Goal: Feedback & Contribution: Submit feedback/report problem

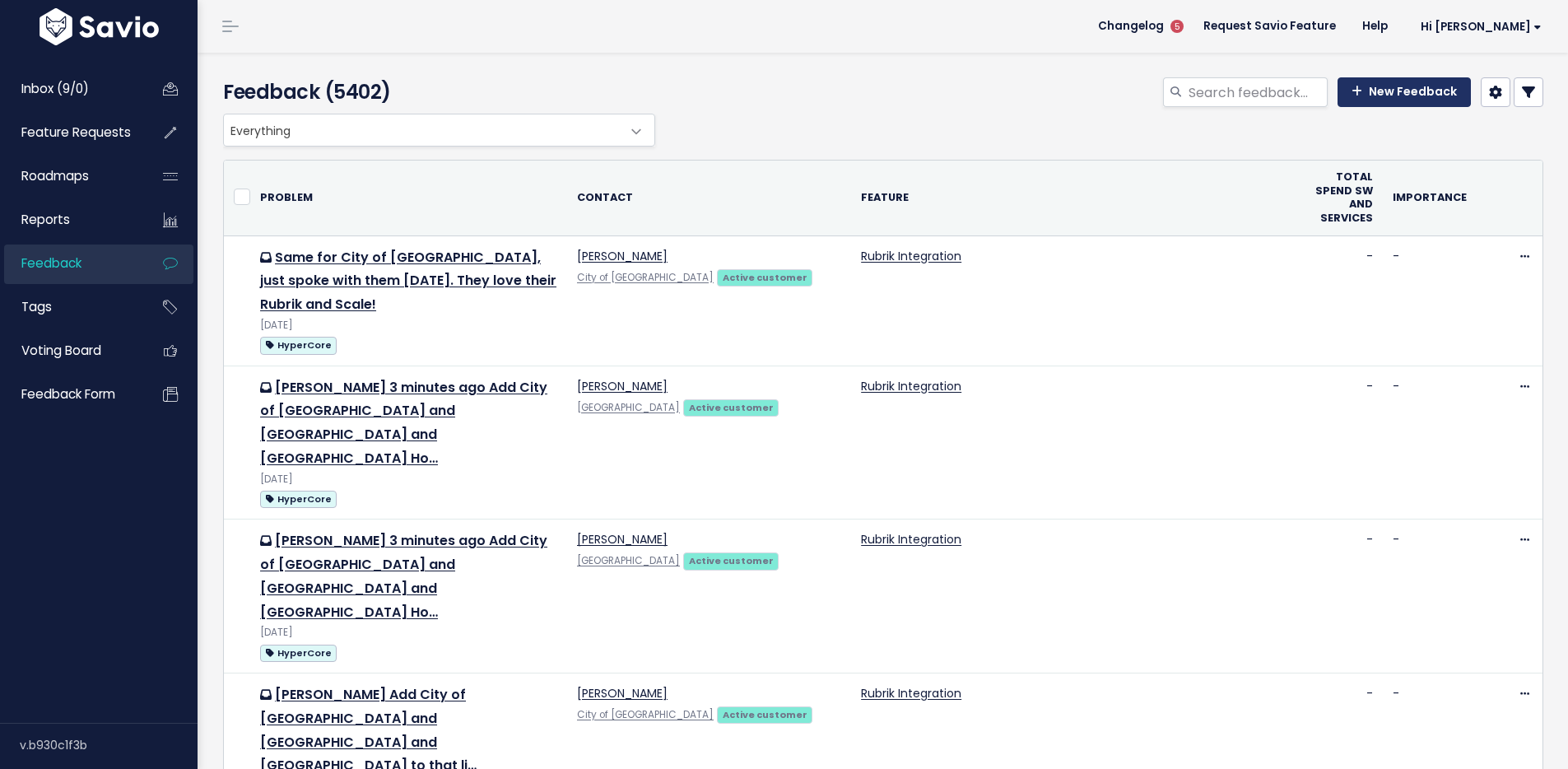
click at [1367, 95] on link "New Feedback" at bounding box center [1404, 92] width 133 height 30
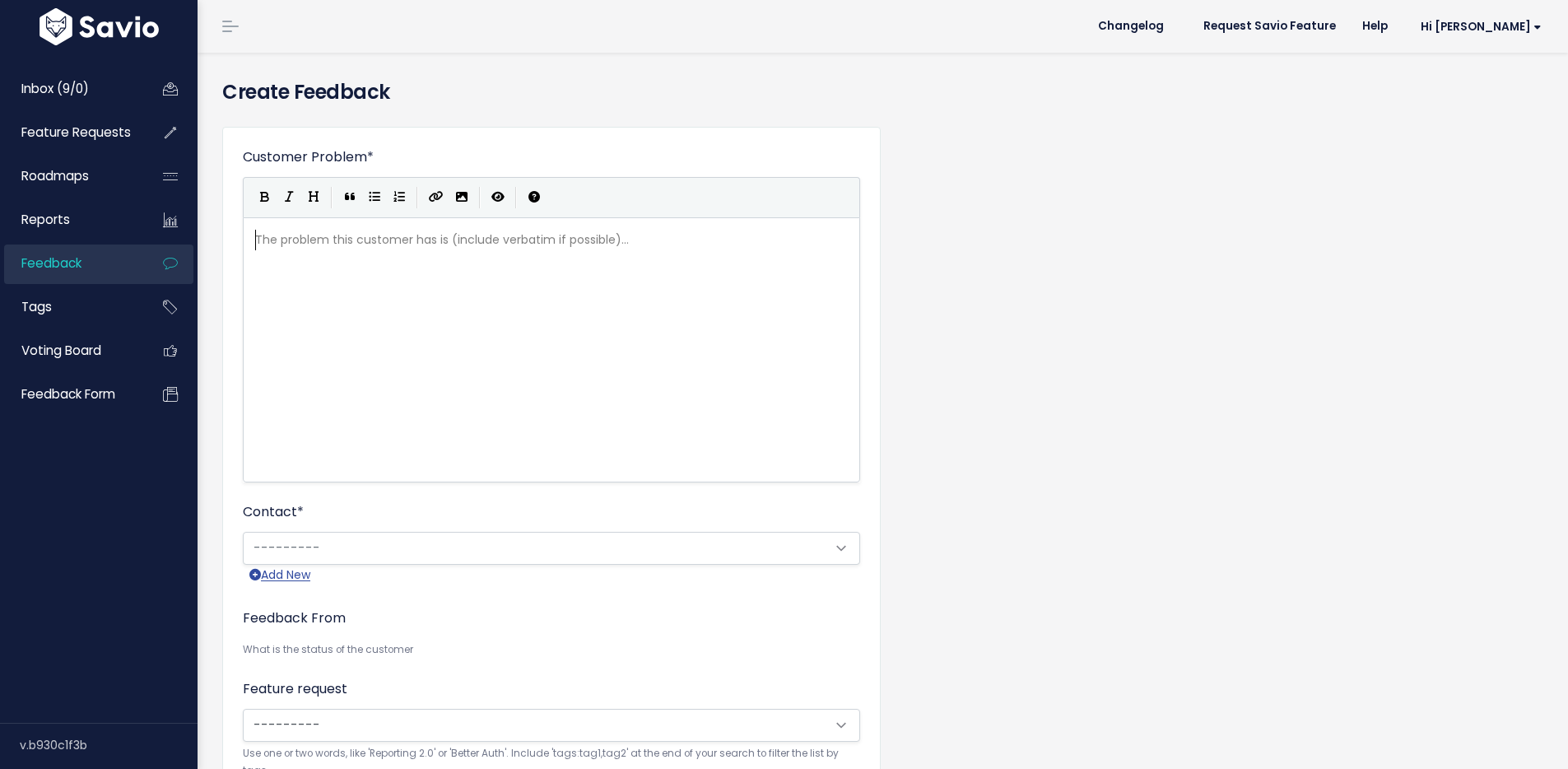
scroll to position [2, 0]
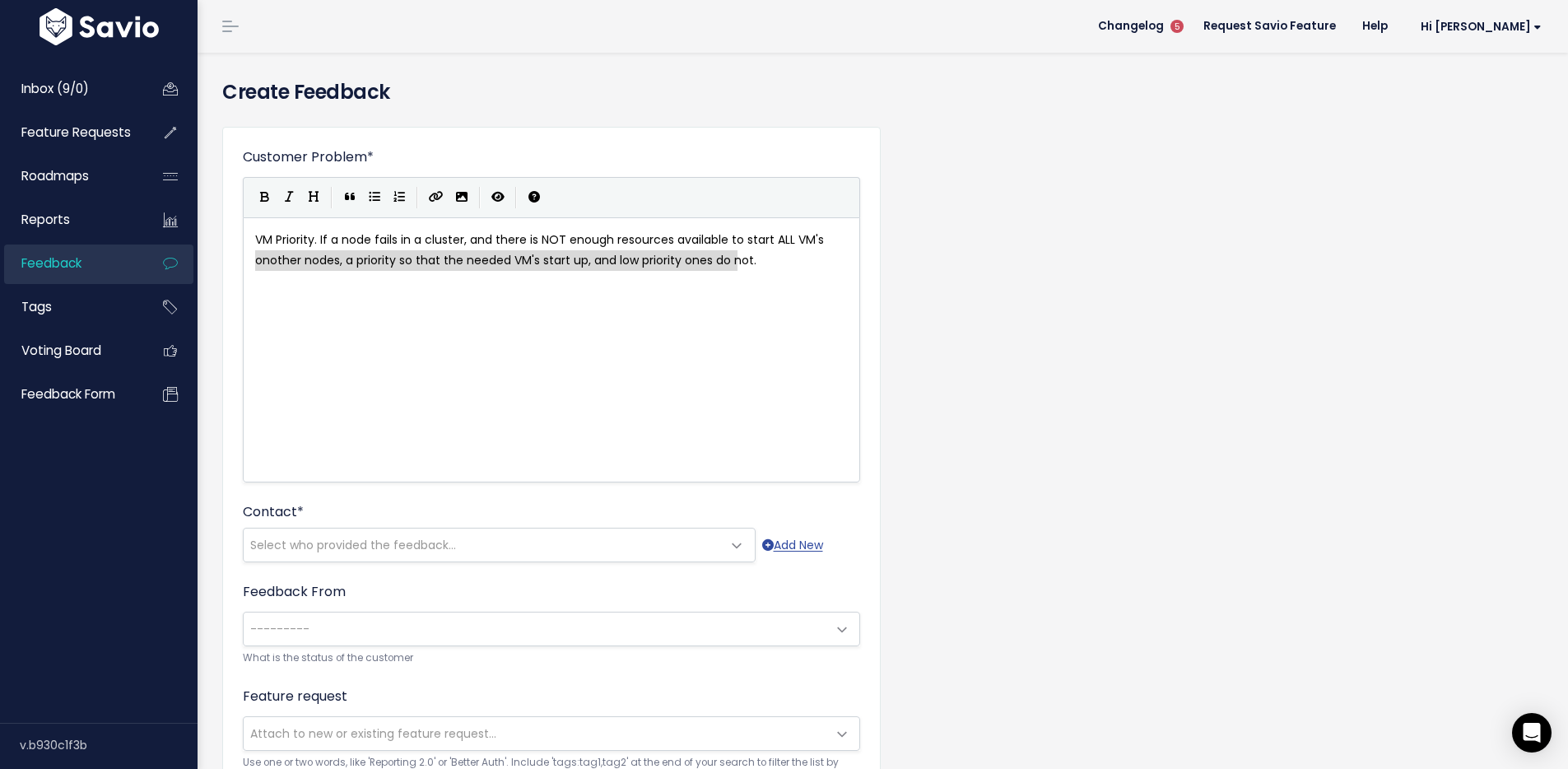
type textarea "VM Priority. If a node fails in a cluster, and there is NOT enough resources av…"
drag, startPoint x: 775, startPoint y: 261, endPoint x: 223, endPoint y: 241, distance: 552.4
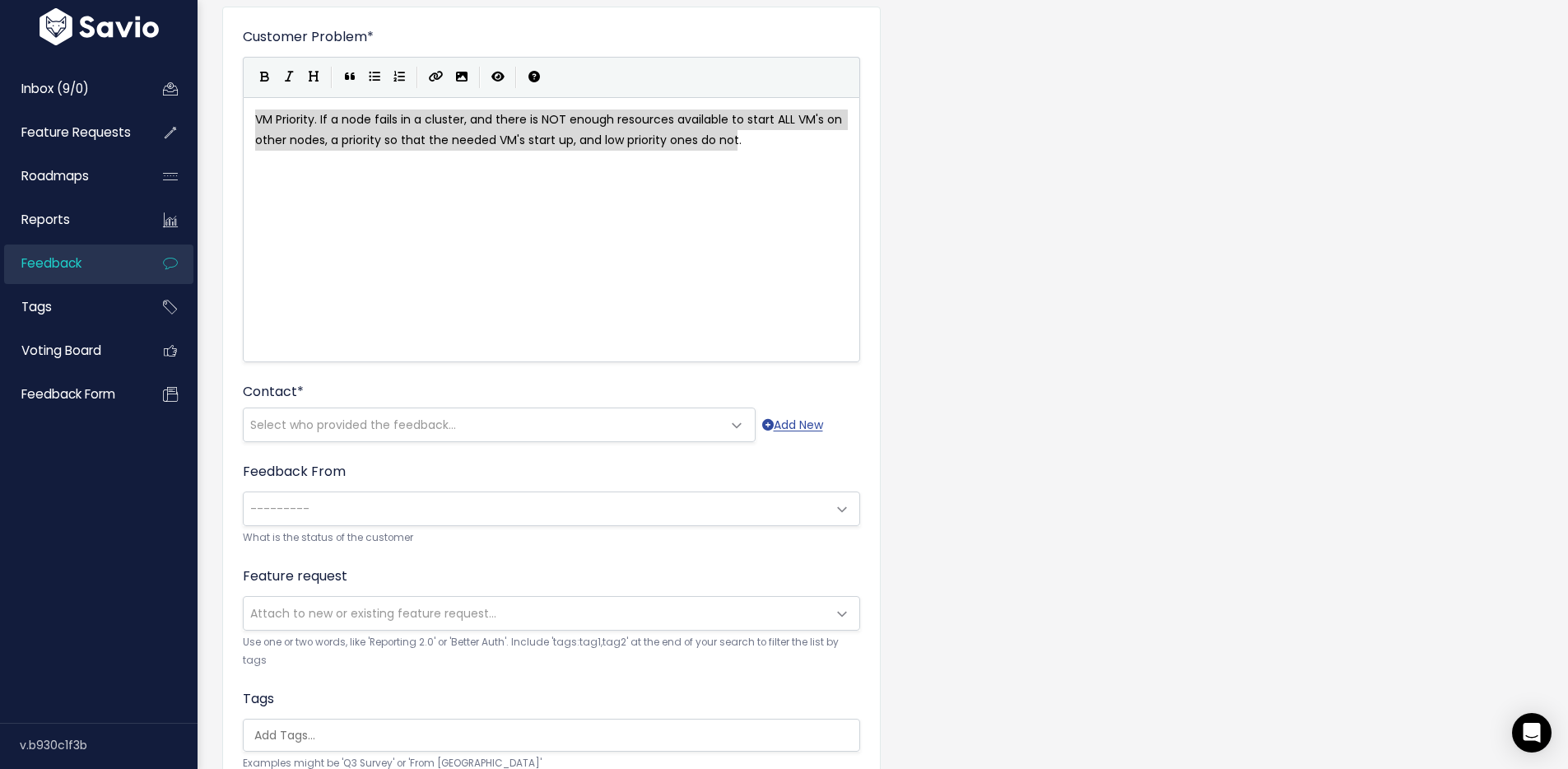
scroll to position [124, 0]
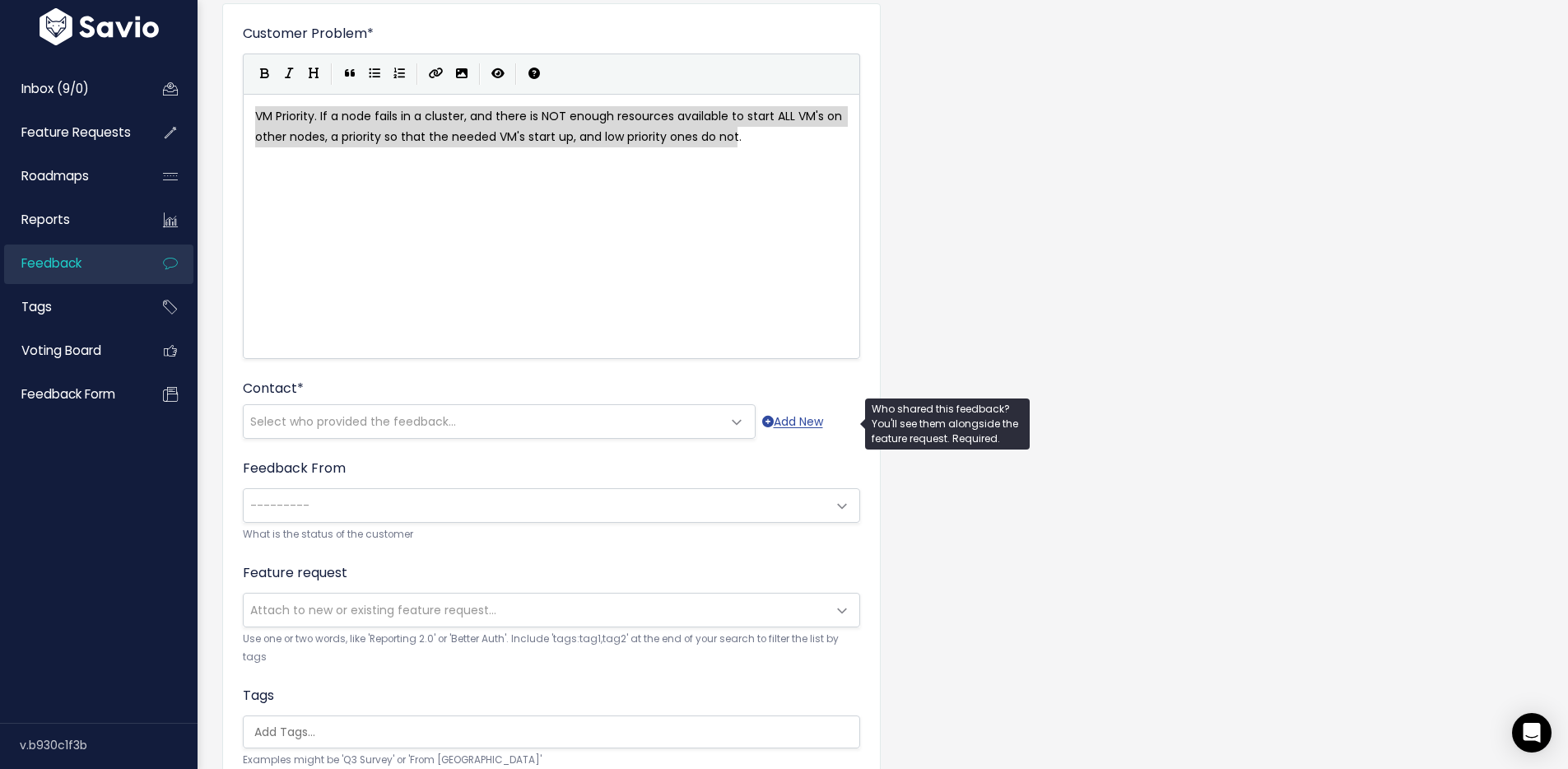
click at [566, 432] on span "Select who provided the feedback..." at bounding box center [482, 421] width 479 height 33
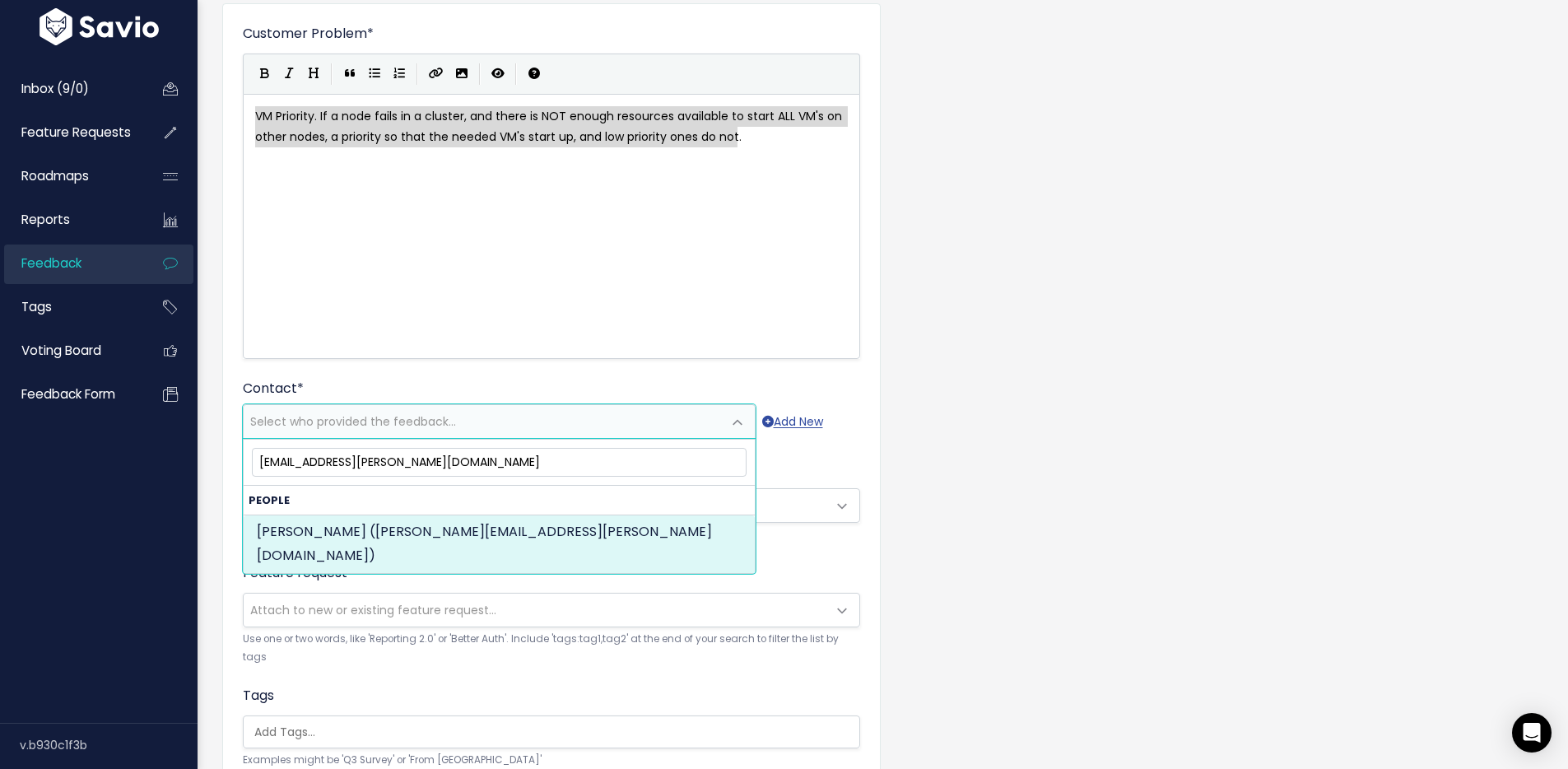
type input "andries.mann@cellfind.co.za"
select select "ACTIVE"
select select "83029792"
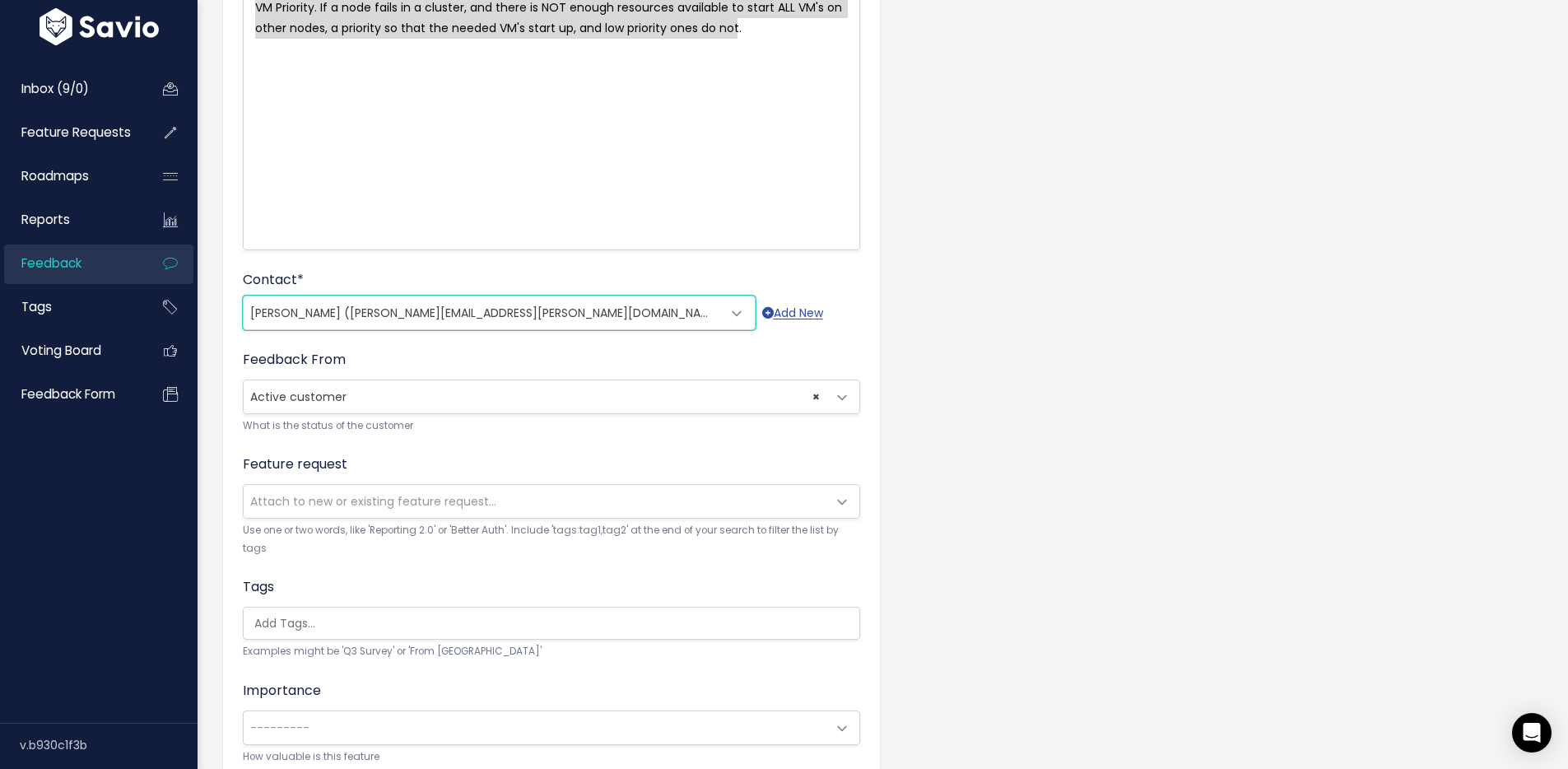
scroll to position [247, 0]
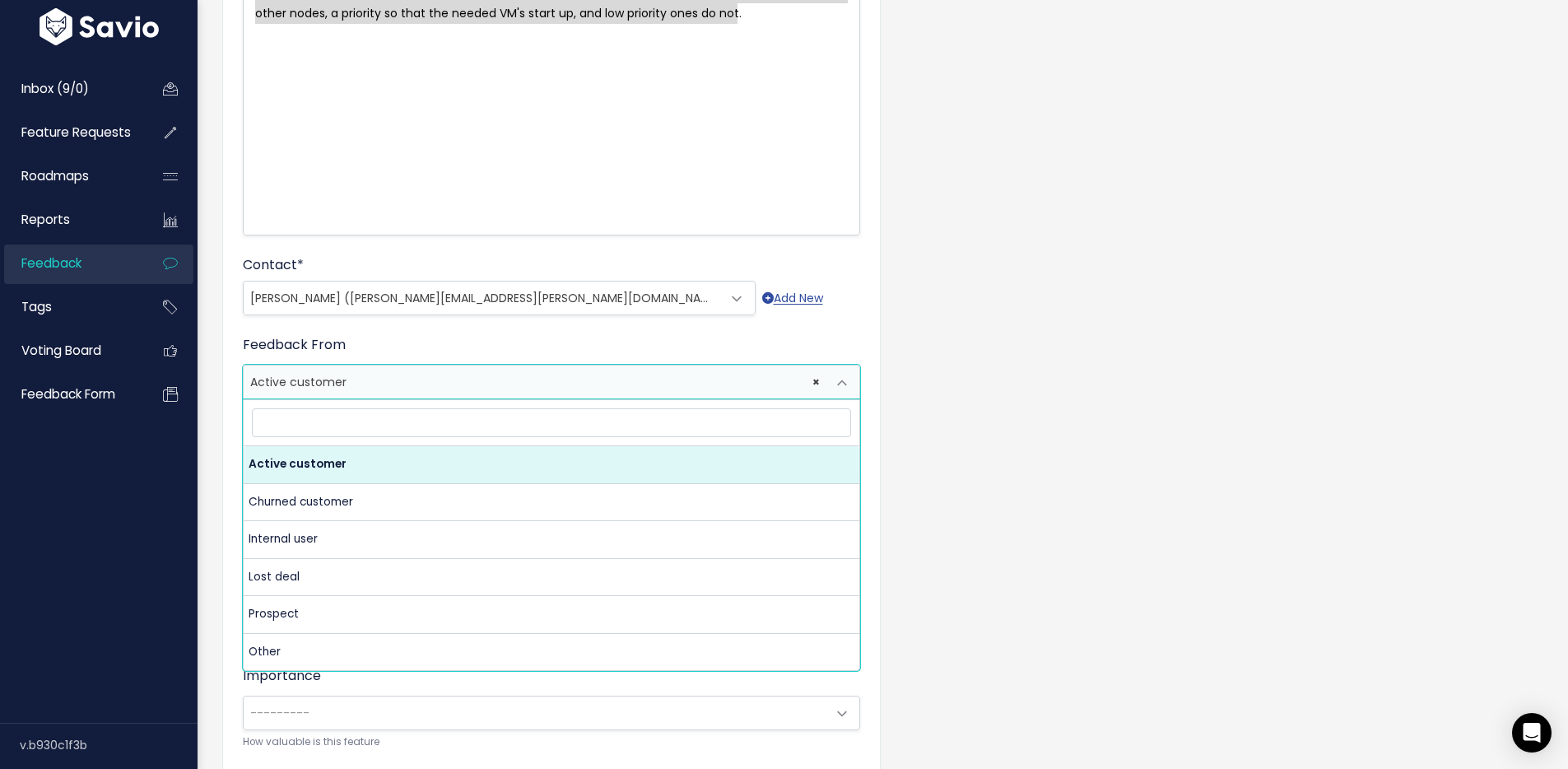
click at [447, 376] on span "× Active customer" at bounding box center [534, 382] width 583 height 33
click at [921, 407] on div "Customer Problem * VM Priority. If a node fails in a cluster, and there is NOT …" at bounding box center [882, 415] width 1345 height 1097
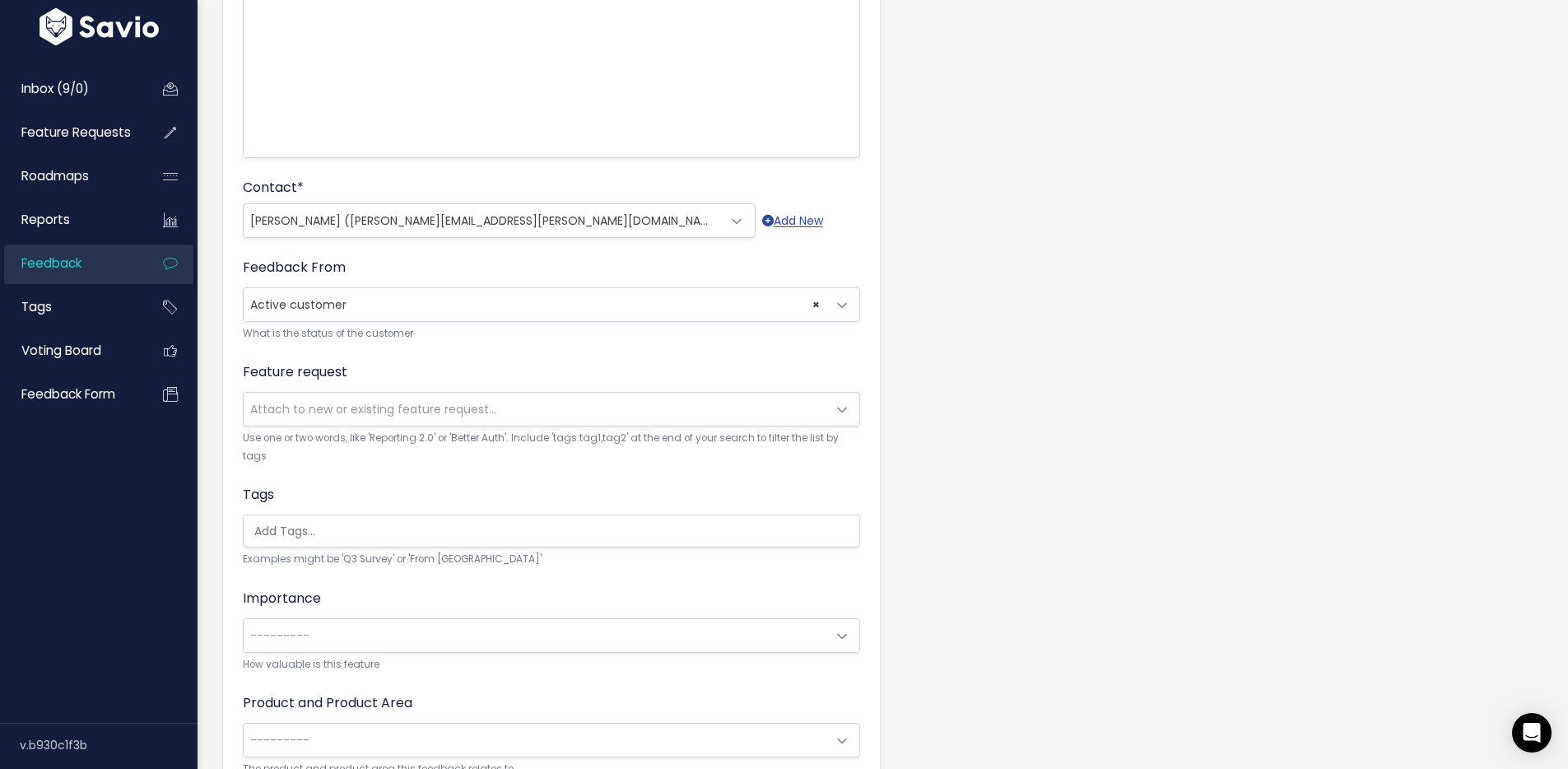
scroll to position [392, 0]
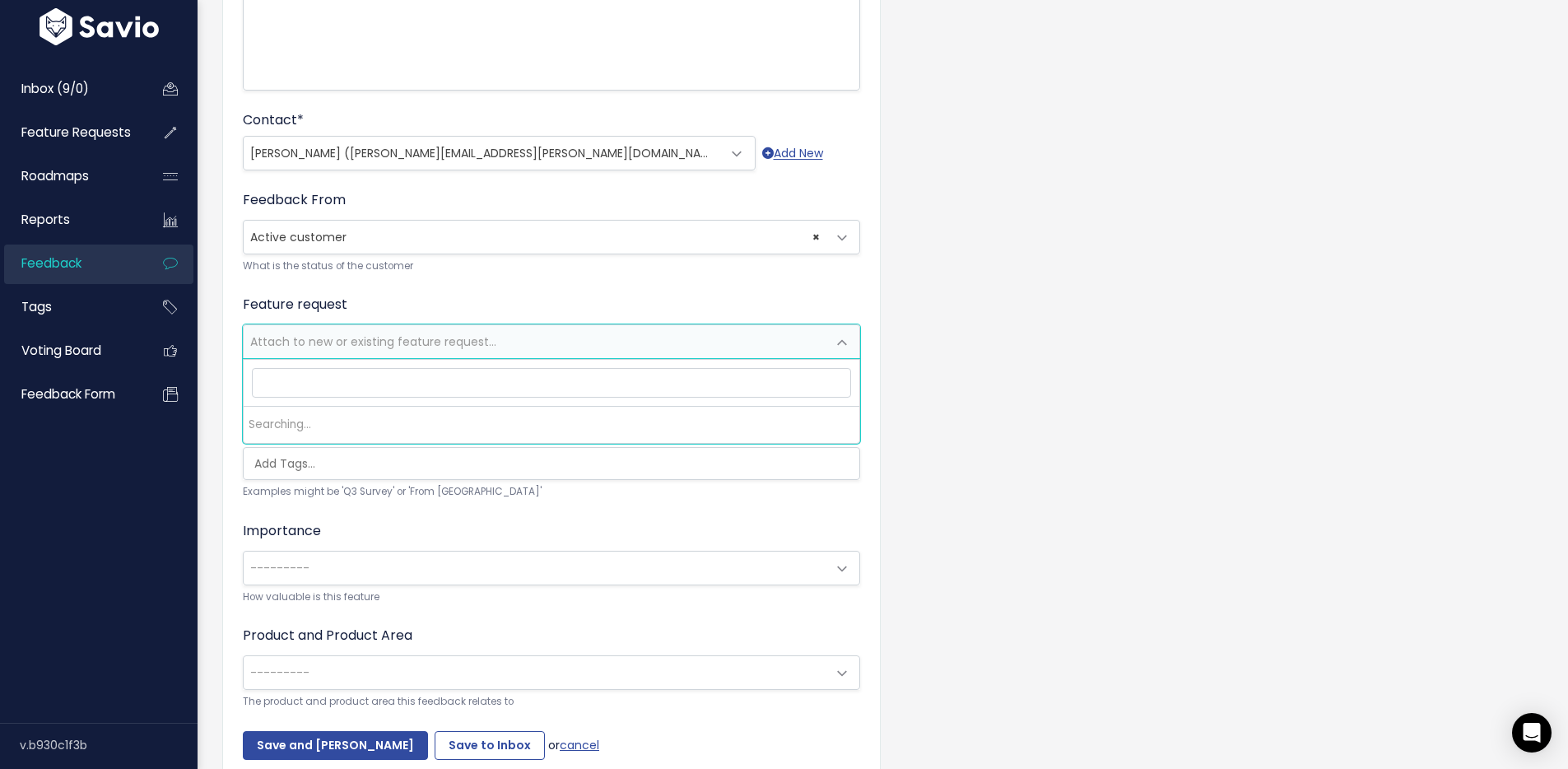
click at [512, 338] on span "Attach to new or existing feature request..." at bounding box center [534, 342] width 583 height 33
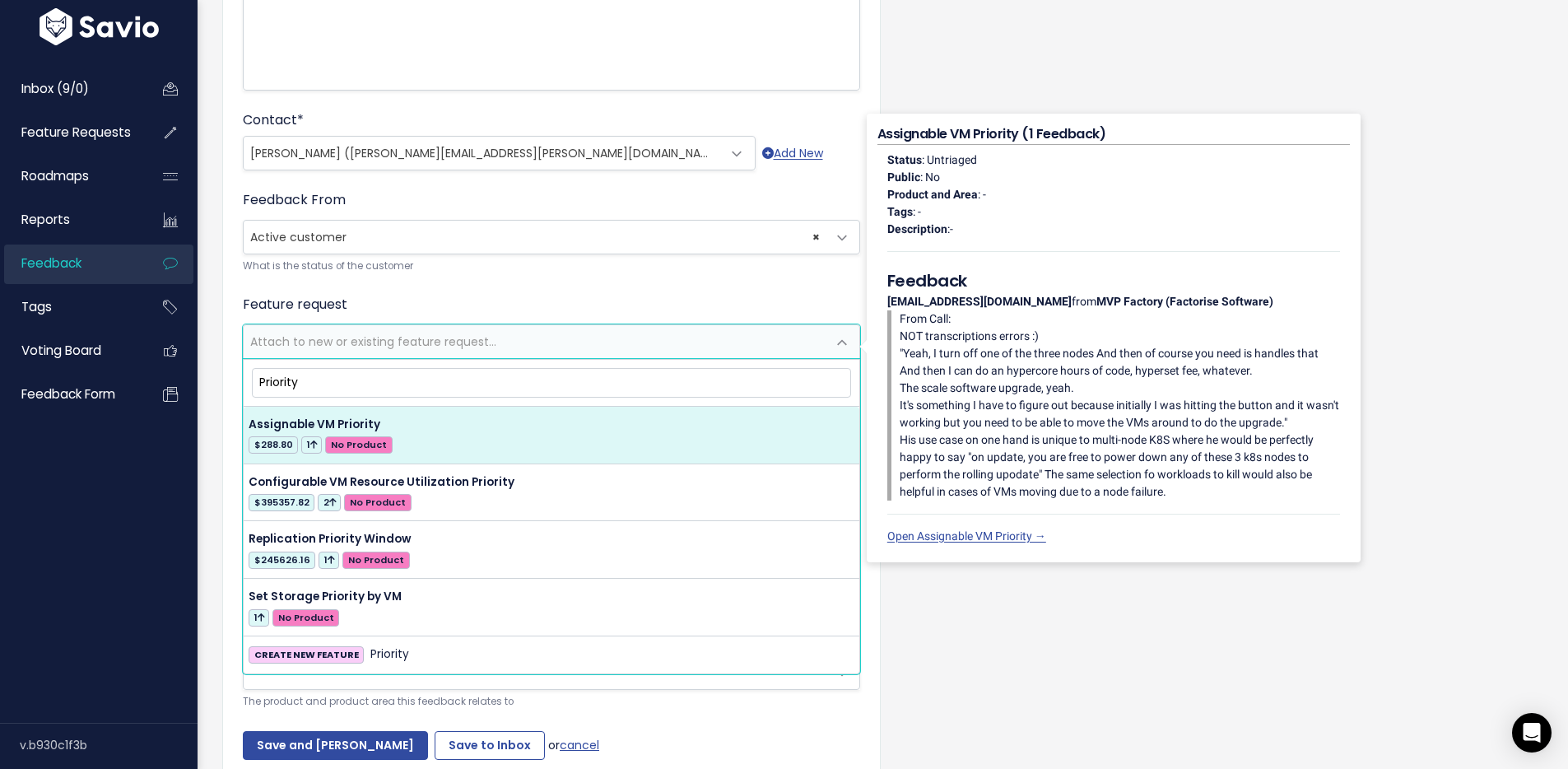
click at [269, 373] on input "Priority" at bounding box center [552, 382] width 599 height 29
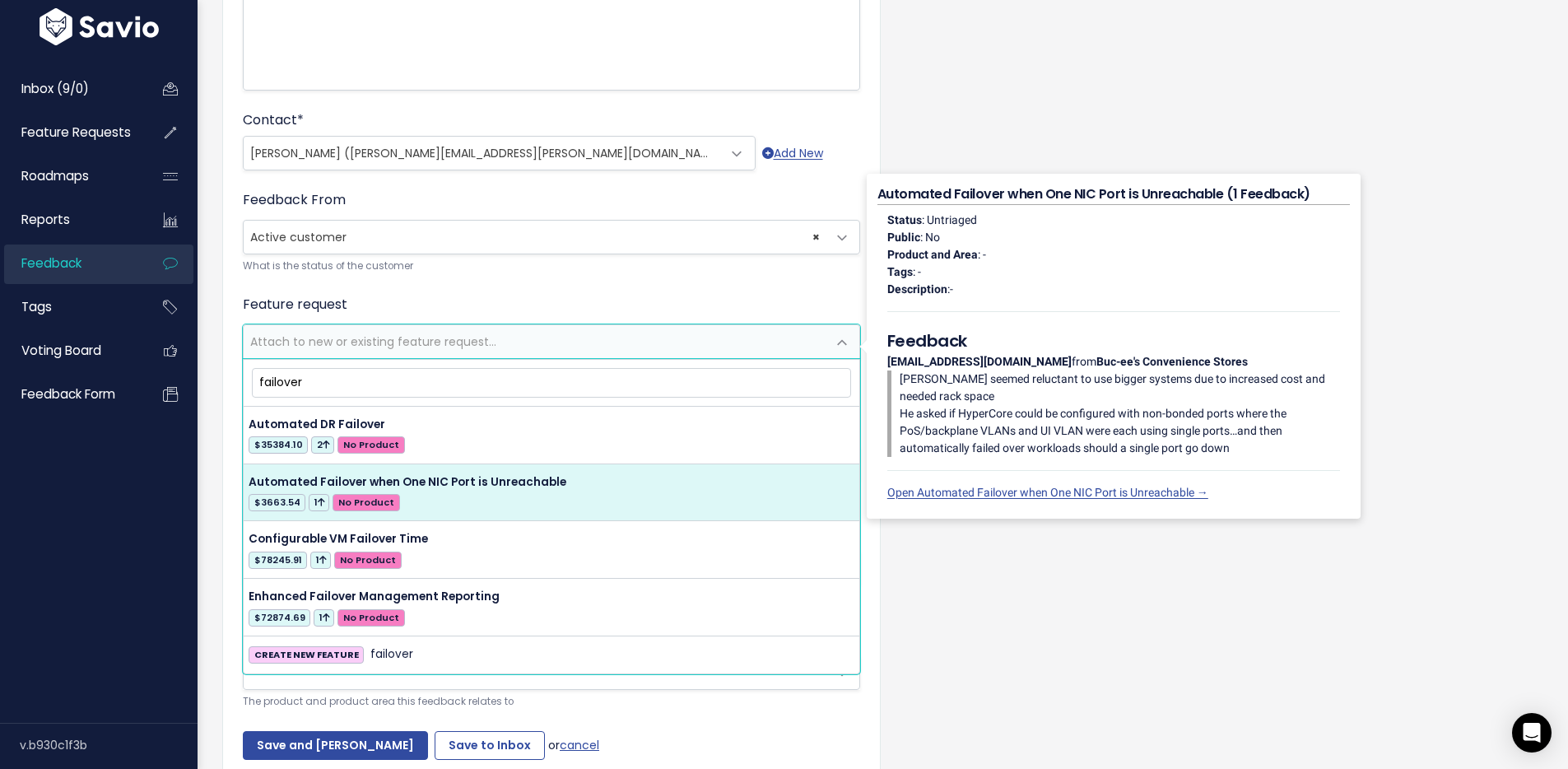
click at [279, 380] on input "failover" at bounding box center [552, 382] width 599 height 29
click at [280, 380] on input "failover" at bounding box center [552, 382] width 599 height 29
type input "N"
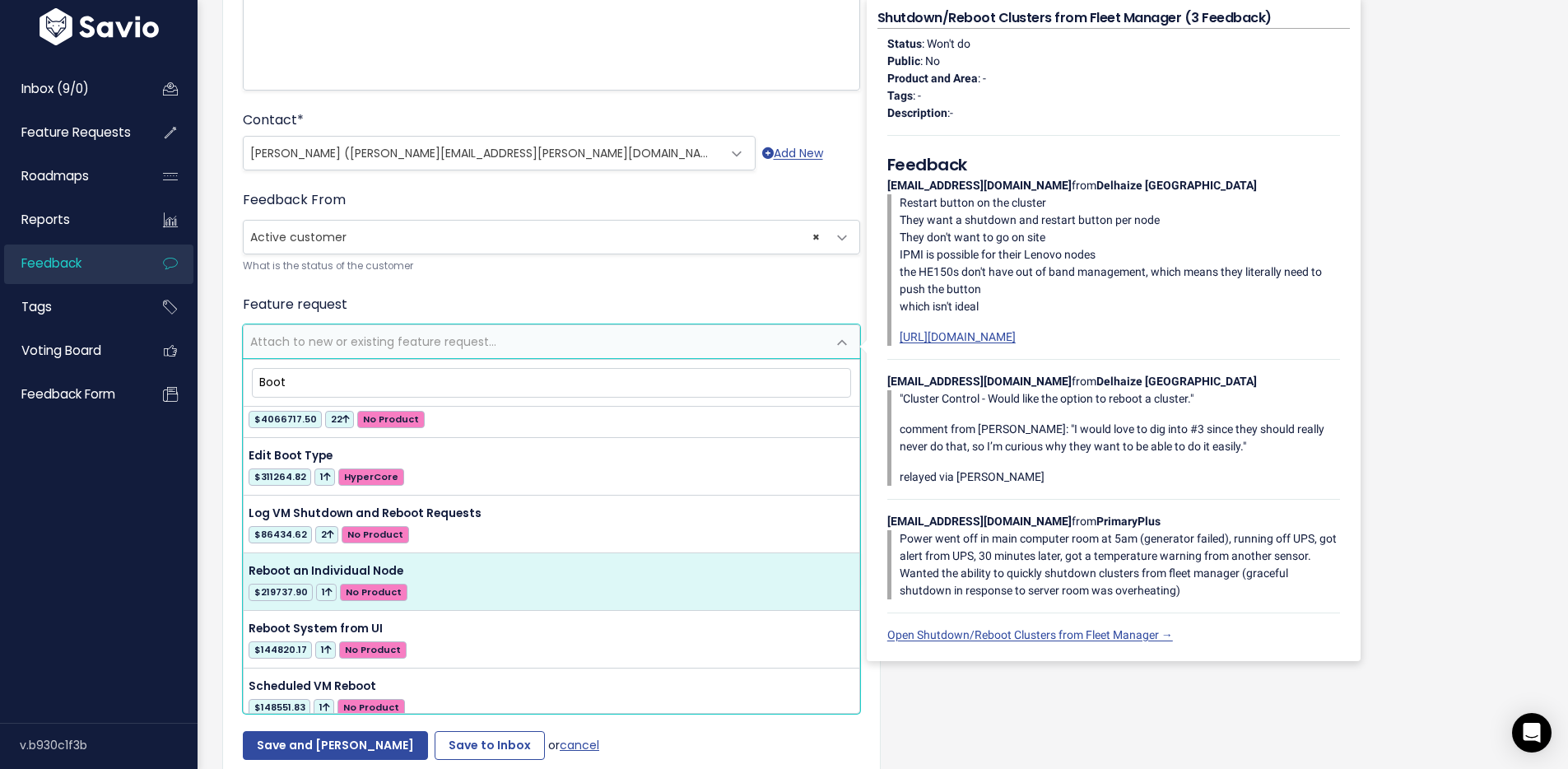
scroll to position [0, 0]
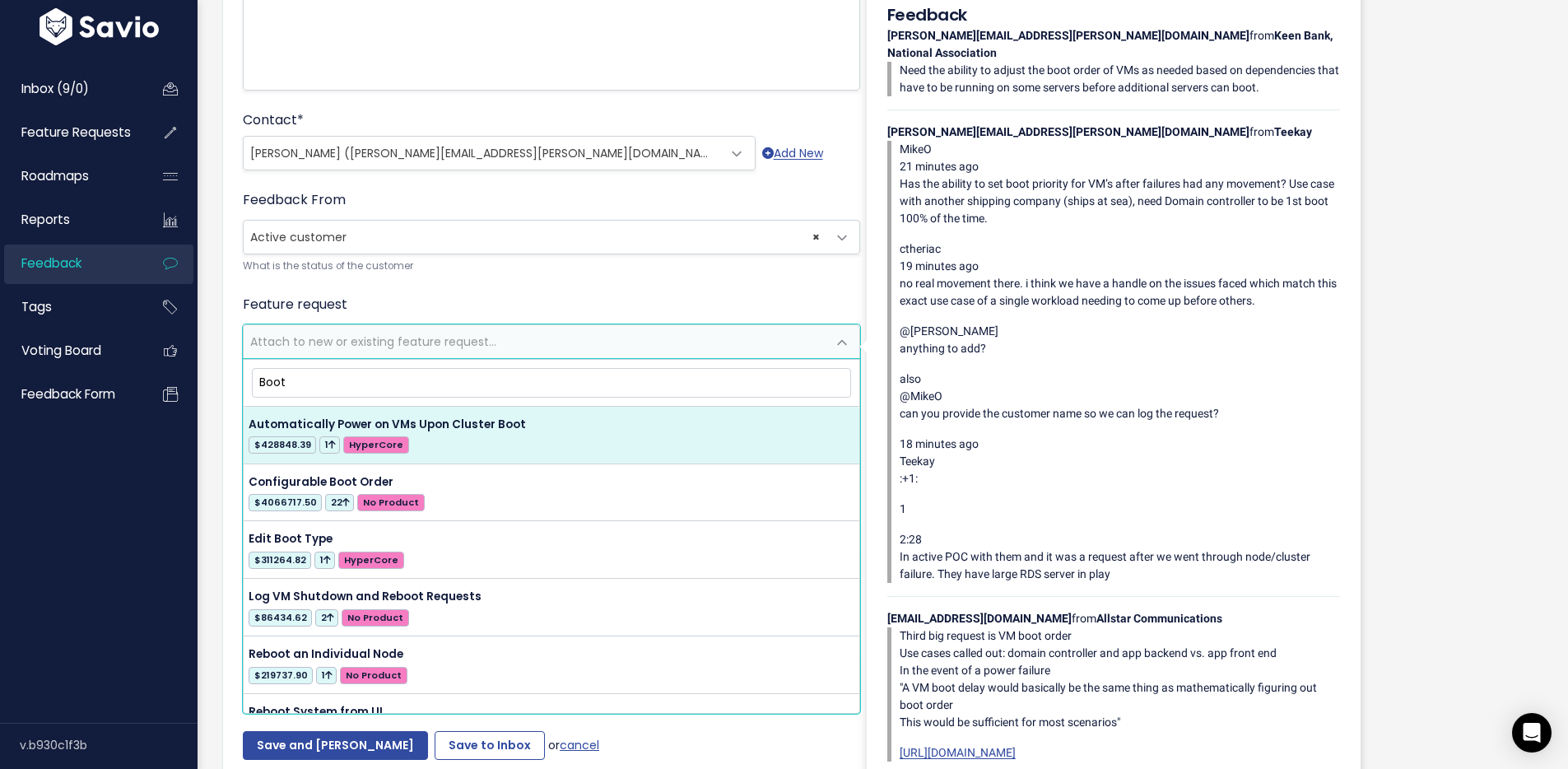
click at [303, 375] on input "Boot" at bounding box center [552, 382] width 599 height 29
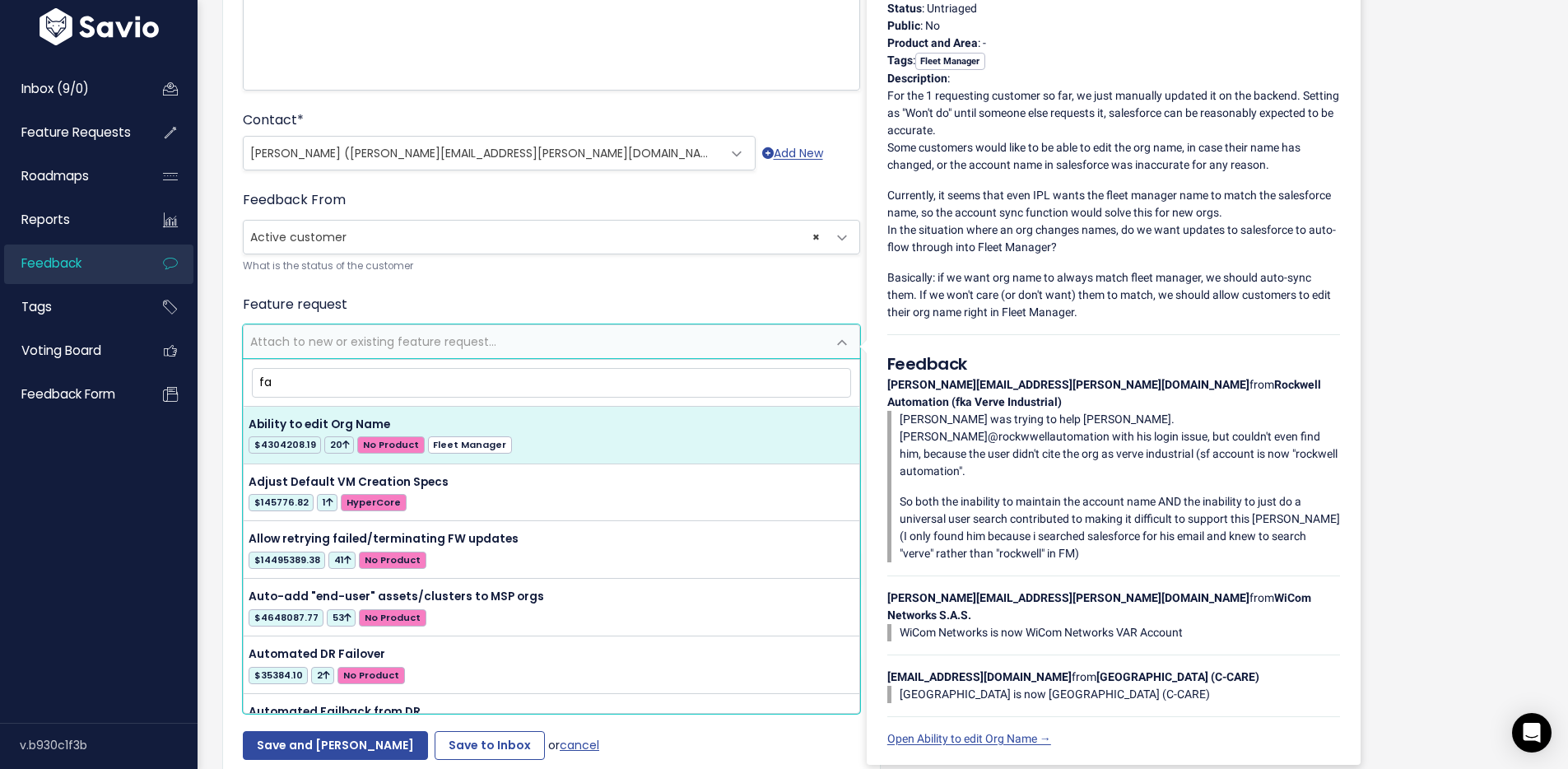
type input "f"
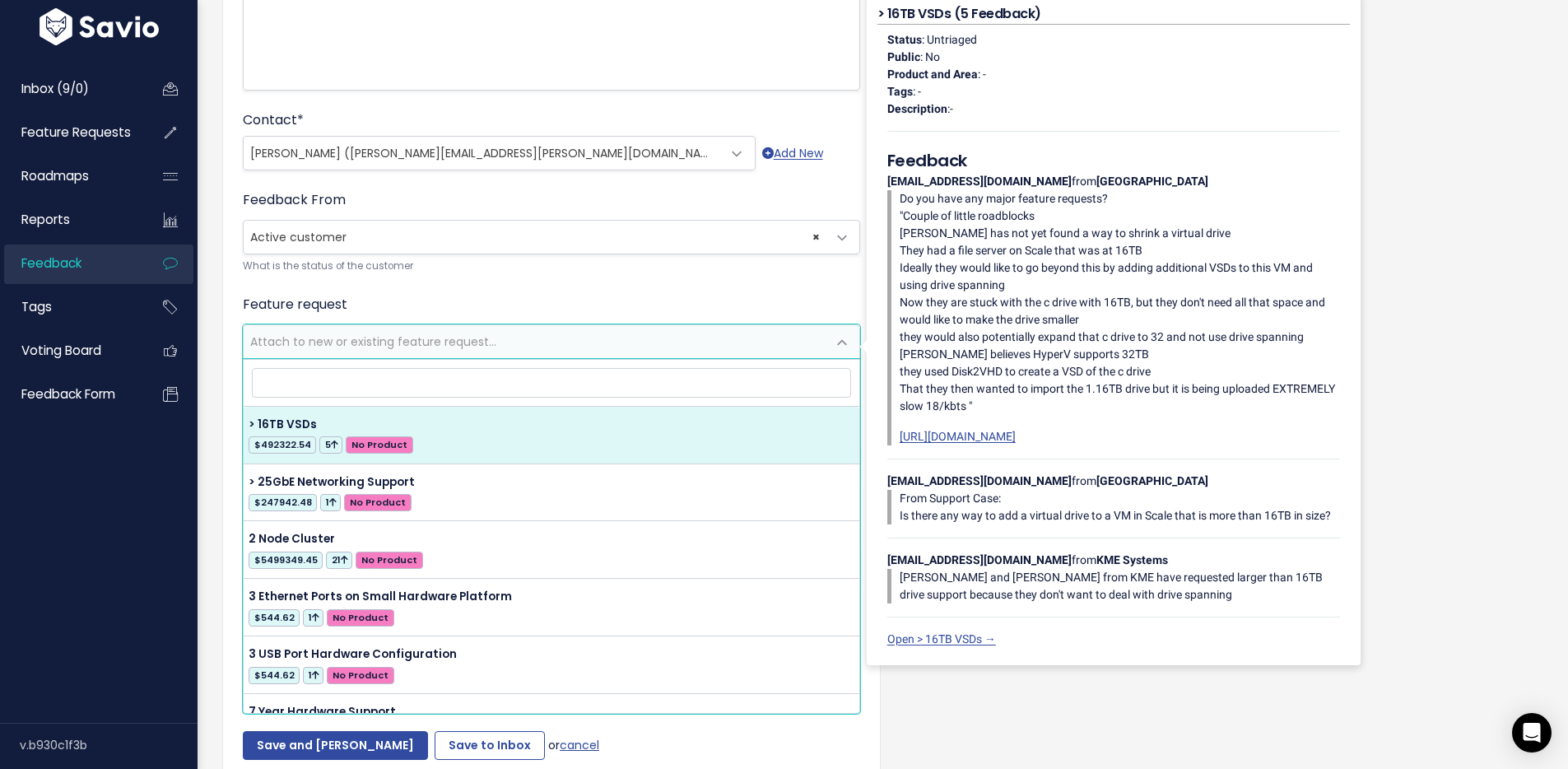
type input "w"
type input "f"
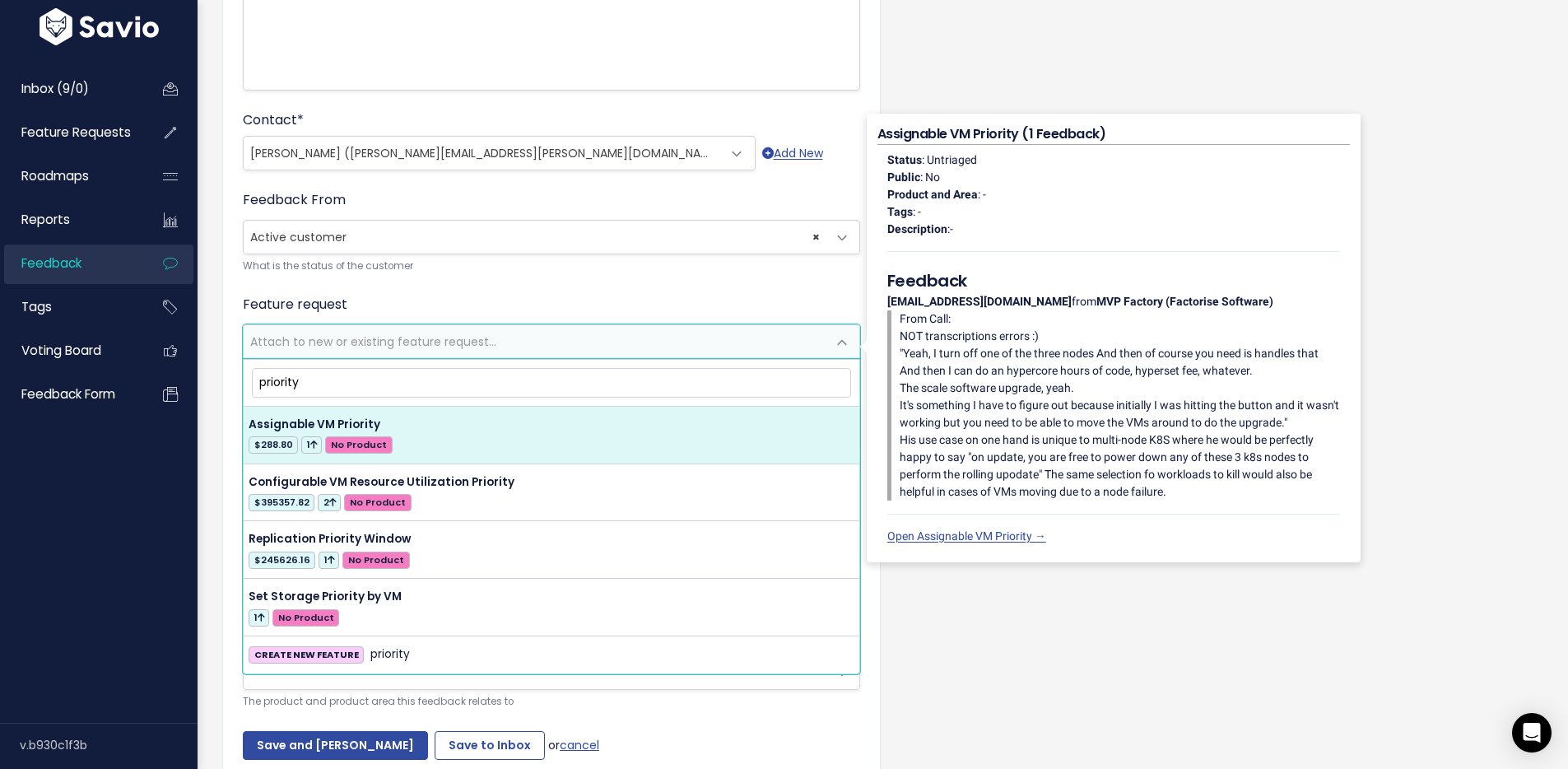
type input "priority"
select select "40739"
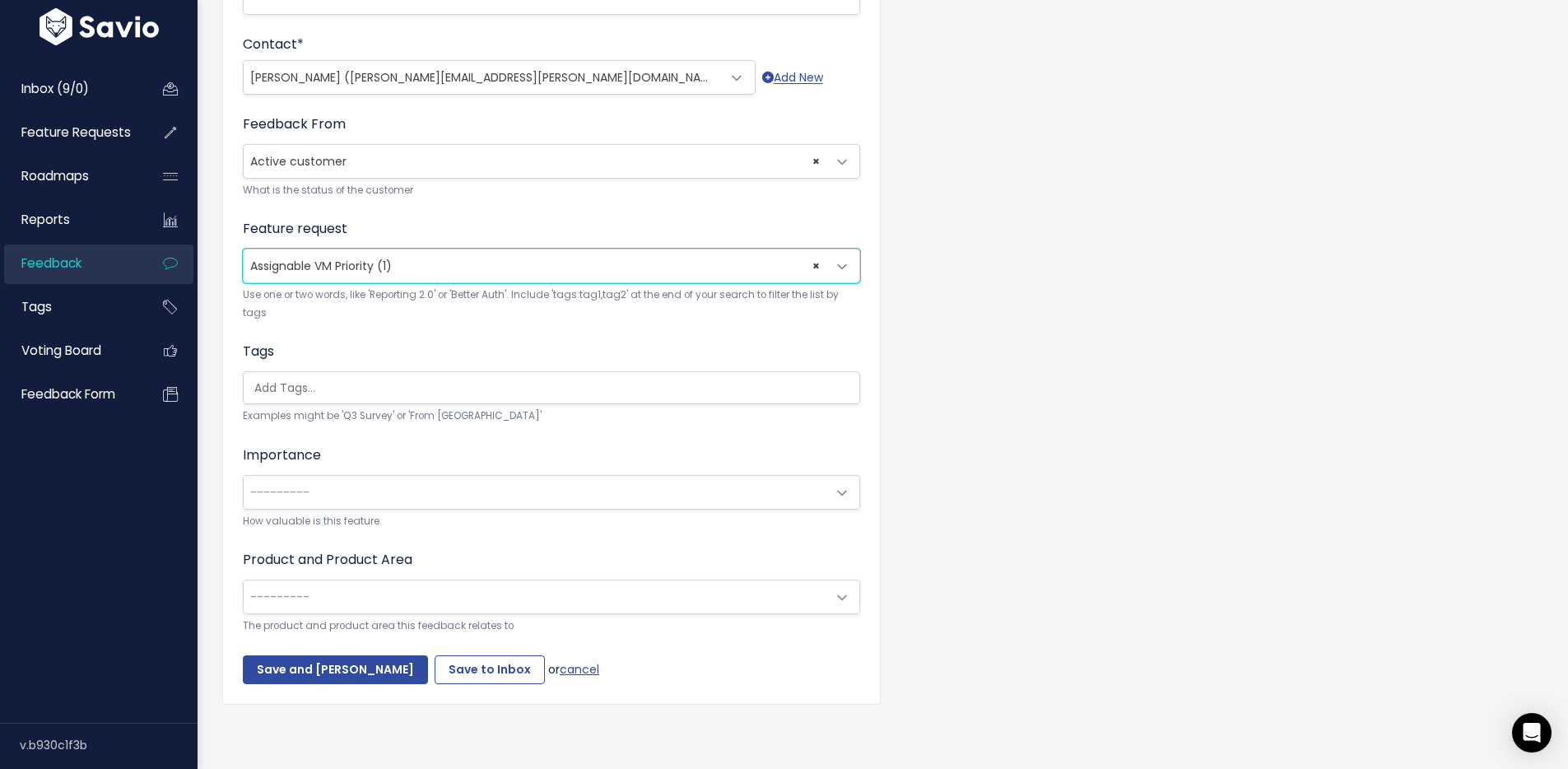
scroll to position [481, 0]
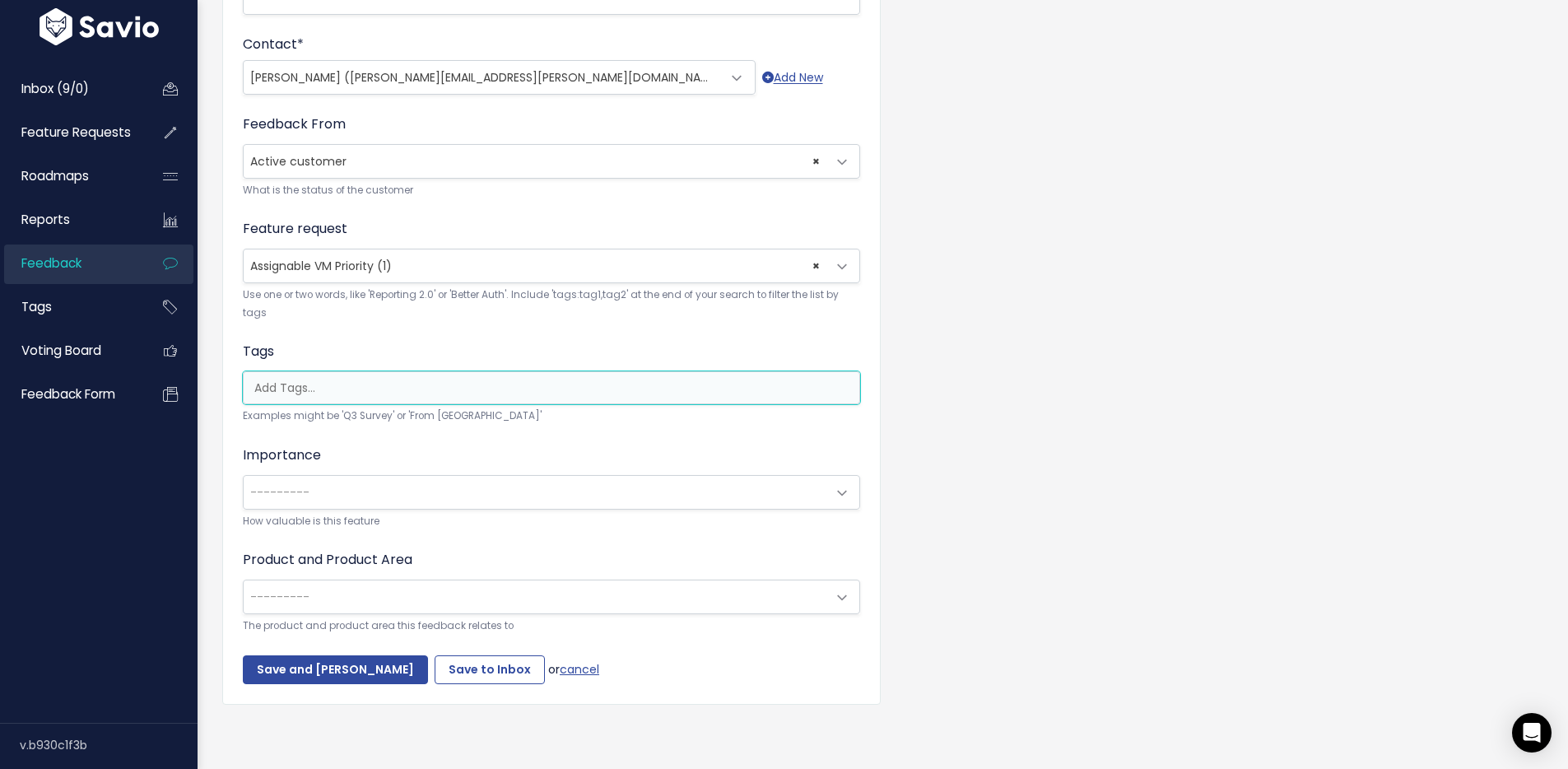
click at [306, 380] on input "search" at bounding box center [555, 388] width 615 height 17
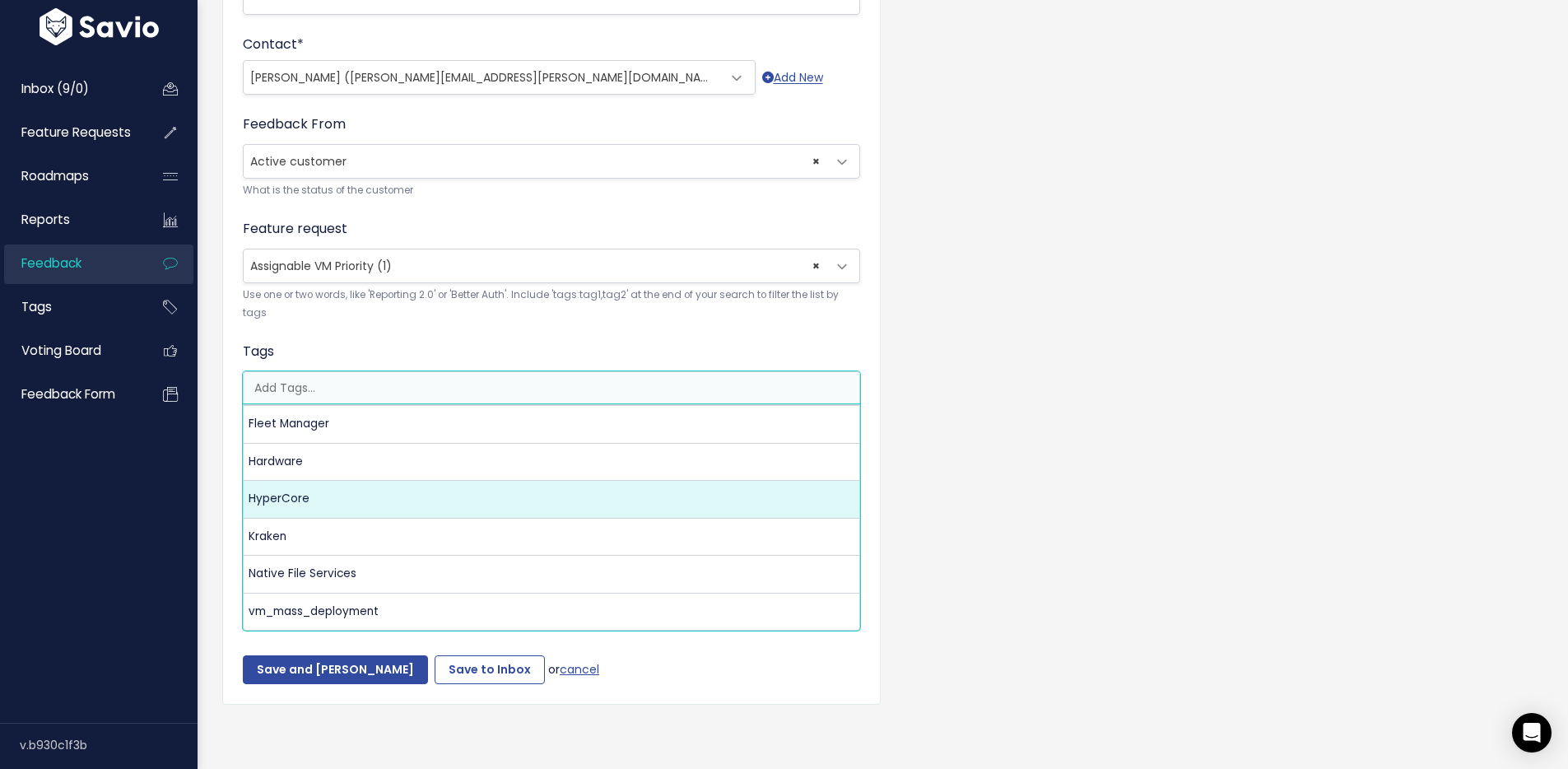
select select "3550"
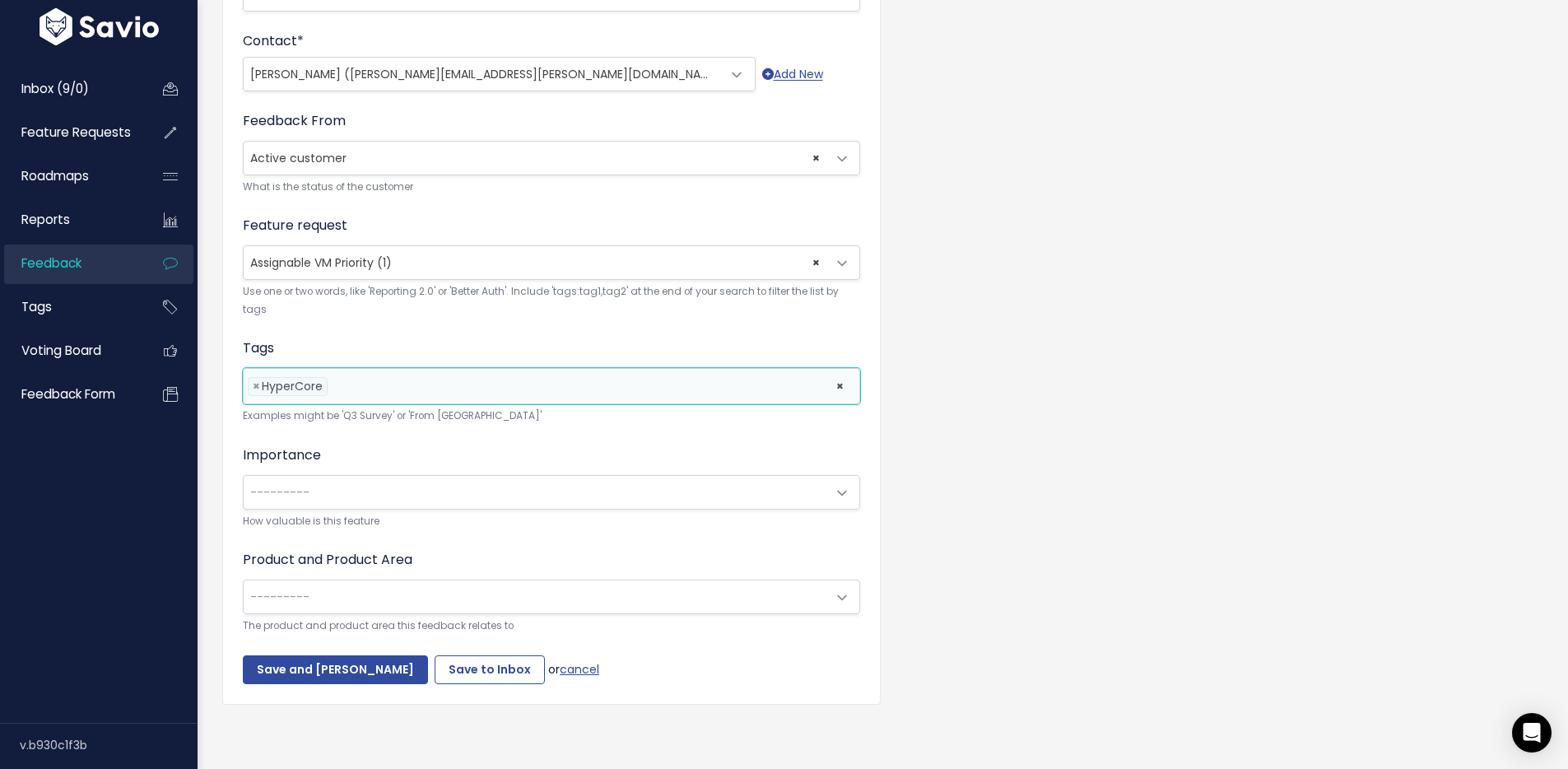
click at [309, 481] on span "---------" at bounding box center [534, 492] width 583 height 33
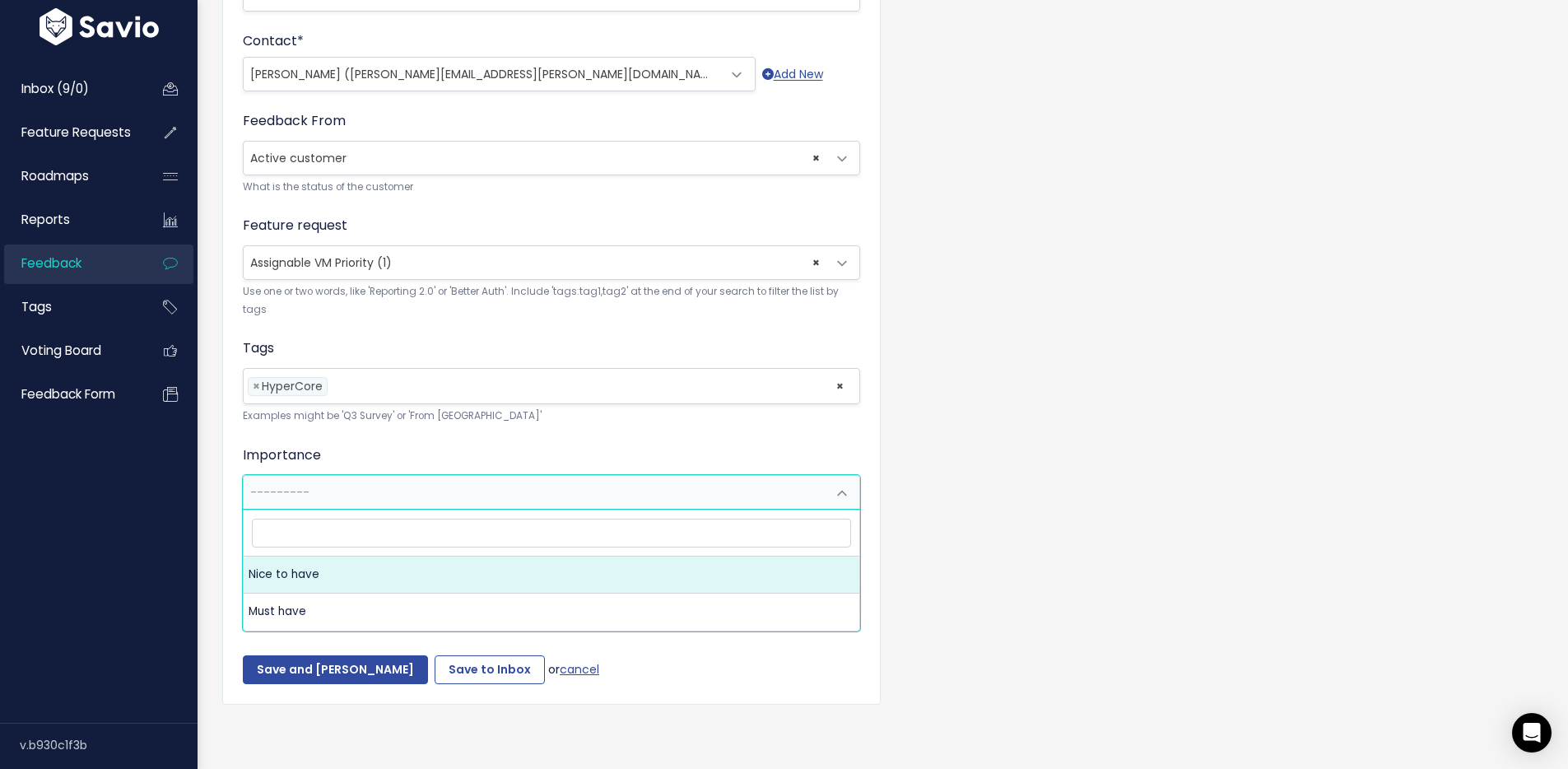
click at [241, 438] on div "Customer Problem * VM Priority. If a node fails in a cluster, and there is NOT …" at bounding box center [552, 180] width 659 height 1049
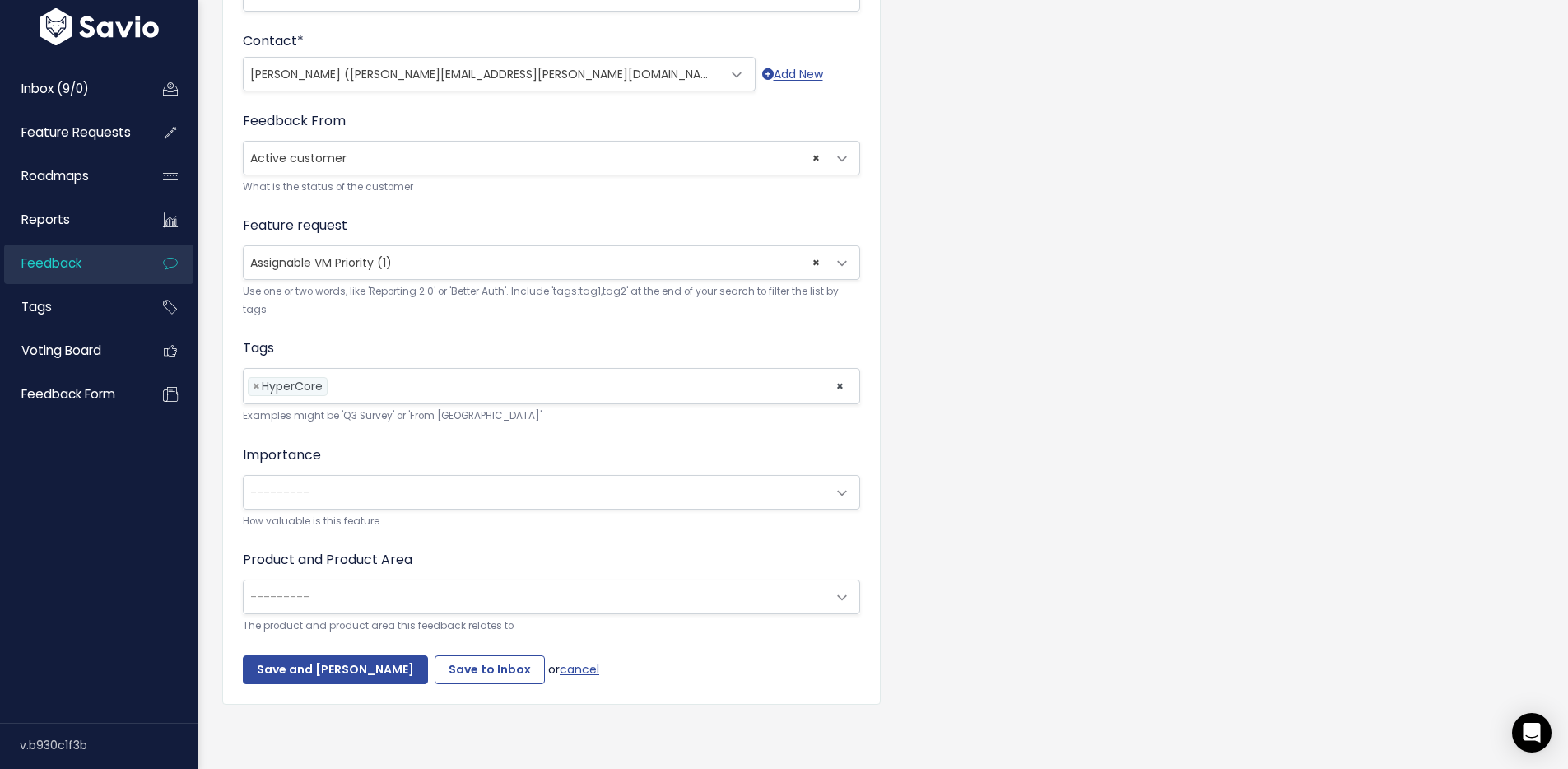
drag, startPoint x: 305, startPoint y: 598, endPoint x: 365, endPoint y: 593, distance: 60.2
click at [305, 597] on span "---------" at bounding box center [534, 597] width 583 height 33
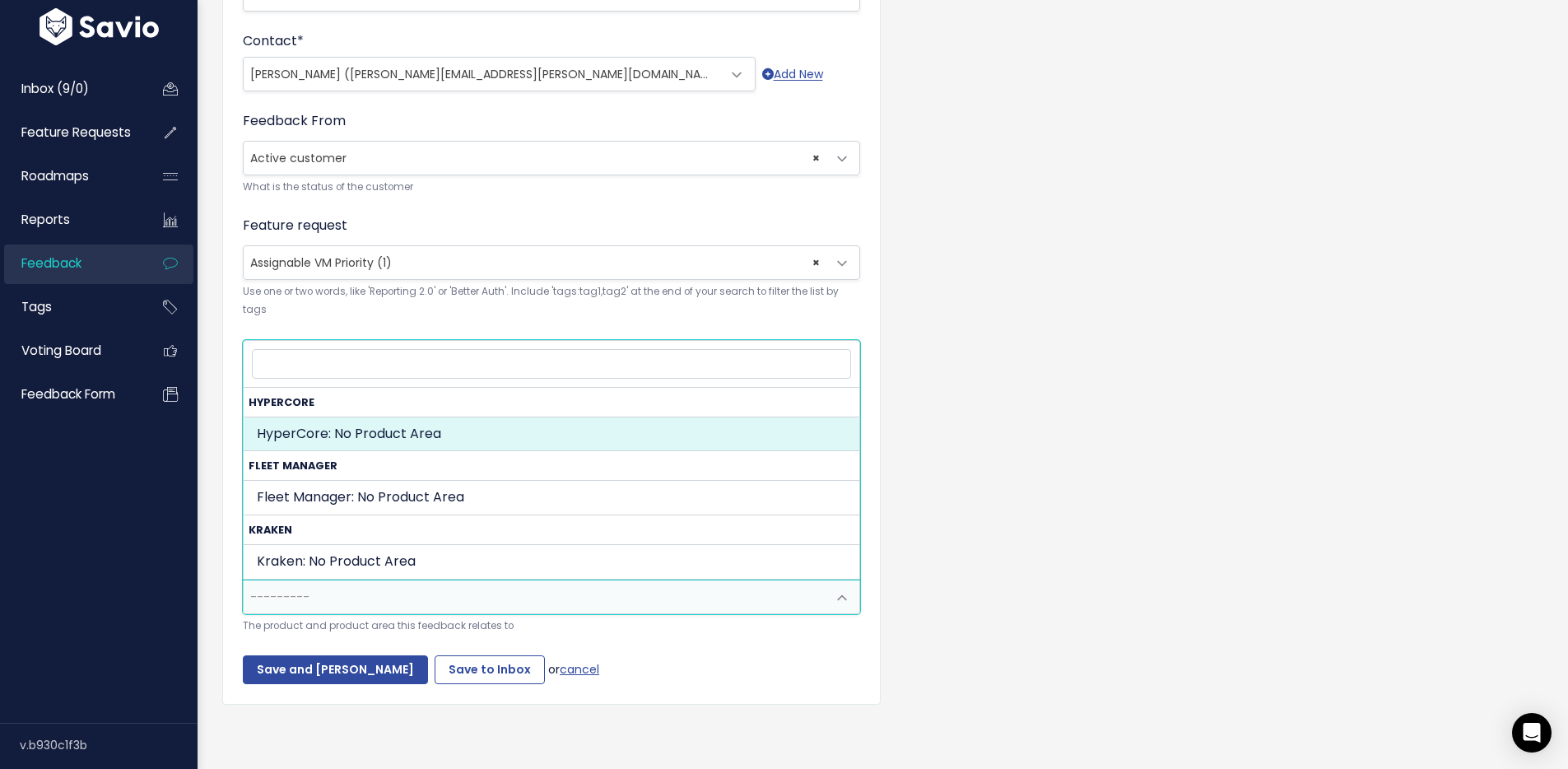
select select "MAIN:"
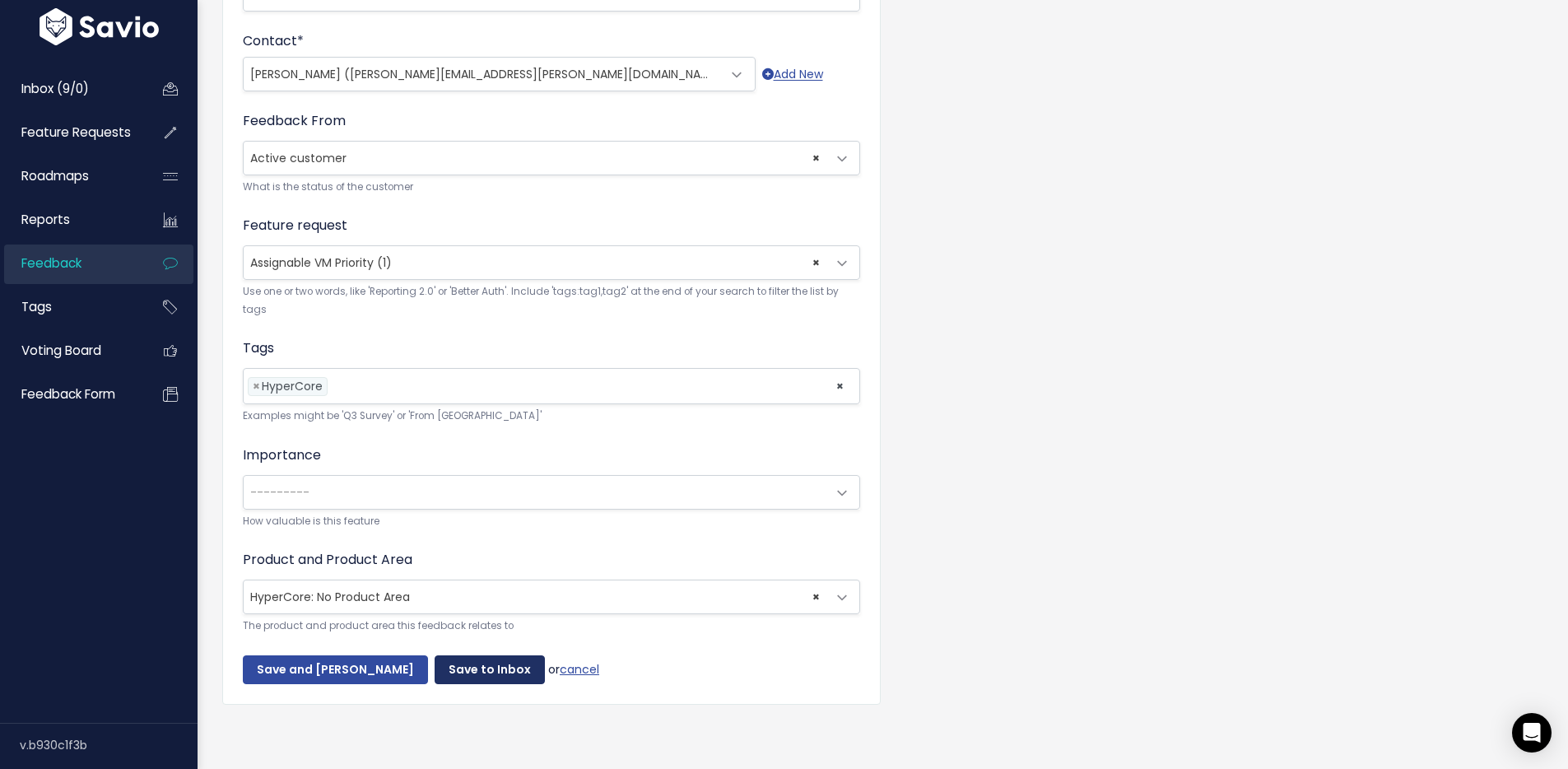
click at [491, 655] on input "Save to Inbox" at bounding box center [489, 670] width 110 height 30
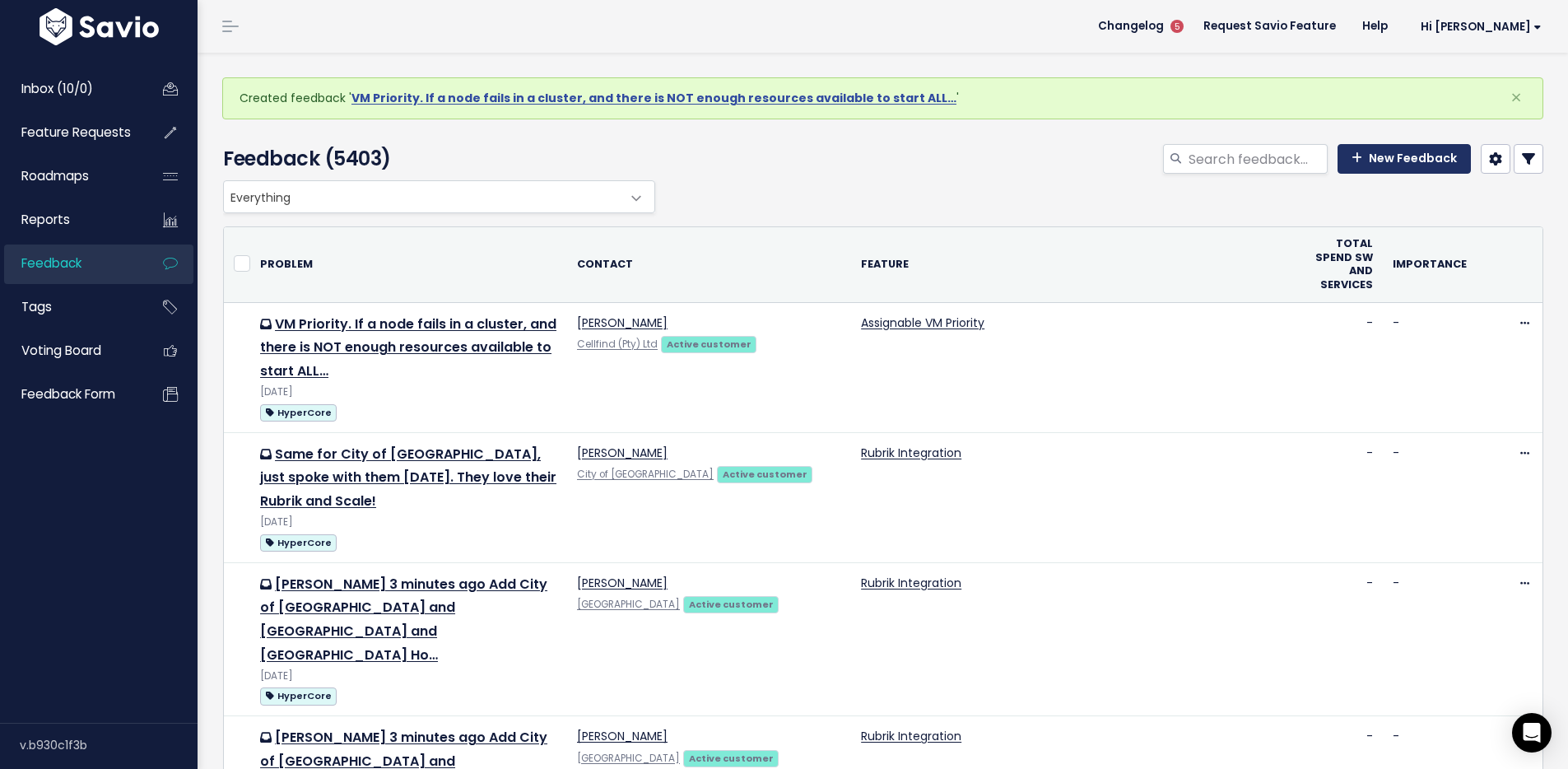
click at [1368, 156] on link "New Feedback" at bounding box center [1404, 159] width 133 height 30
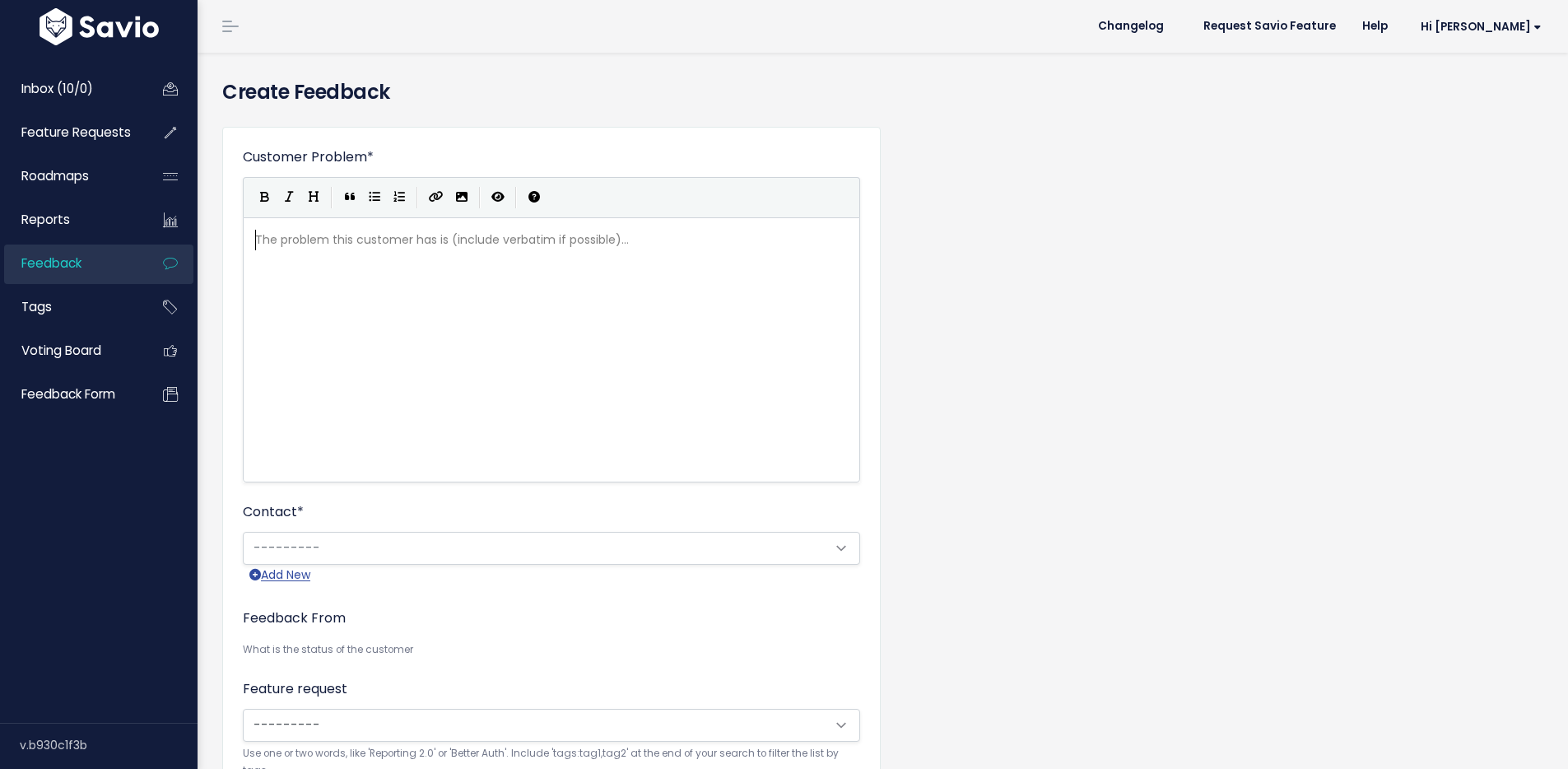
scroll to position [2, 0]
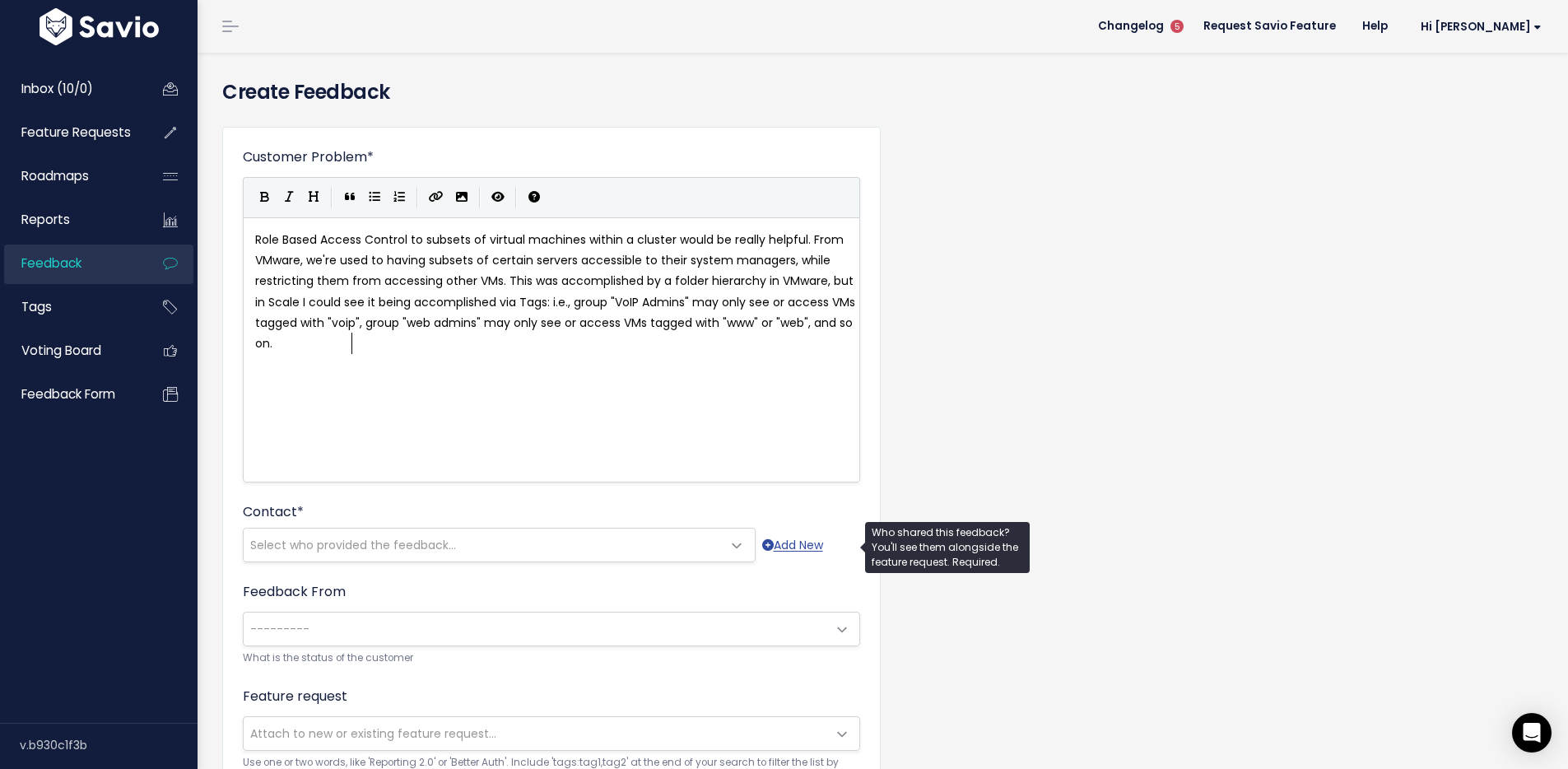
click at [406, 544] on span "Select who provided the feedback..." at bounding box center [353, 545] width 205 height 16
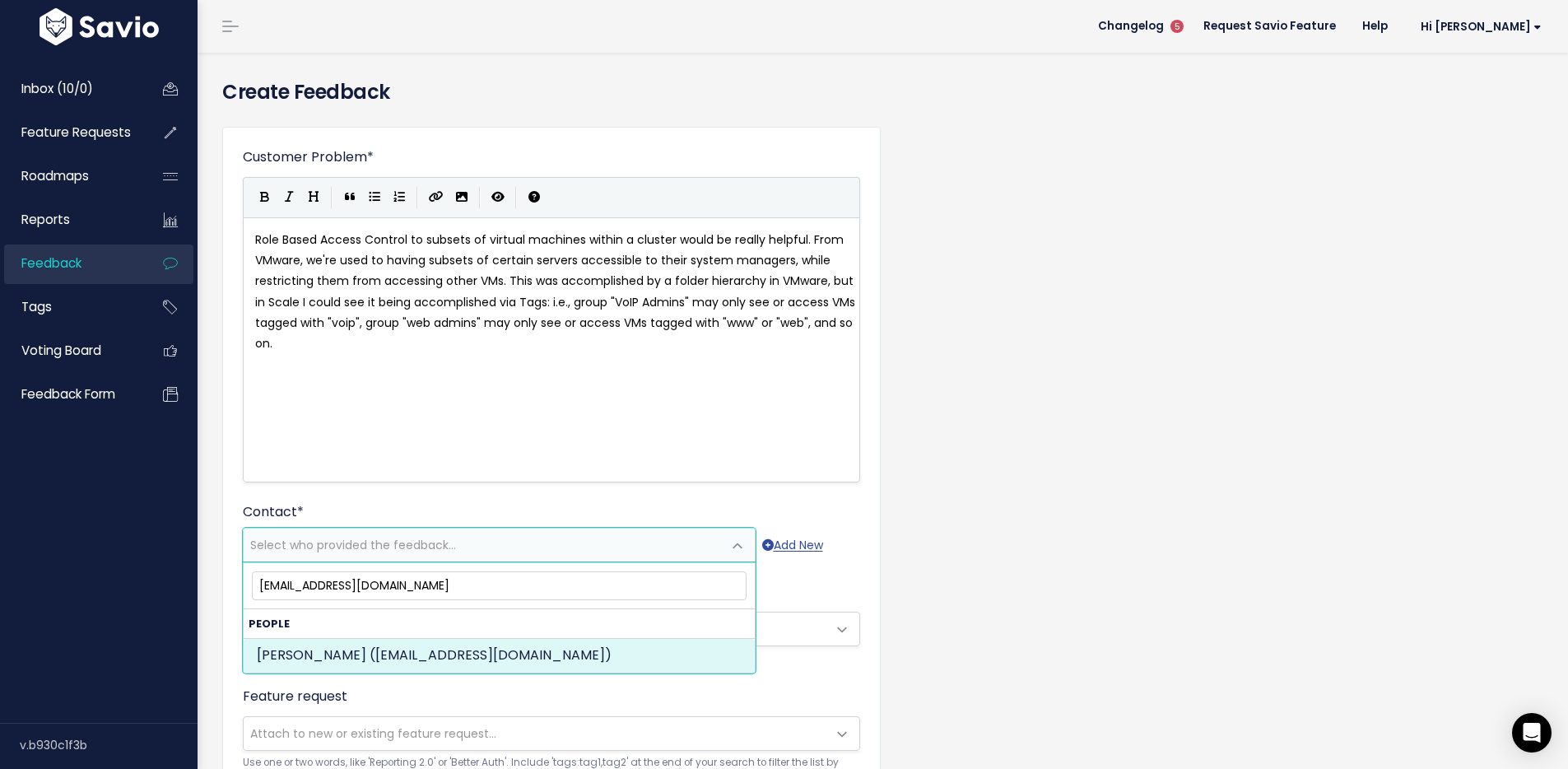
type input "[EMAIL_ADDRESS][DOMAIN_NAME]"
select select "ACTIVE"
select select "15241409"
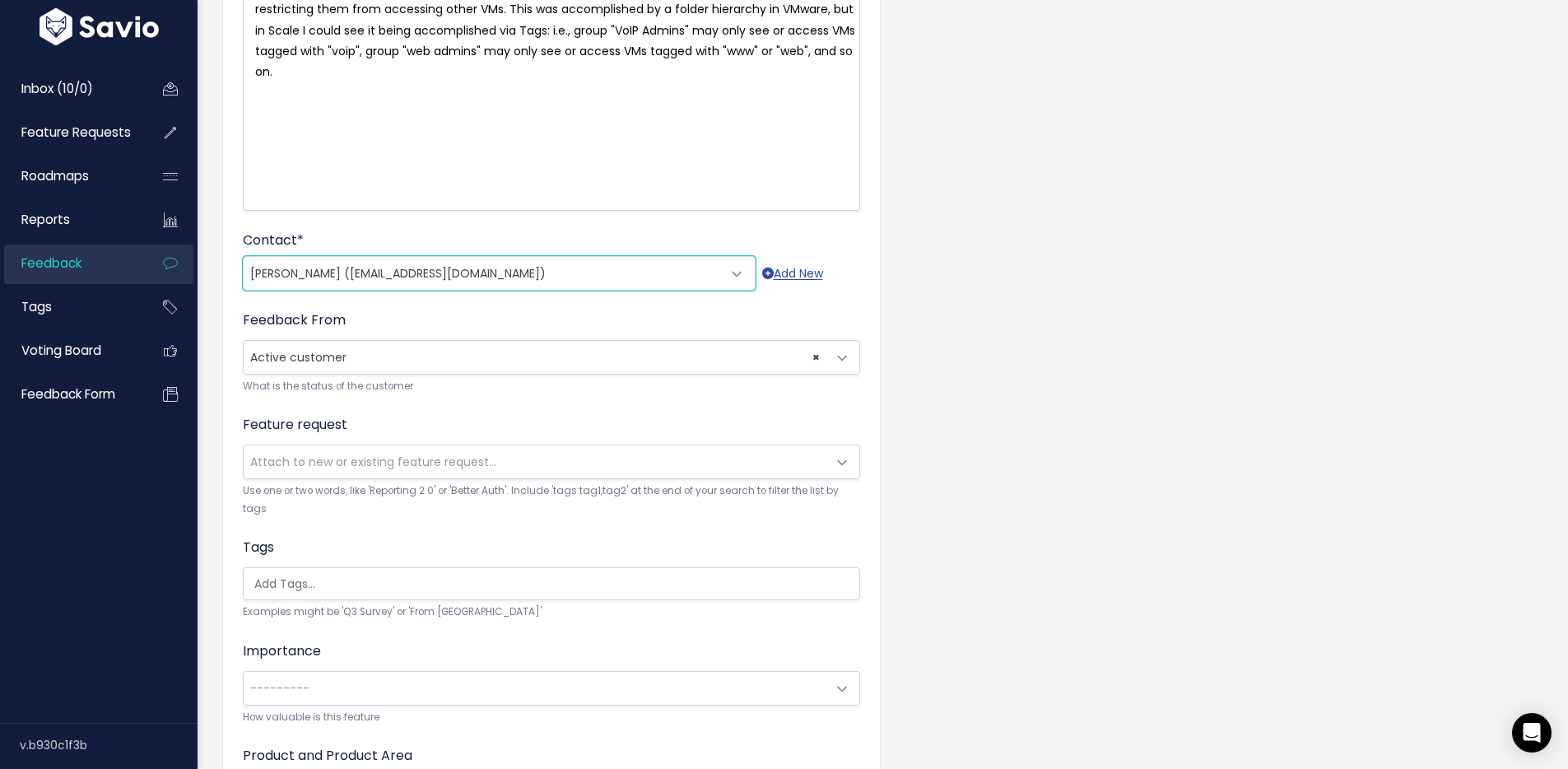
scroll to position [275, 0]
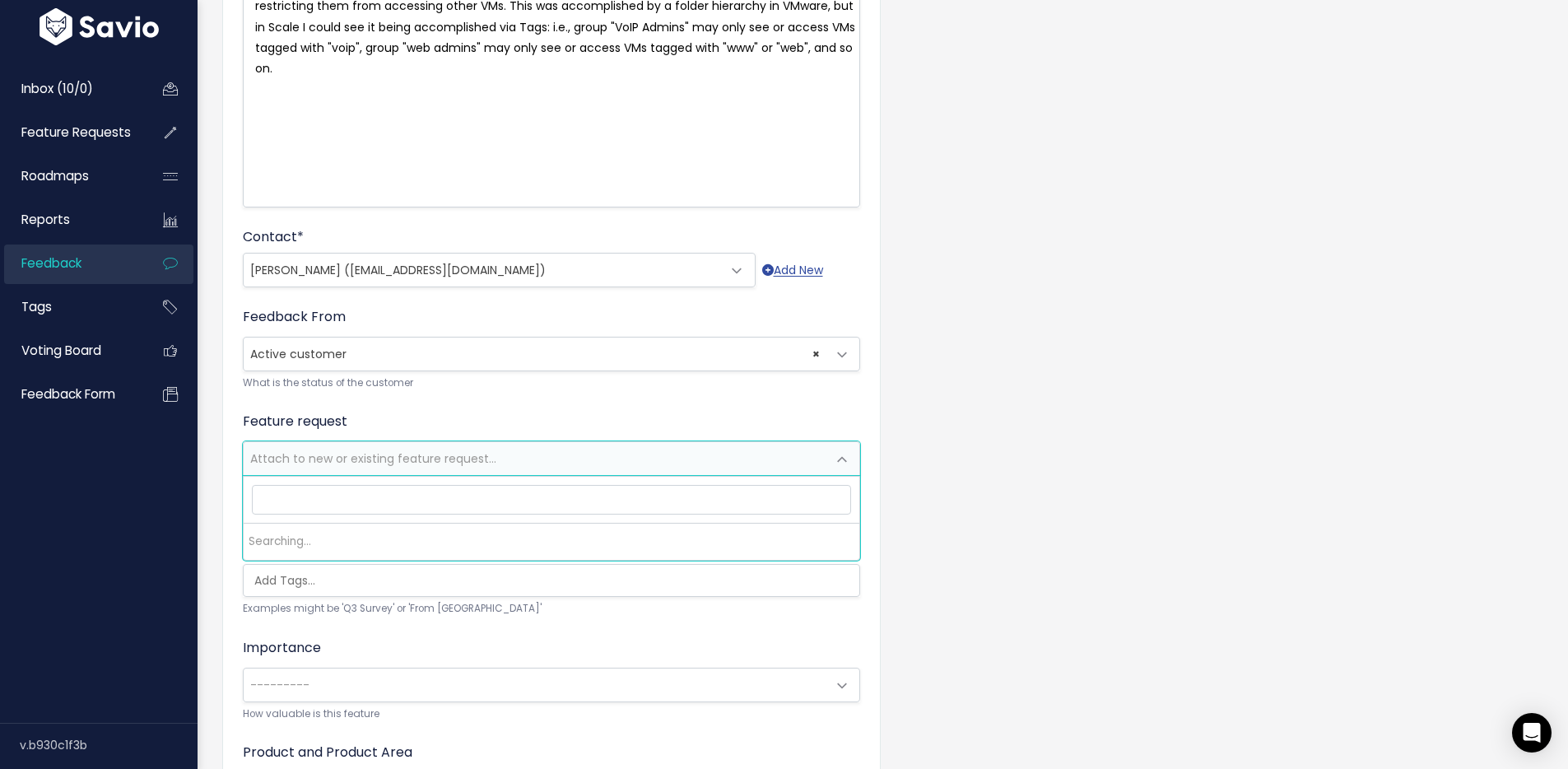
click at [447, 453] on span "Attach to new or existing feature request..." at bounding box center [373, 459] width 246 height 16
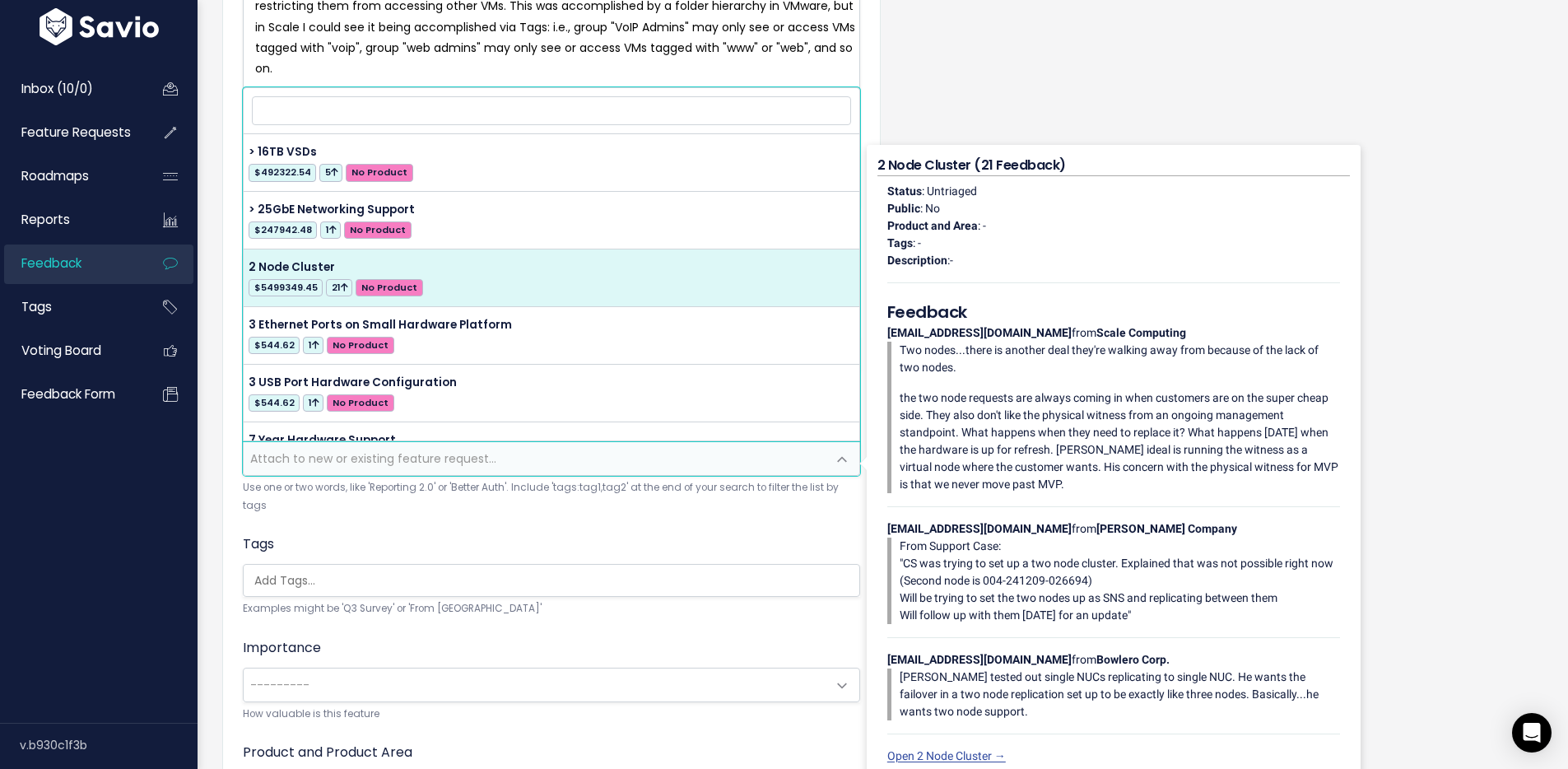
click at [1155, 57] on div "Customer Problem * Role Based Access Control to subsets of virtual machines wit…" at bounding box center [882, 387] width 1345 height 1097
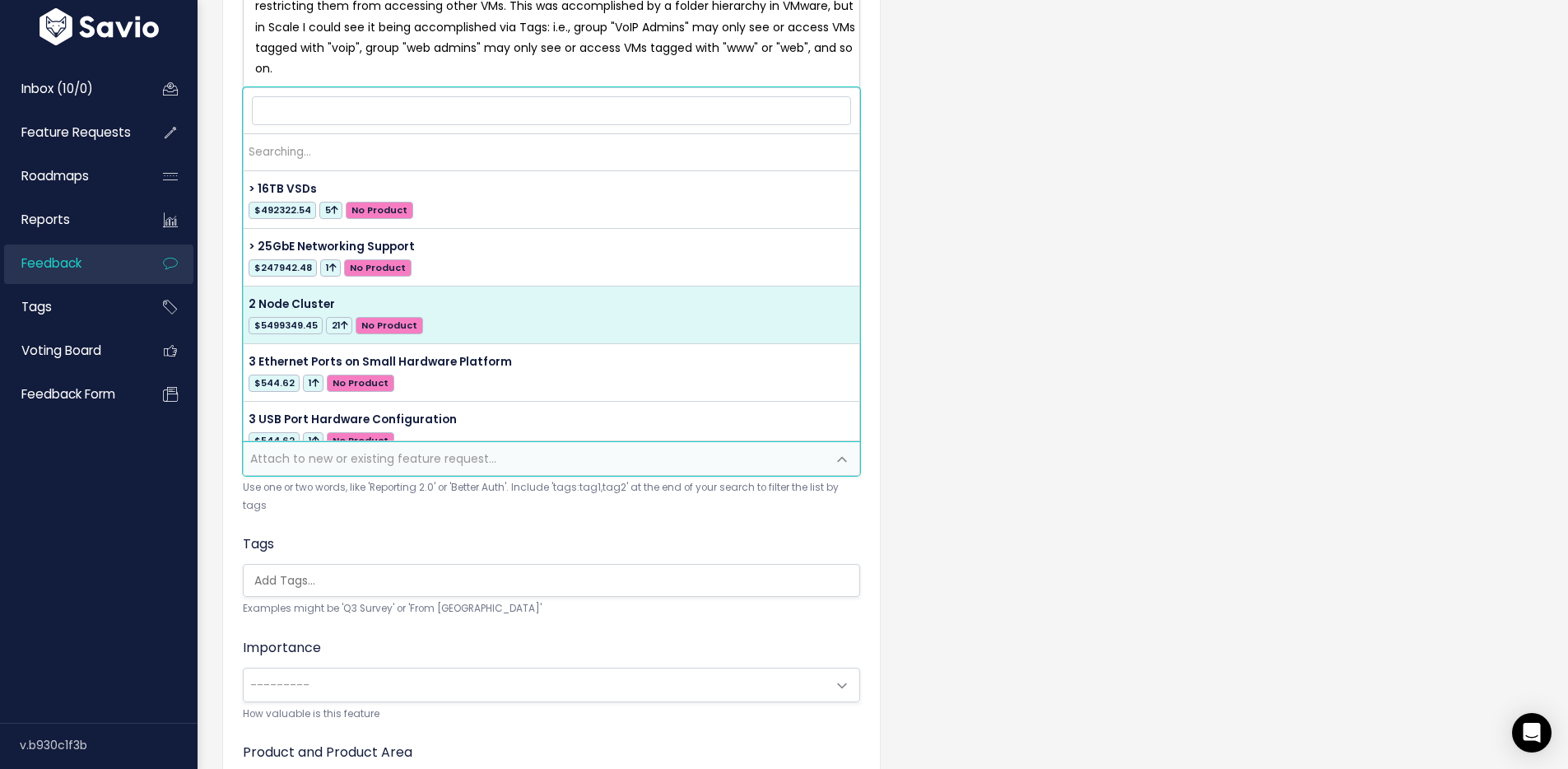
click at [392, 461] on span "Attach to new or existing feature request..." at bounding box center [373, 459] width 246 height 16
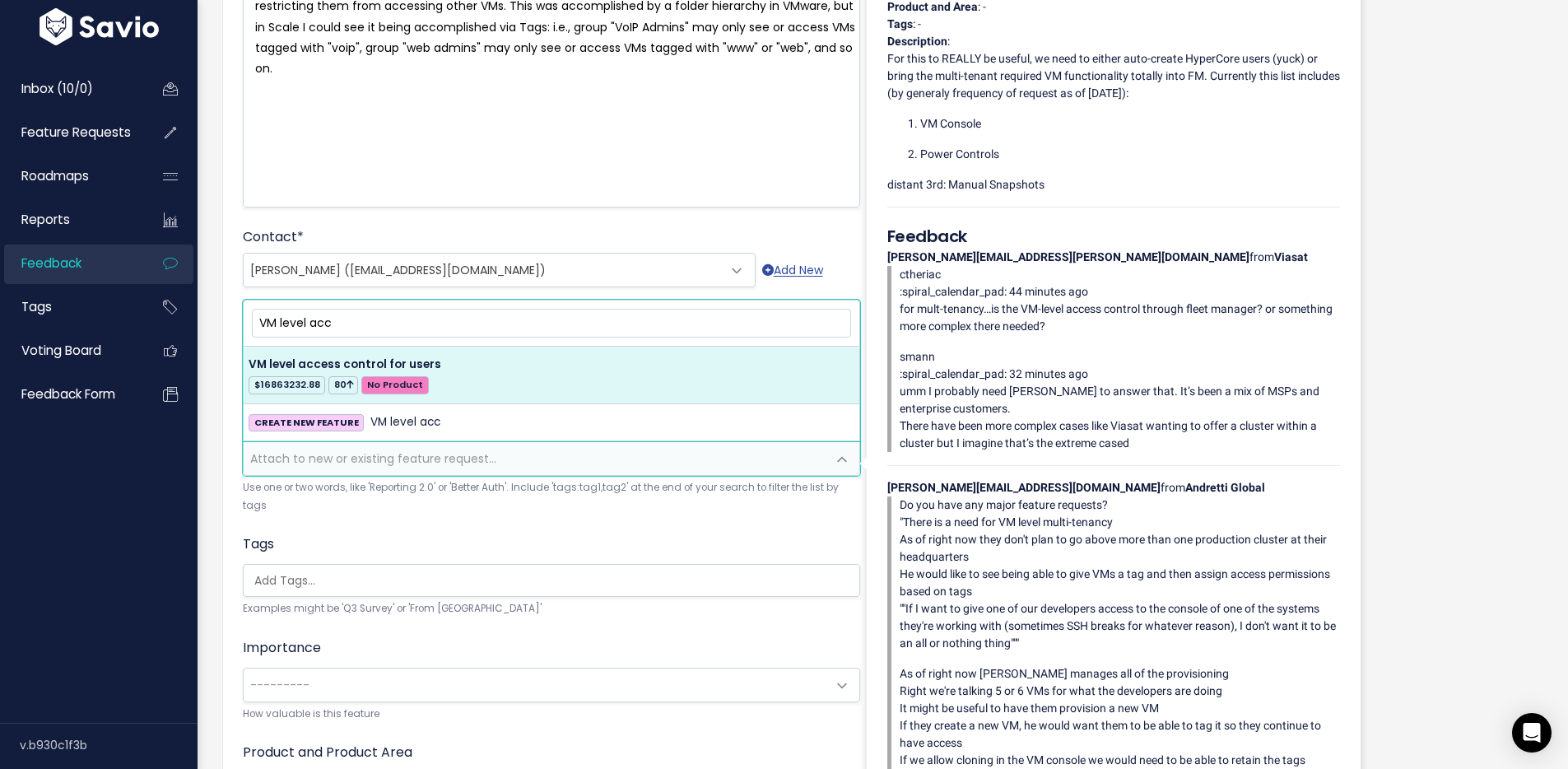
type input "VM level acc"
select select "15311"
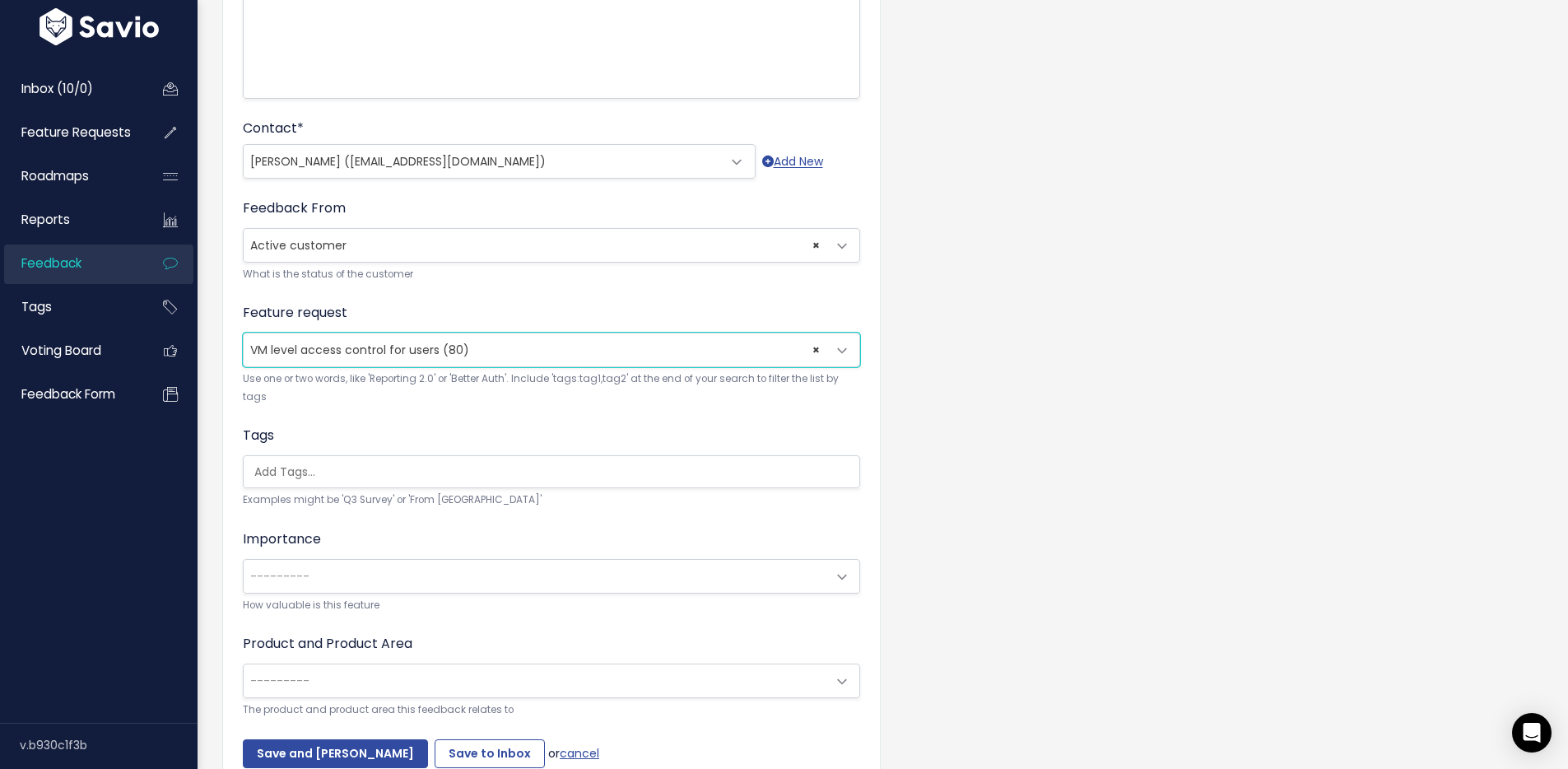
scroll to position [386, 0]
click at [305, 473] on input "search" at bounding box center [555, 470] width 615 height 17
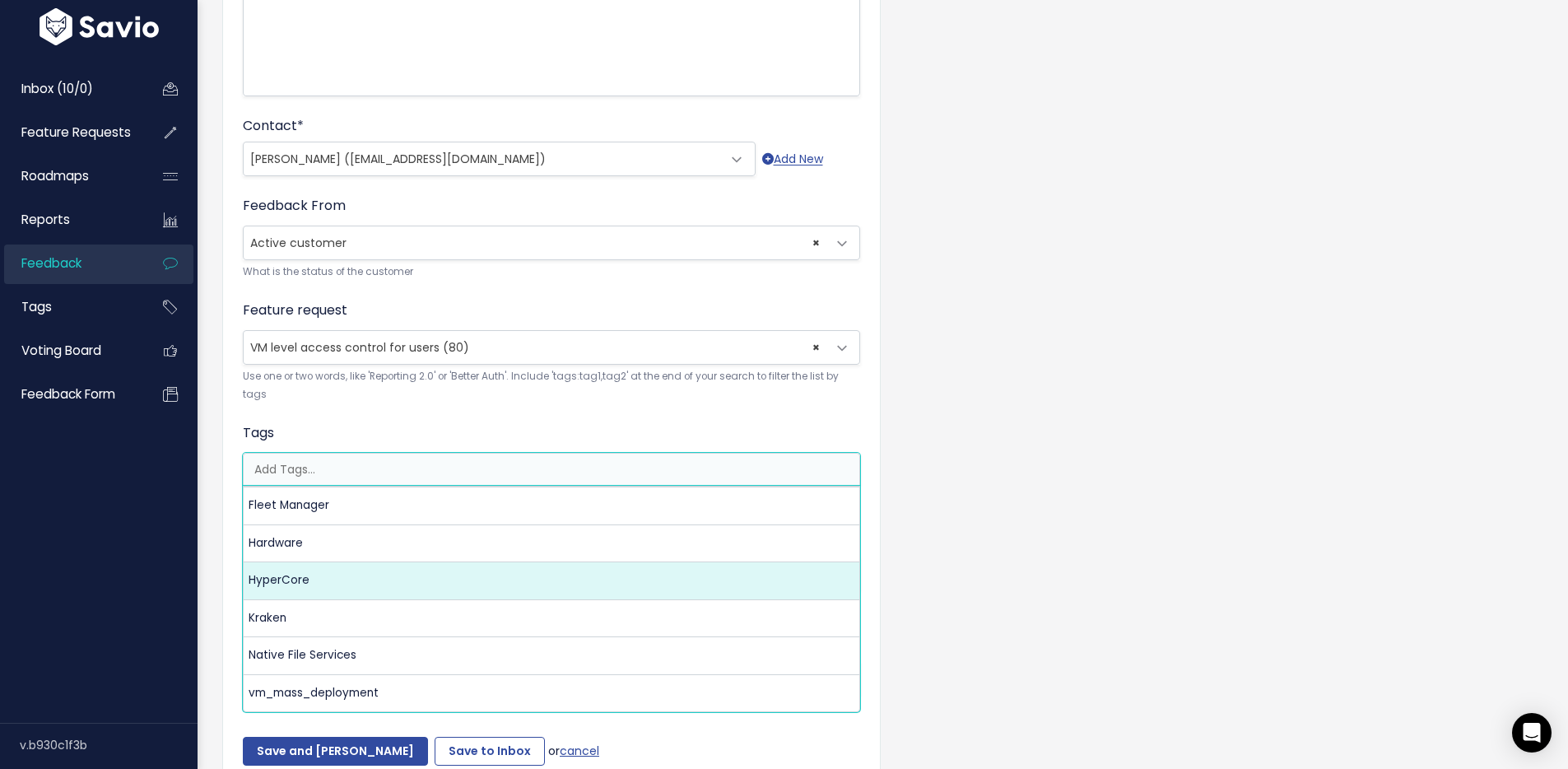
select select "3550"
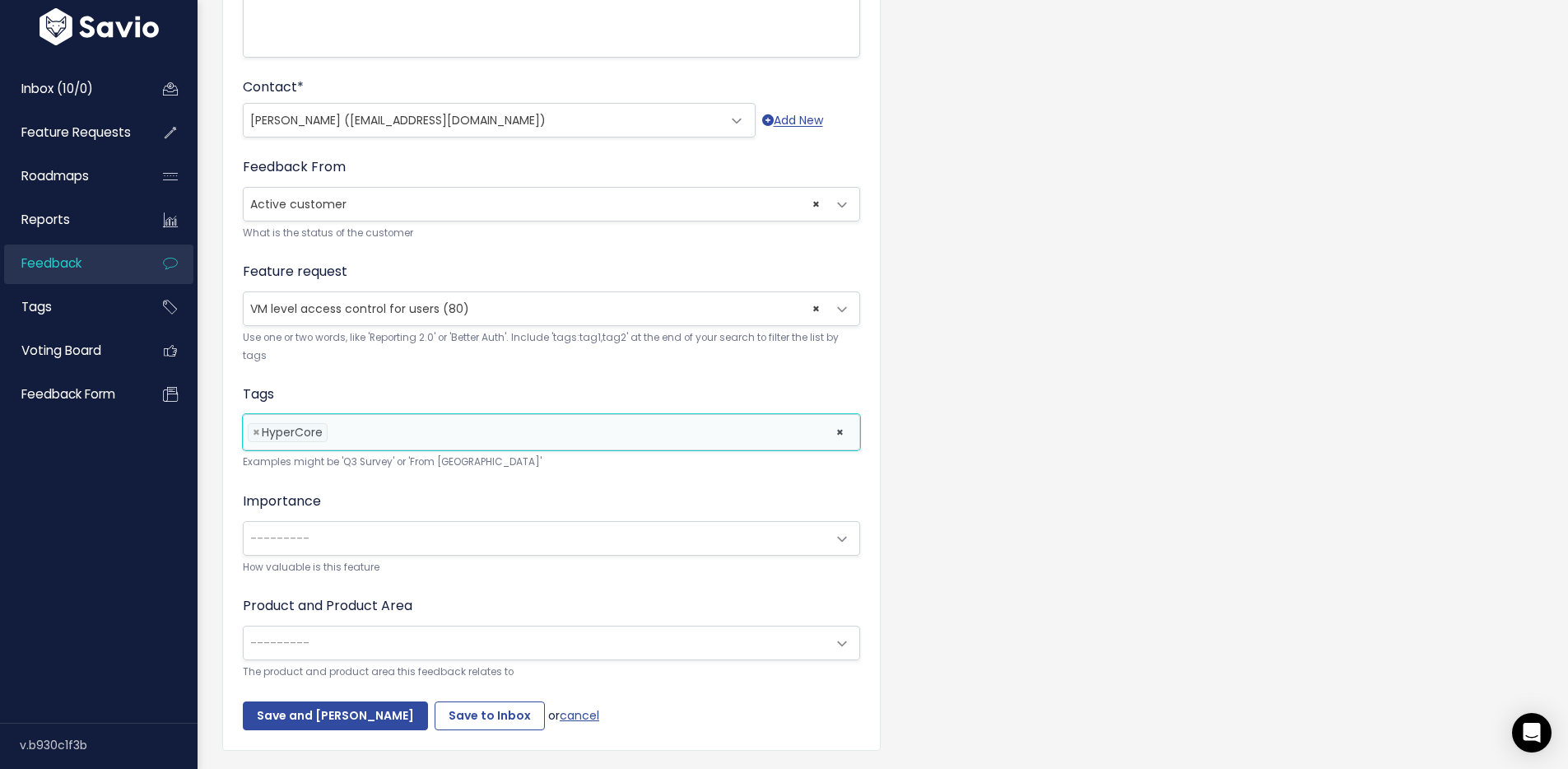
scroll to position [483, 0]
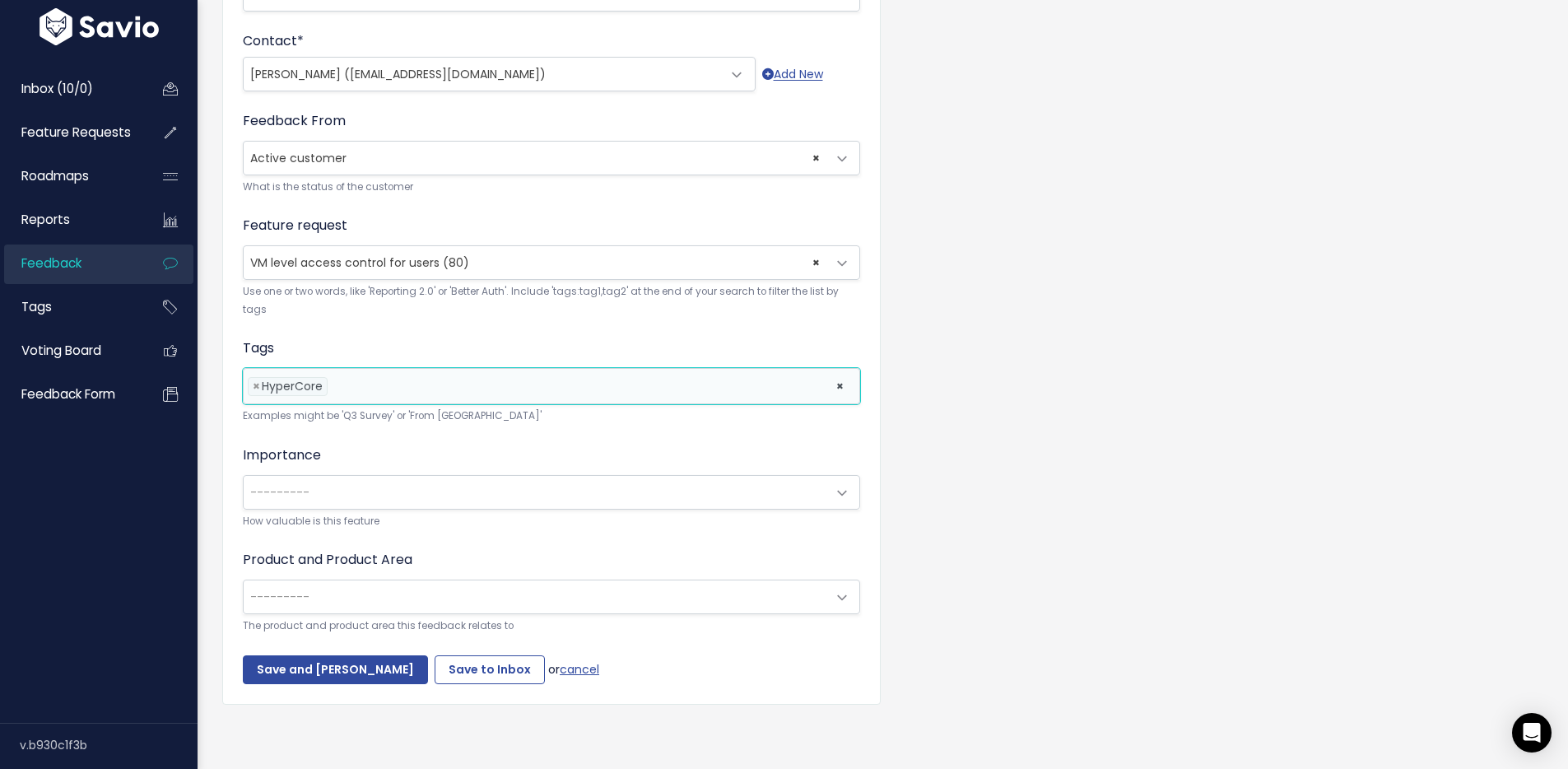
click at [325, 493] on span "---------" at bounding box center [534, 492] width 583 height 33
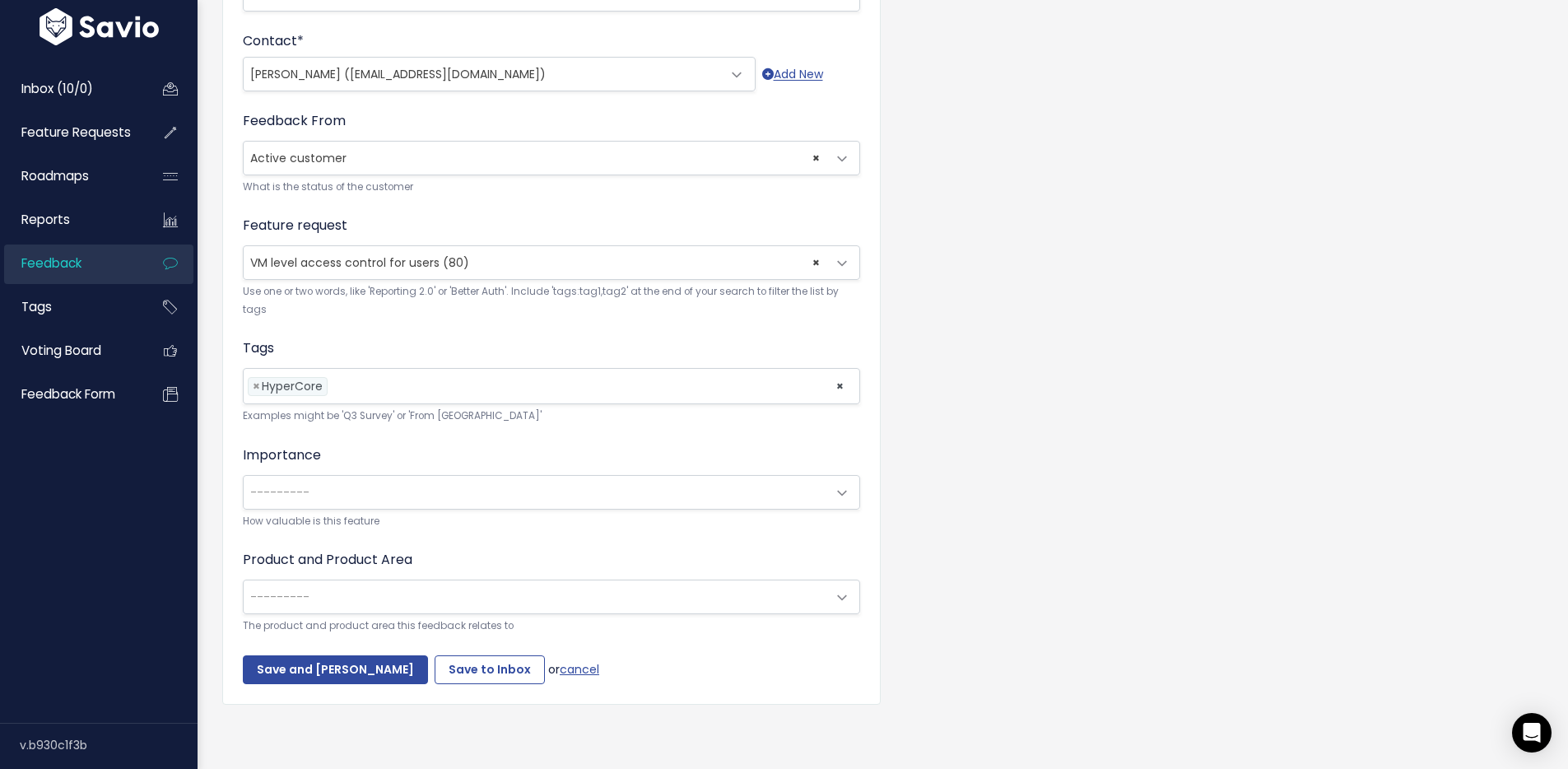
click at [355, 426] on form "Customer Problem * Role Based Access Control to subsets of virtual machines wit…" at bounding box center [551, 180] width 617 height 1008
click at [310, 581] on span "---------" at bounding box center [534, 597] width 583 height 33
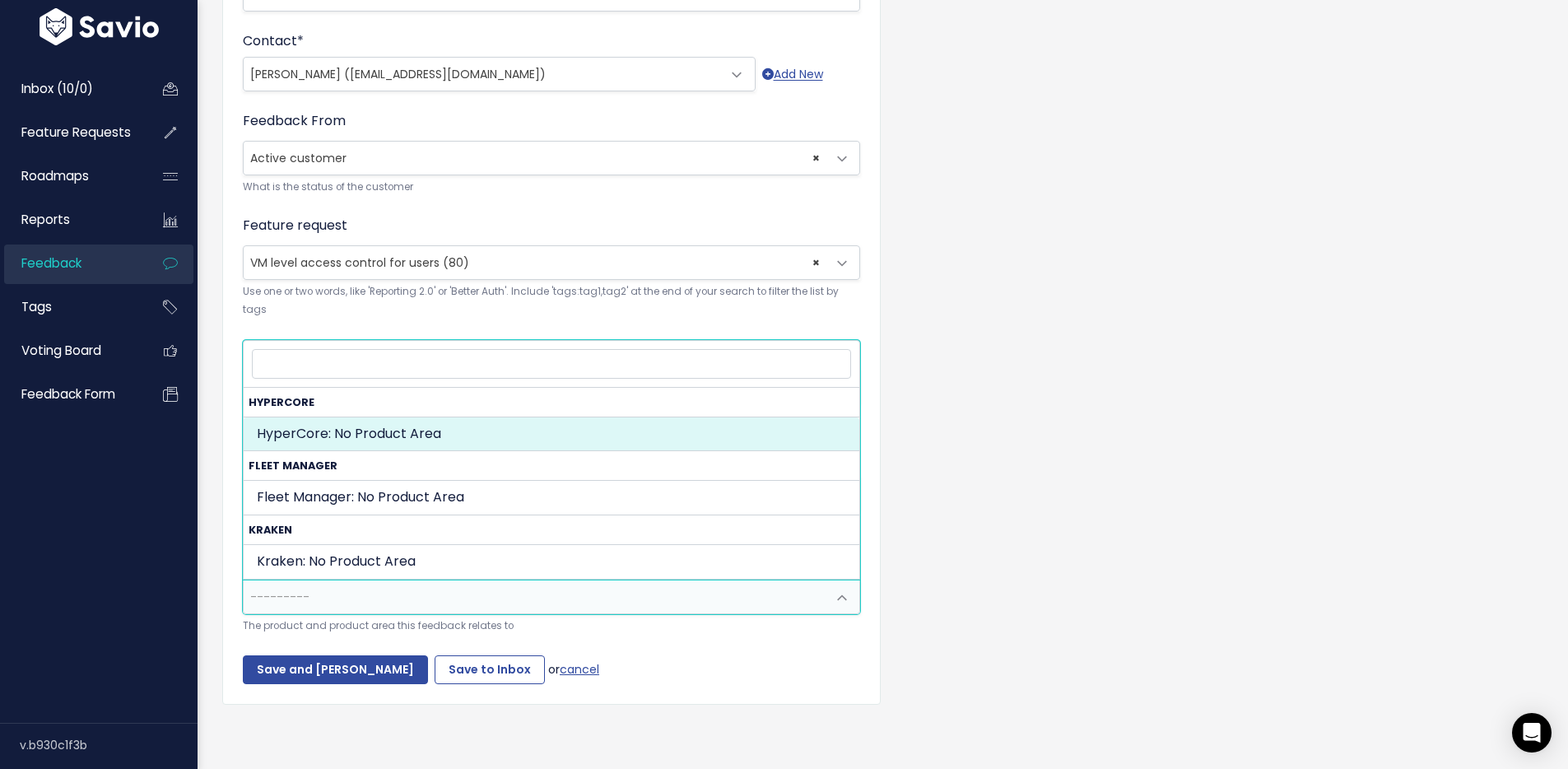
select select "MAIN:"
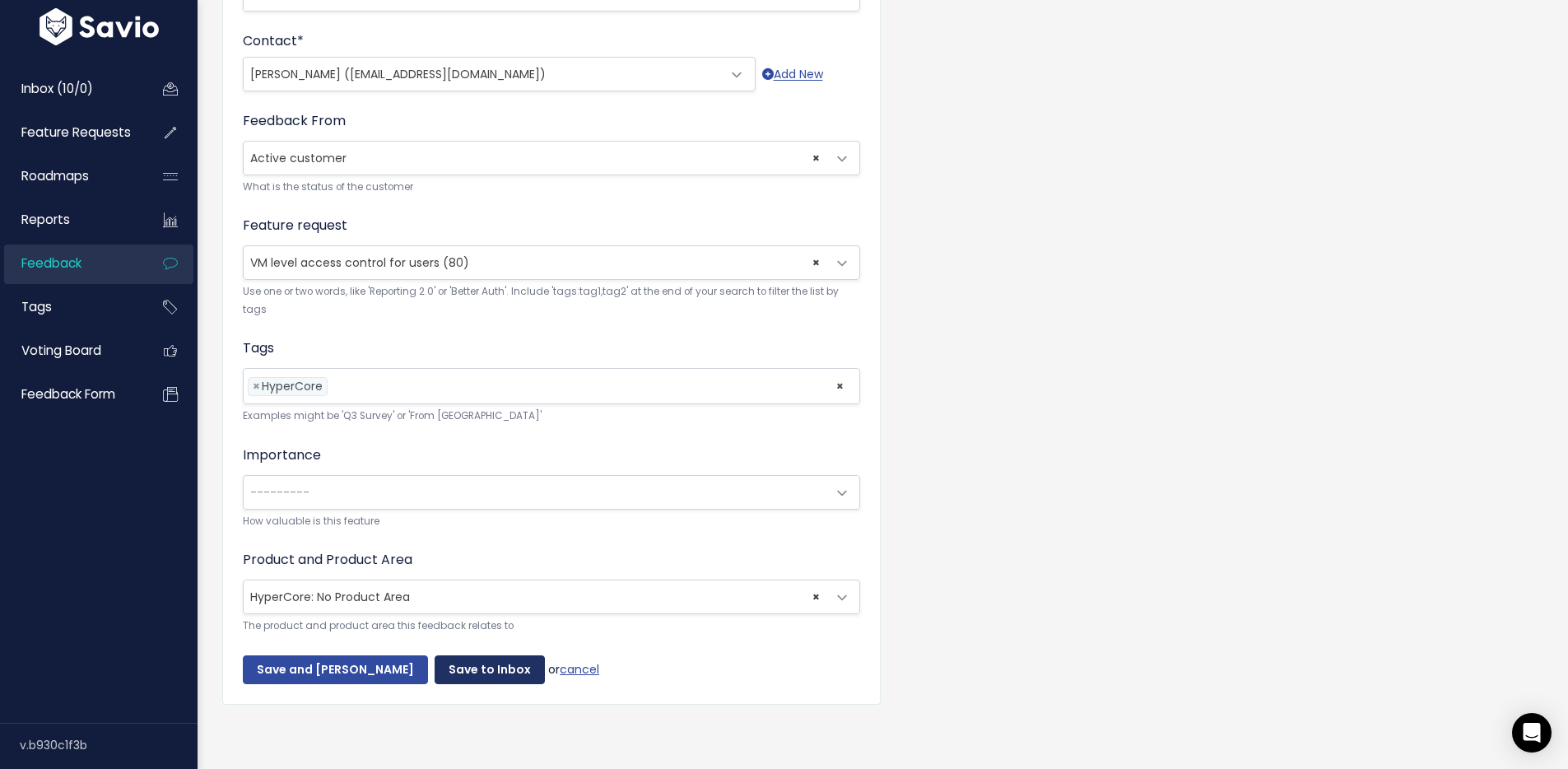
click at [479, 659] on input "Save to Inbox" at bounding box center [489, 670] width 110 height 30
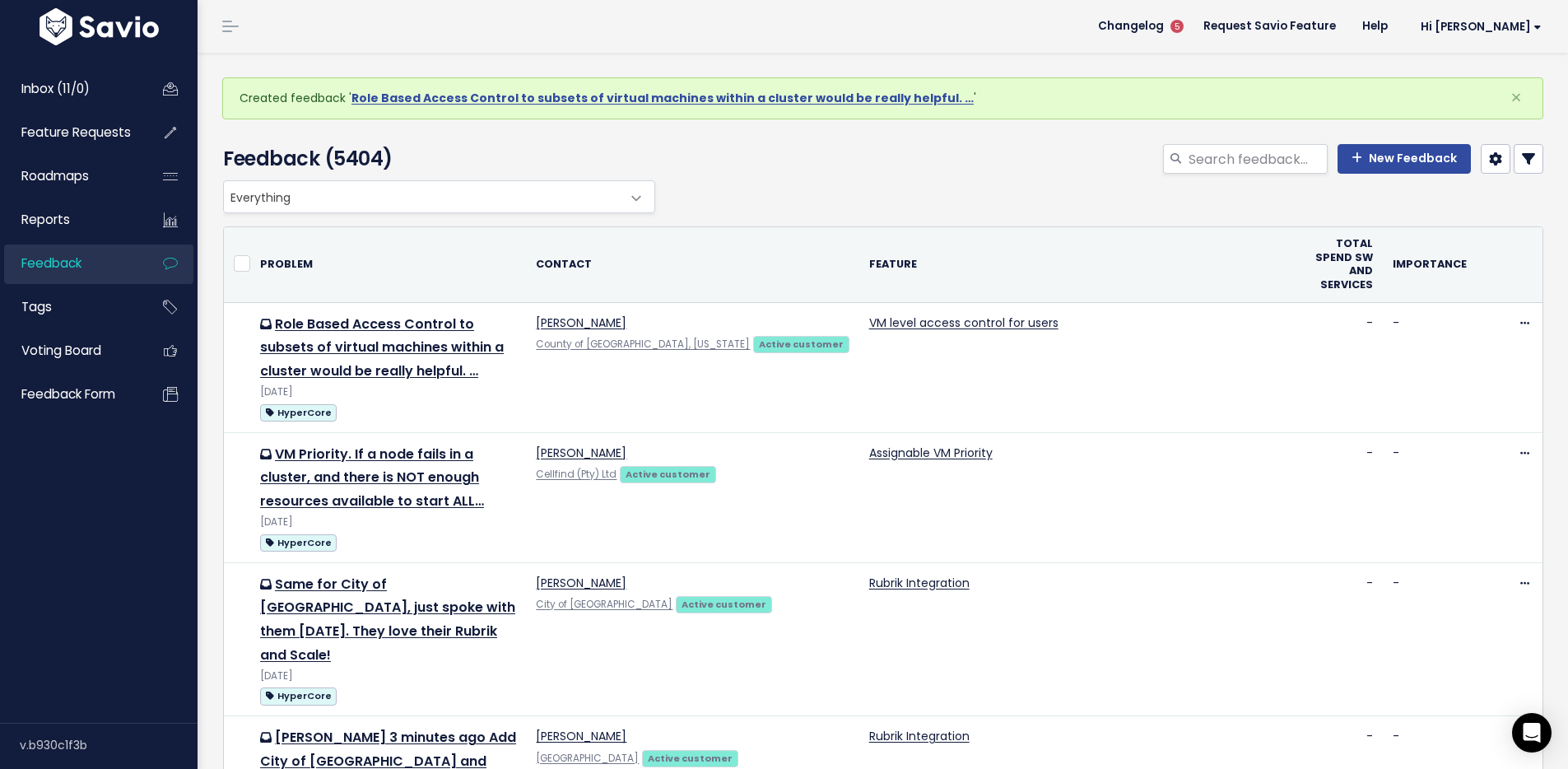
click at [1361, 141] on div "Feedback (5404) New Feedback" at bounding box center [880, 150] width 1365 height 61
click at [1374, 168] on link "New Feedback" at bounding box center [1404, 159] width 133 height 30
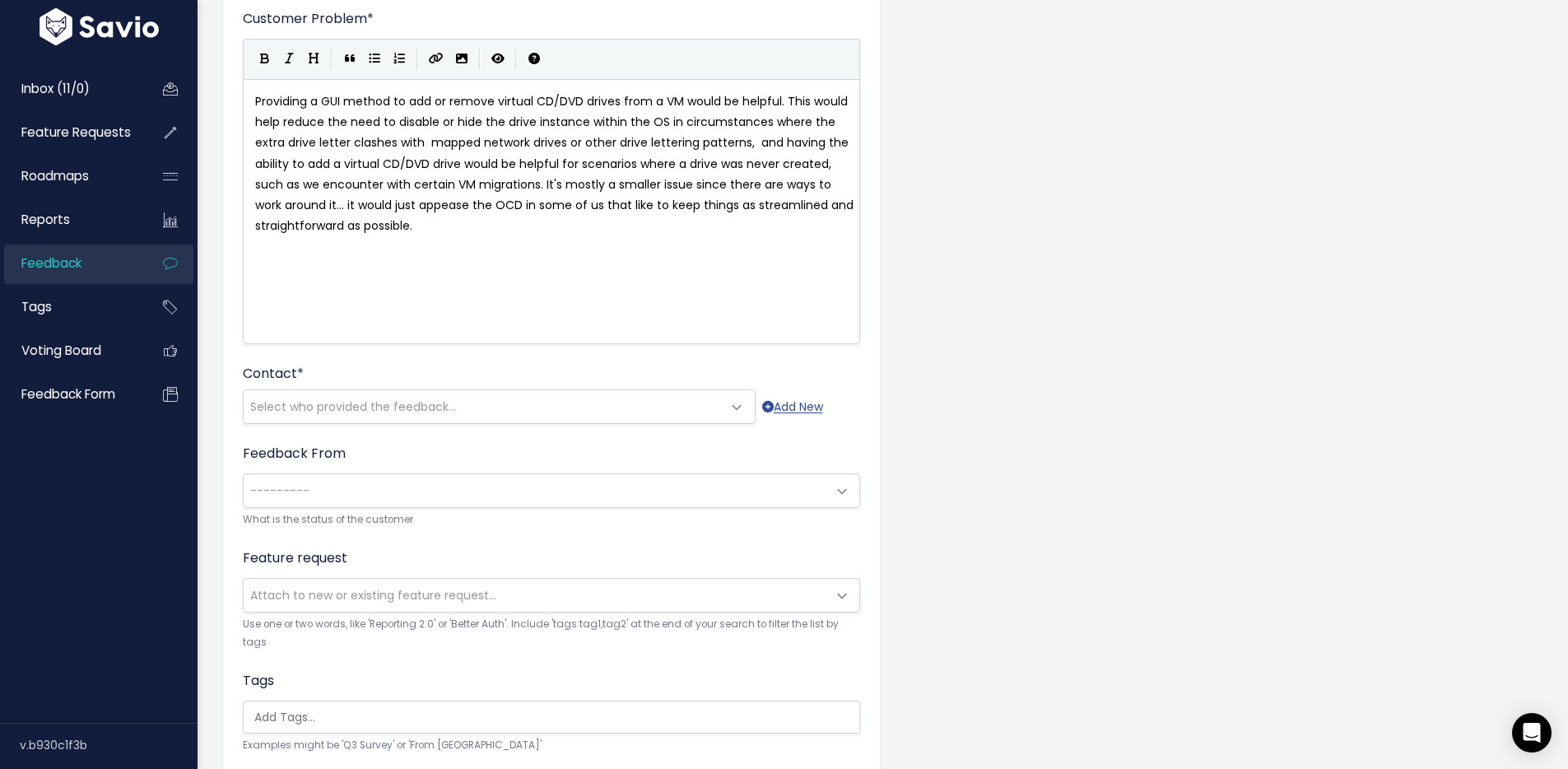
scroll to position [313, 0]
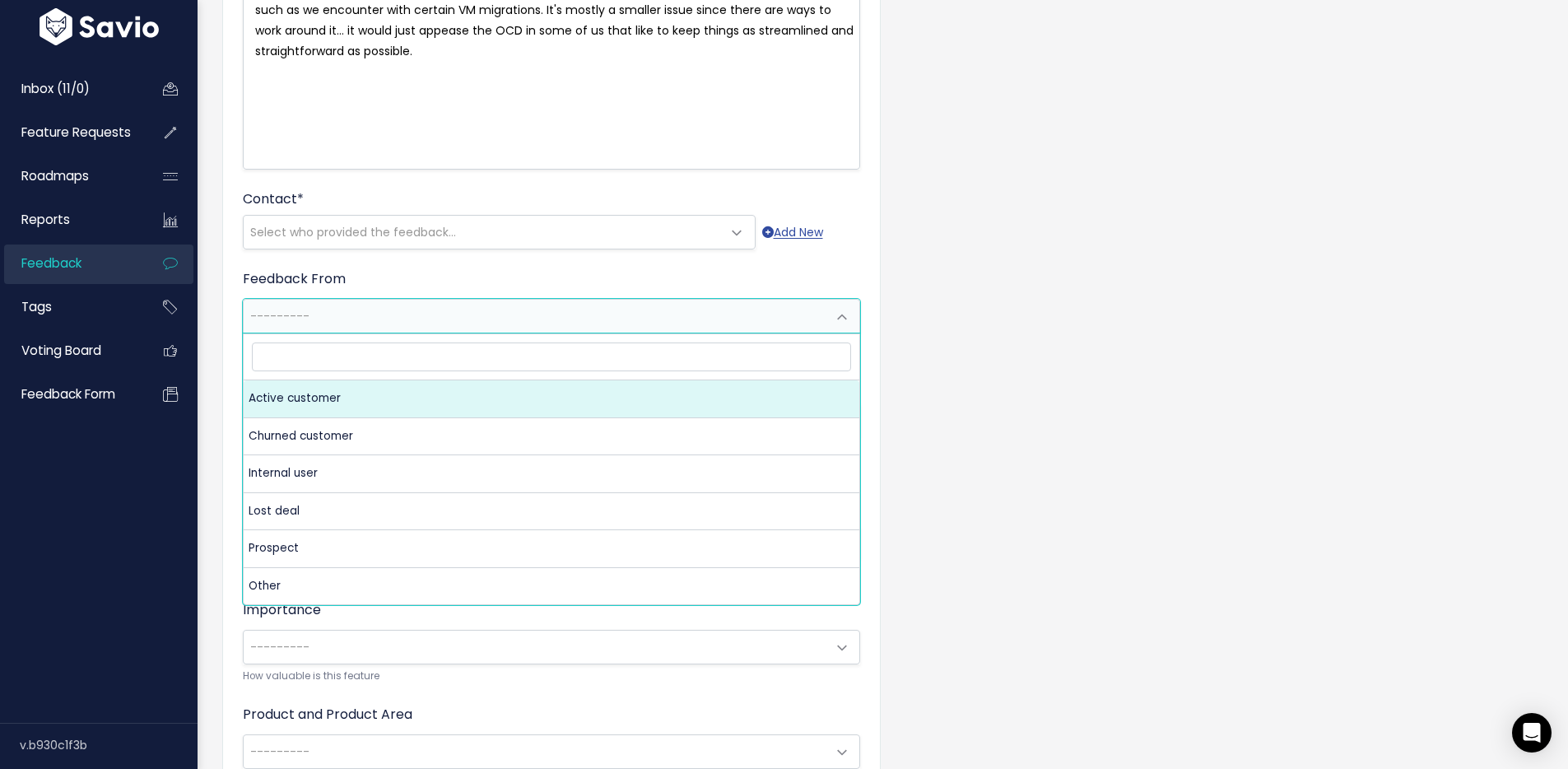
click at [339, 303] on span "---------" at bounding box center [534, 316] width 583 height 33
type input "khodges@summitoh.net"
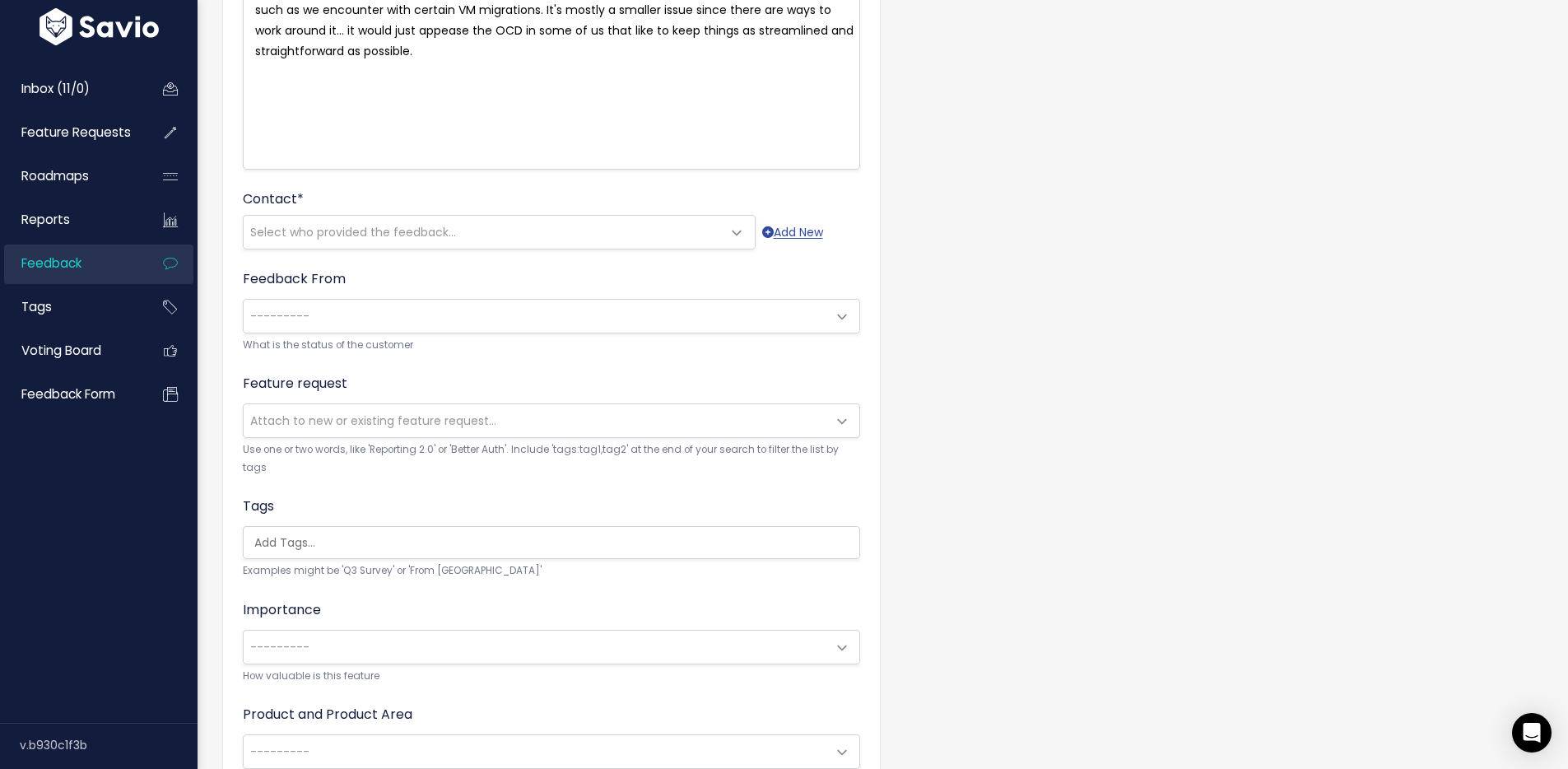
click at [323, 213] on div "Contact * --------- Select who provided the feedback... Add New" at bounding box center [551, 219] width 617 height 60
click at [324, 216] on span "Select who provided the feedback..." at bounding box center [482, 232] width 479 height 33
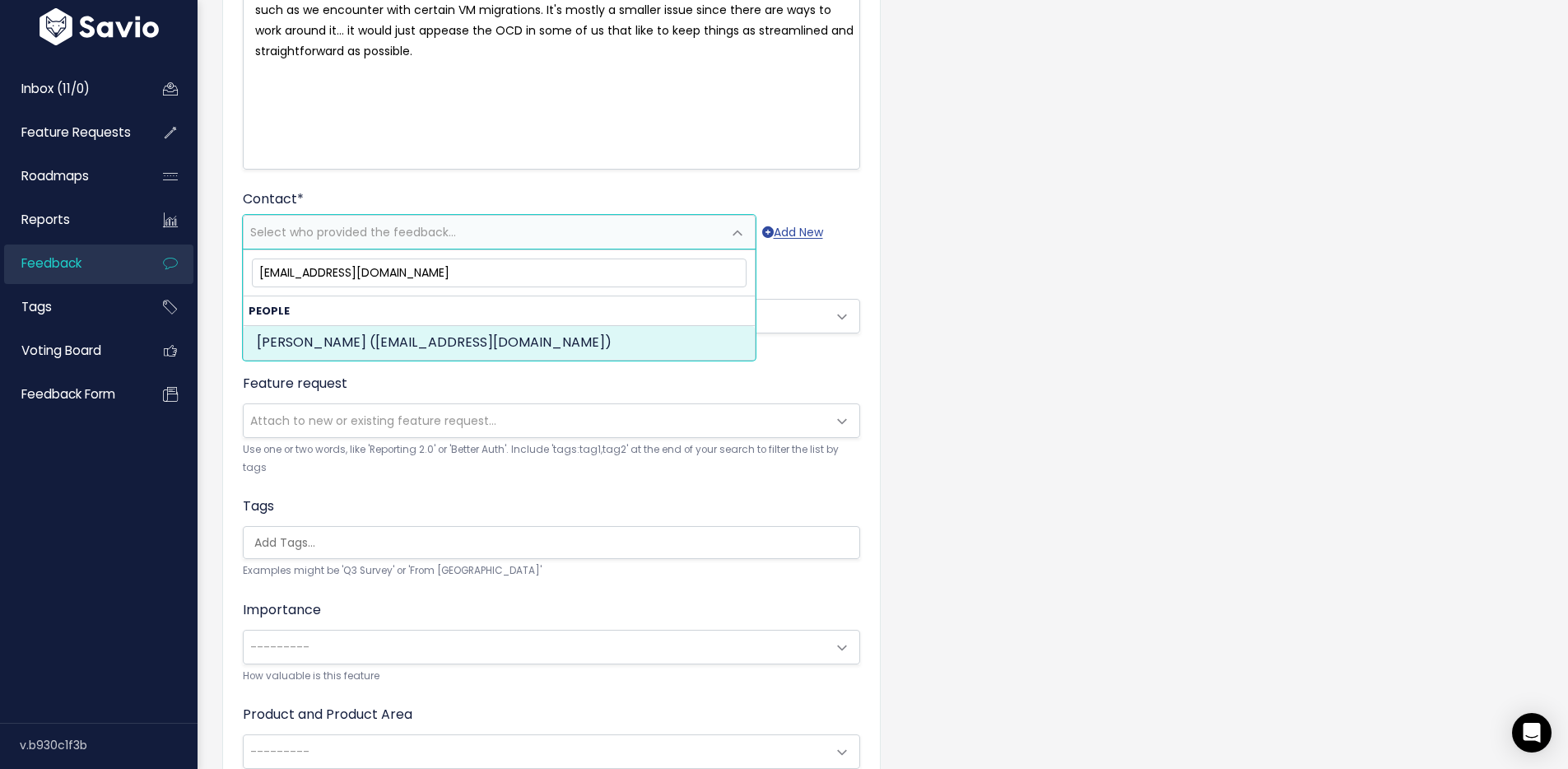
type input "[EMAIL_ADDRESS][DOMAIN_NAME]"
select select "ACTIVE"
select select "15241409"
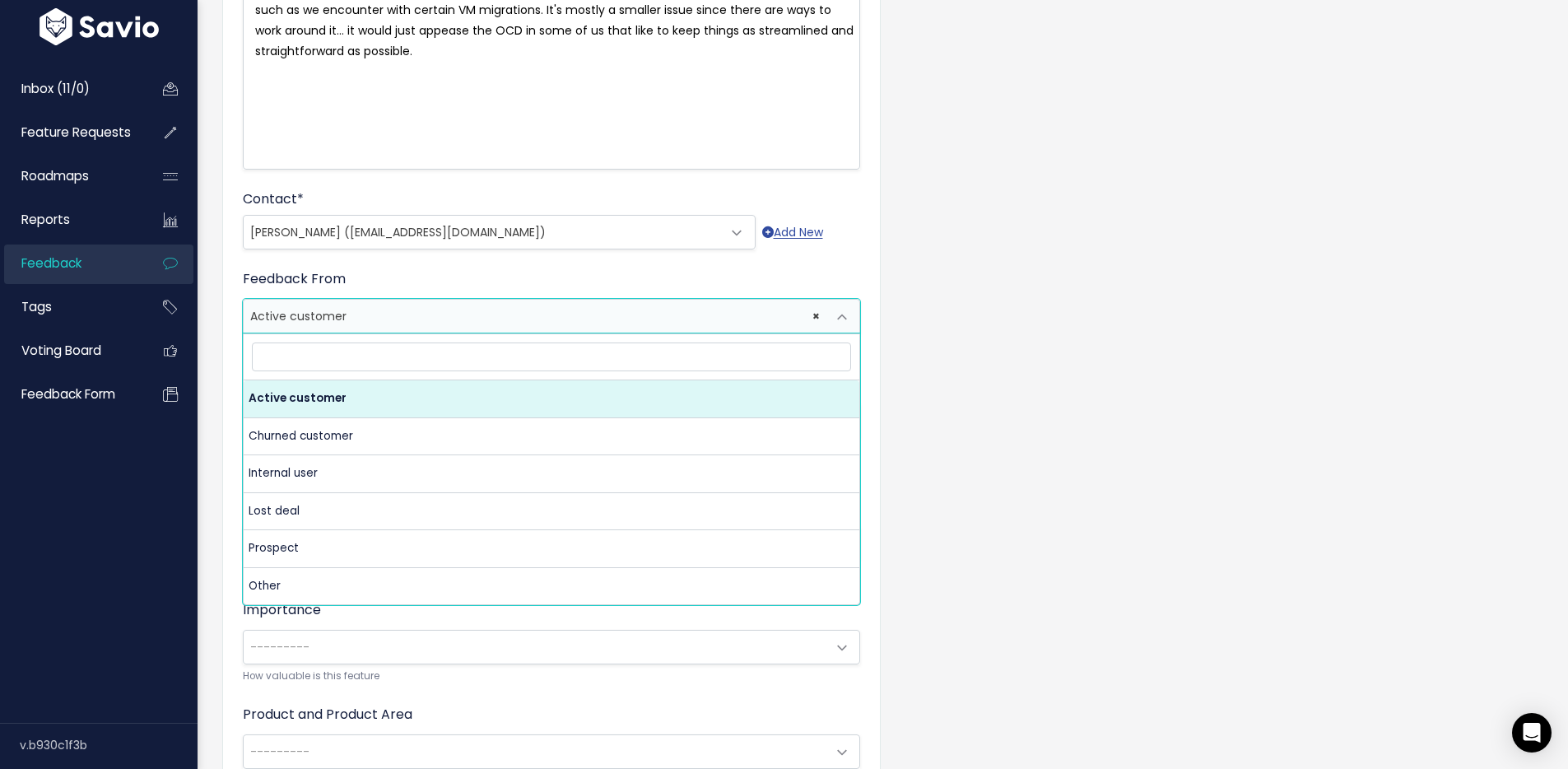
click at [313, 321] on span "× Active customer" at bounding box center [534, 316] width 583 height 33
click at [218, 288] on div "Customer Problem * Providing a GUI method to add or remove virtual CD/DVD drive…" at bounding box center [882, 349] width 1345 height 1097
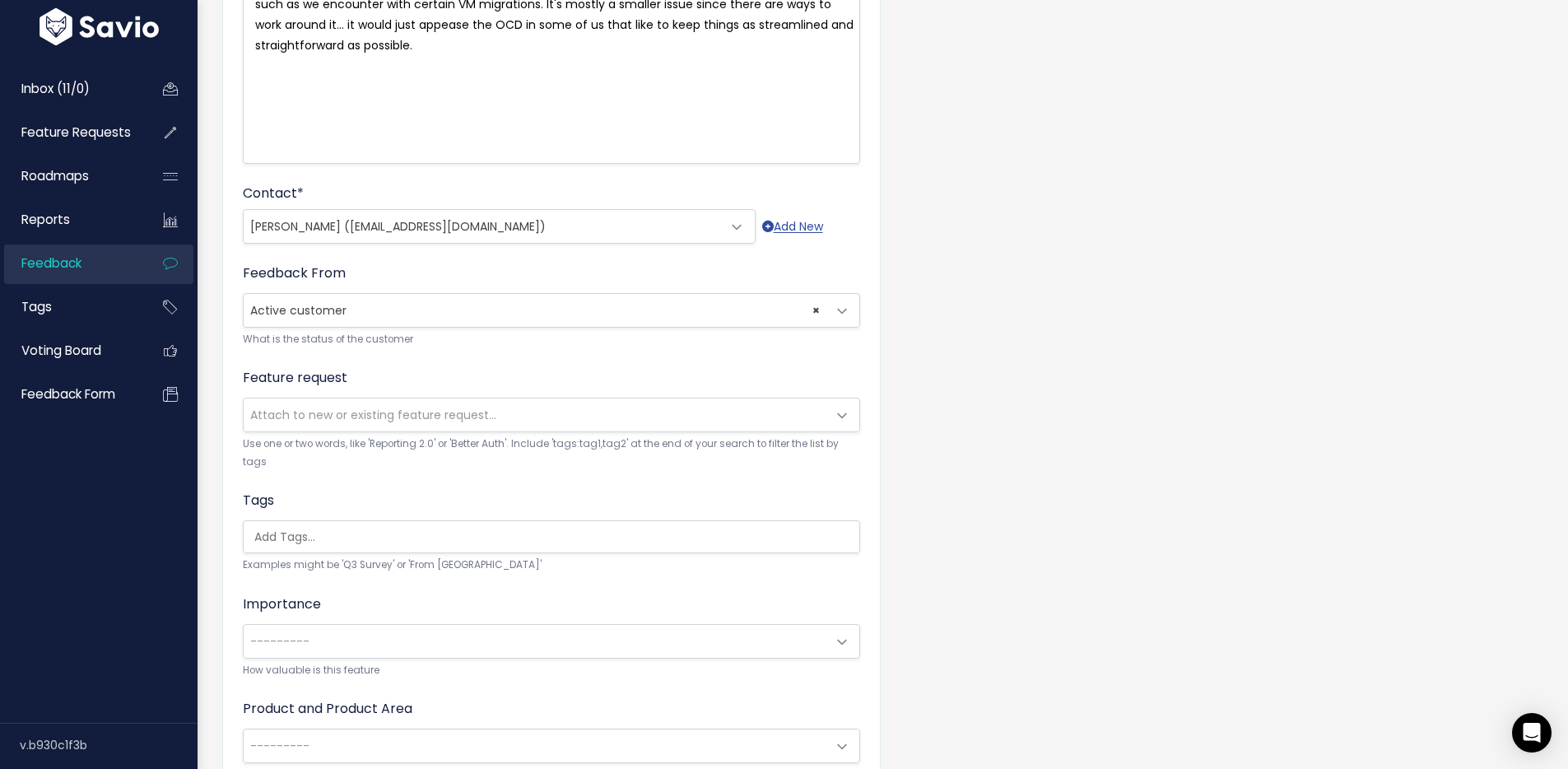
scroll to position [323, 0]
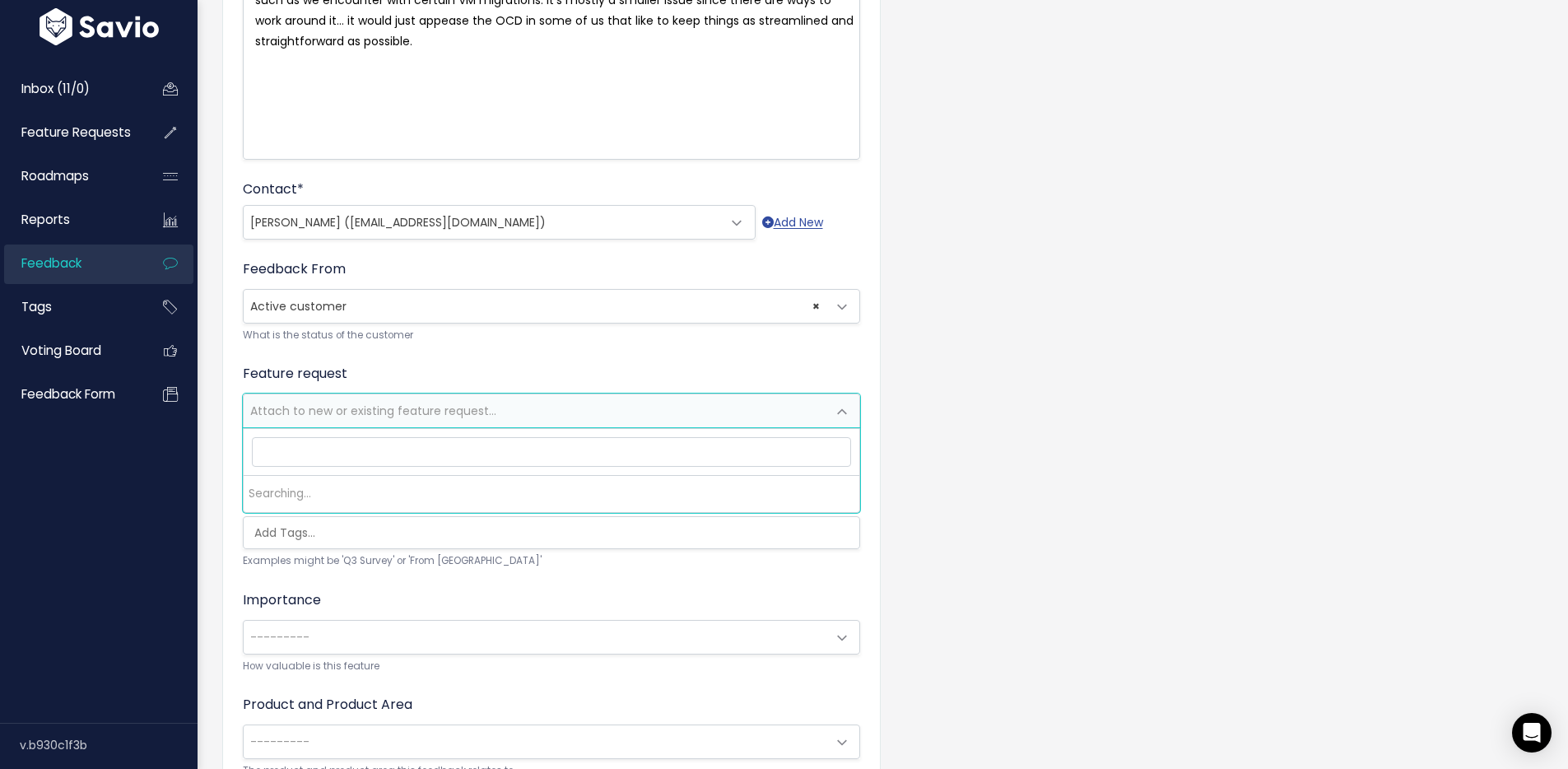
click at [312, 414] on span "Attach to new or existing feature request..." at bounding box center [373, 411] width 246 height 16
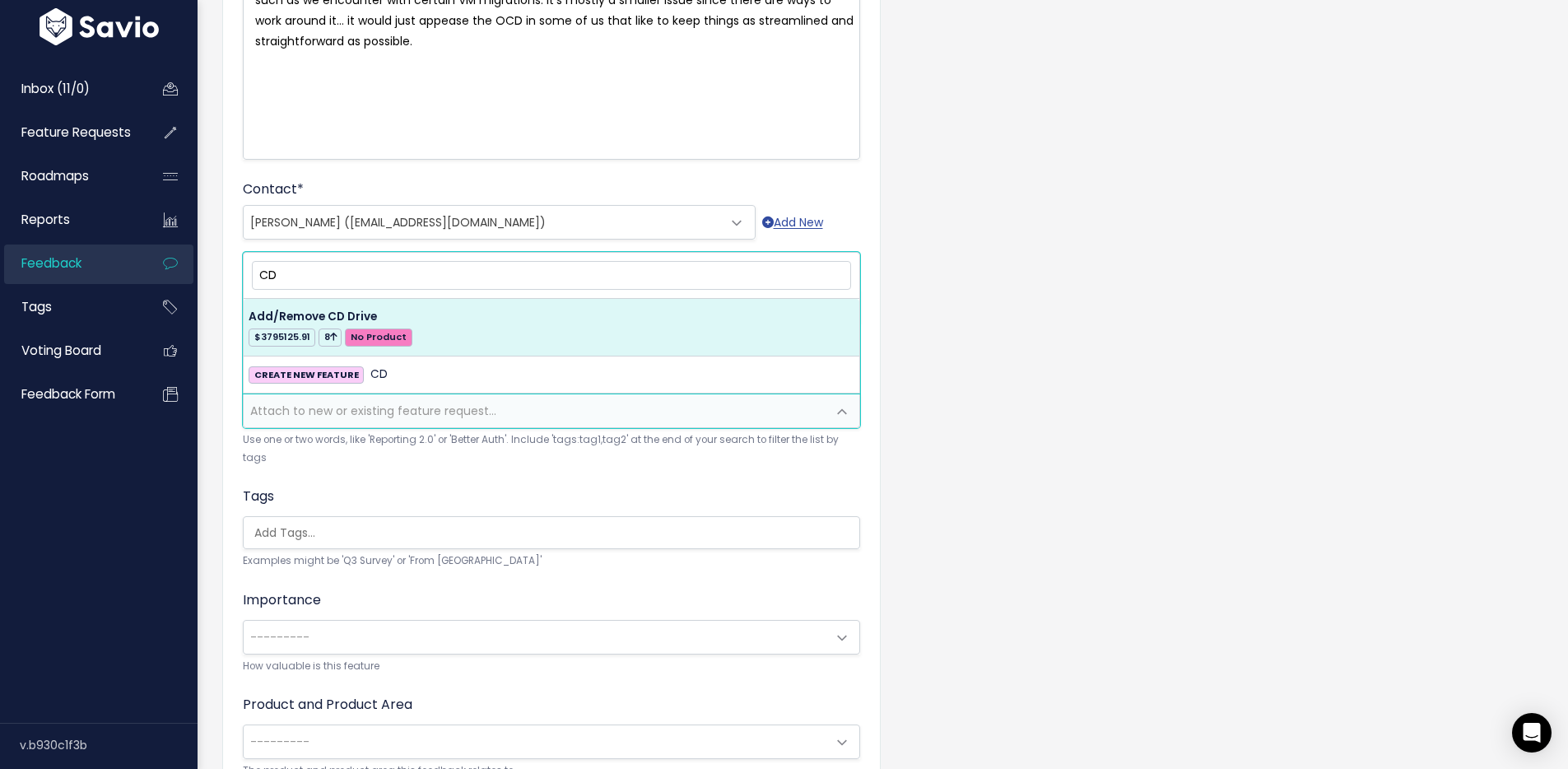
type input "CD"
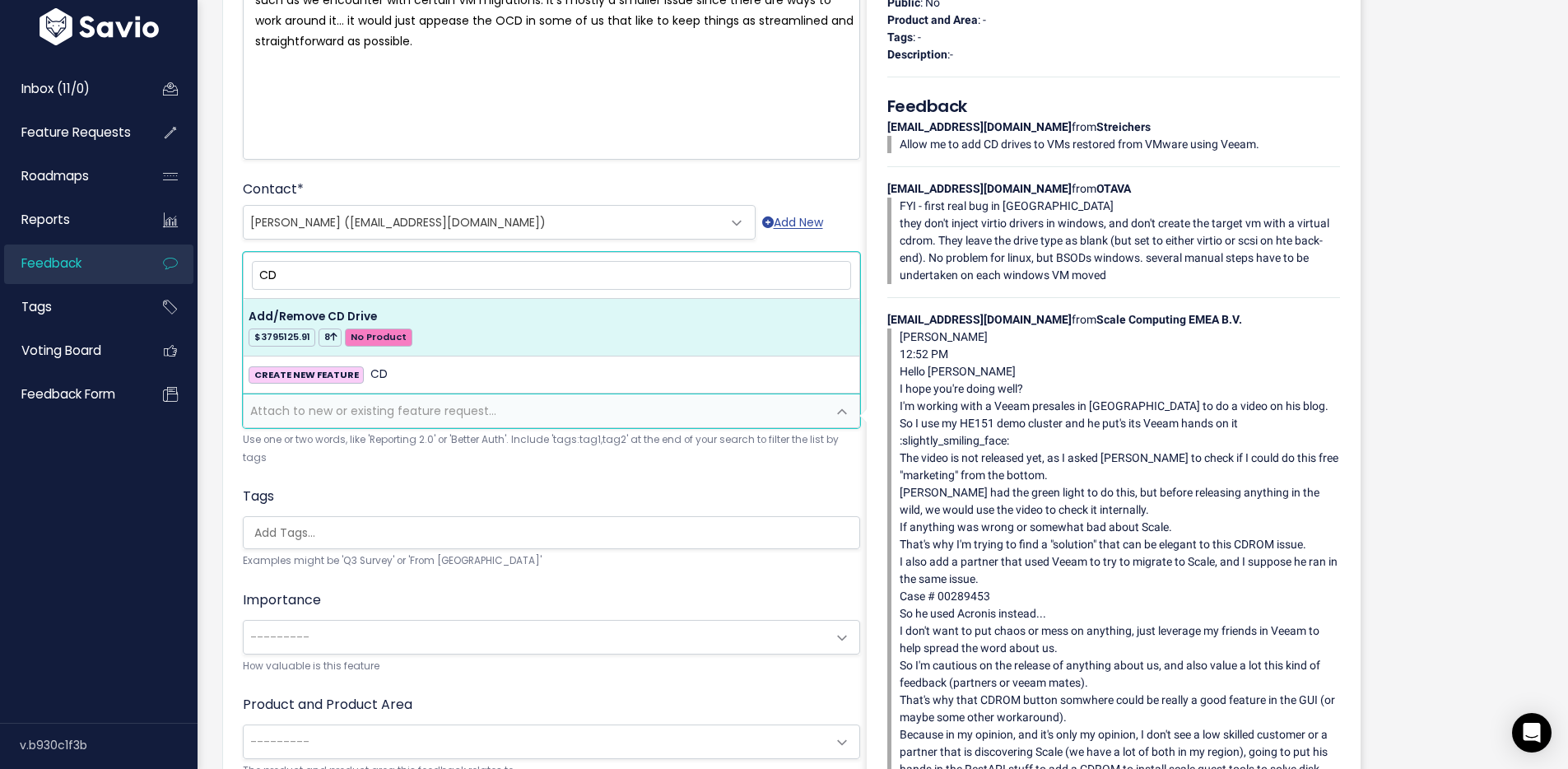
drag, startPoint x: 588, startPoint y: 330, endPoint x: 614, endPoint y: 327, distance: 26.2
select select "31165"
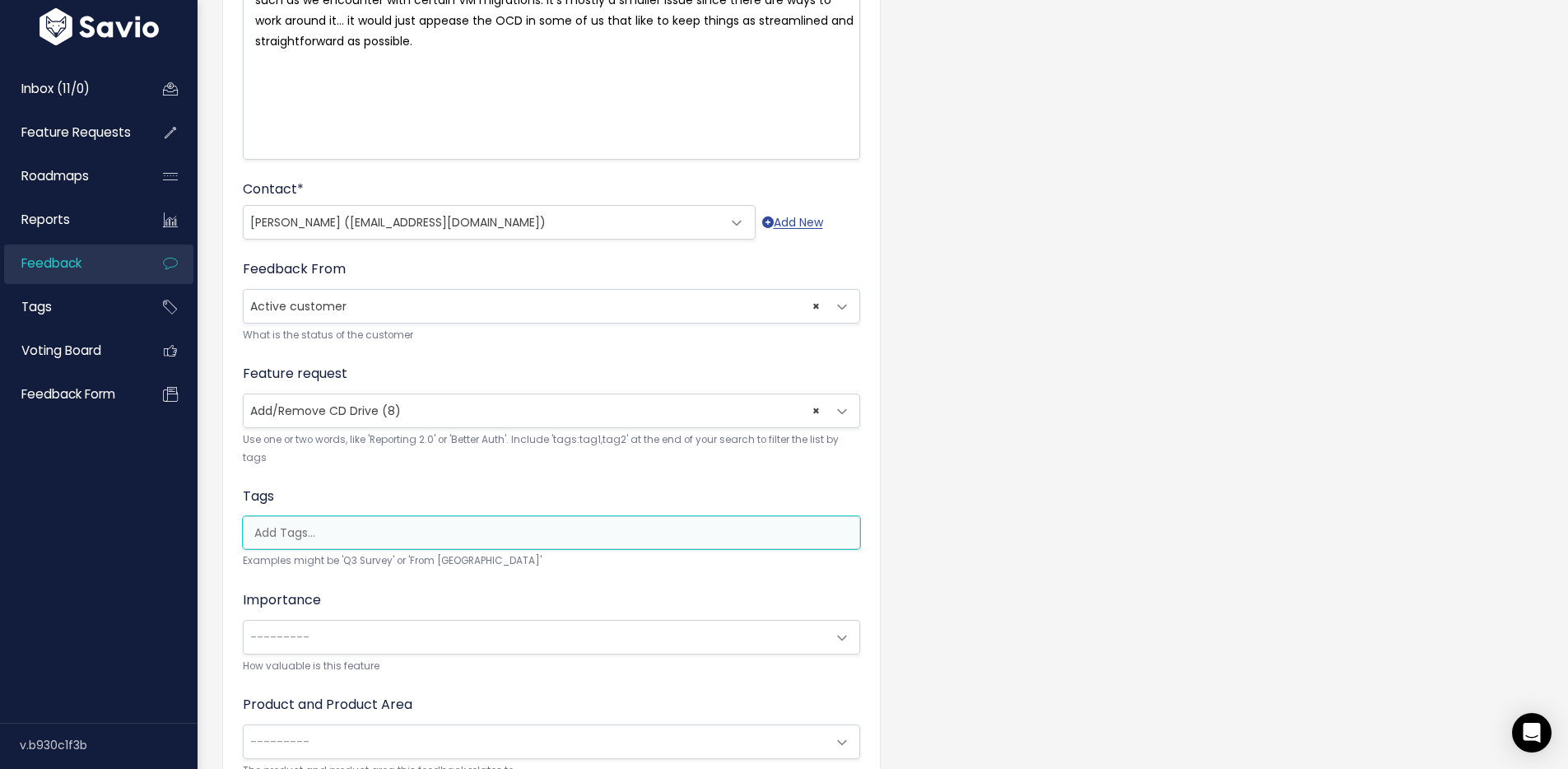
click at [296, 525] on input "search" at bounding box center [555, 533] width 615 height 17
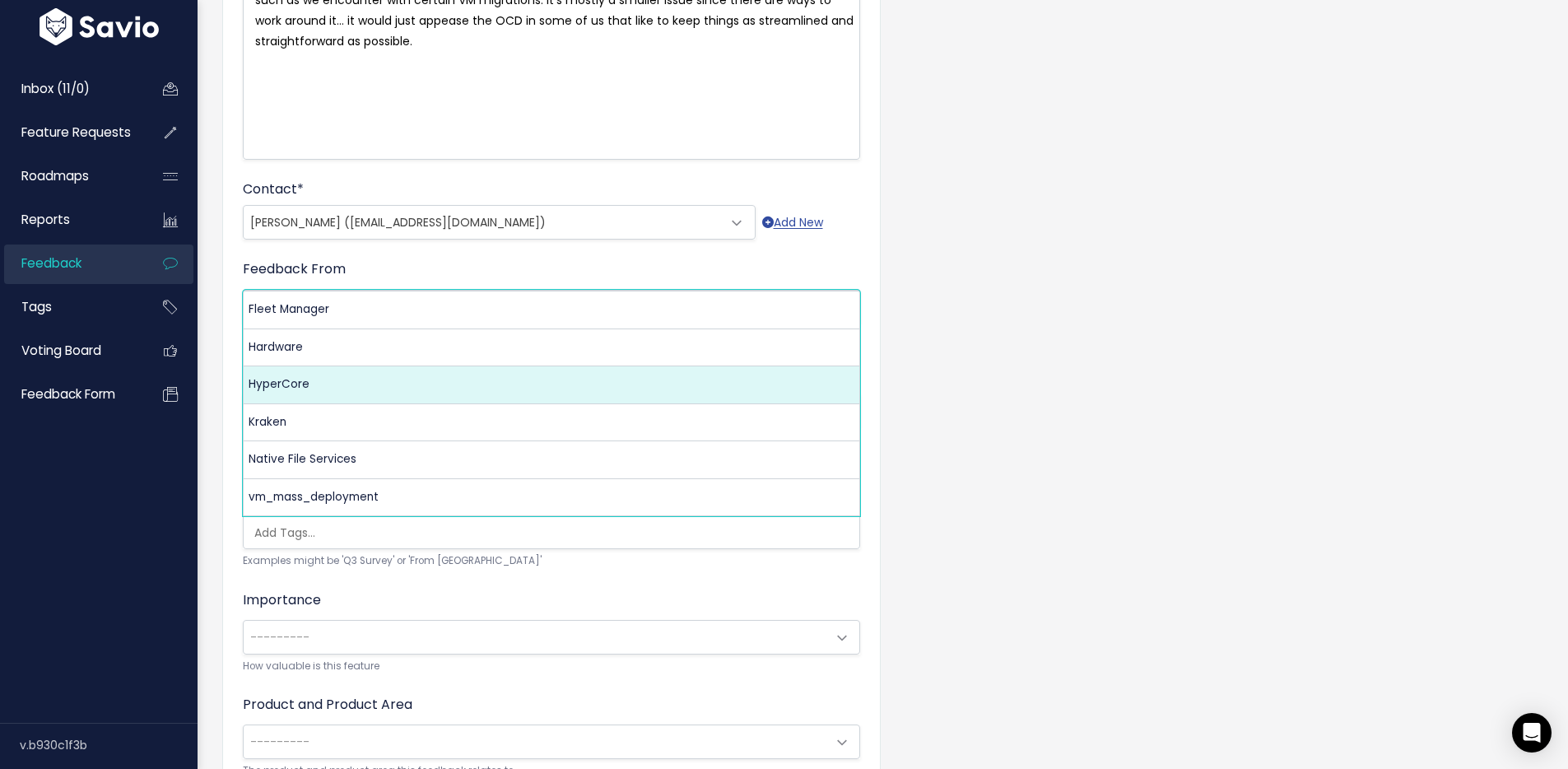
select select "3550"
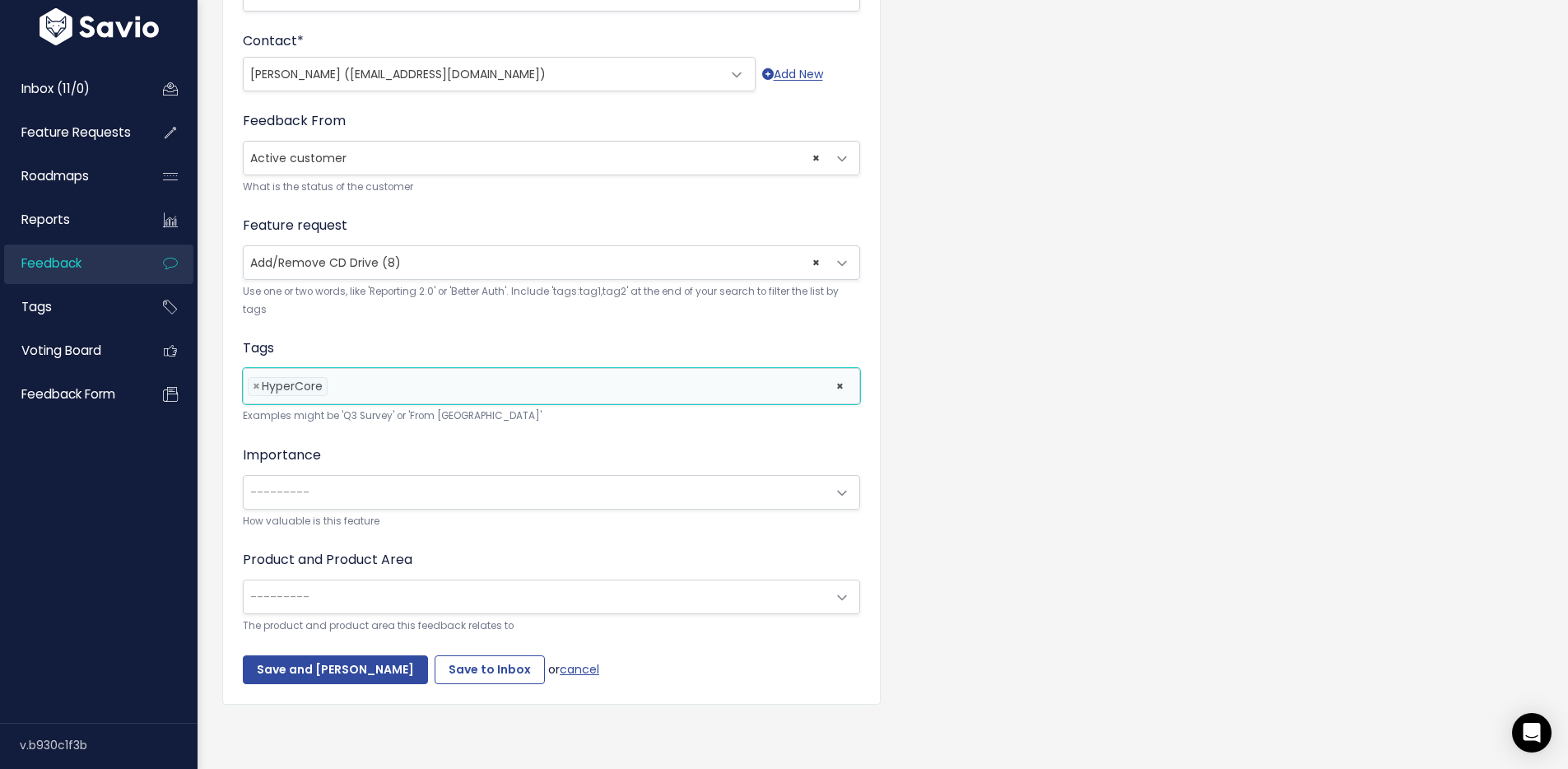
scroll to position [474, 0]
drag, startPoint x: 354, startPoint y: 608, endPoint x: 360, endPoint y: 601, distance: 9.2
click at [354, 608] on span "---------" at bounding box center [534, 597] width 583 height 33
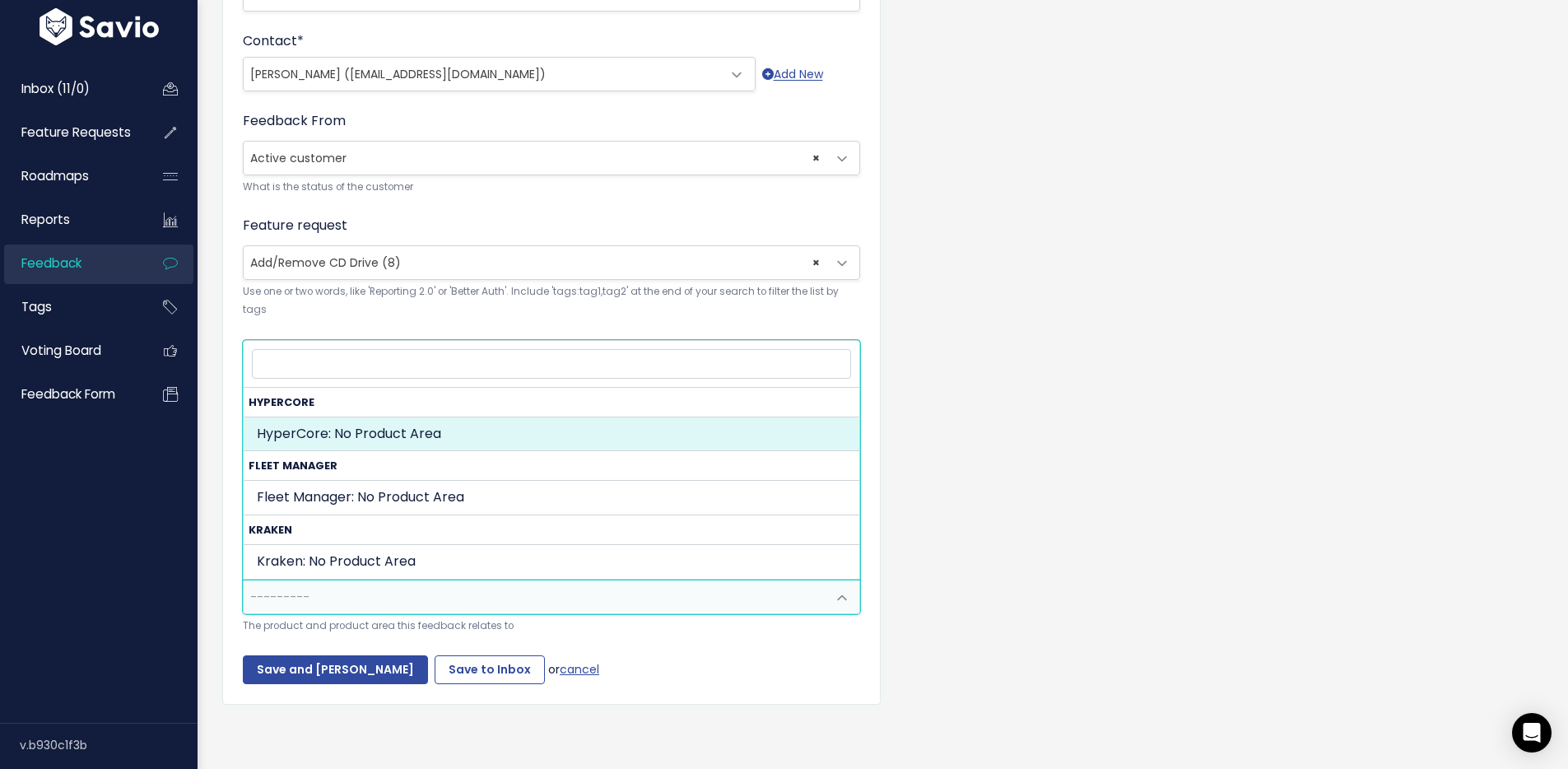
select select "MAIN:"
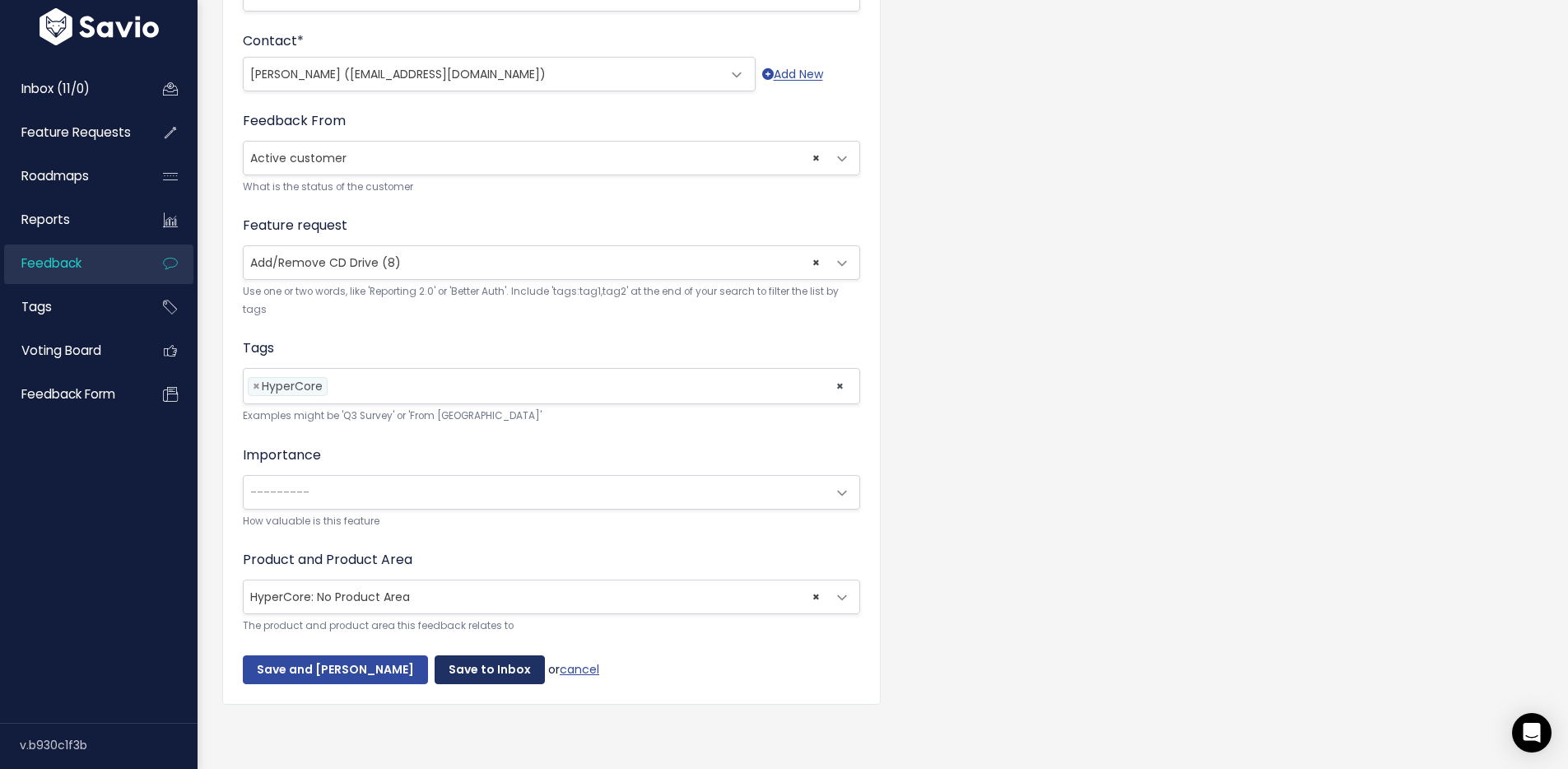
click at [436, 666] on input "Save to Inbox" at bounding box center [489, 670] width 110 height 30
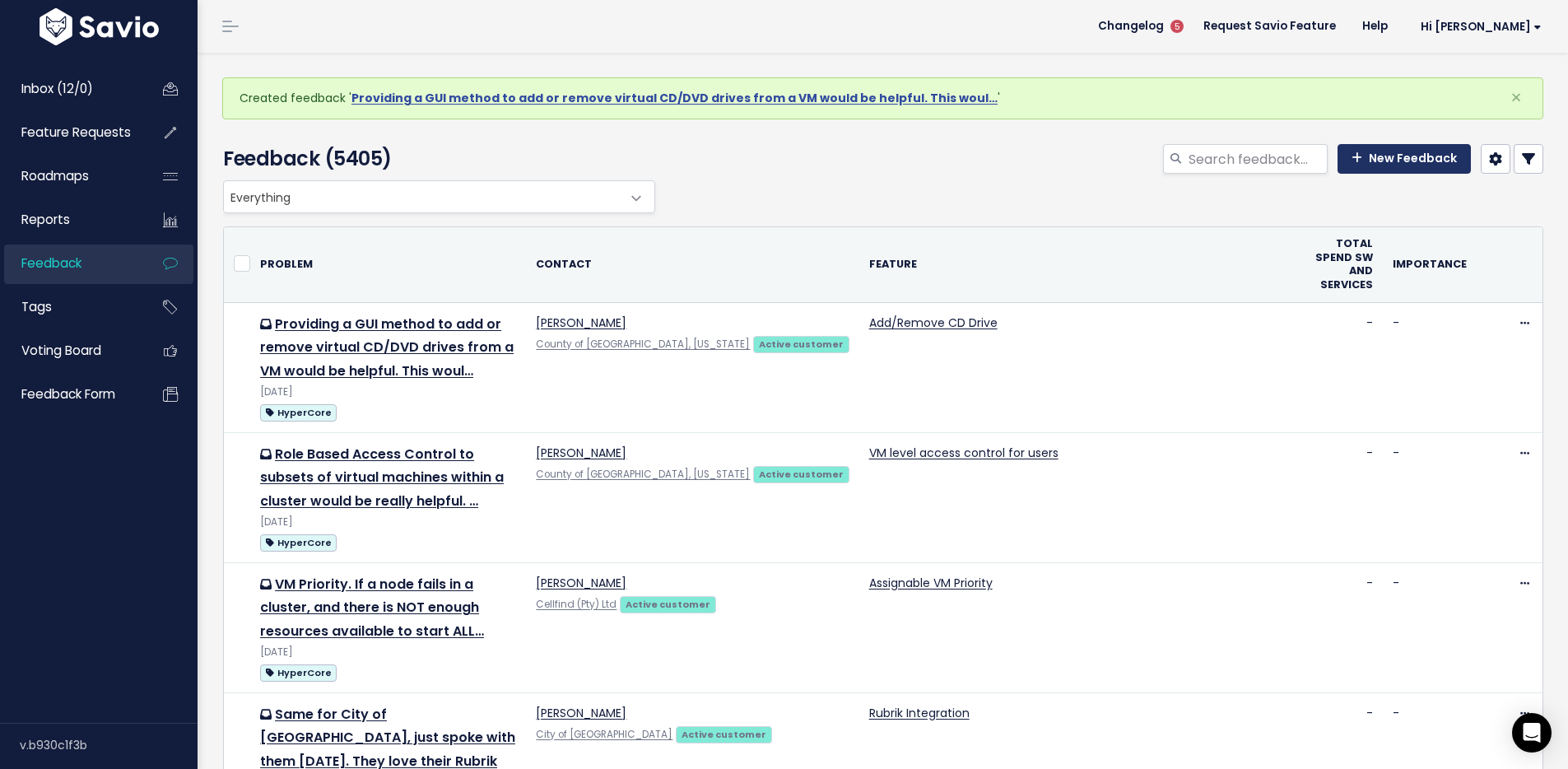
click at [1379, 151] on link "New Feedback" at bounding box center [1404, 159] width 133 height 30
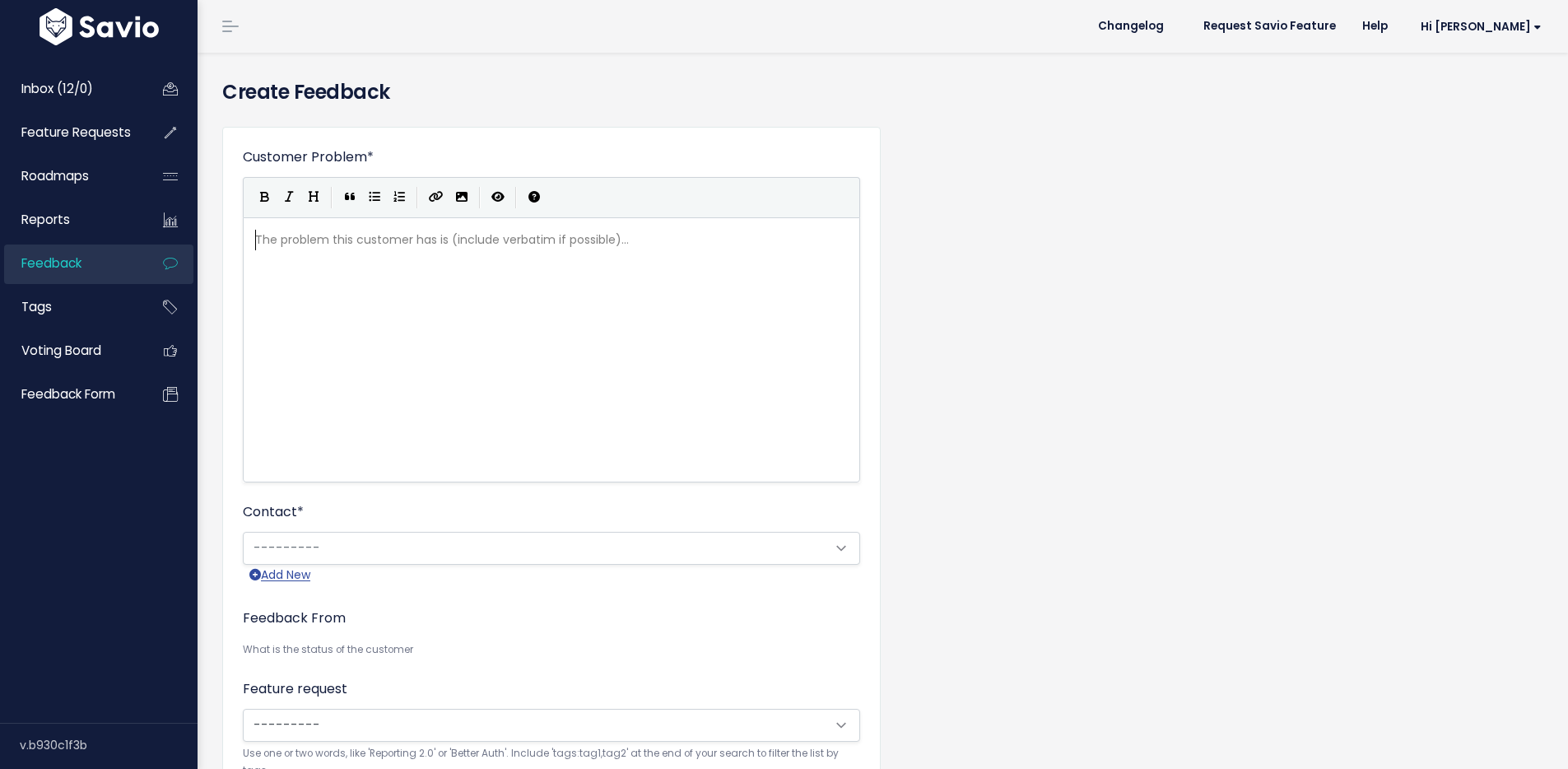
scroll to position [2, 0]
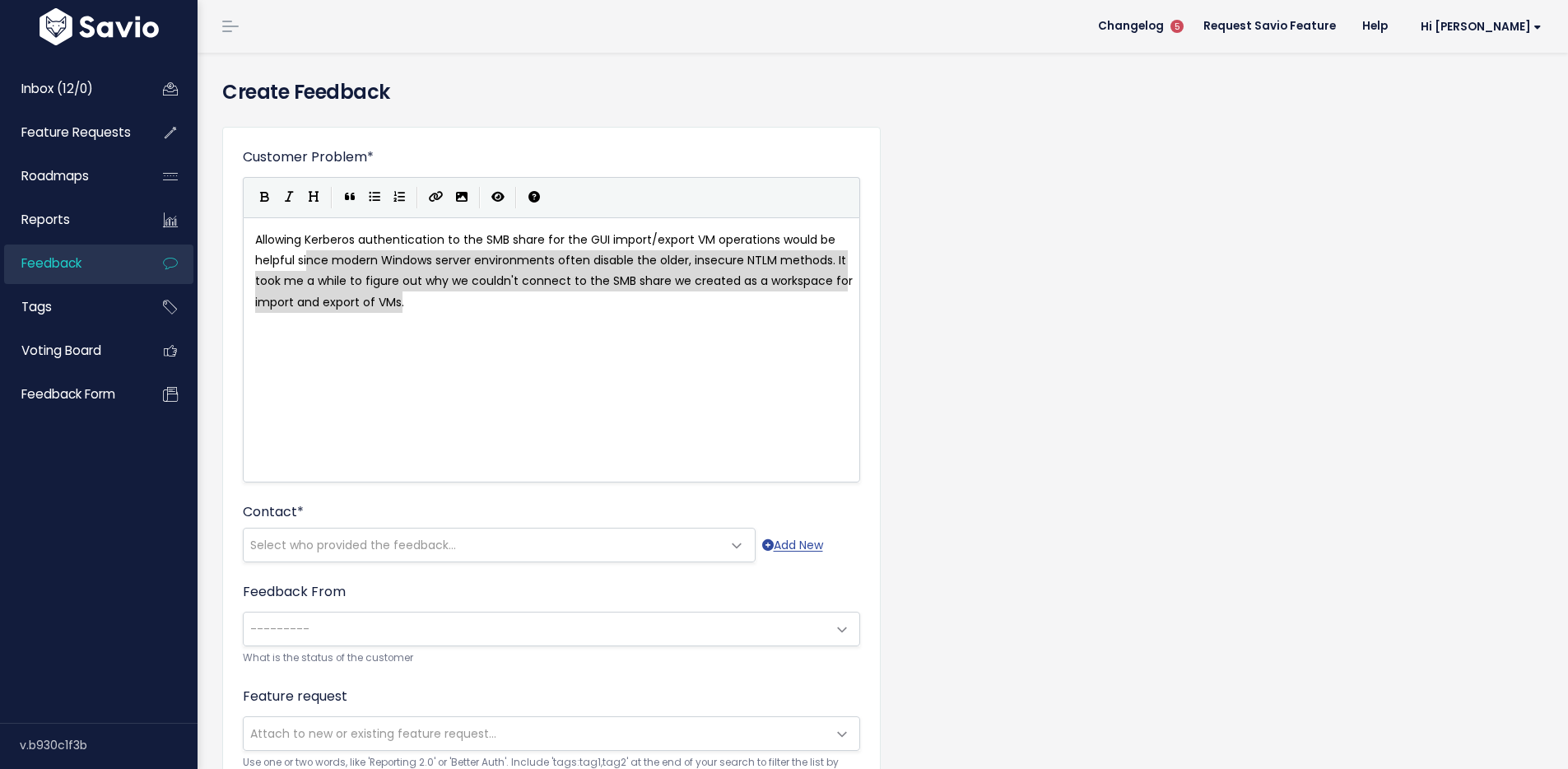
type textarea "Allowing Kerberos authentication to the SMB share for the GUI import/export VM …"
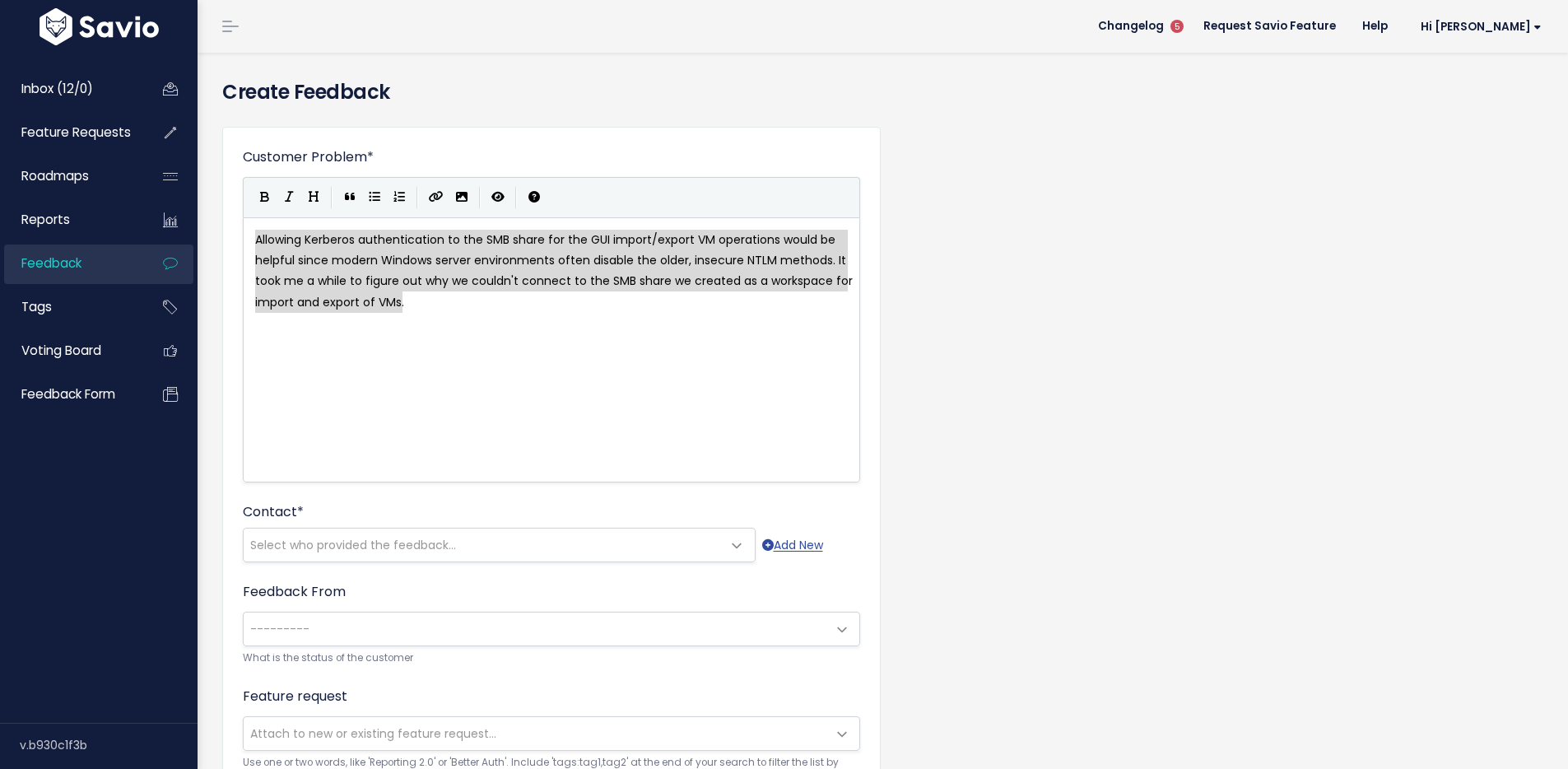
drag, startPoint x: 455, startPoint y: 306, endPoint x: 213, endPoint y: 216, distance: 258.2
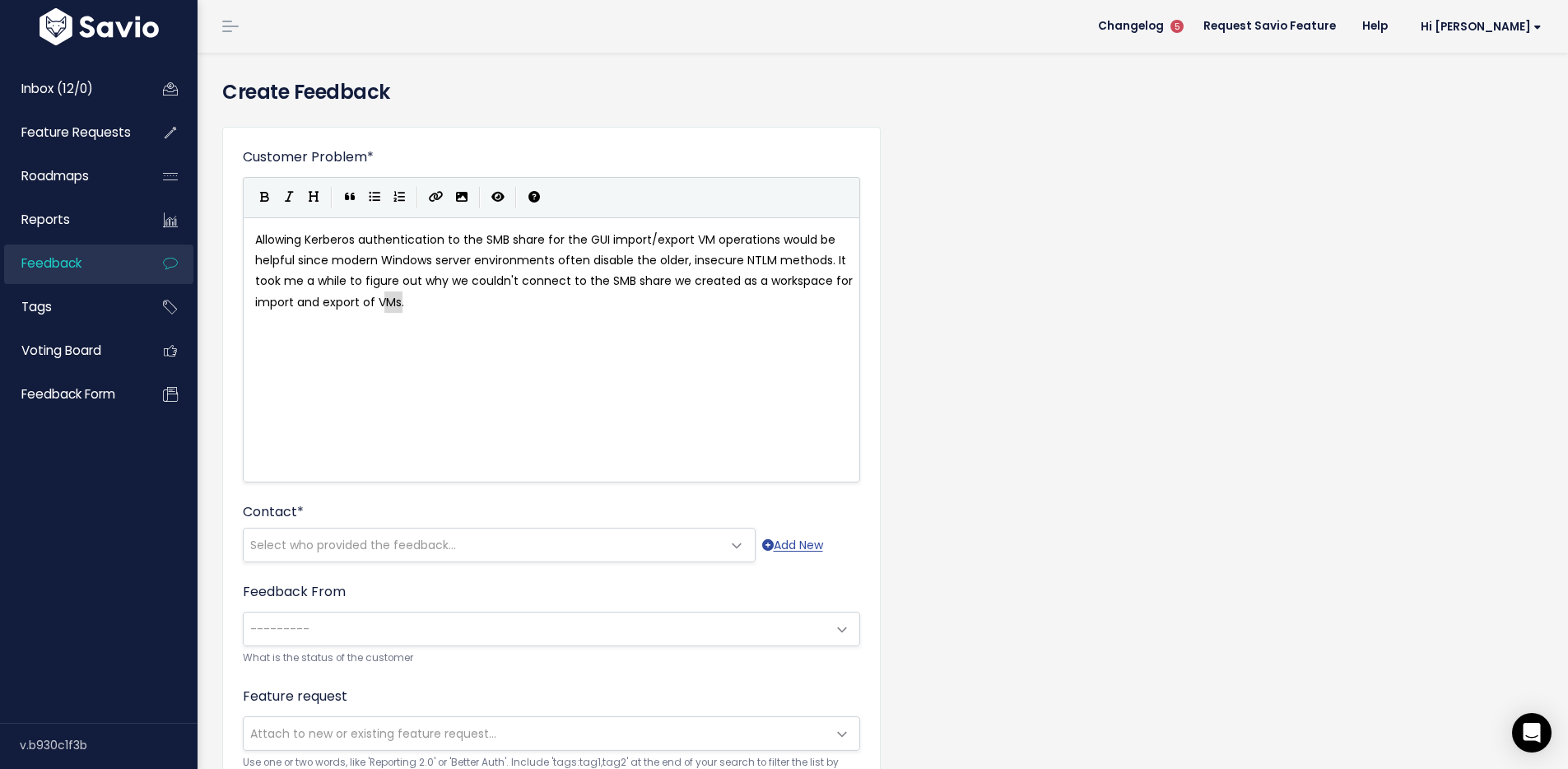
type textarea "Allowing Kerberos authentication to the SMB share for the GUI import/export VM …"
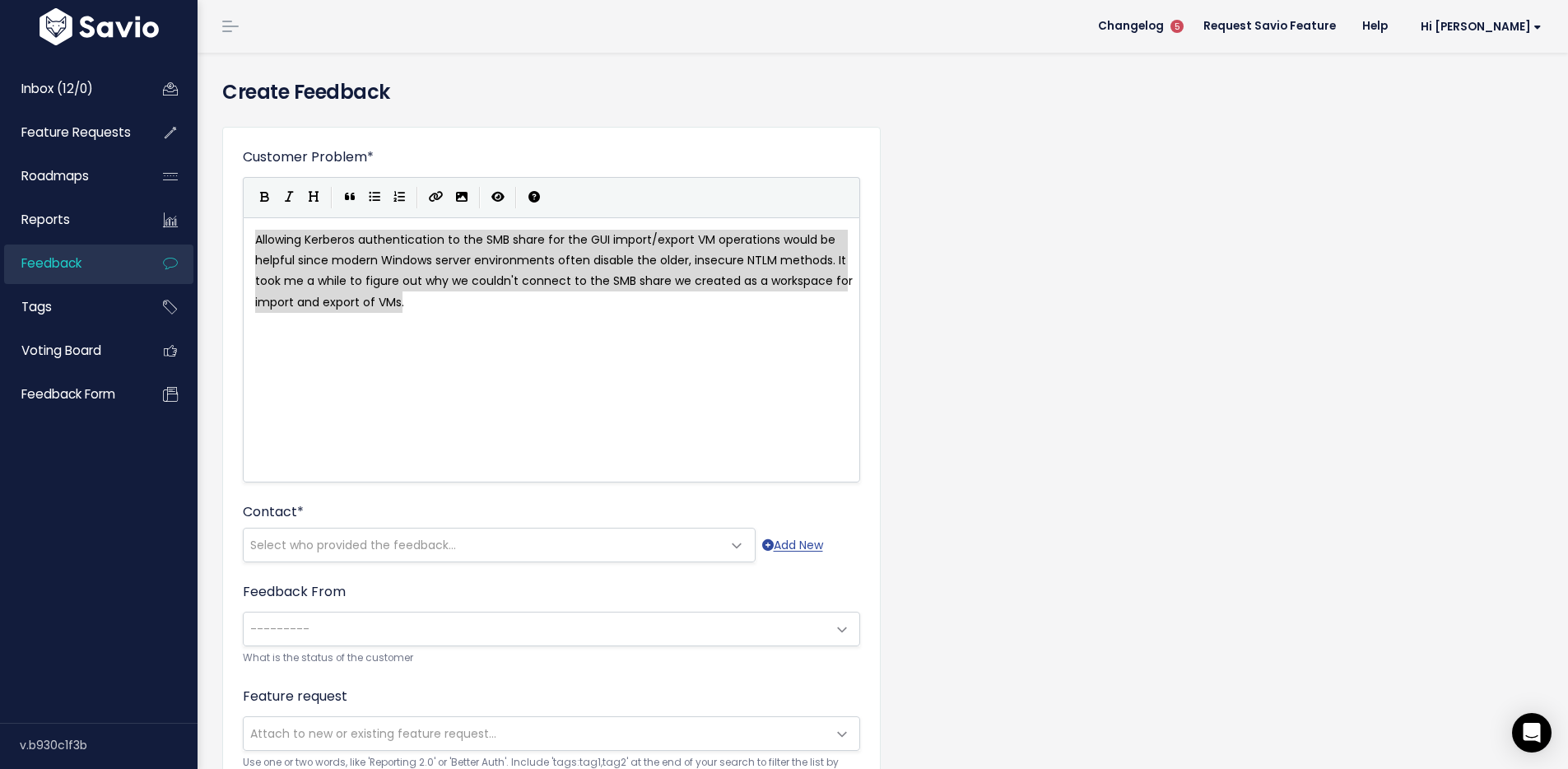
drag, startPoint x: 398, startPoint y: 306, endPoint x: 232, endPoint y: 243, distance: 177.6
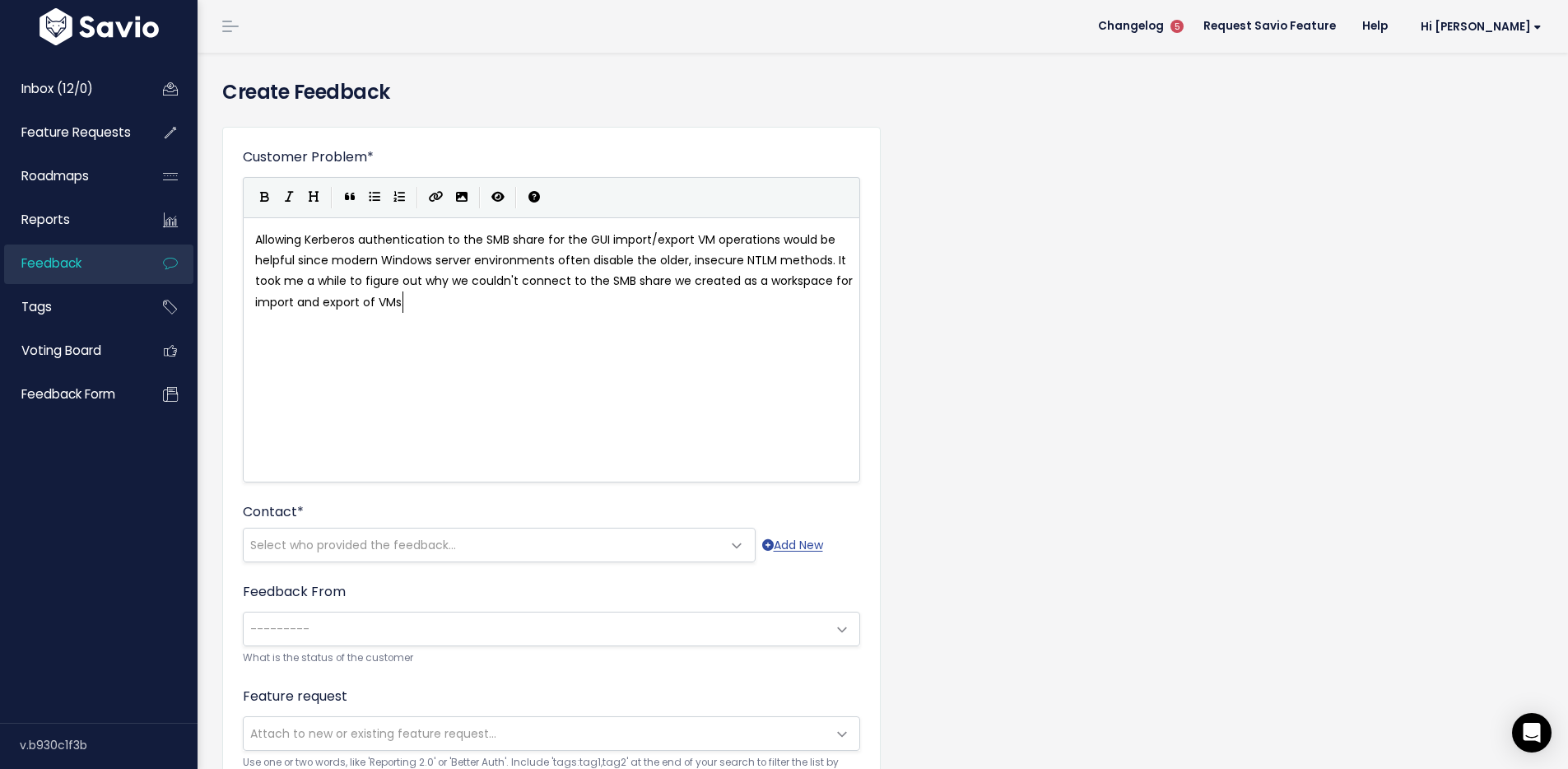
click at [519, 319] on div "x Allowing Kerberos authentication to the SMB share for the GUI import/export V…" at bounding box center [572, 371] width 641 height 288
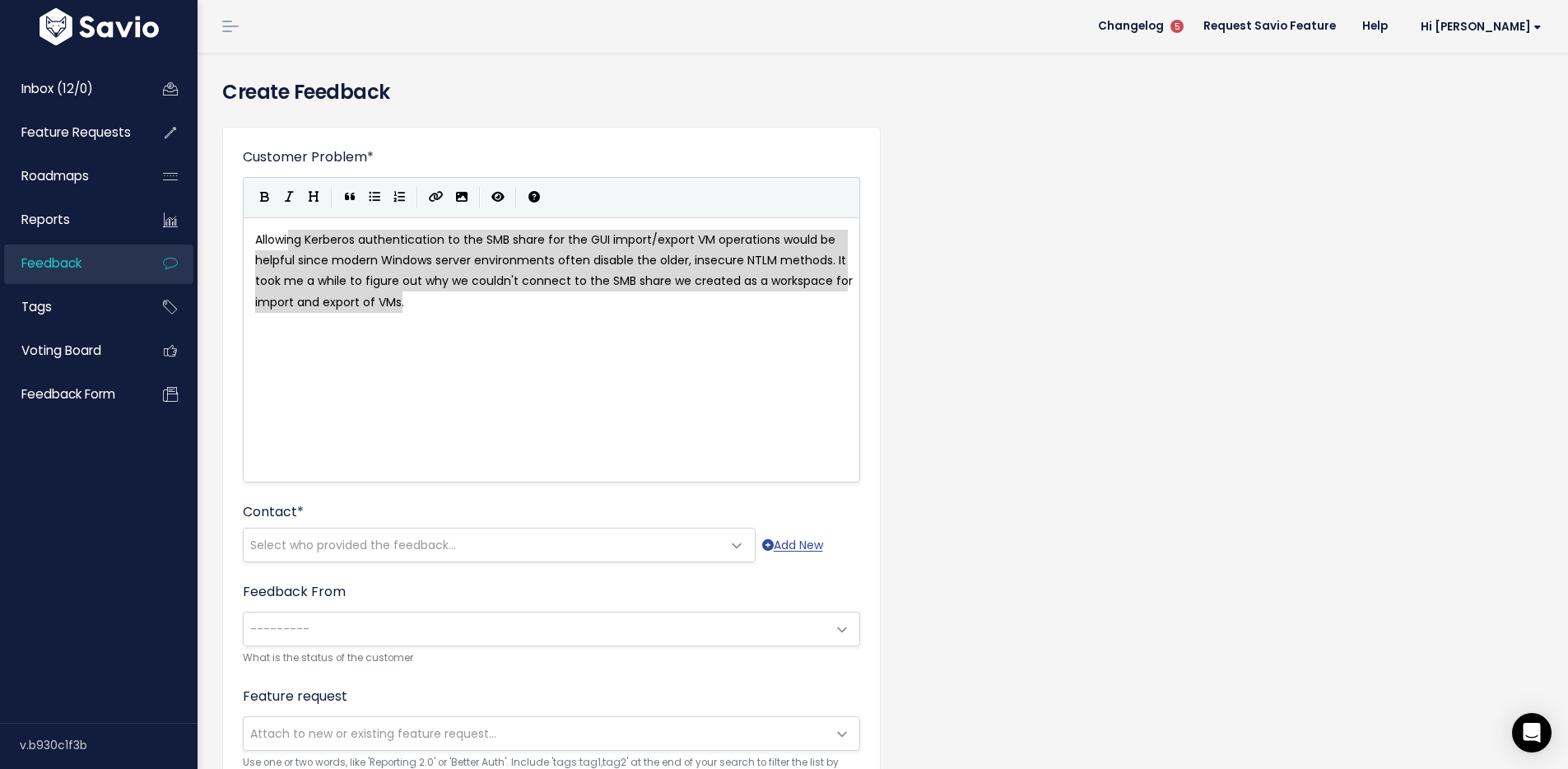
type textarea "Allowing Kerberos authentication to the SMB share for the GUI import/export VM …"
drag, startPoint x: 451, startPoint y: 305, endPoint x: 242, endPoint y: 211, distance: 229.2
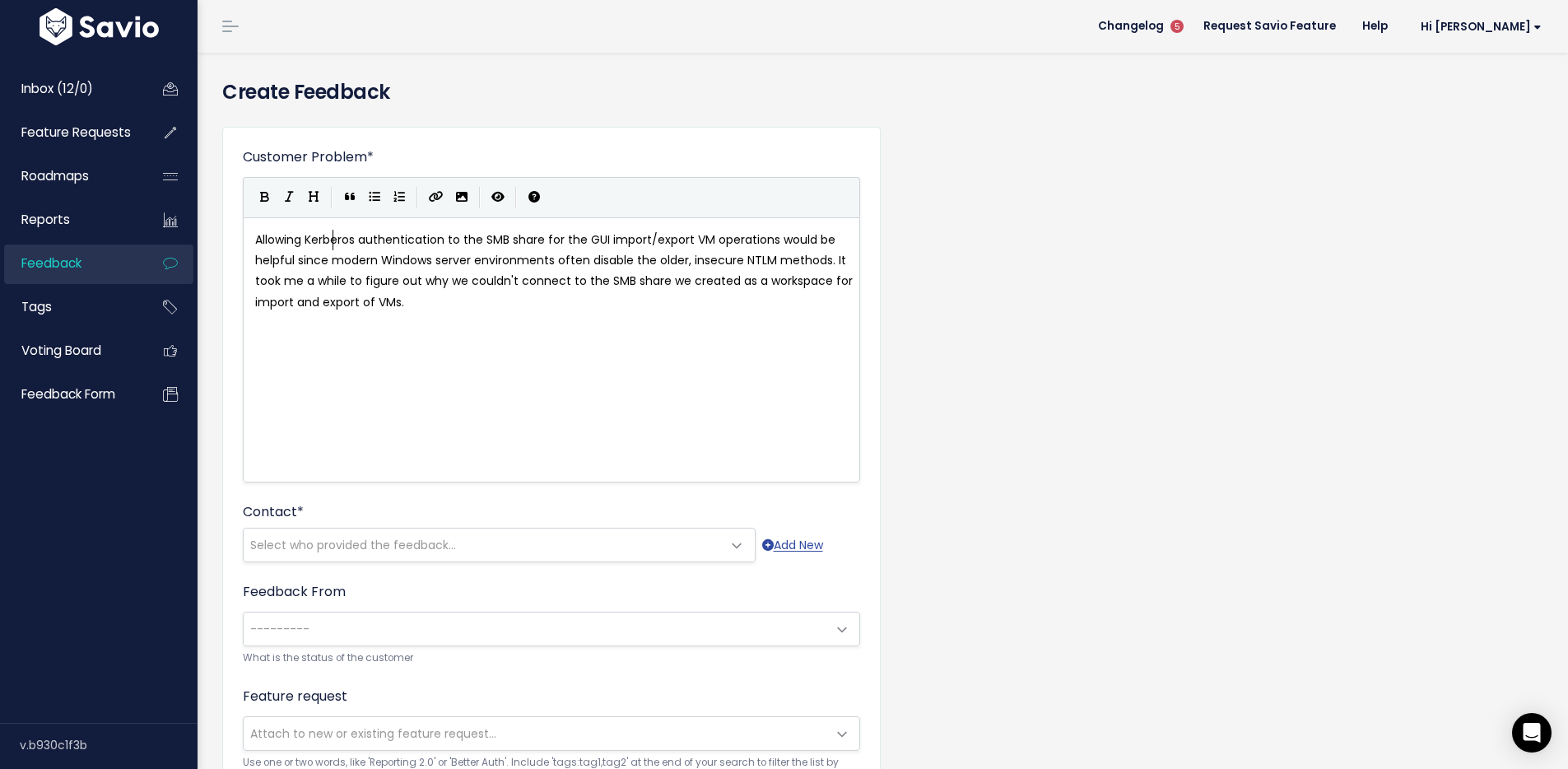
click at [331, 246] on span "Allowing Kerberos authentication to the SMB share for the GUI import/export VM …" at bounding box center [555, 271] width 601 height 79
type textarea "Kerber"
type textarea "Kerberos"
drag, startPoint x: 357, startPoint y: 239, endPoint x: 307, endPoint y: 243, distance: 50.2
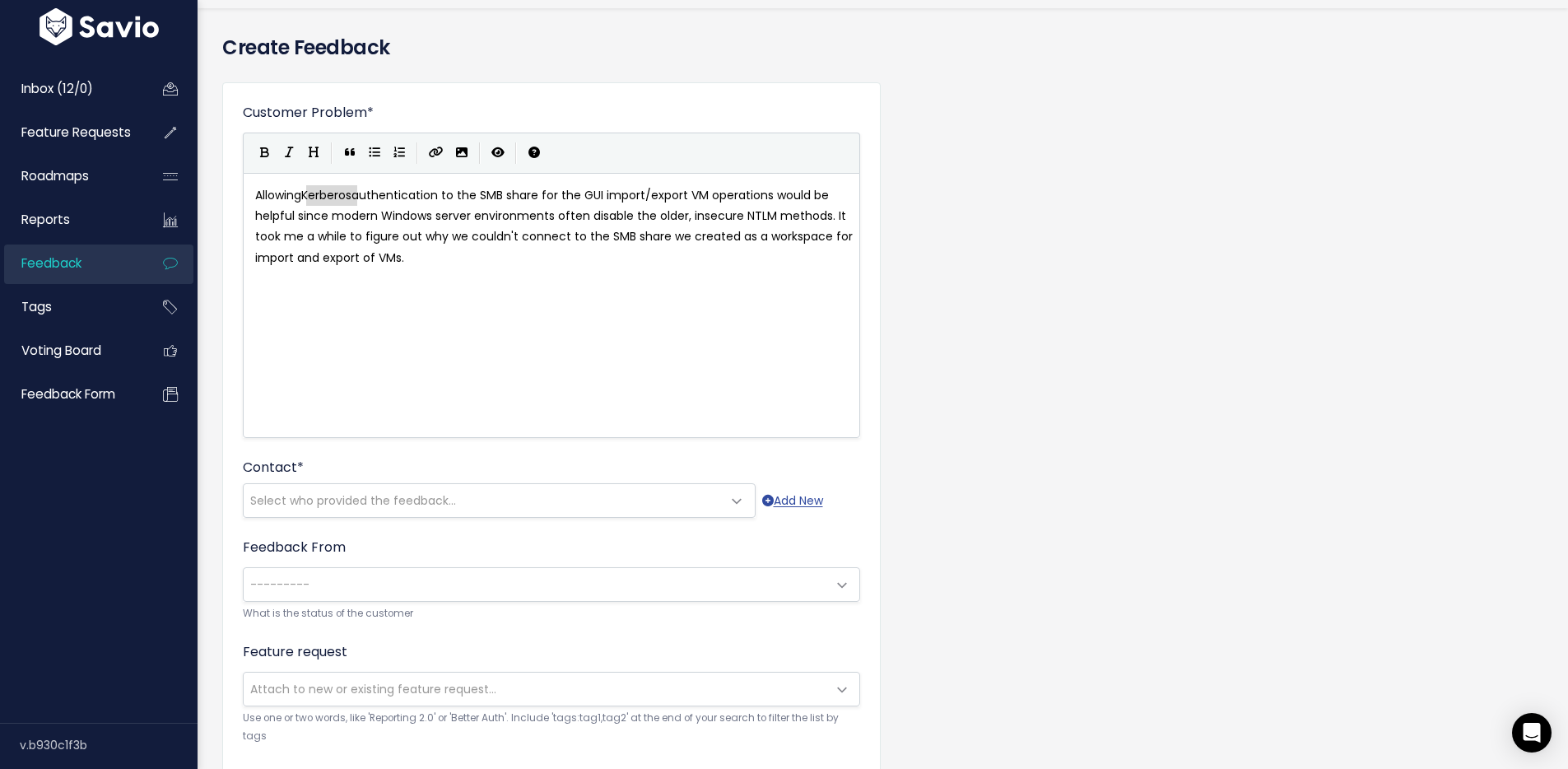
scroll to position [133, 0]
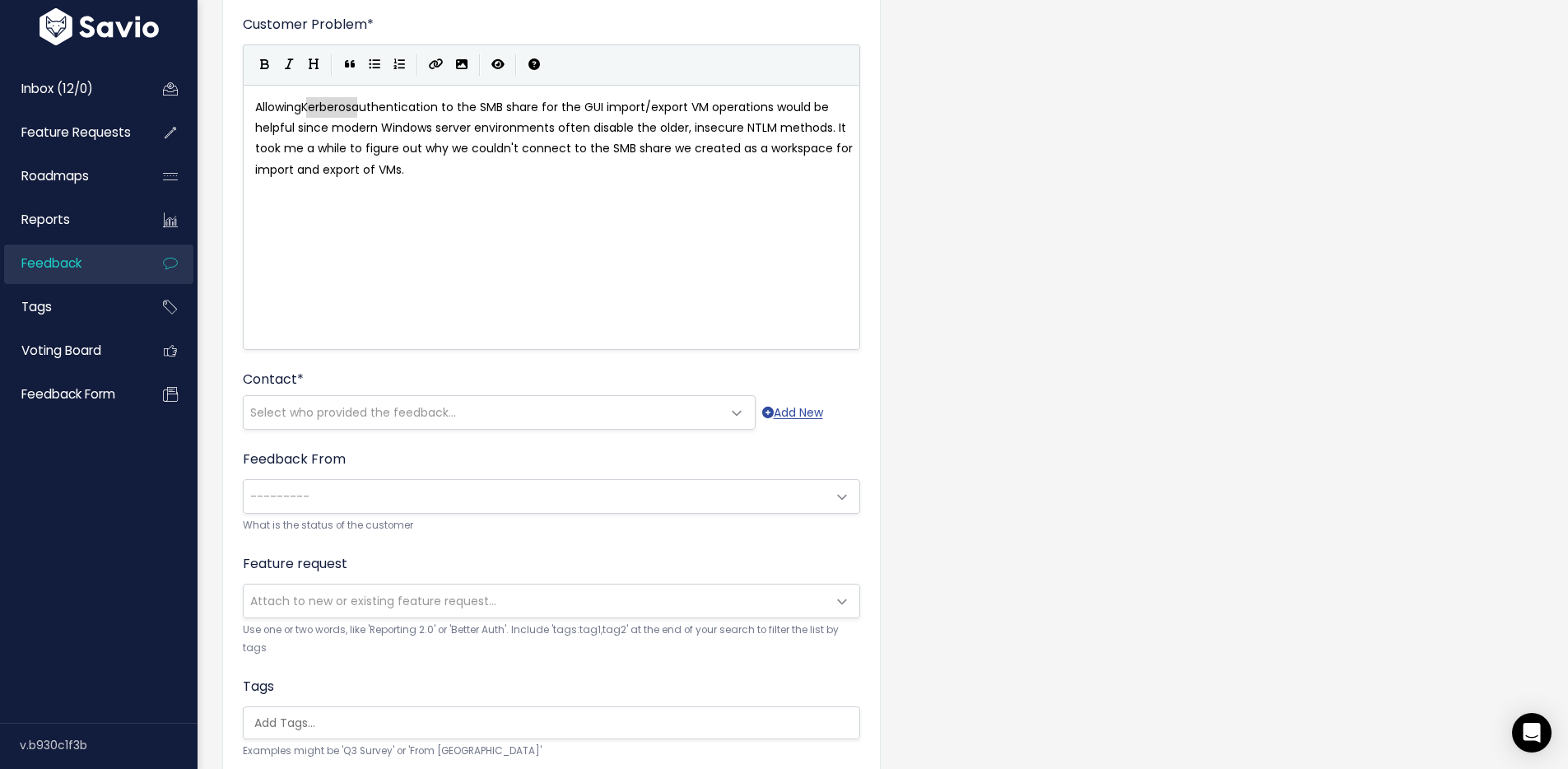
drag, startPoint x: 459, startPoint y: 443, endPoint x: 467, endPoint y: 428, distance: 17.0
click at [459, 443] on form "Customer Problem * Allowing Kerberos authentication to the SMB share for the GU…" at bounding box center [551, 517] width 617 height 1004
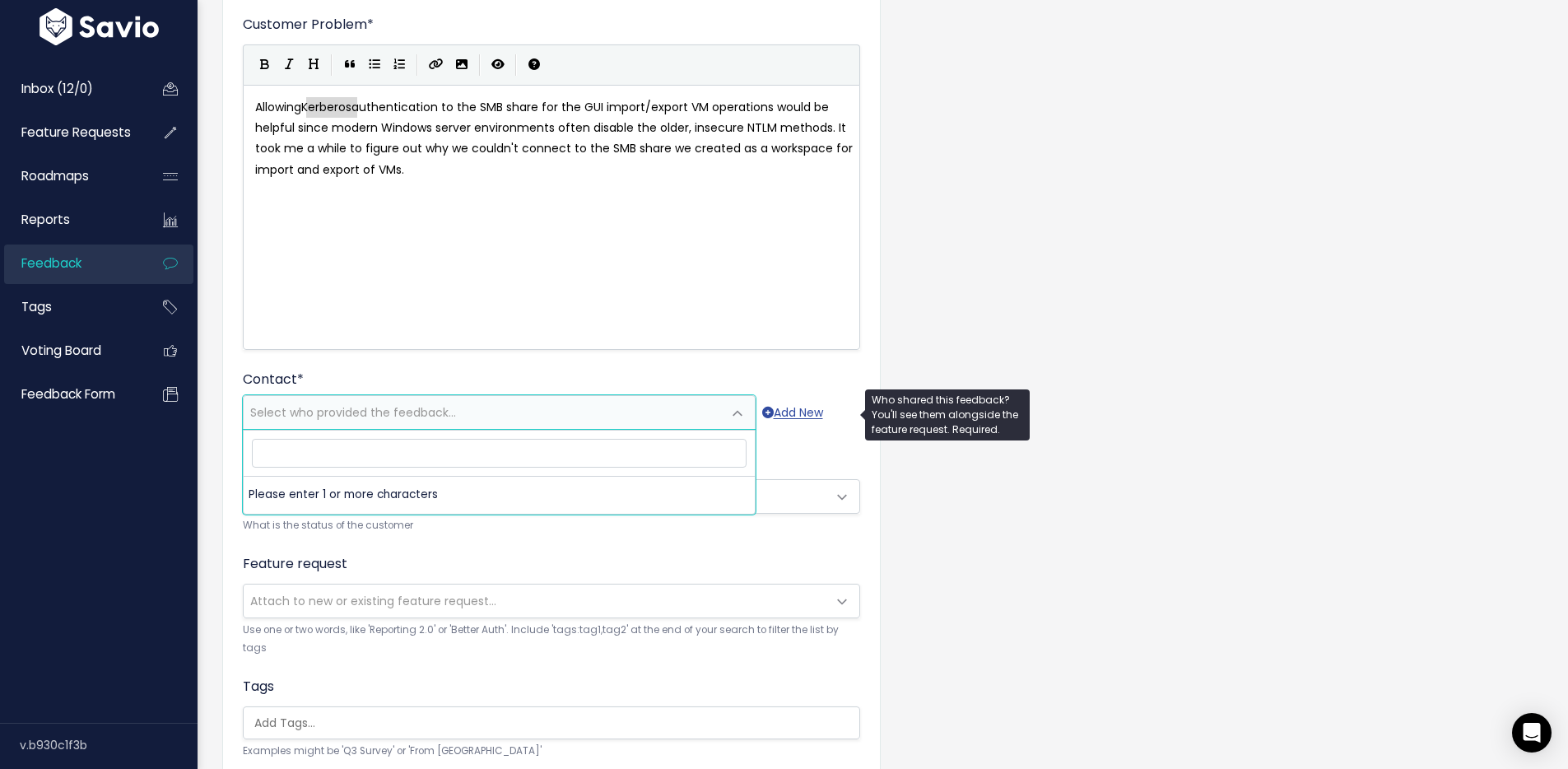
click at [474, 420] on span "Select who provided the feedback..." at bounding box center [482, 412] width 479 height 33
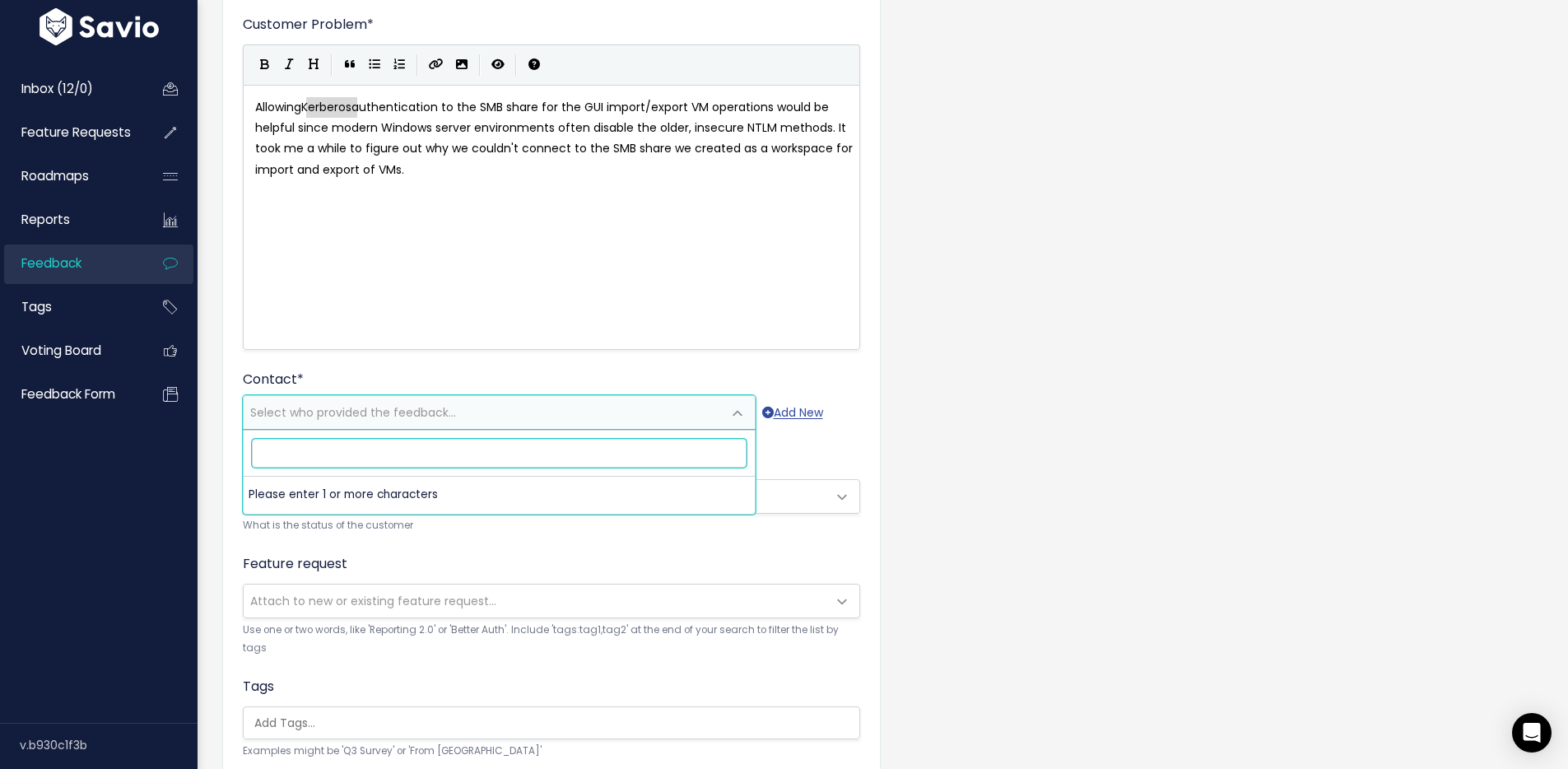
paste input "khodges@summitoh.net"
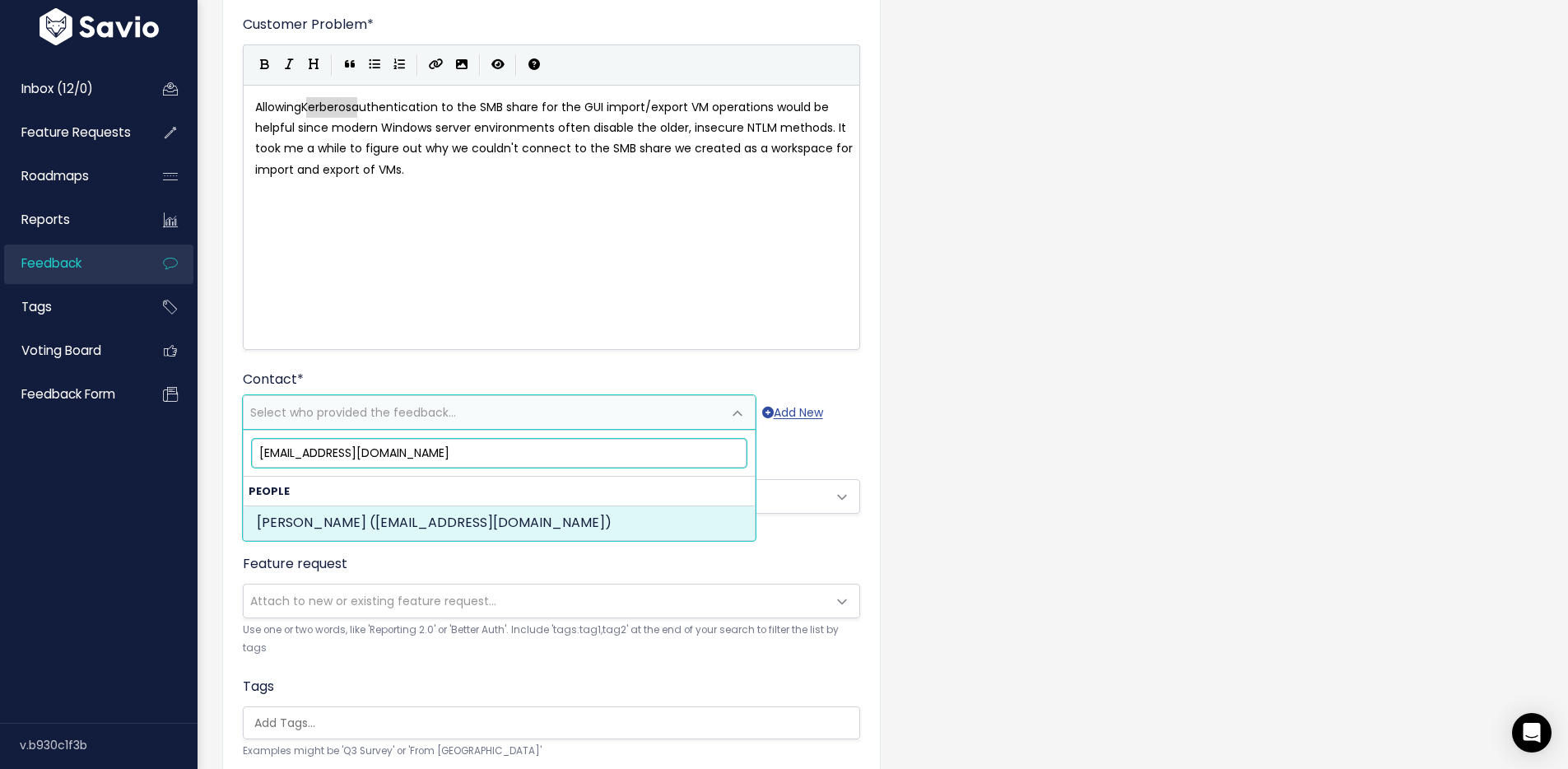
type input "khodges@summitoh.net"
select select "ACTIVE"
select select "15241409"
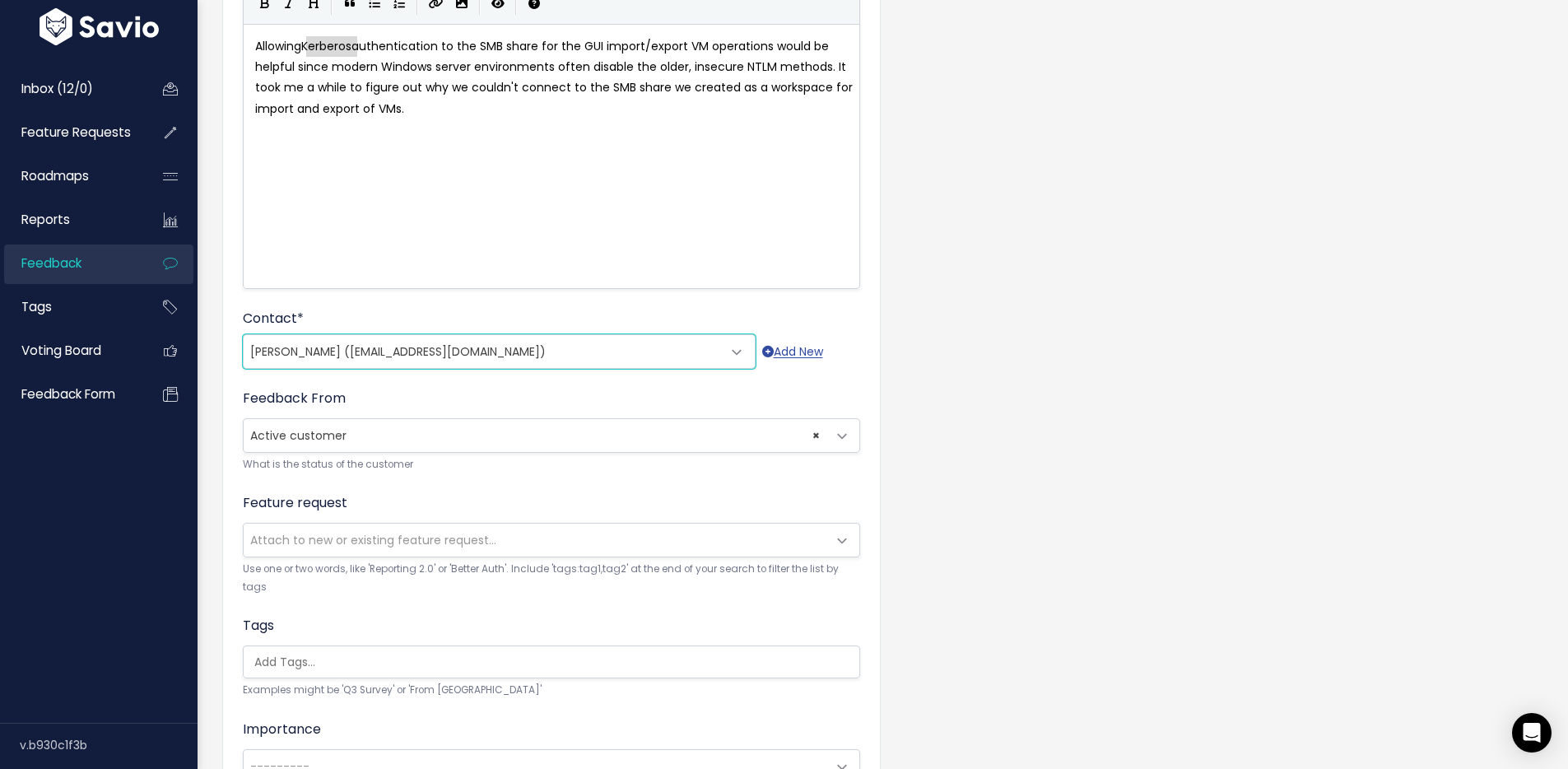
scroll to position [269, 0]
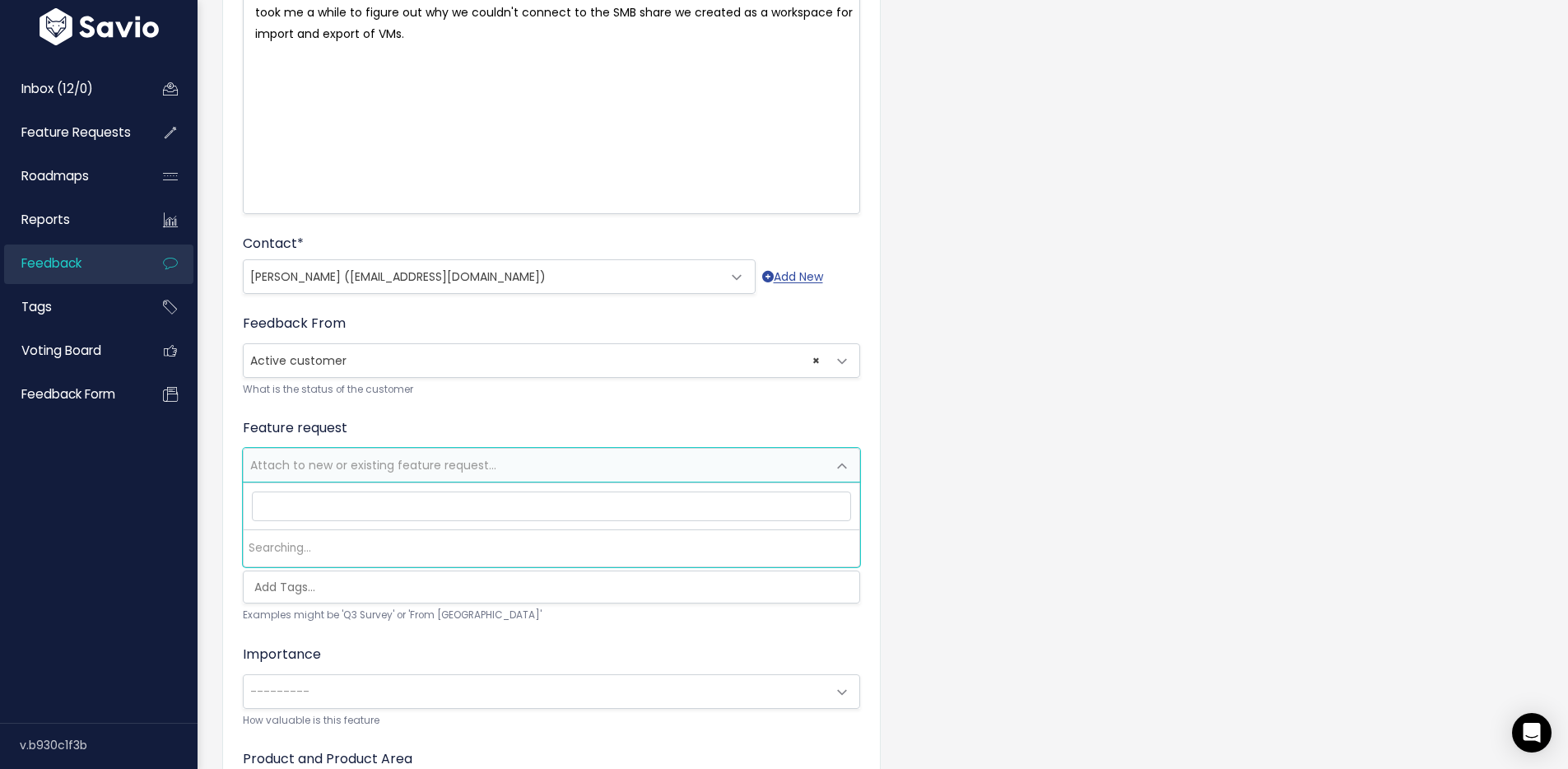
click at [304, 468] on span "Attach to new or existing feature request..." at bounding box center [373, 465] width 246 height 16
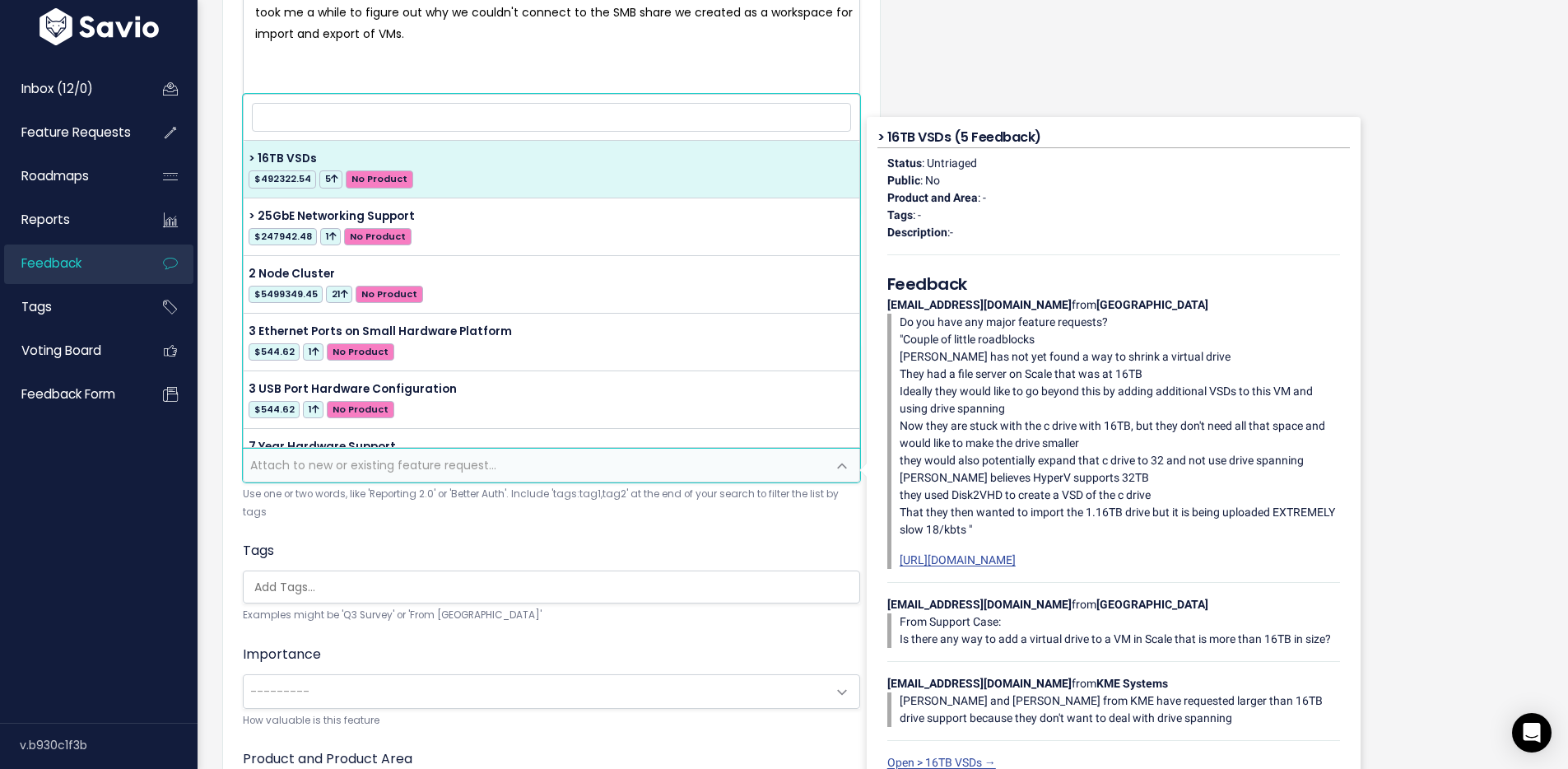
click at [366, 111] on input "search" at bounding box center [552, 117] width 599 height 29
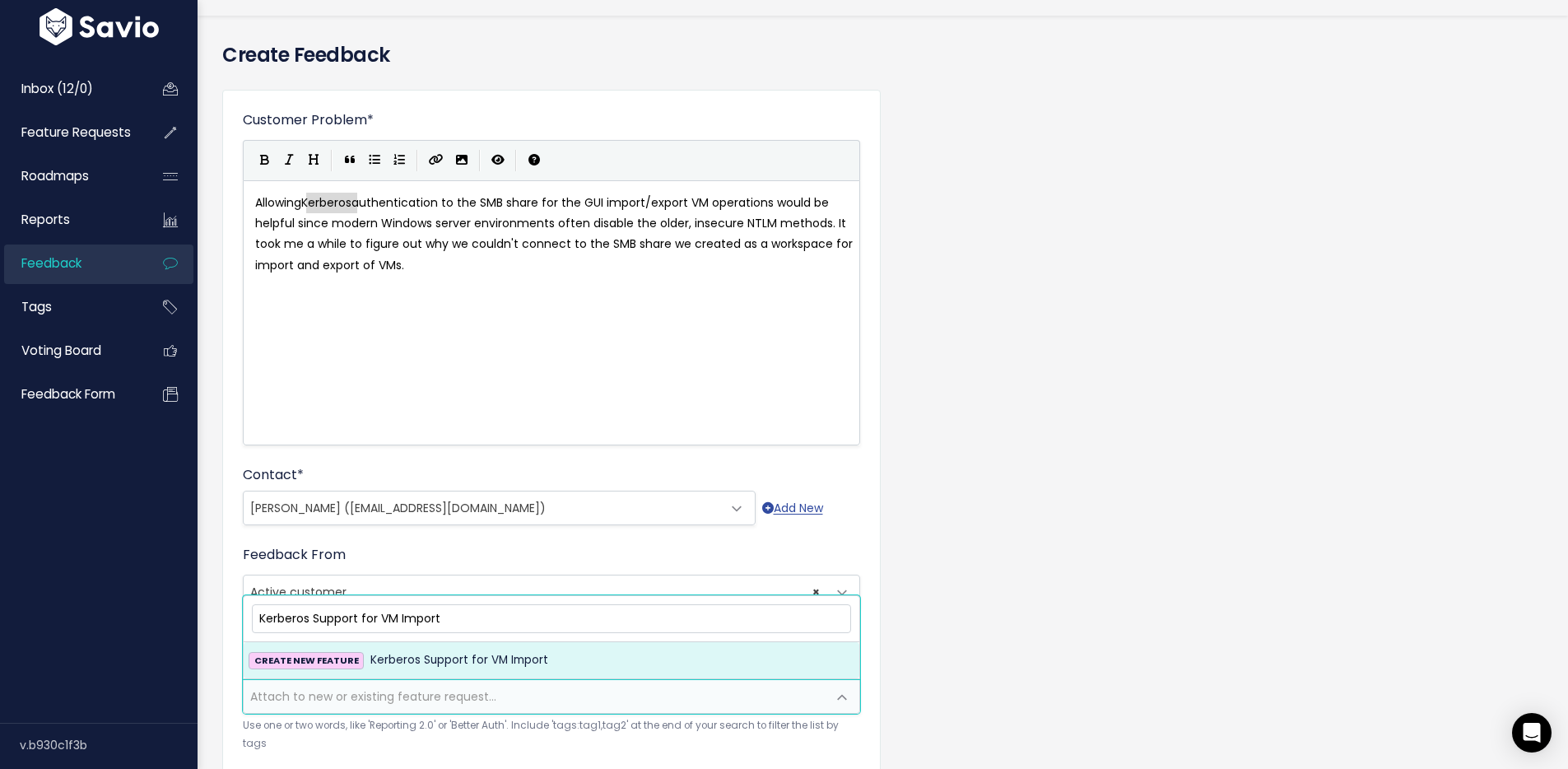
scroll to position [124, 0]
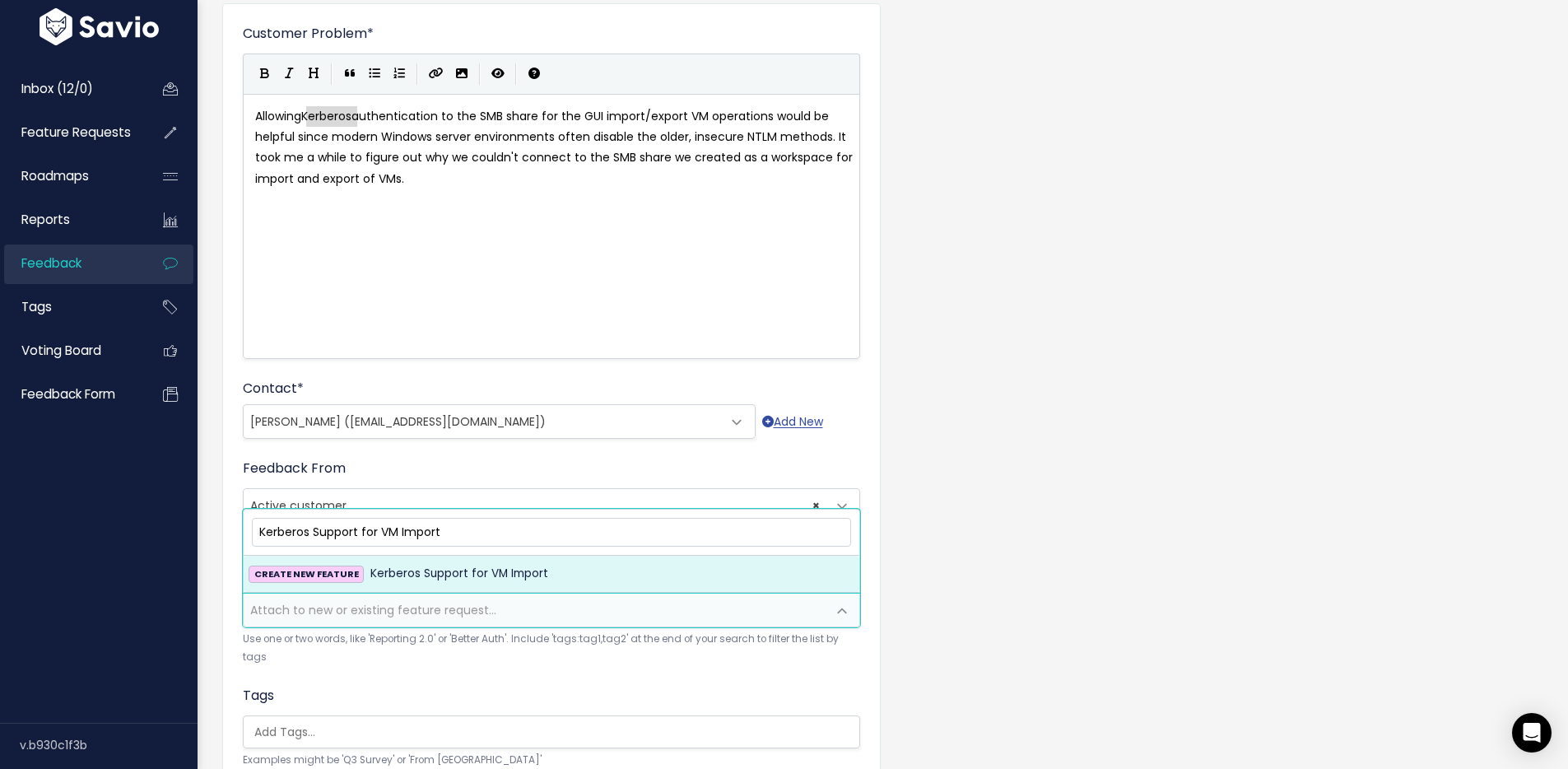
type input "Kerberos Support for VM Import"
click at [421, 568] on span "Kerberos Support for VM Import" at bounding box center [459, 574] width 178 height 20
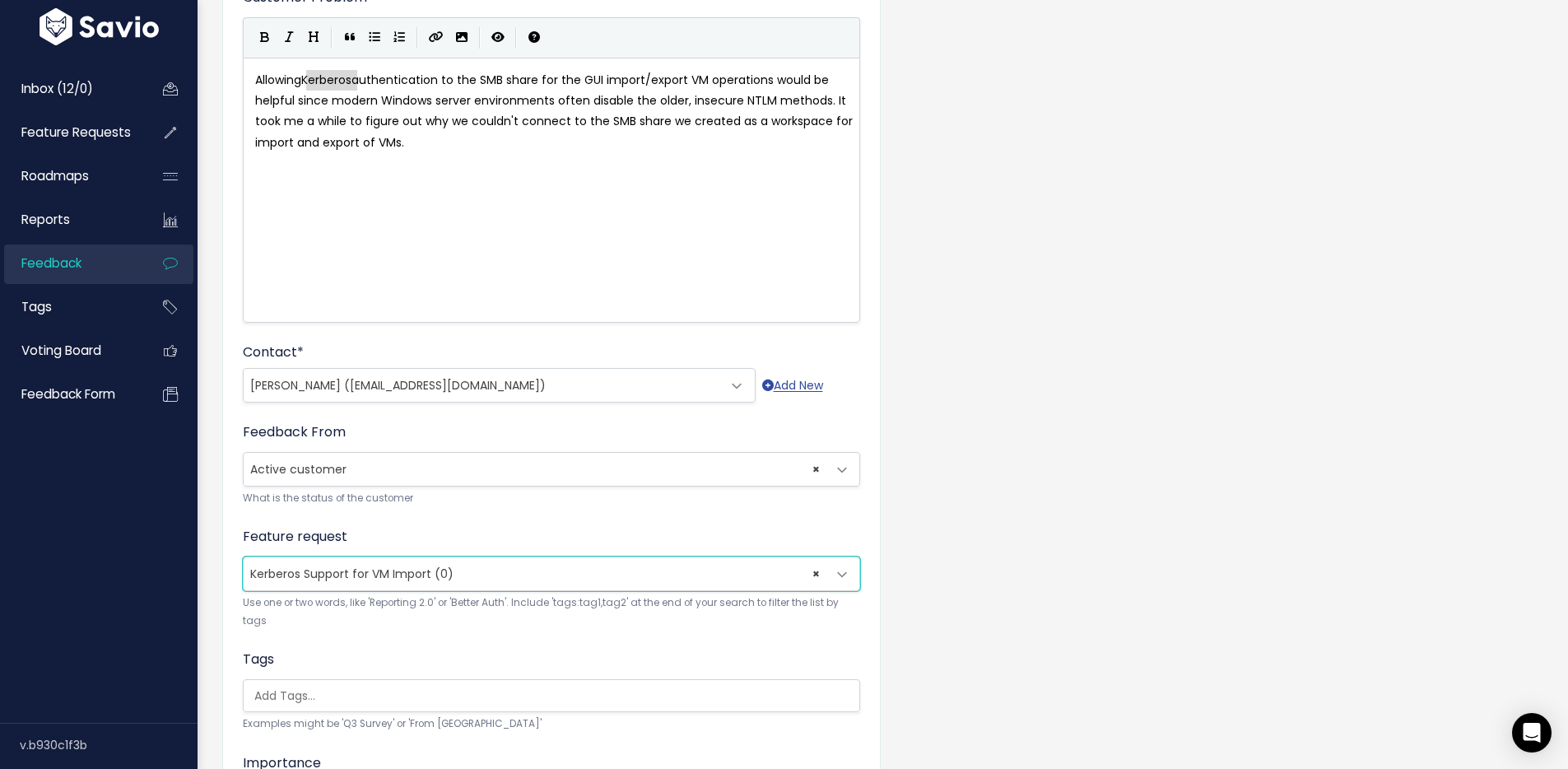
scroll to position [435, 0]
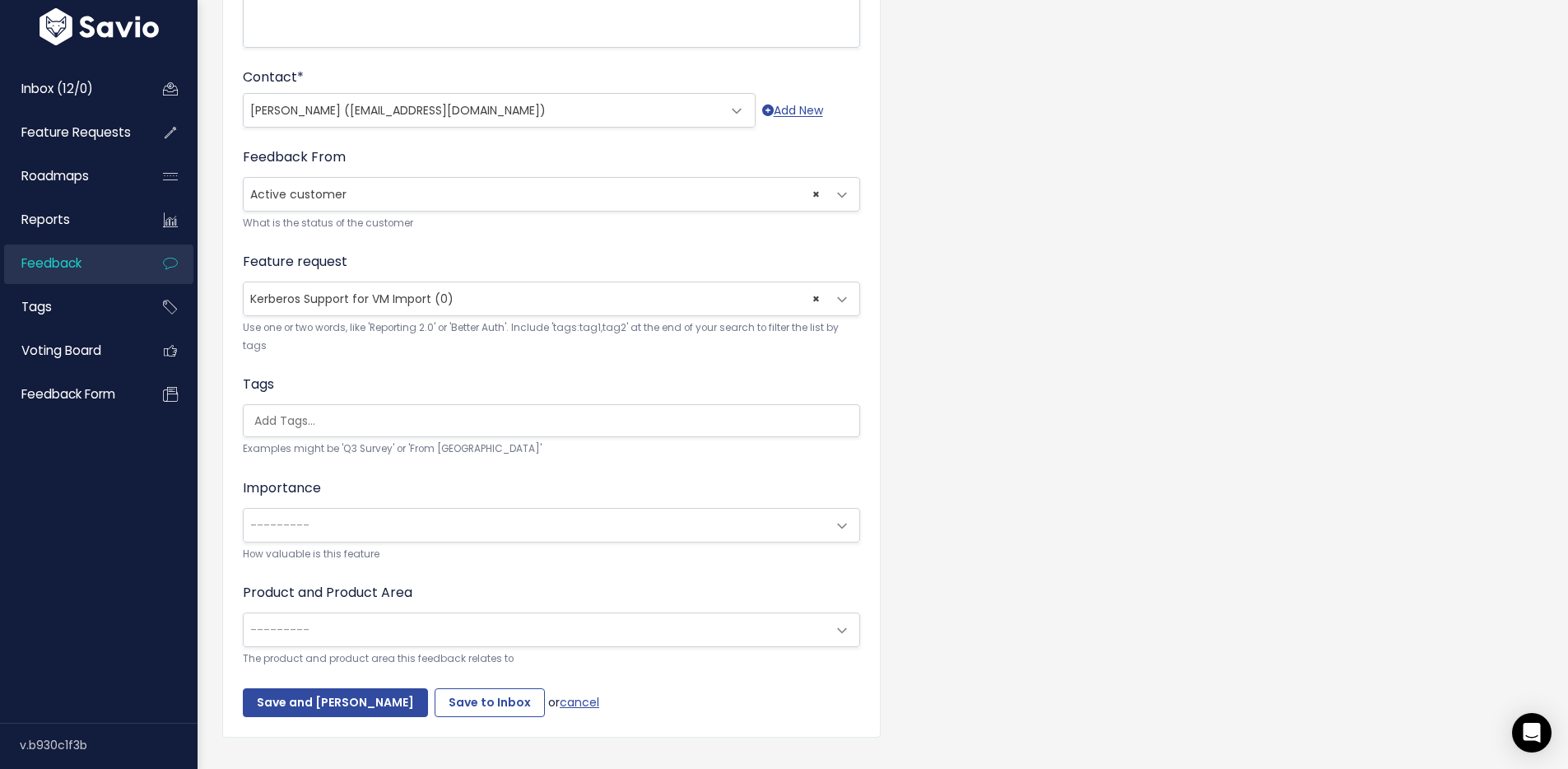
click at [342, 408] on ul at bounding box center [551, 420] width 615 height 32
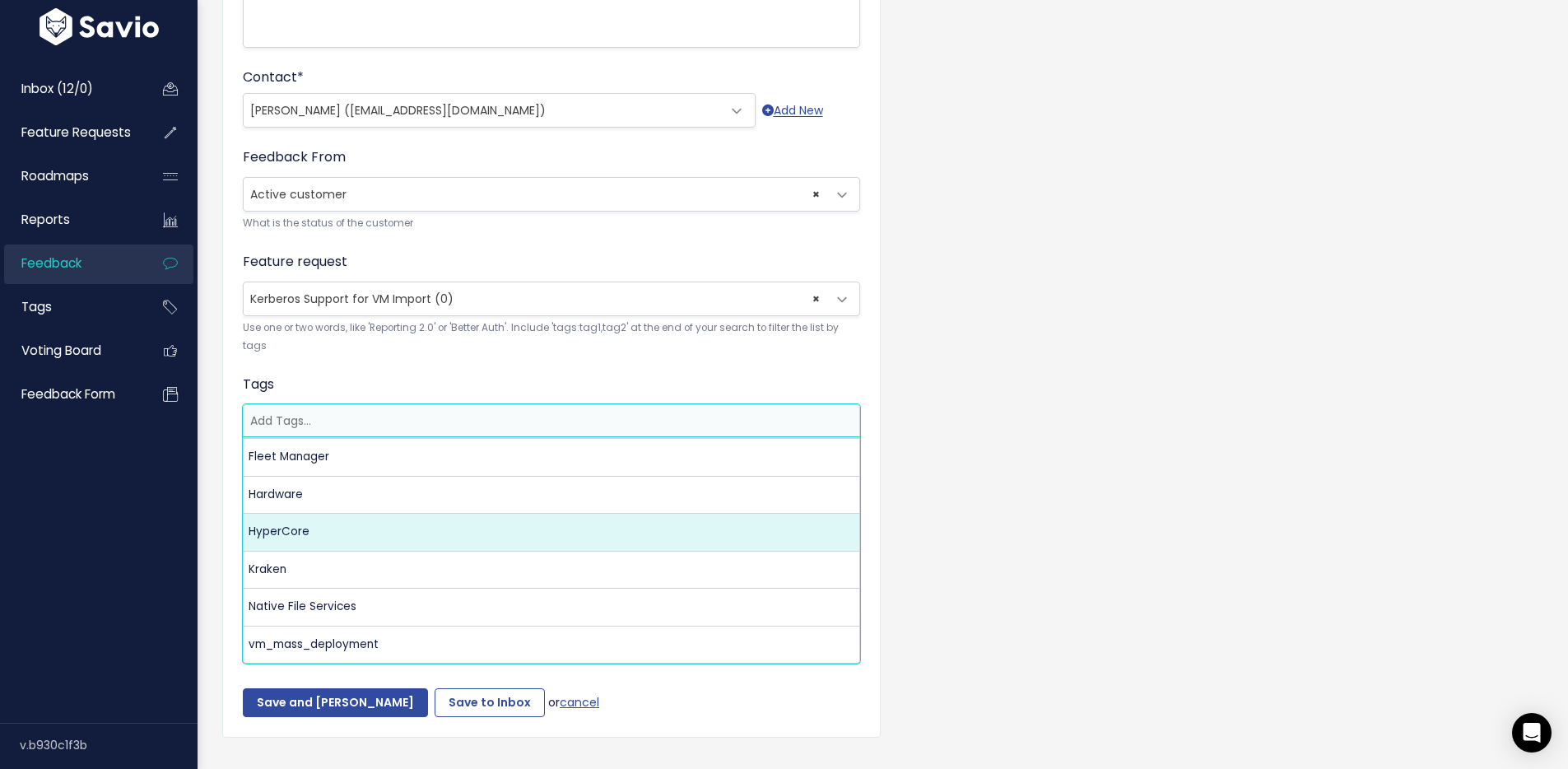
scroll to position [0, 0]
select select "3550"
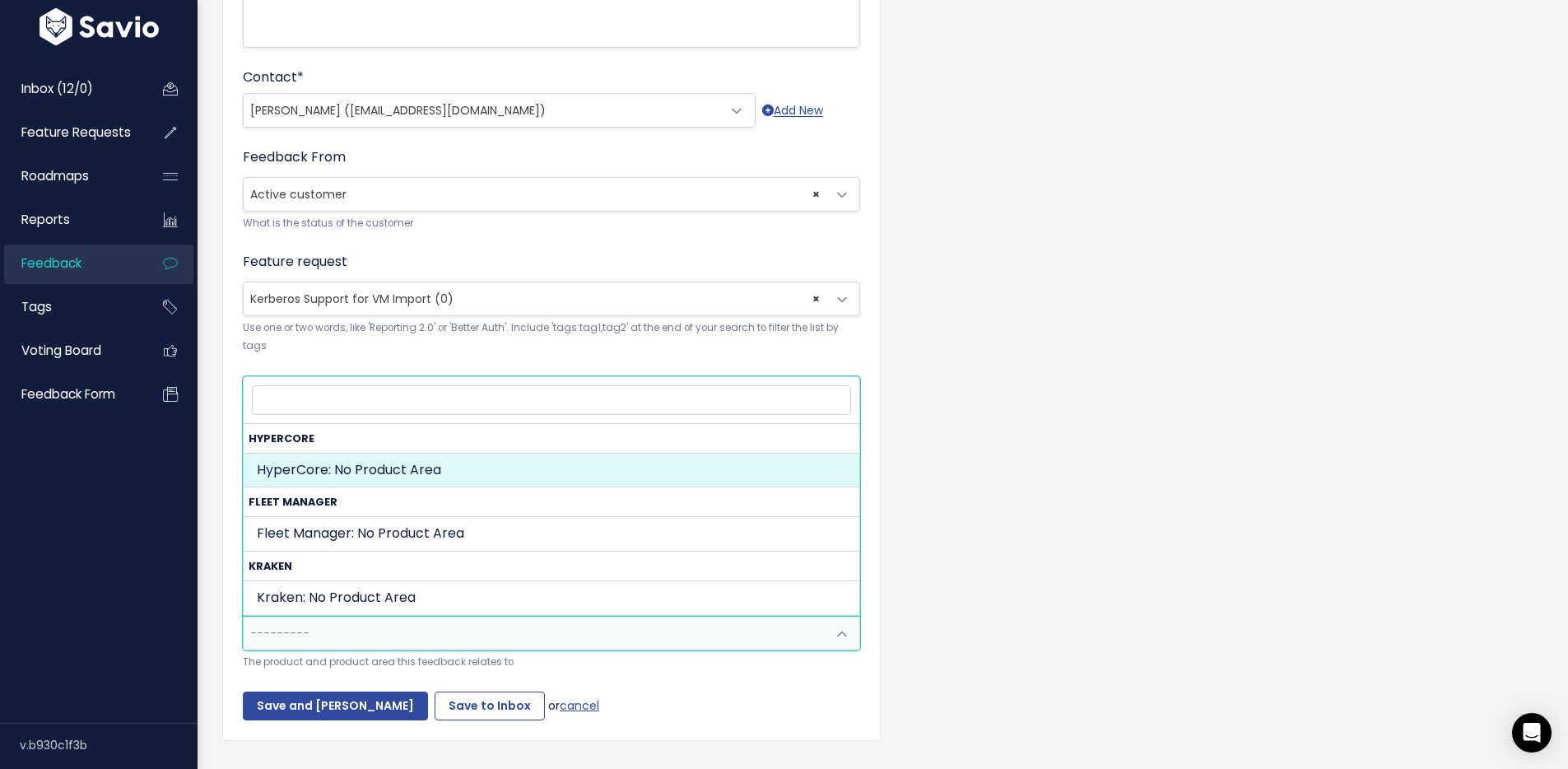
click at [386, 632] on span "---------" at bounding box center [534, 633] width 583 height 33
select select "MAIN:"
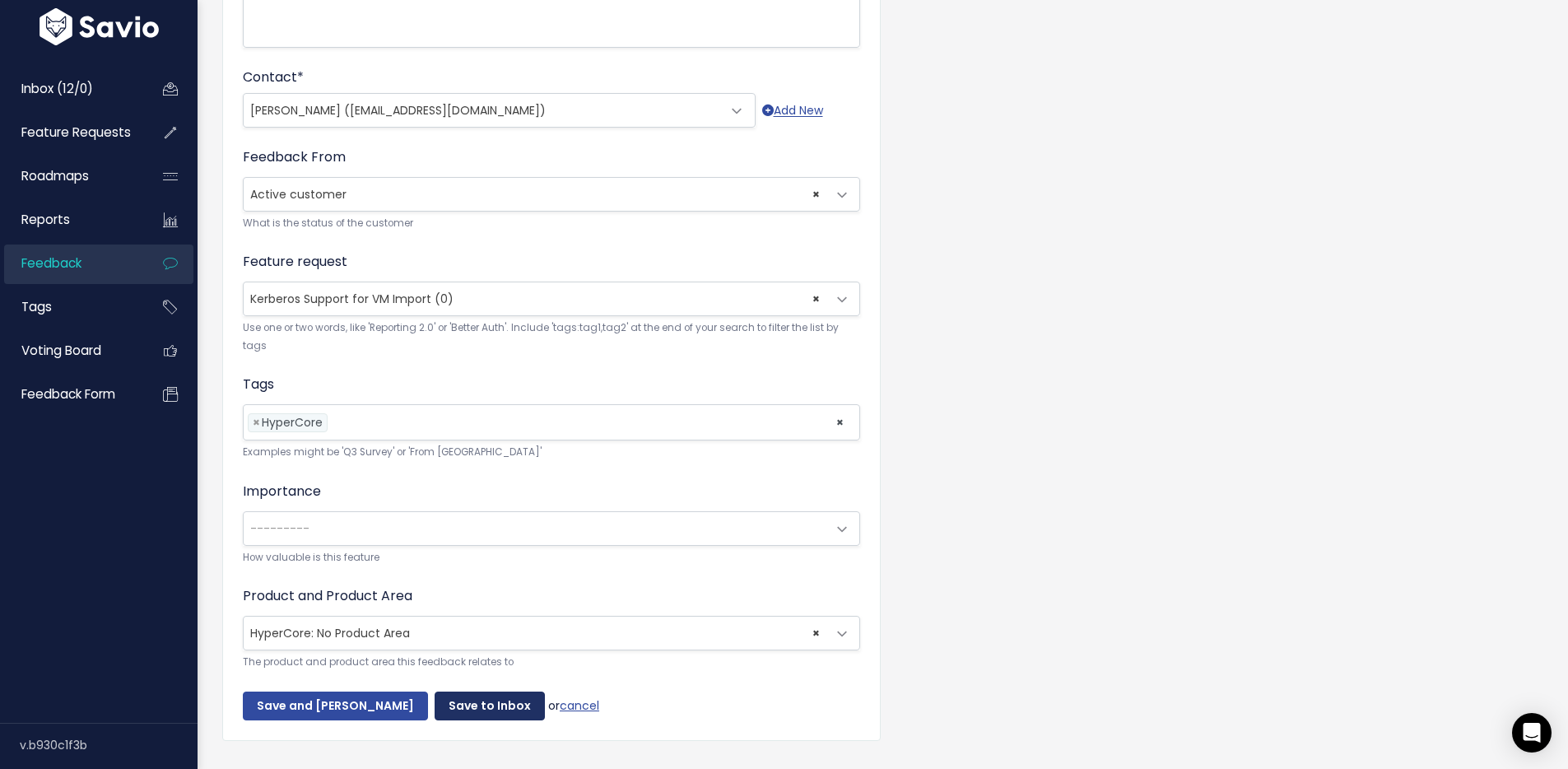
click at [449, 697] on input "Save to Inbox" at bounding box center [489, 706] width 110 height 30
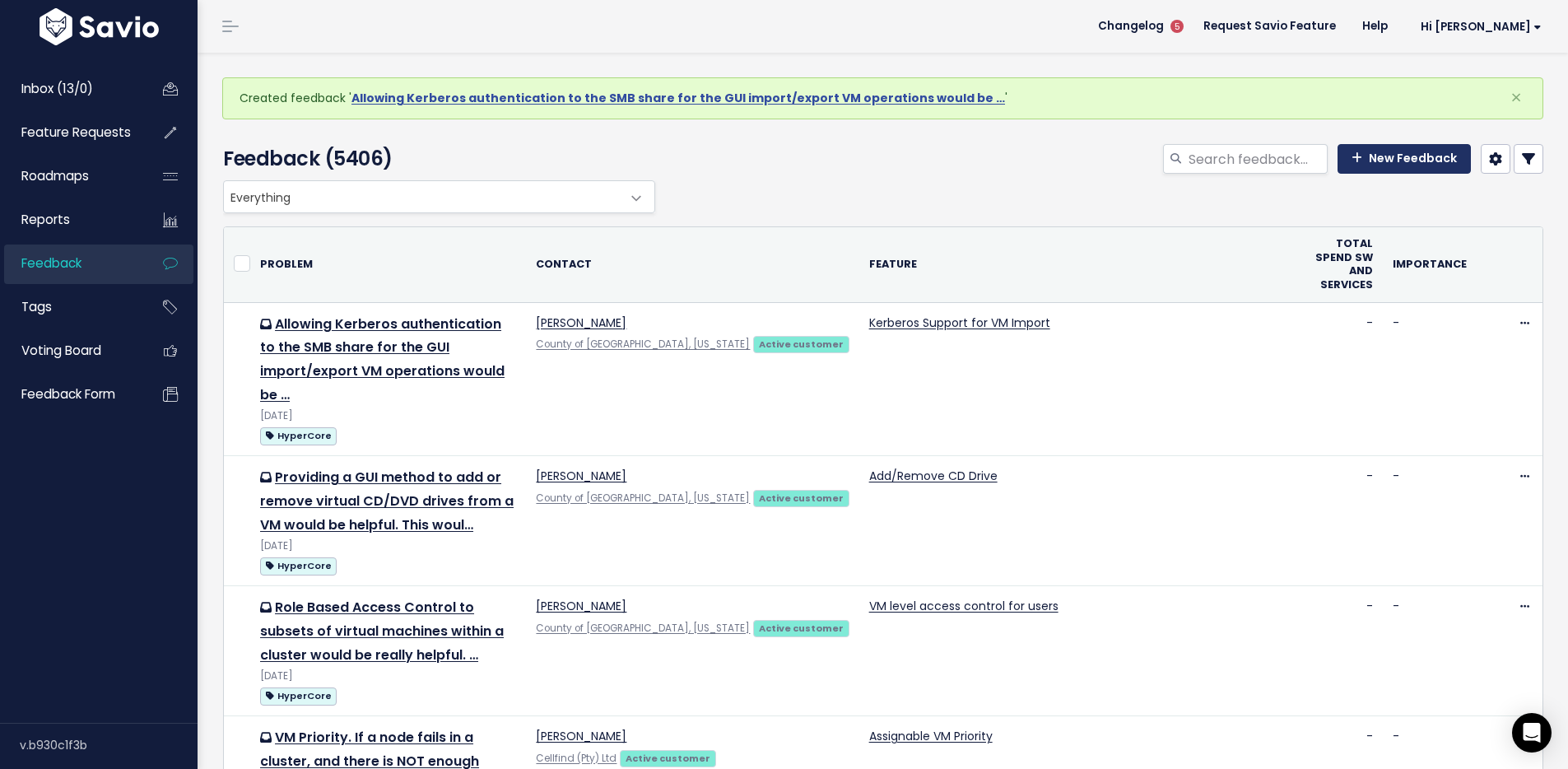
click at [1383, 152] on link "New Feedback" at bounding box center [1404, 159] width 133 height 30
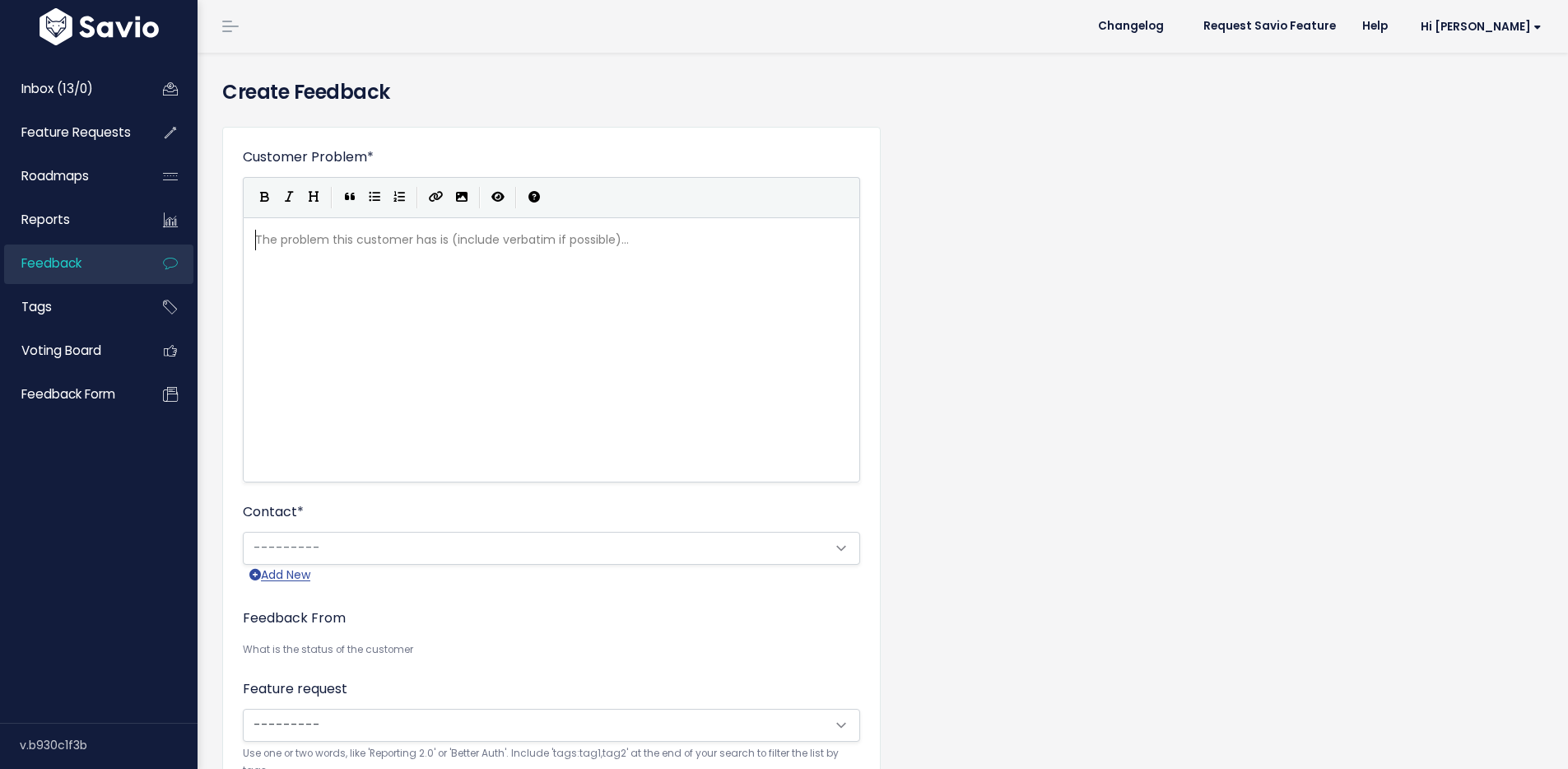
scroll to position [2, 0]
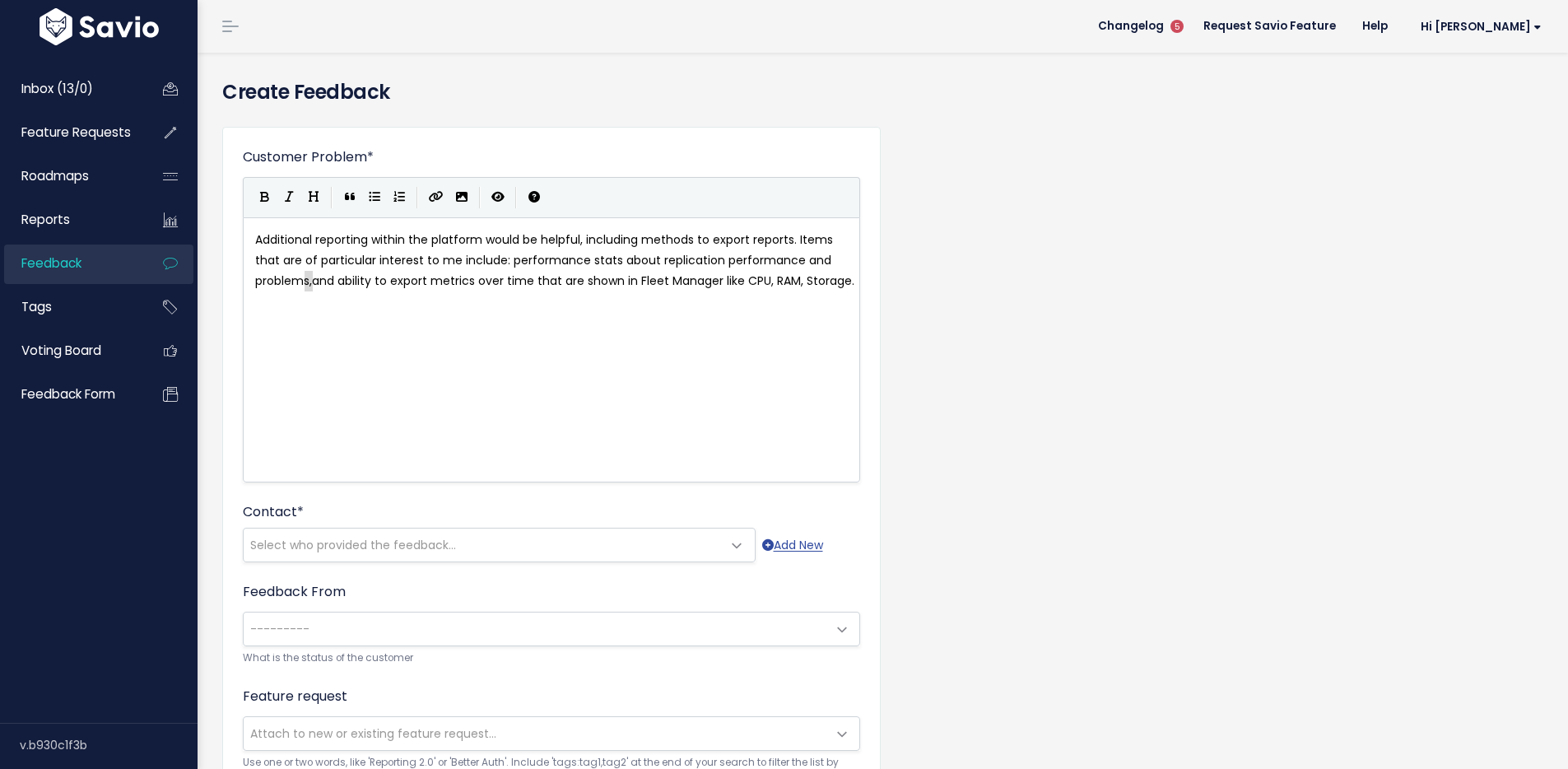
type textarea "itional reporting within the platform would be helpful, including methods to ex…"
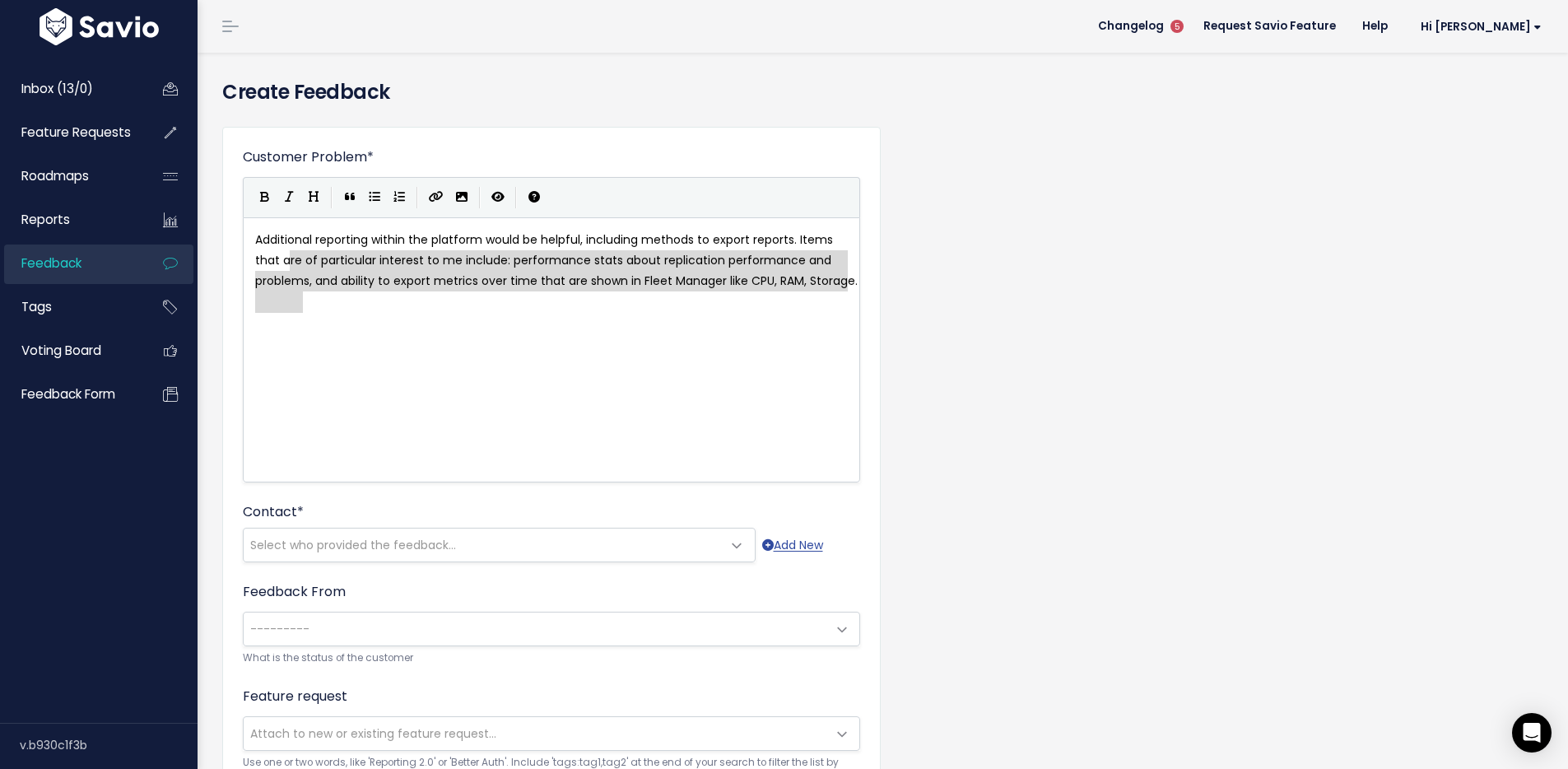
type textarea "Additional reporting within the platform would be helpful, including methods to…"
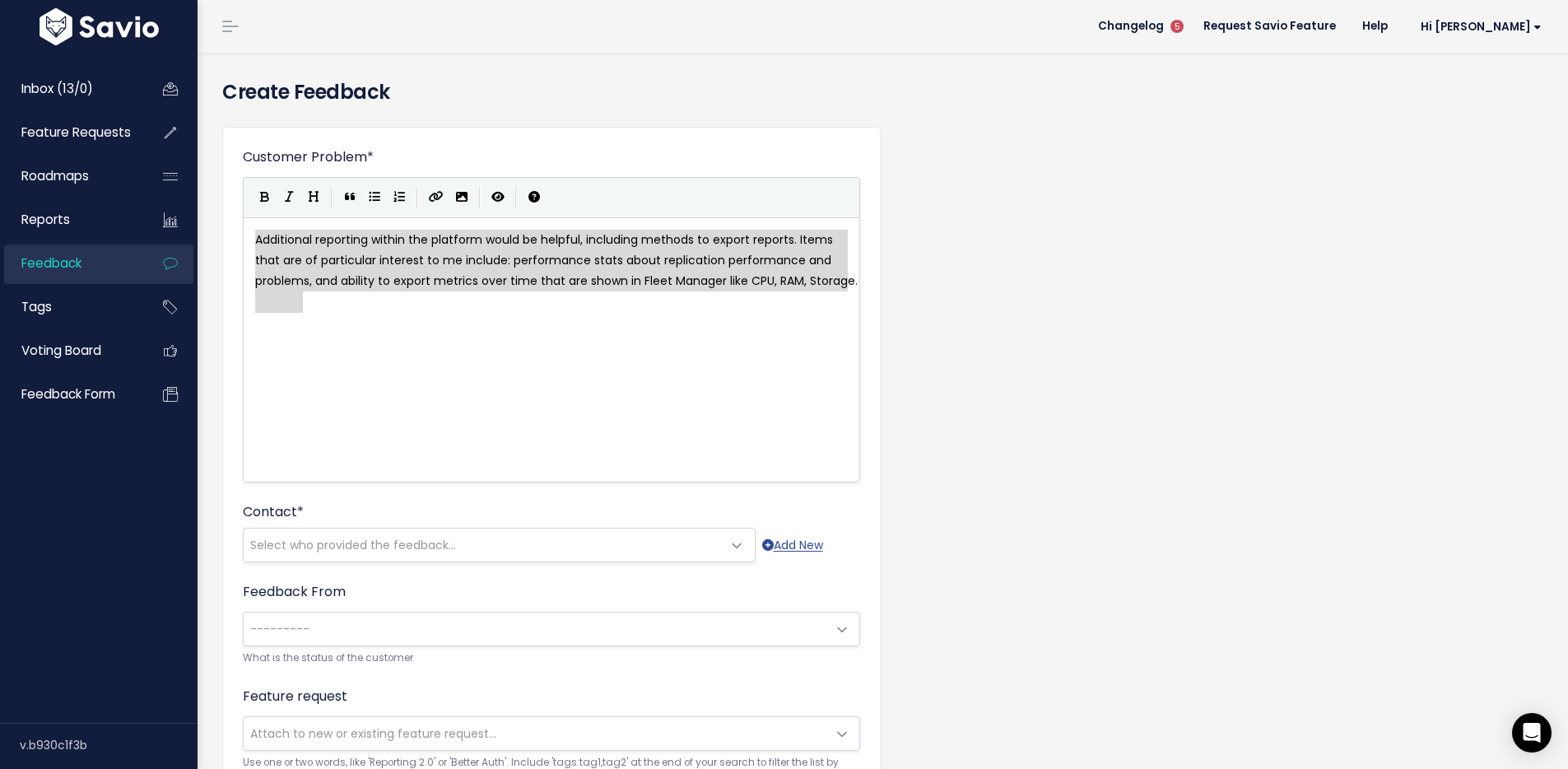
drag, startPoint x: 361, startPoint y: 319, endPoint x: 223, endPoint y: 231, distance: 163.7
click at [223, 231] on div "Customer Problem * Additional reporting within the platform would be helpful, i…" at bounding box center [552, 650] width 659 height 1046
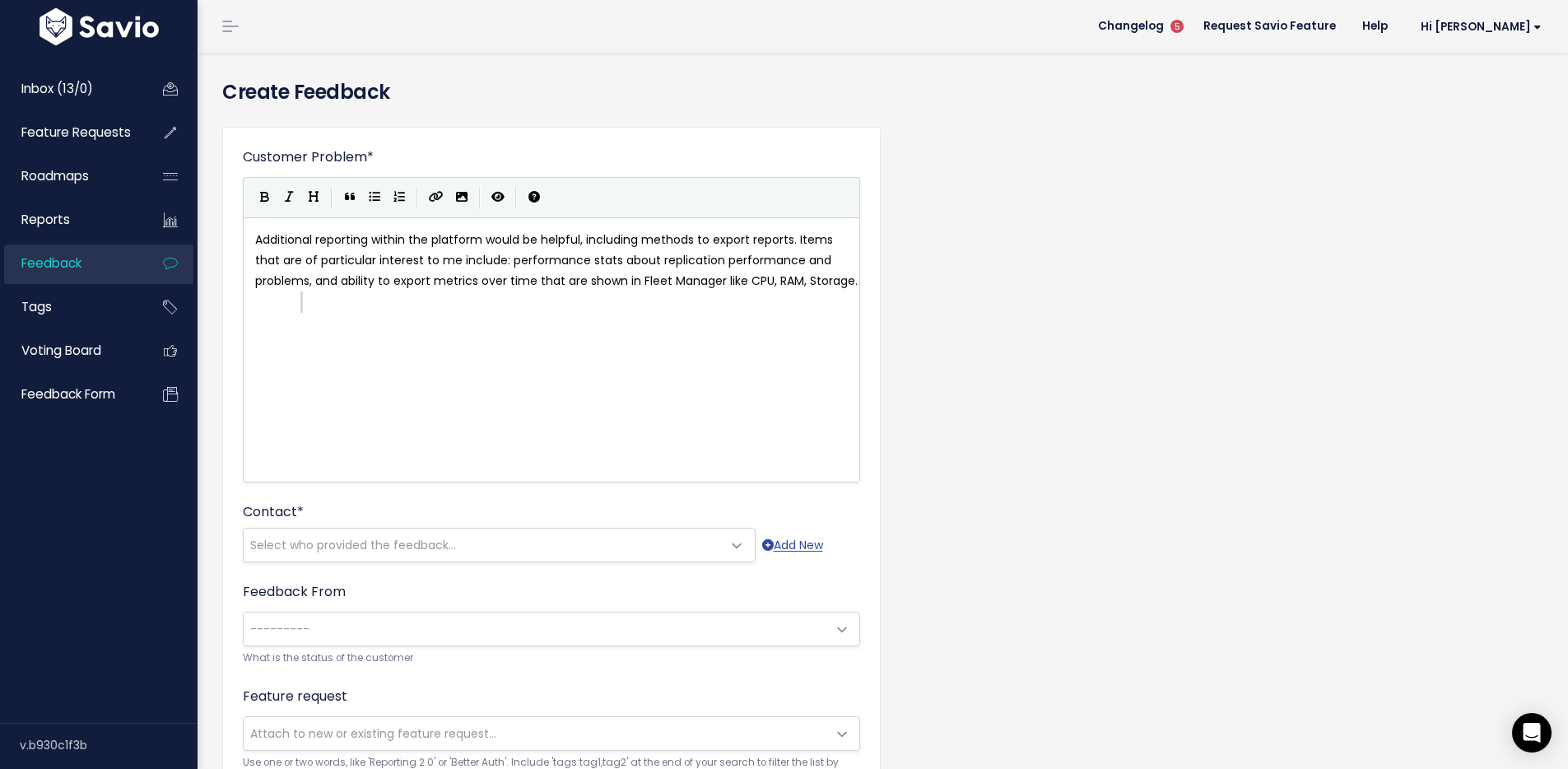
type textarea "Additional reporting within the platform would be helpful, including methods to…"
drag, startPoint x: 326, startPoint y: 309, endPoint x: 228, endPoint y: 223, distance: 130.4
drag, startPoint x: 359, startPoint y: 306, endPoint x: 419, endPoint y: 419, distance: 127.9
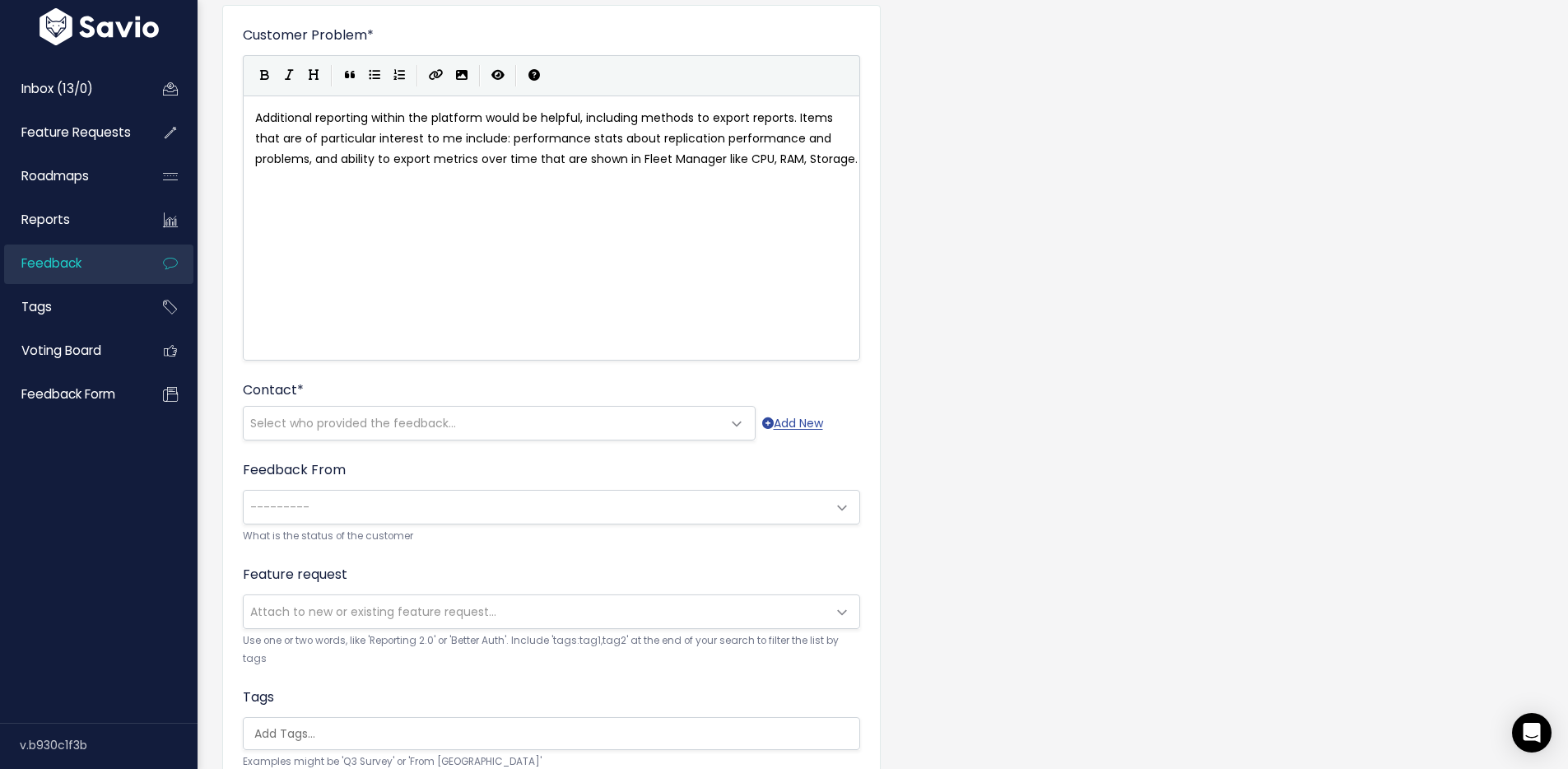
scroll to position [130, 0]
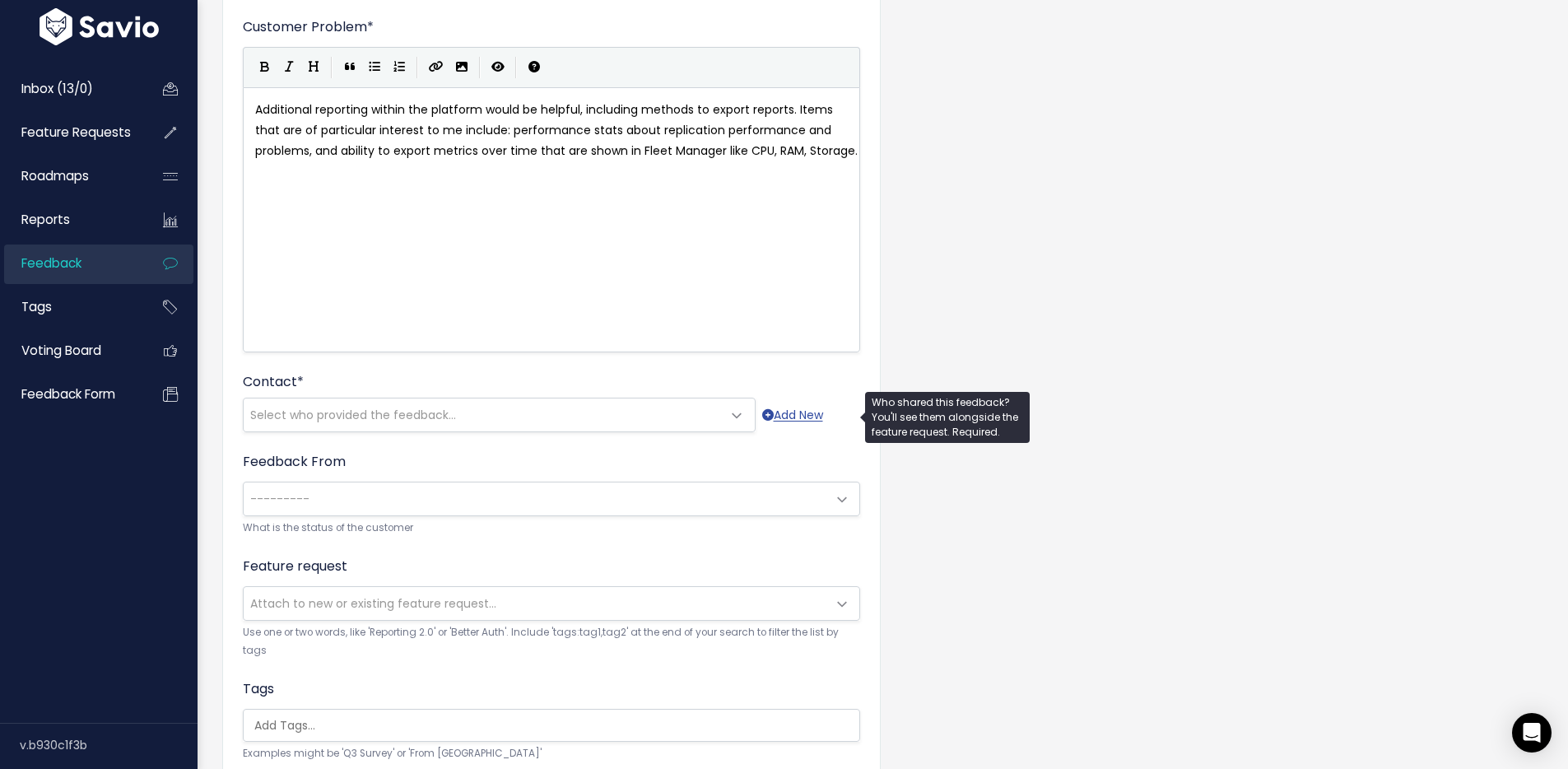
click at [374, 418] on span "Select who provided the feedback..." at bounding box center [353, 415] width 205 height 16
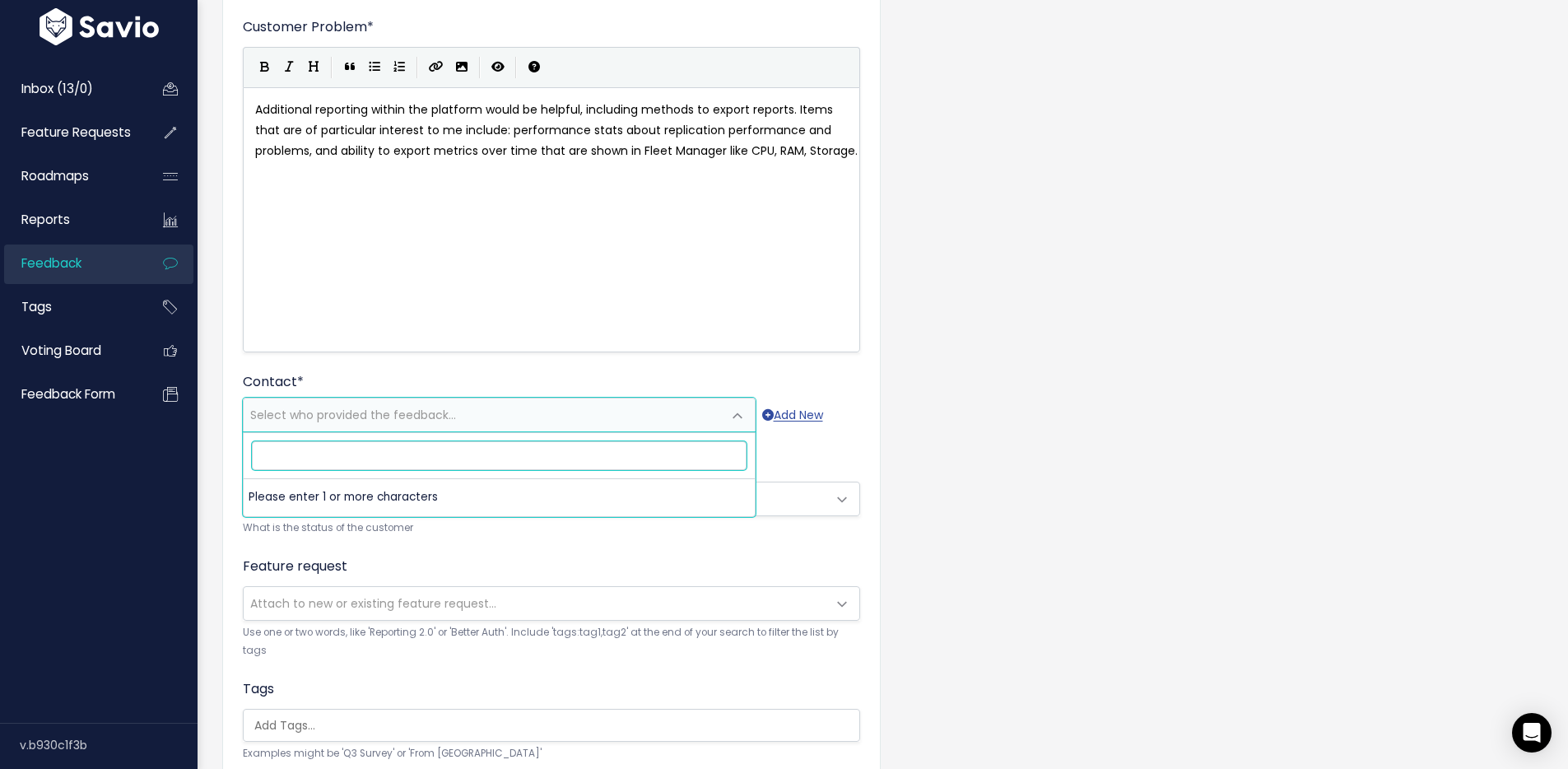
click at [304, 456] on input "search" at bounding box center [499, 456] width 495 height 29
paste input "khodges@summitoh.net"
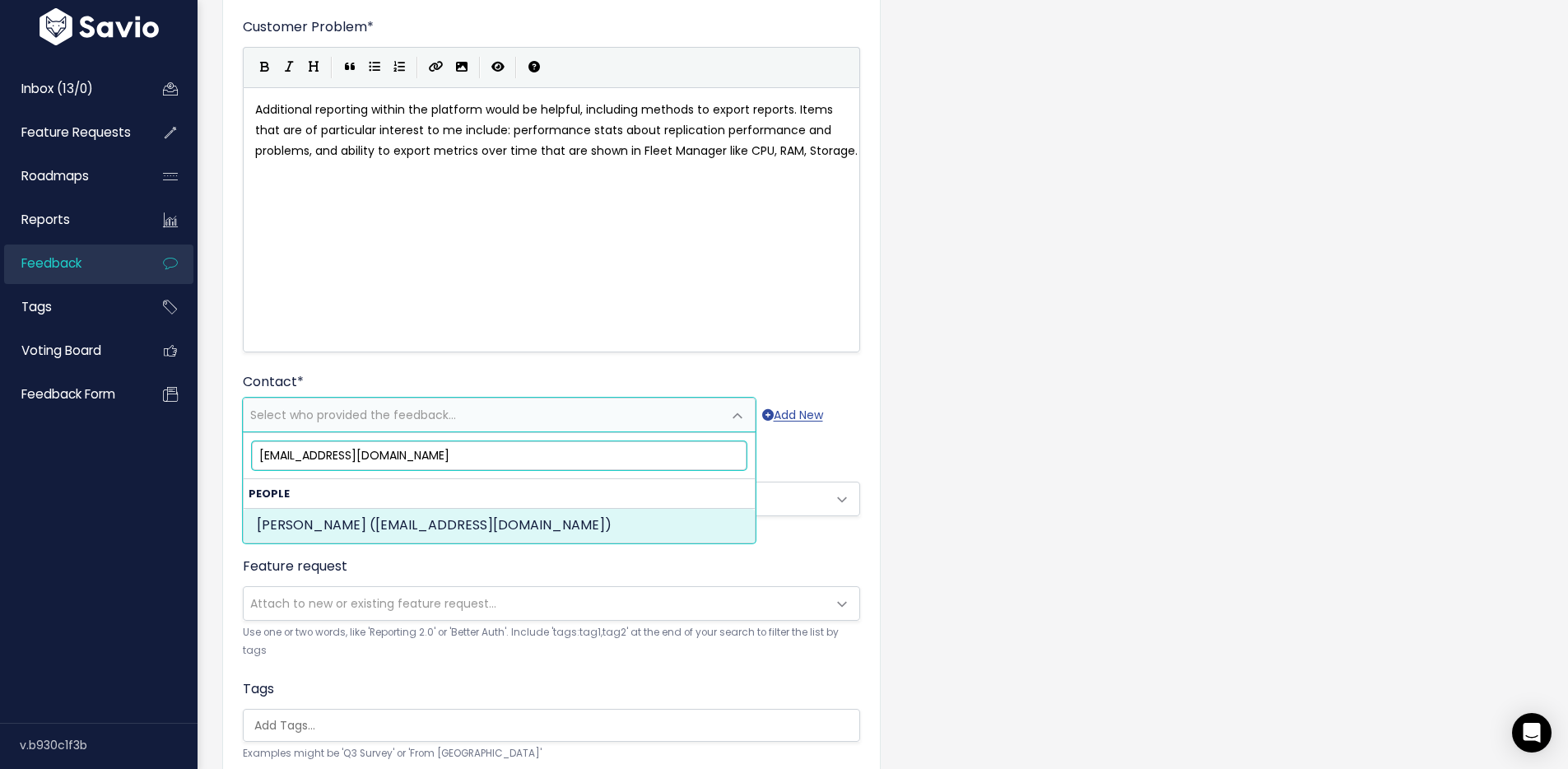
type input "khodges@summitoh.net"
select select "ACTIVE"
select select "15241409"
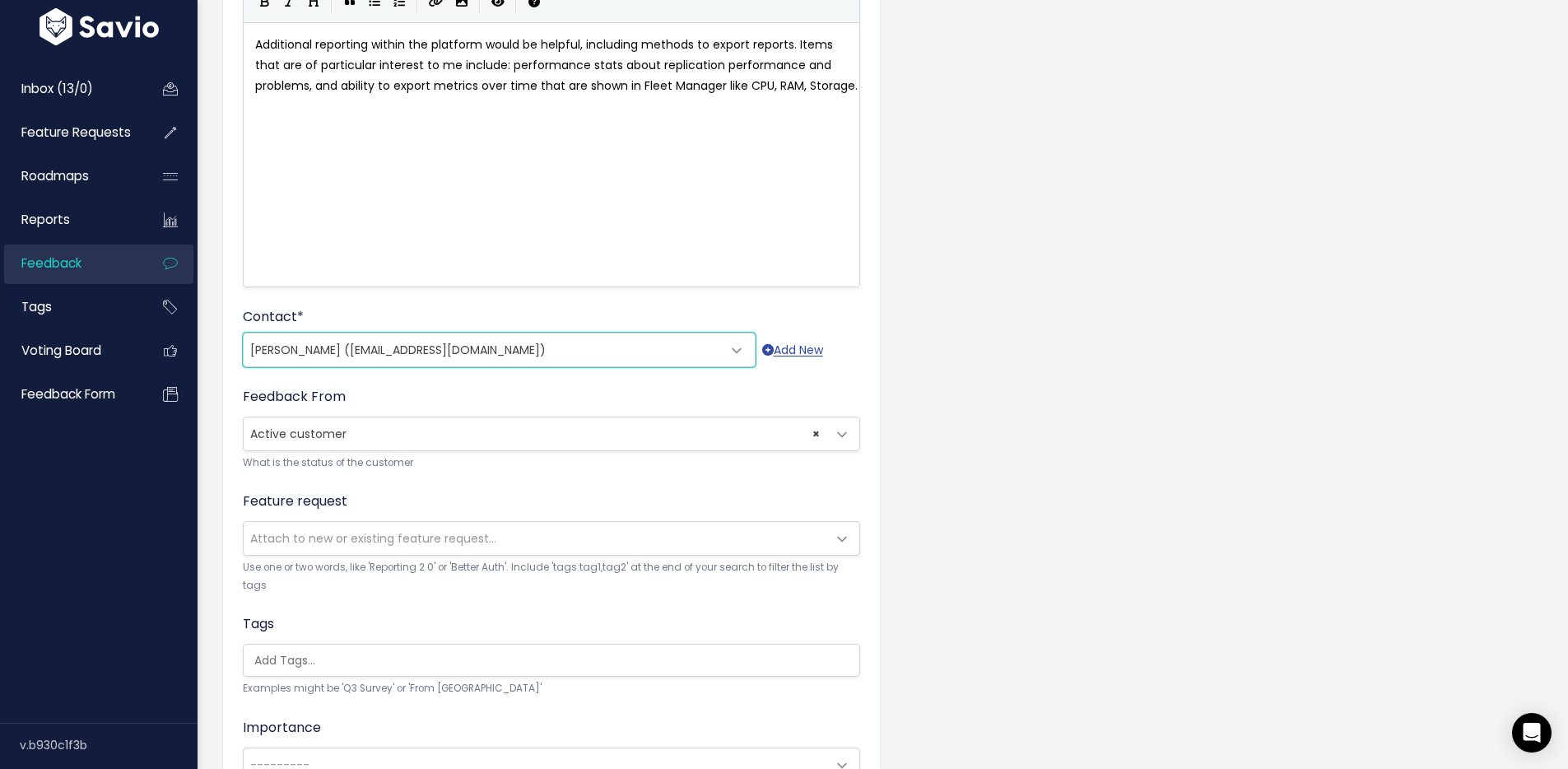
scroll to position [266, 0]
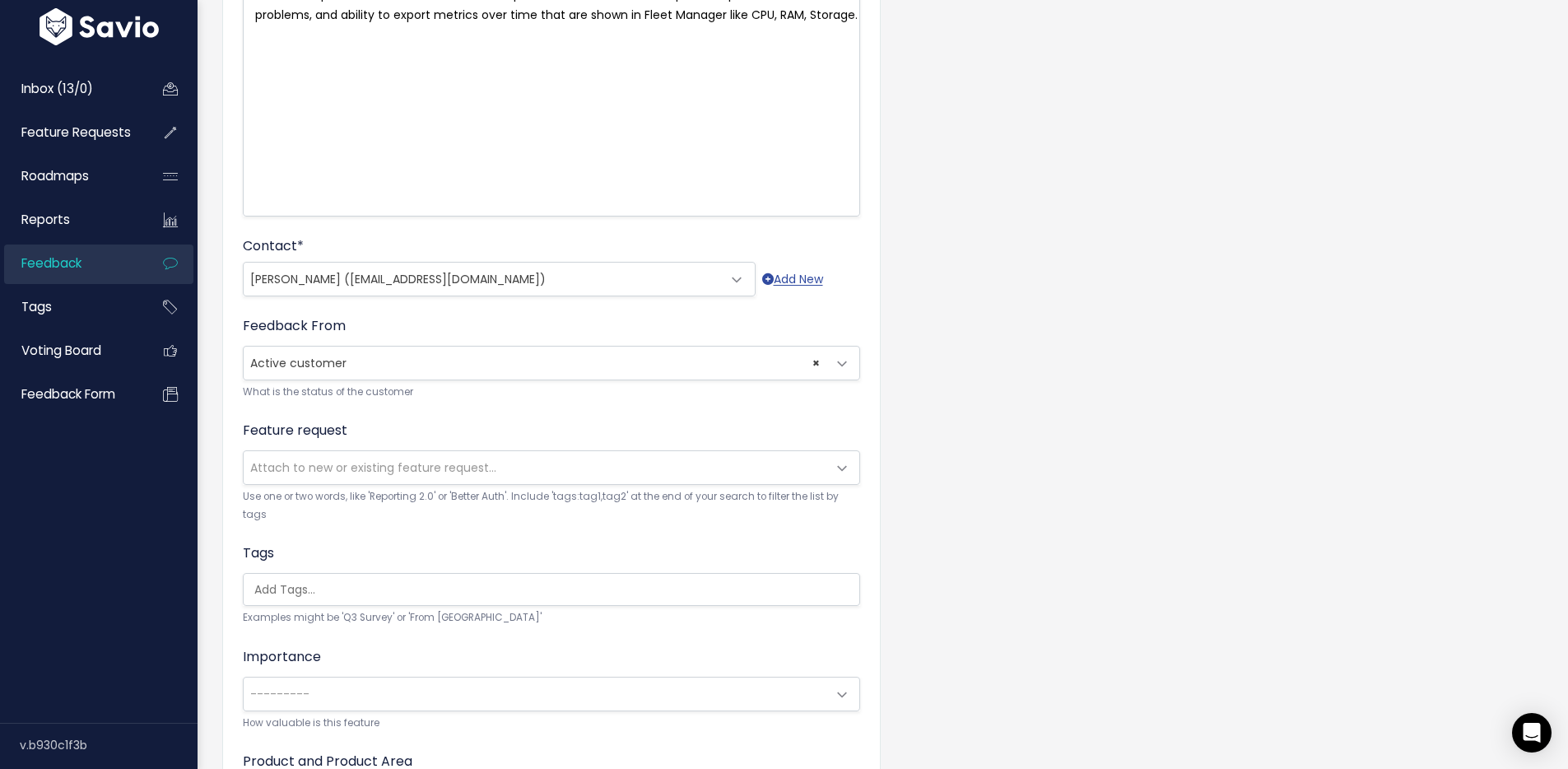
click at [327, 461] on span "Attach to new or existing feature request..." at bounding box center [373, 468] width 246 height 16
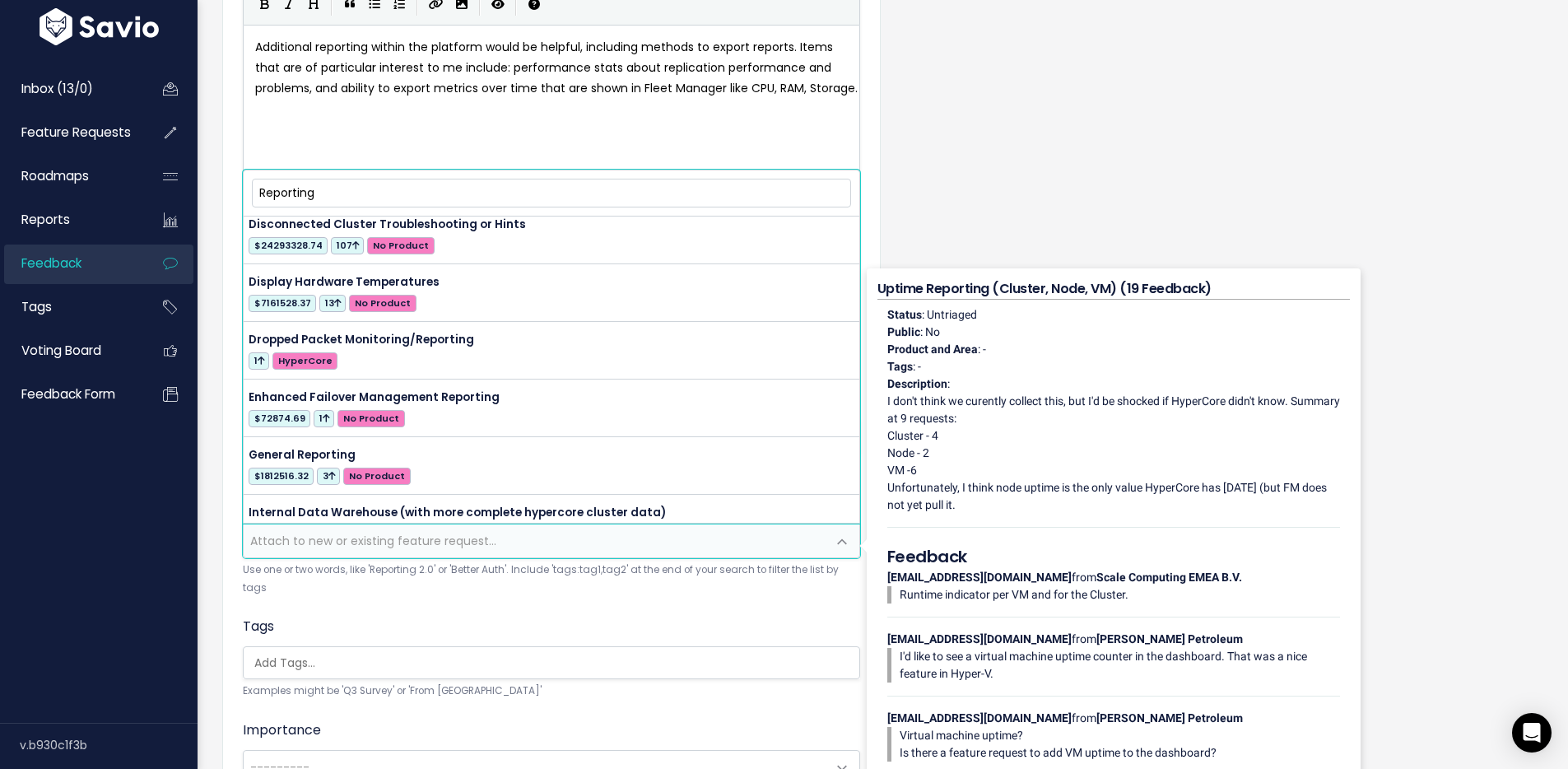
scroll to position [0, 0]
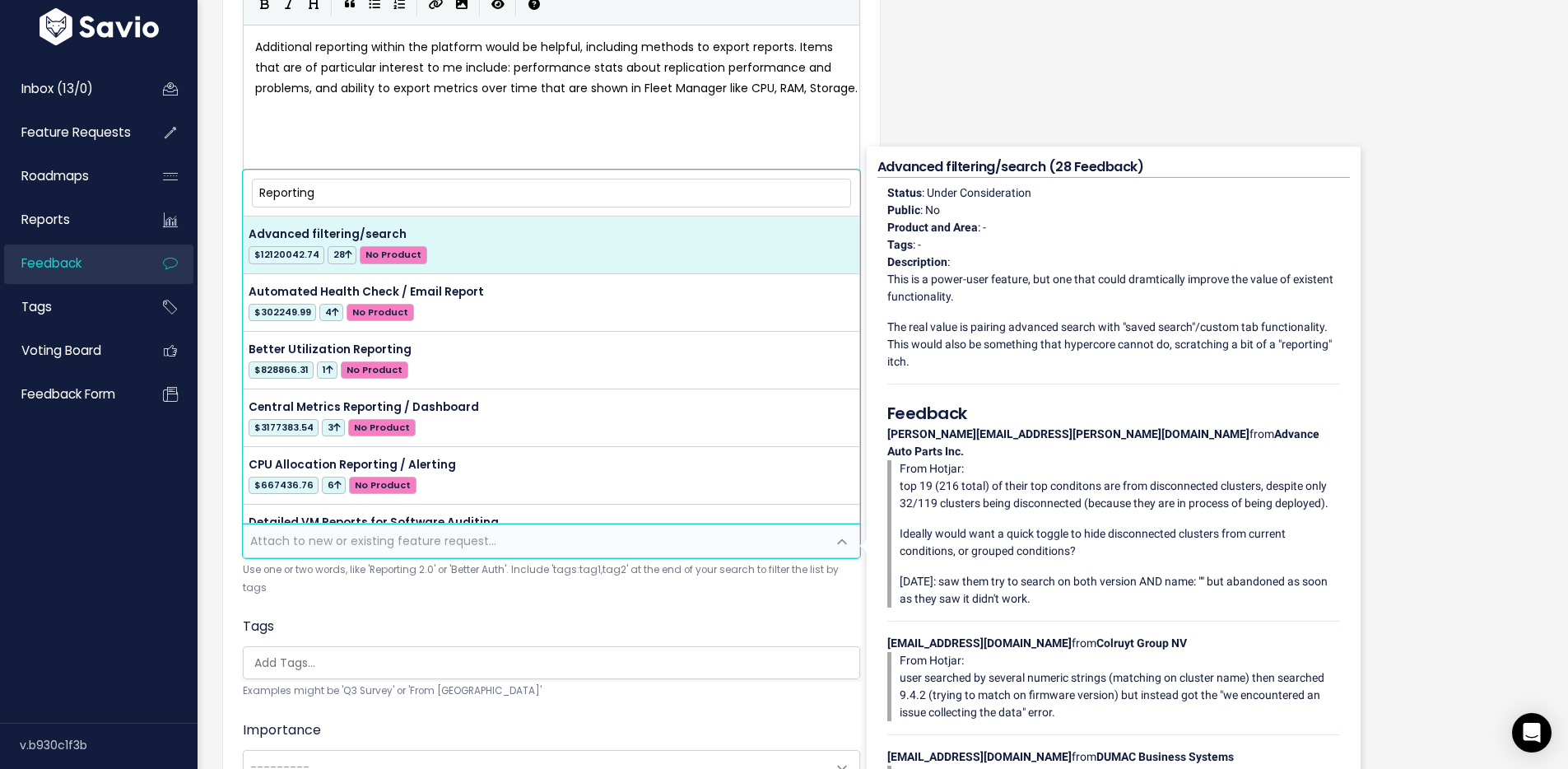
click at [291, 187] on input "Reporting" at bounding box center [552, 193] width 599 height 29
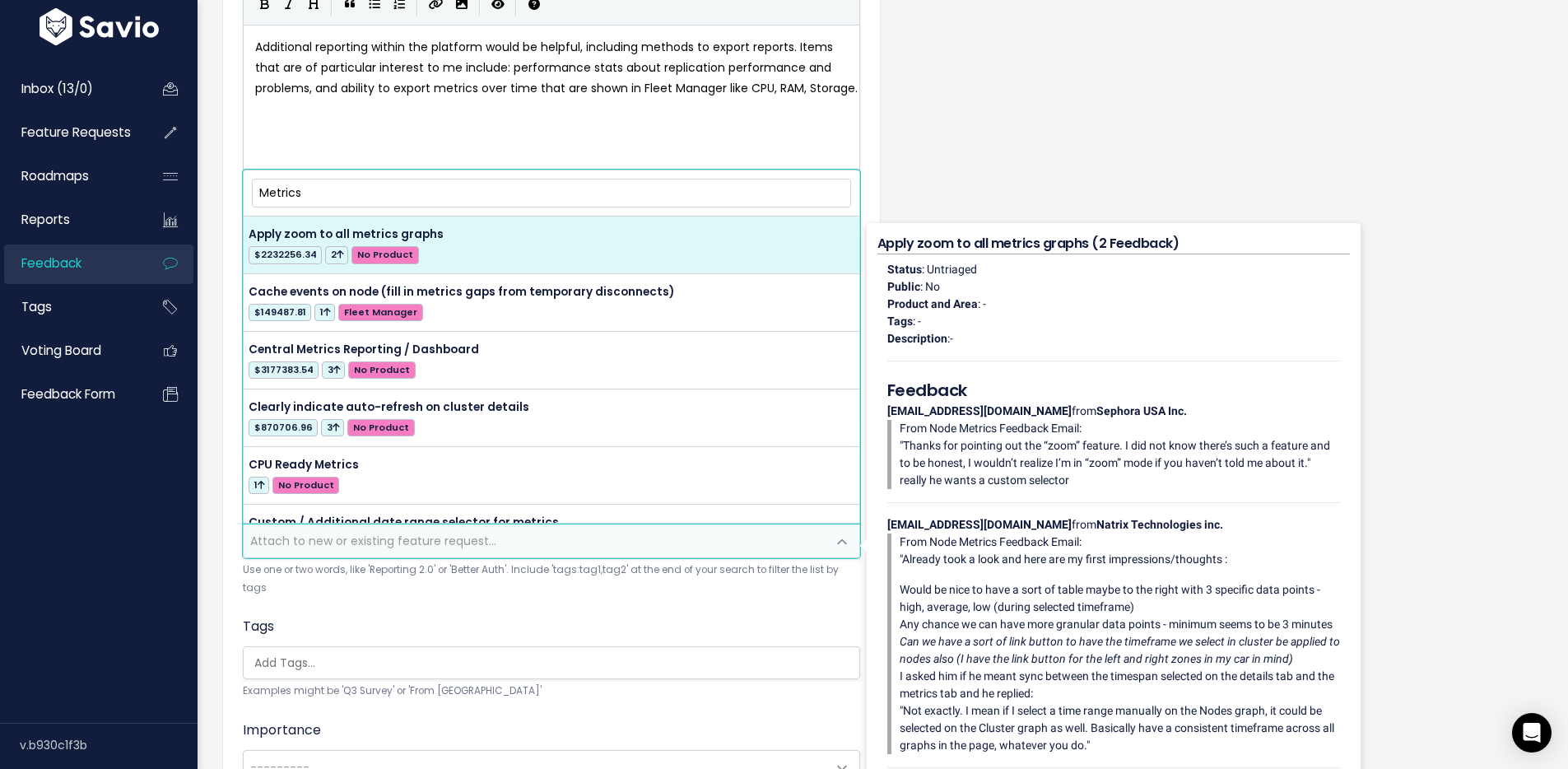
click at [299, 197] on input "Metrics" at bounding box center [552, 193] width 599 height 29
click at [298, 197] on input "Metrics" at bounding box center [552, 193] width 599 height 29
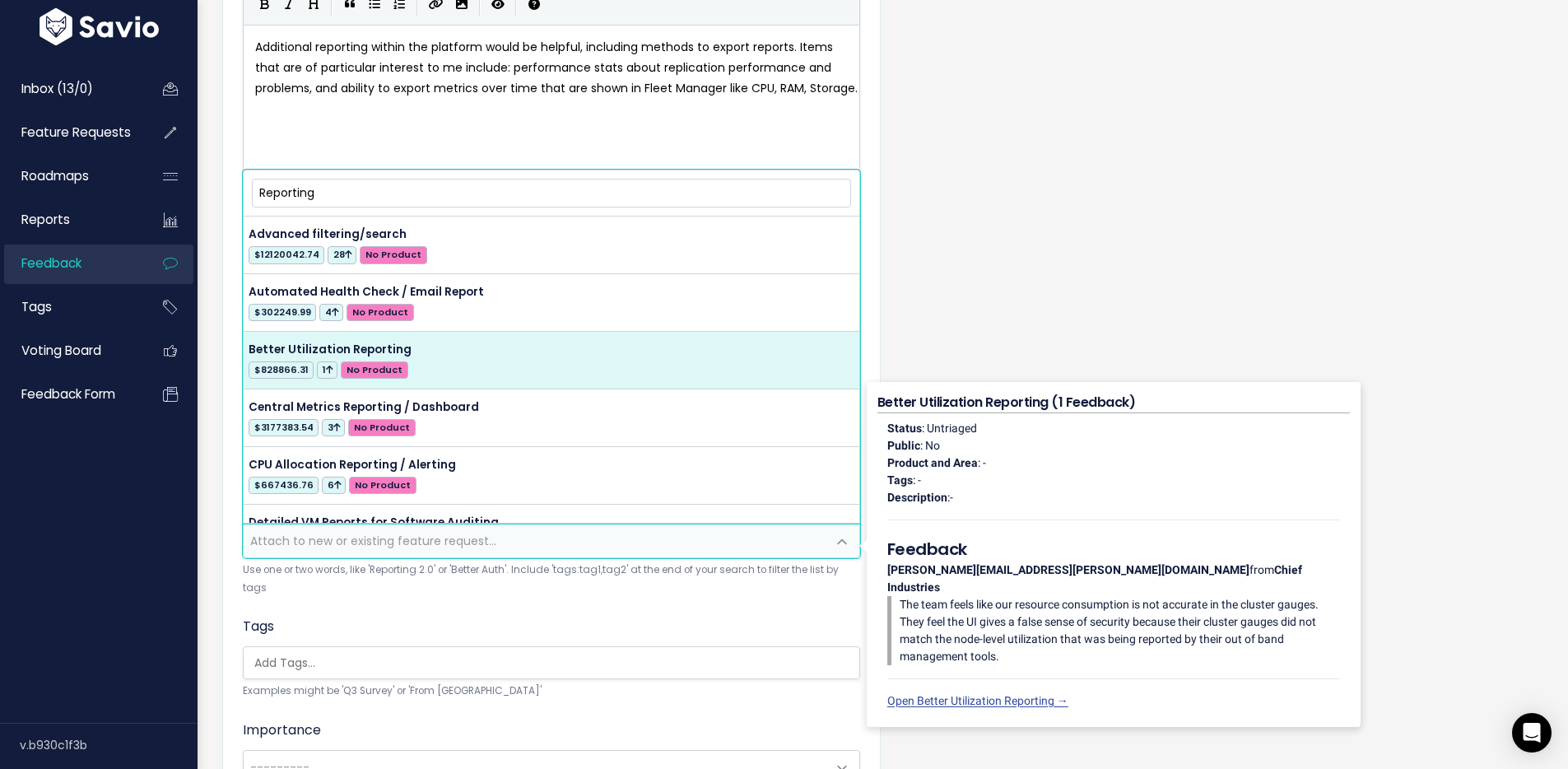
type input "Reporting"
select select "42799"
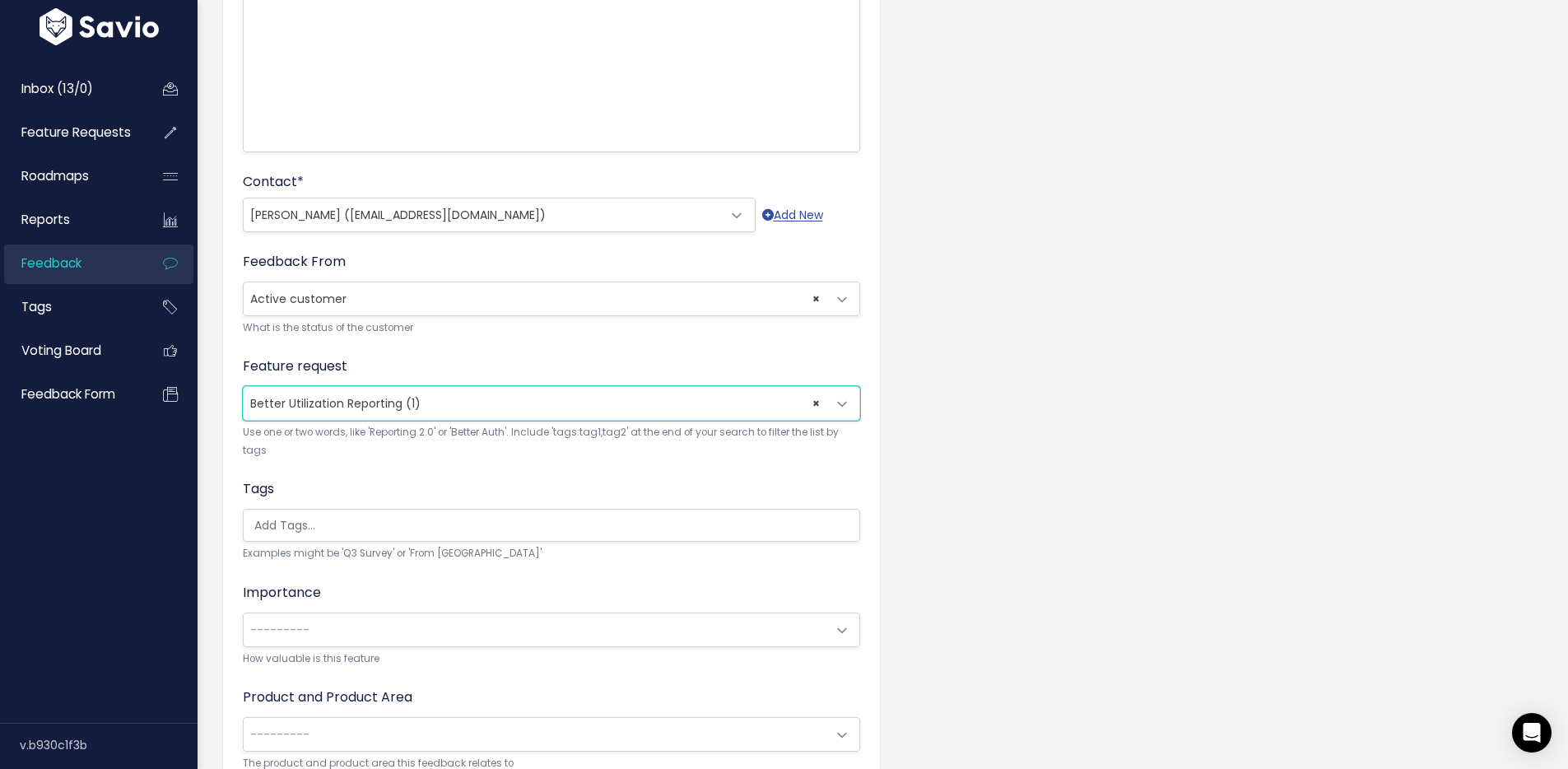
scroll to position [332, 0]
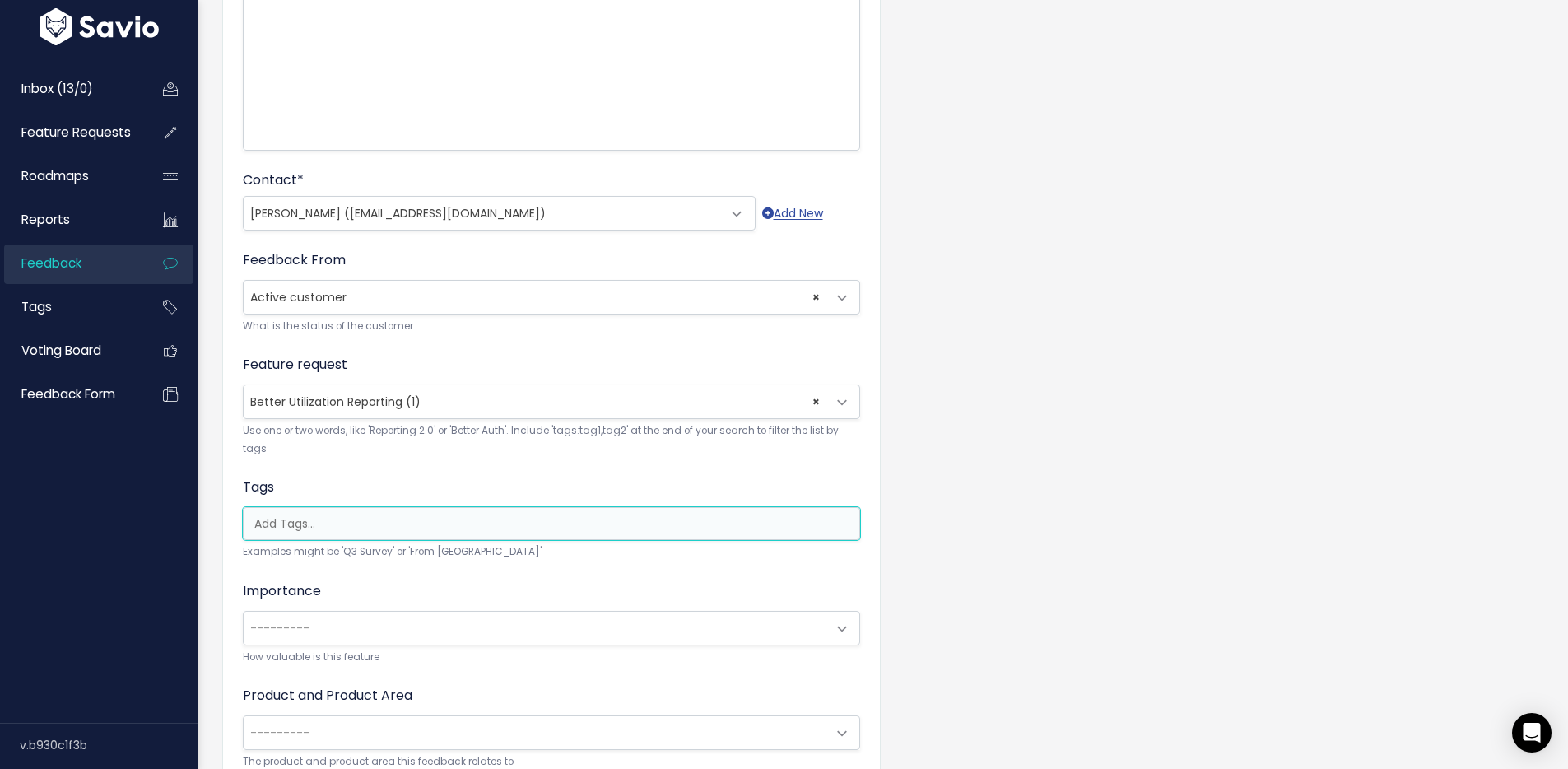
drag, startPoint x: 325, startPoint y: 525, endPoint x: 345, endPoint y: 520, distance: 20.6
click at [325, 525] on input "search" at bounding box center [555, 524] width 615 height 17
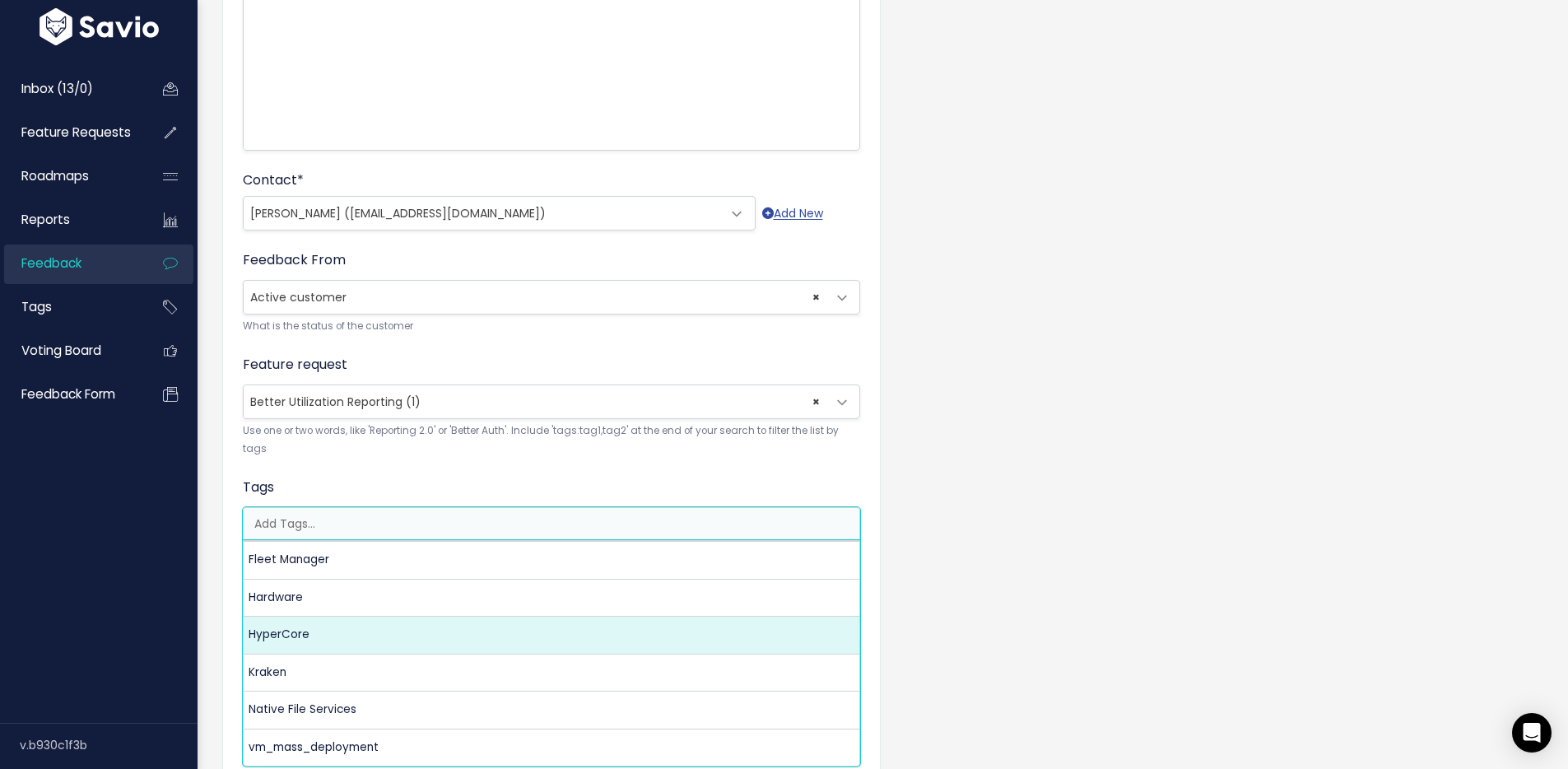
select select "3550"
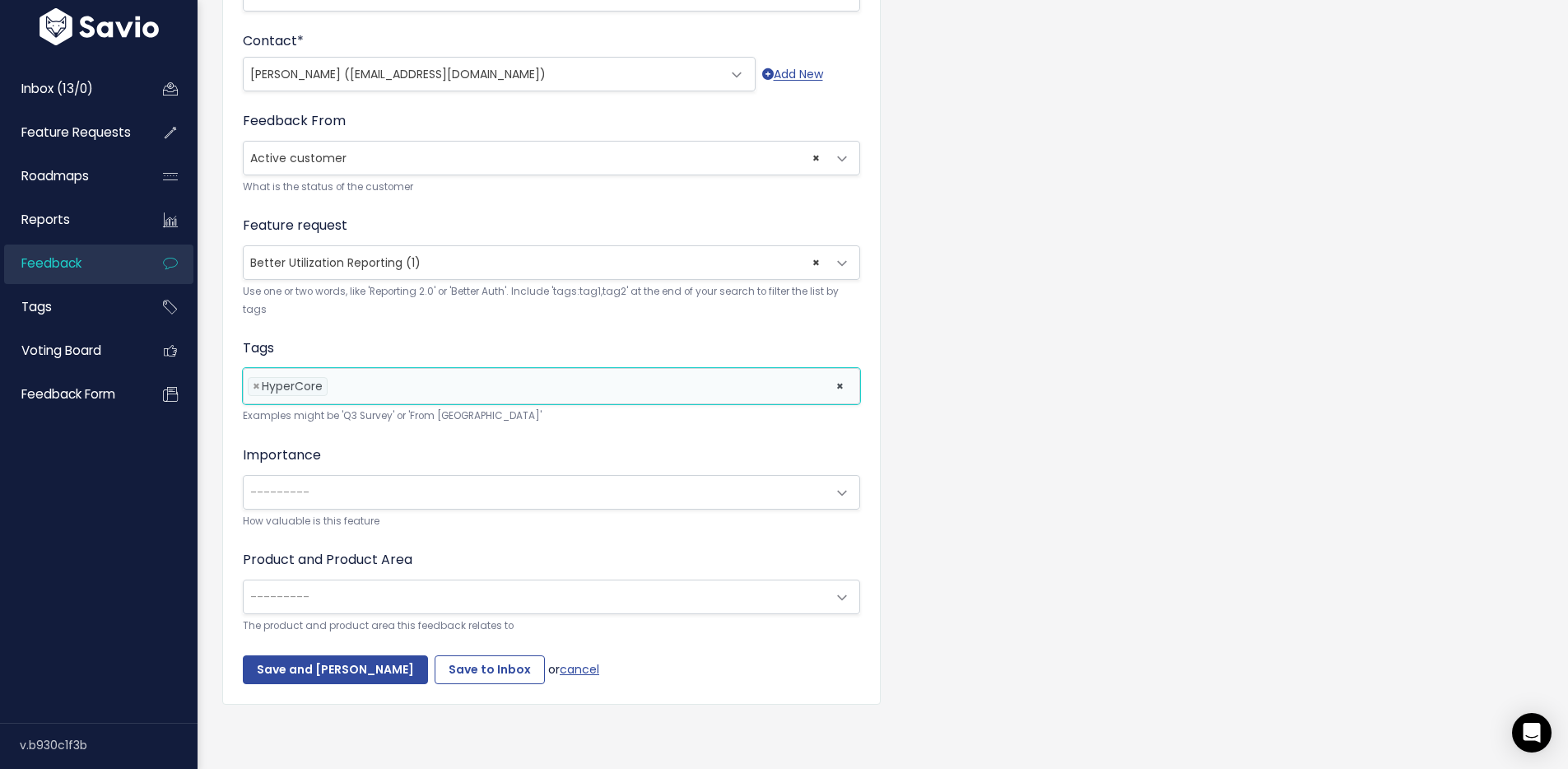
scroll to position [483, 0]
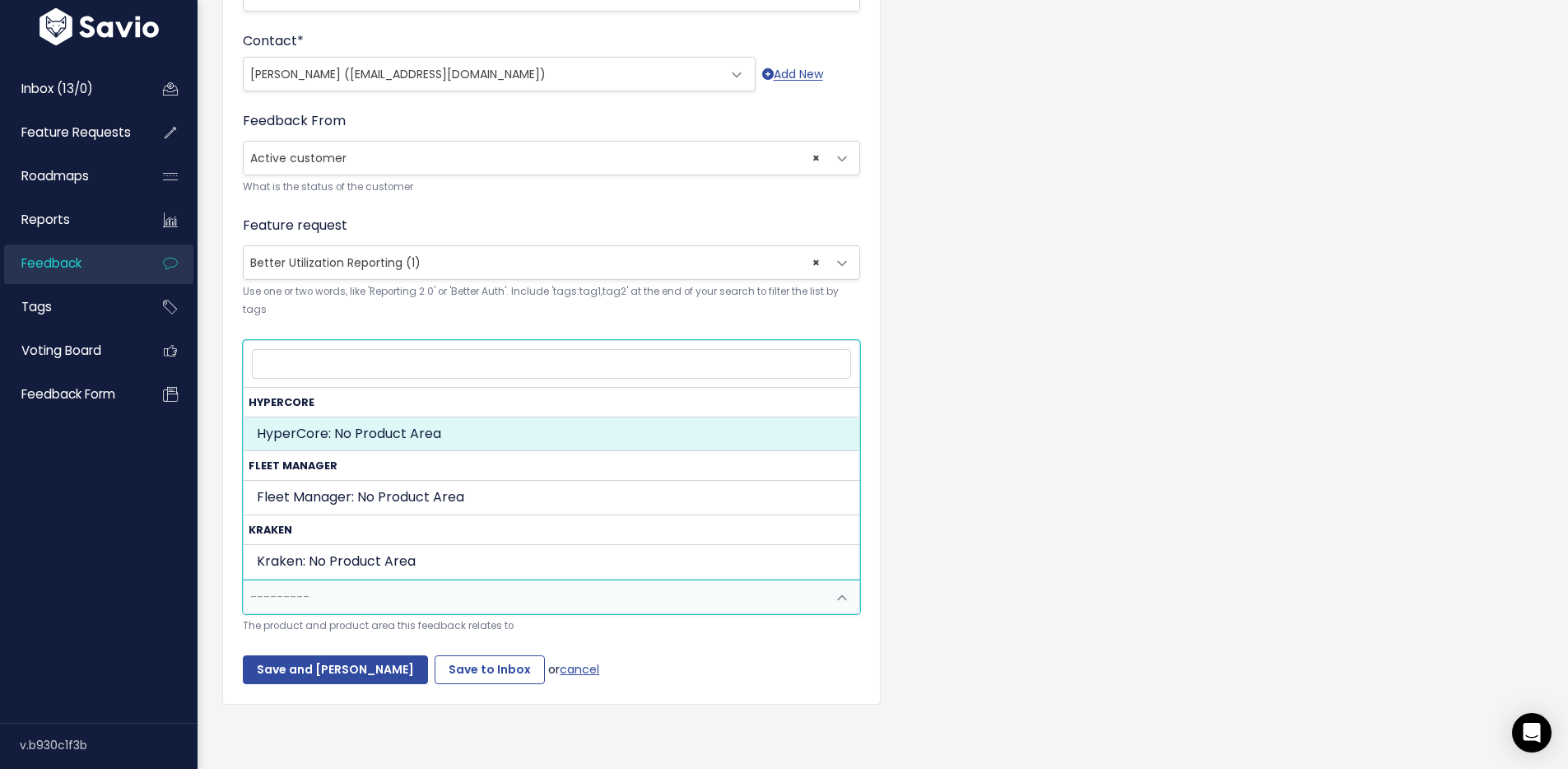
click at [324, 581] on span "---------" at bounding box center [534, 597] width 583 height 33
select select "MAIN:"
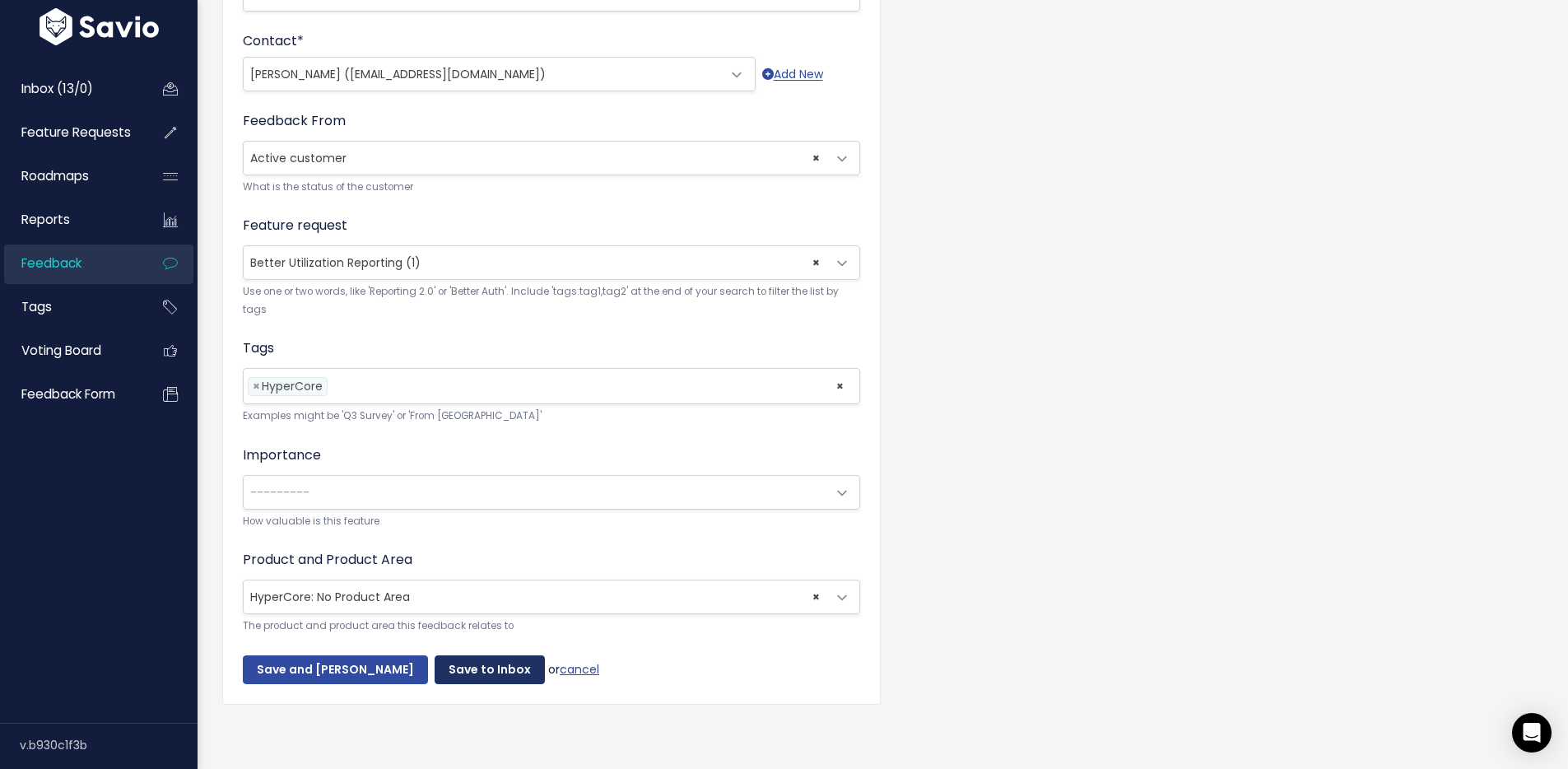
click at [454, 659] on input "Save to Inbox" at bounding box center [489, 670] width 110 height 30
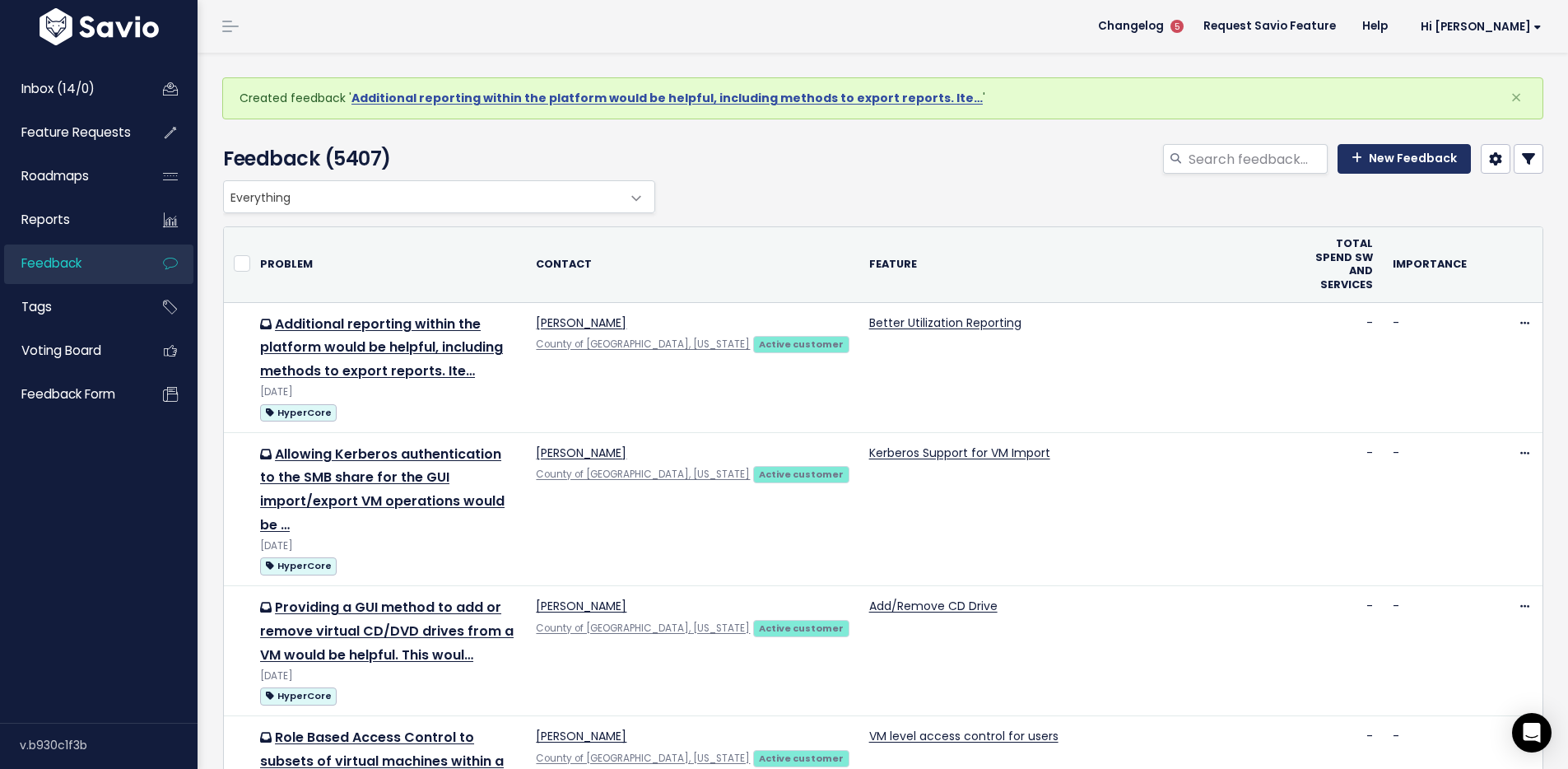
click at [1360, 160] on link "New Feedback" at bounding box center [1404, 159] width 133 height 30
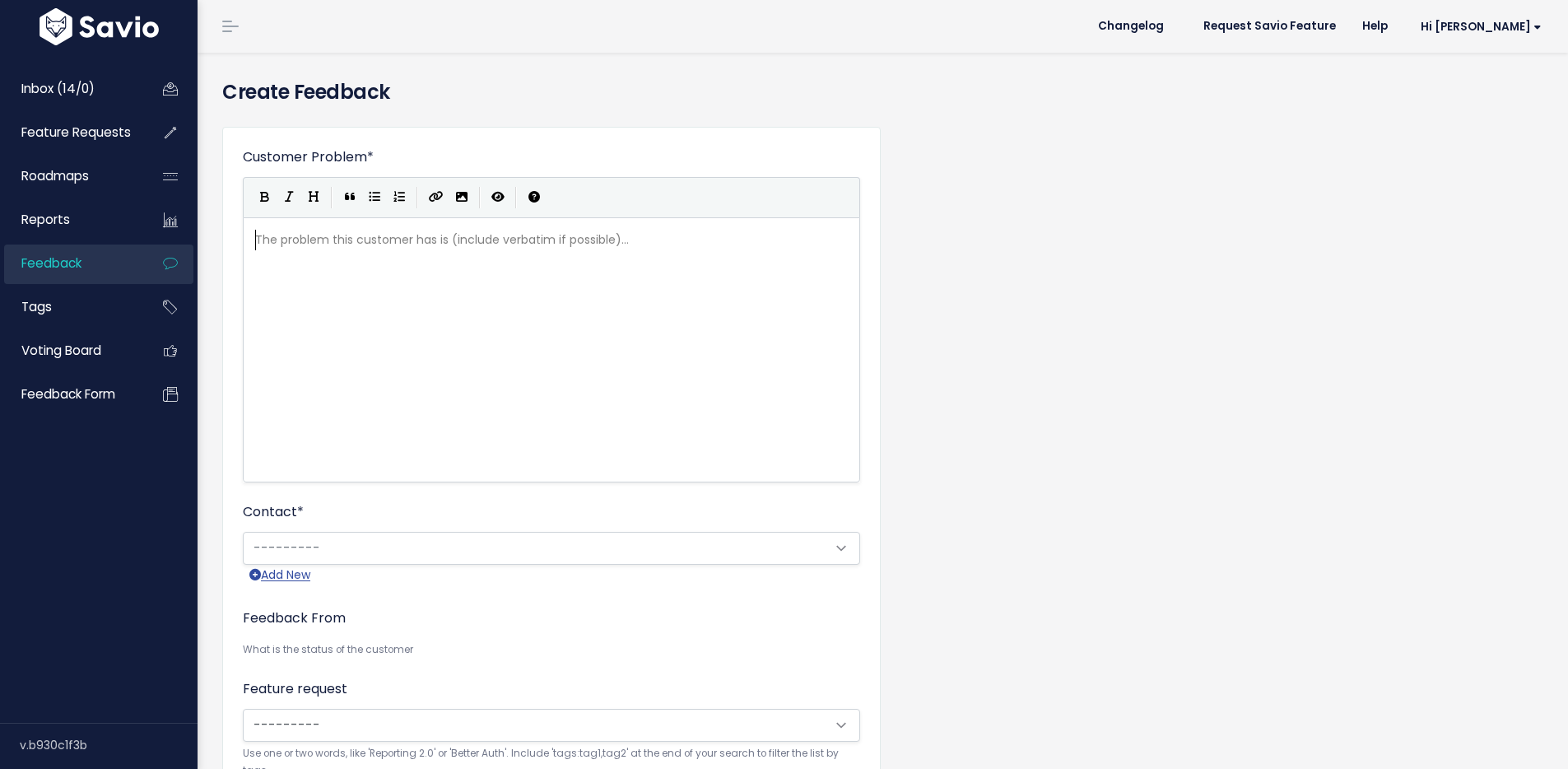
scroll to position [2, 0]
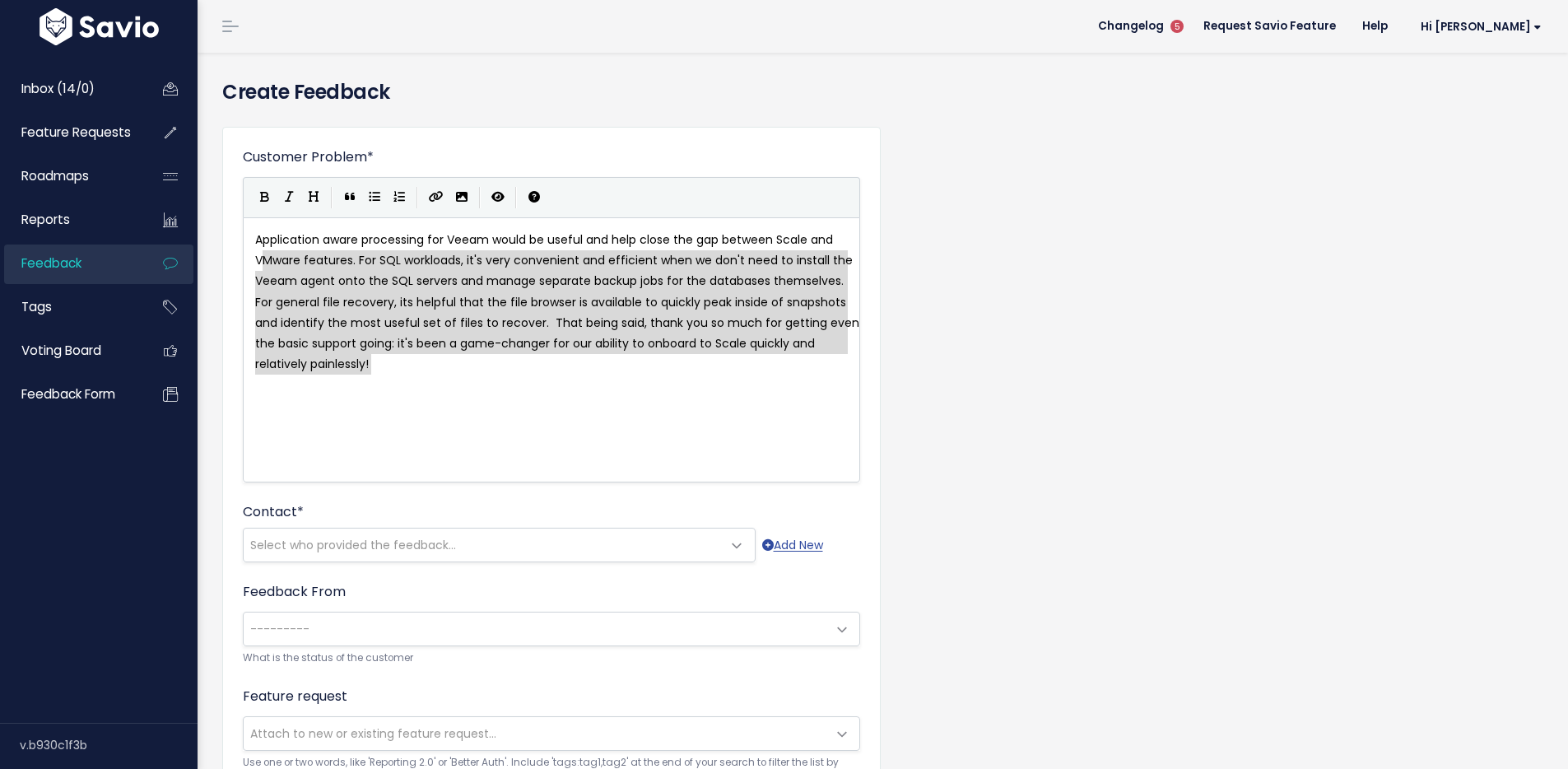
type textarea "Application aware processing for Veeam would be useful and help close the gap b…"
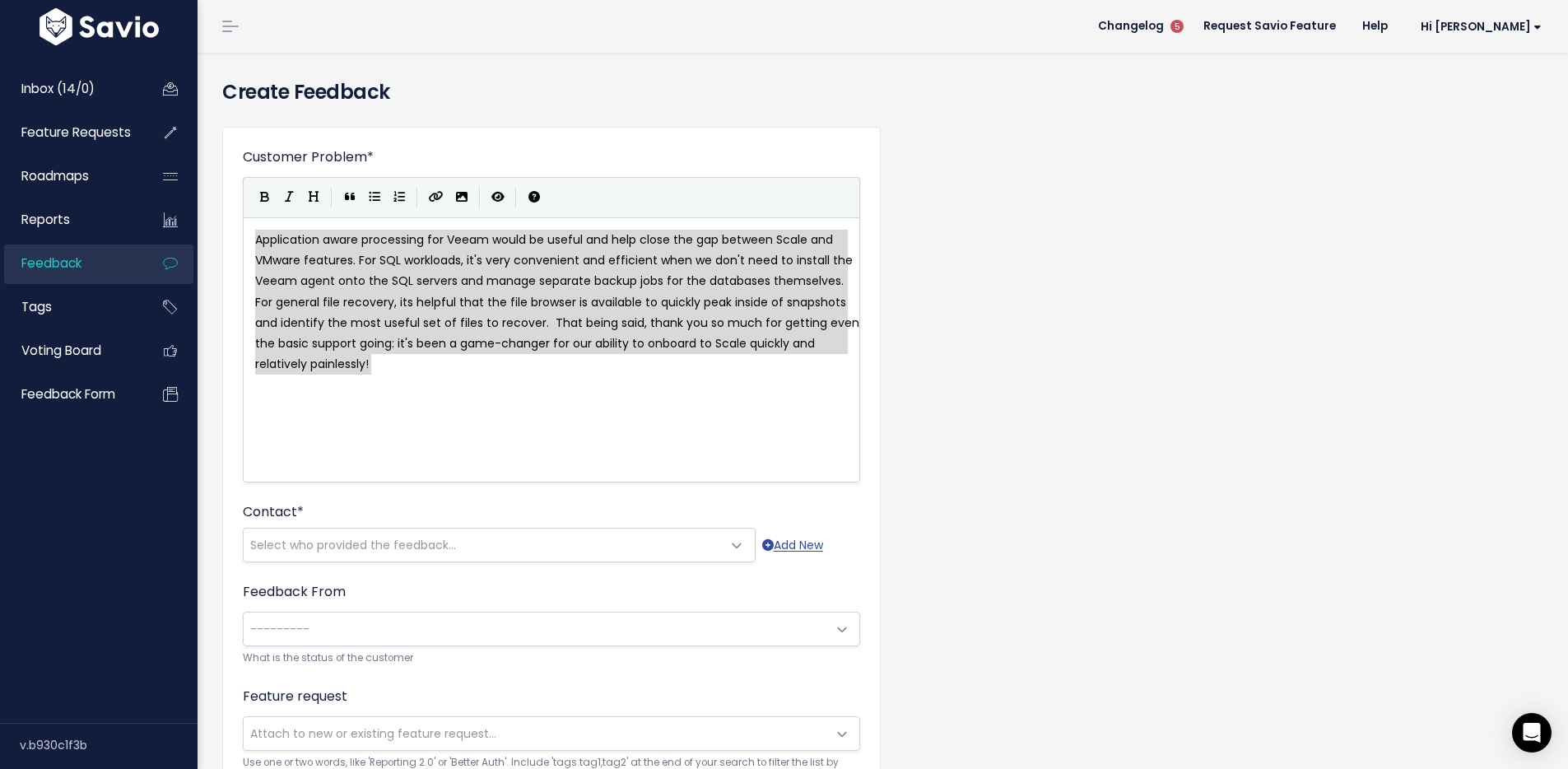
drag, startPoint x: 479, startPoint y: 366, endPoint x: 248, endPoint y: 225, distance: 270.6
click at [424, 381] on div "x Application aware processing for Veeam would be useful and help close the gap…" at bounding box center [572, 371] width 641 height 288
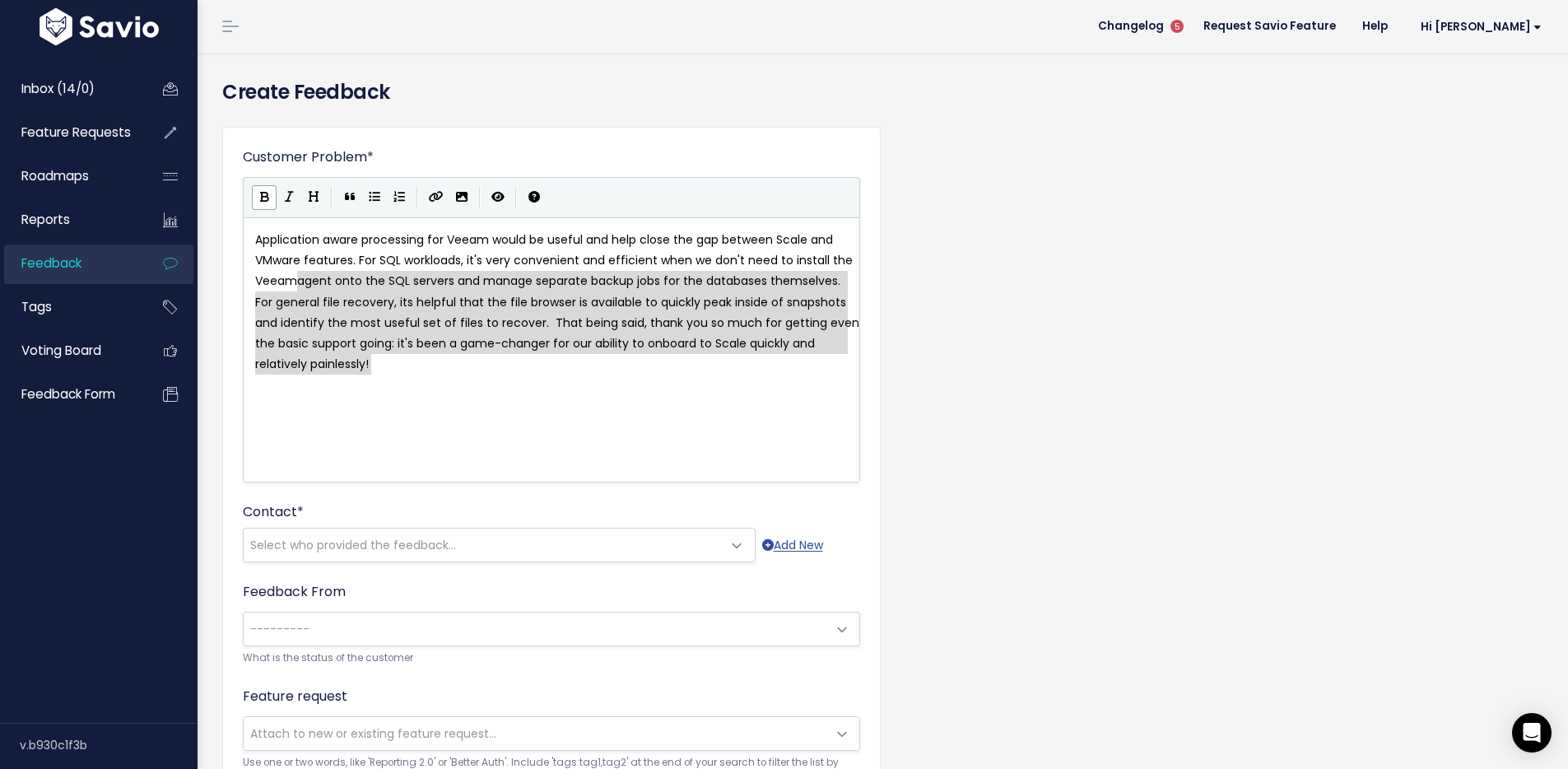
type textarea "Application aware processing for Veeam would be useful and help close the gap b…"
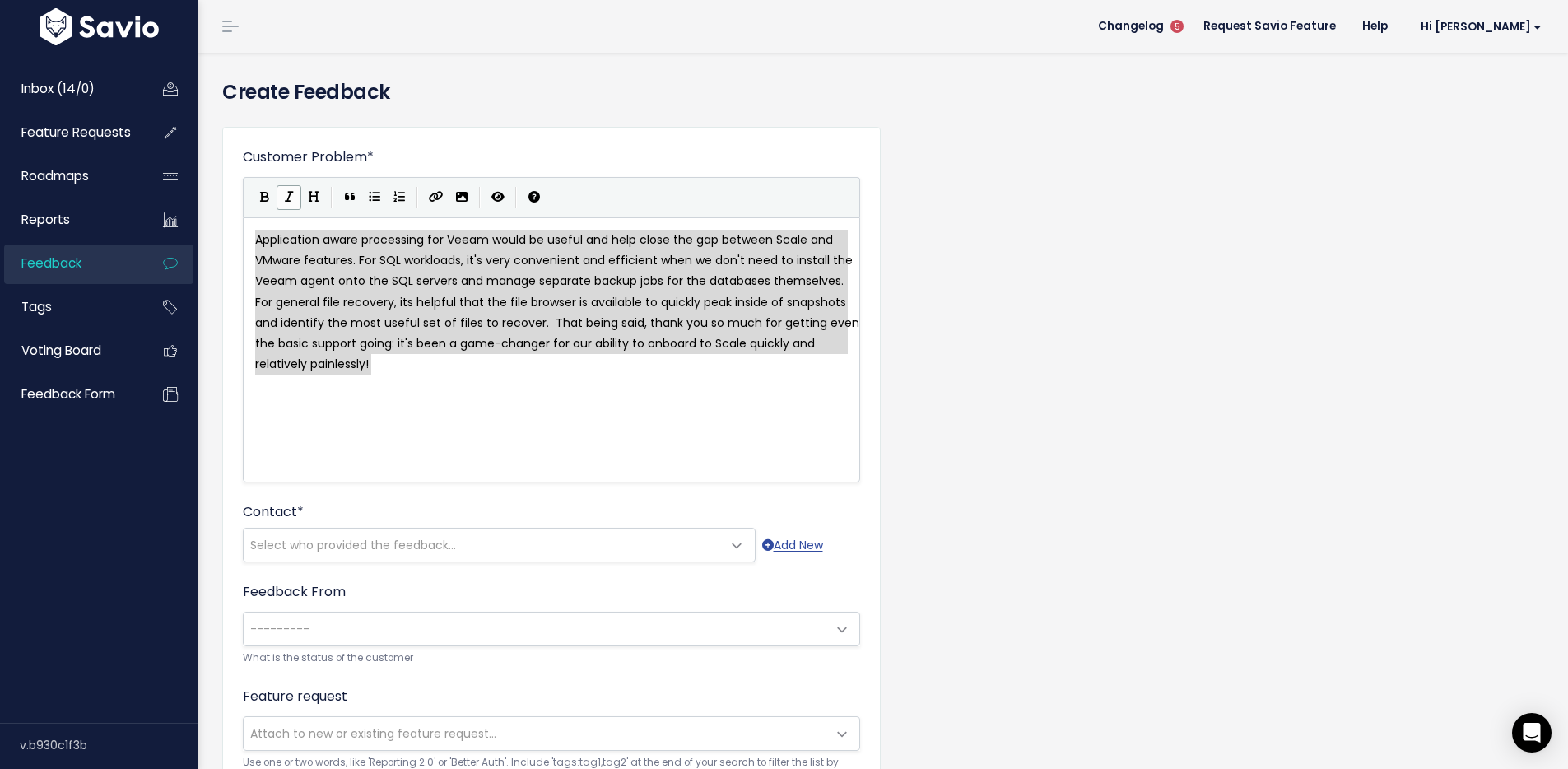
drag, startPoint x: 377, startPoint y: 374, endPoint x: 276, endPoint y: 205, distance: 196.9
click at [368, 382] on div "x Application aware processing for Veeam would be useful and help close the gap…" at bounding box center [572, 371] width 641 height 288
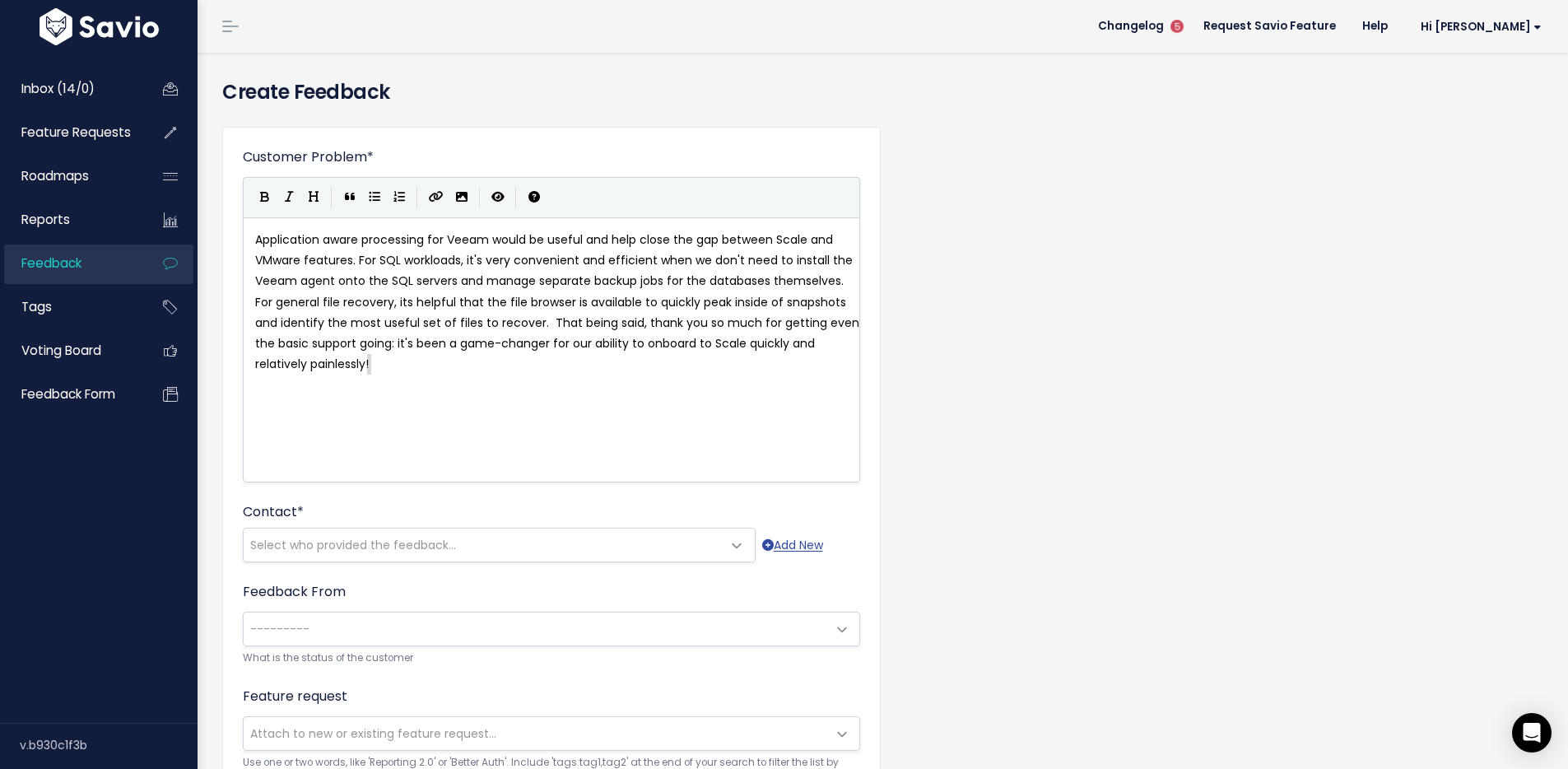
type textarea "Application aware processing for Veeam would be useful and help close the gap b…"
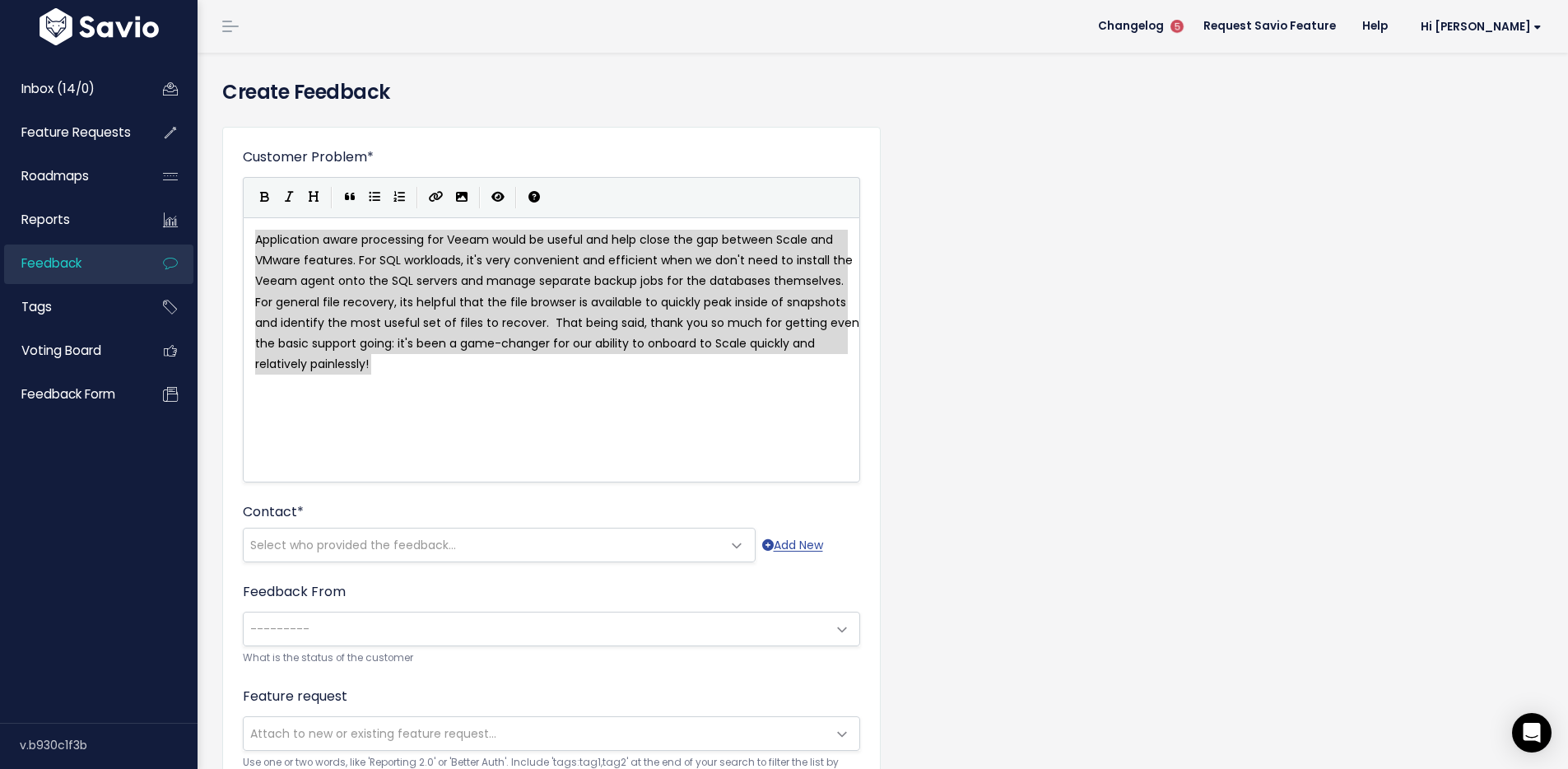
drag, startPoint x: 387, startPoint y: 362, endPoint x: 223, endPoint y: 241, distance: 203.8
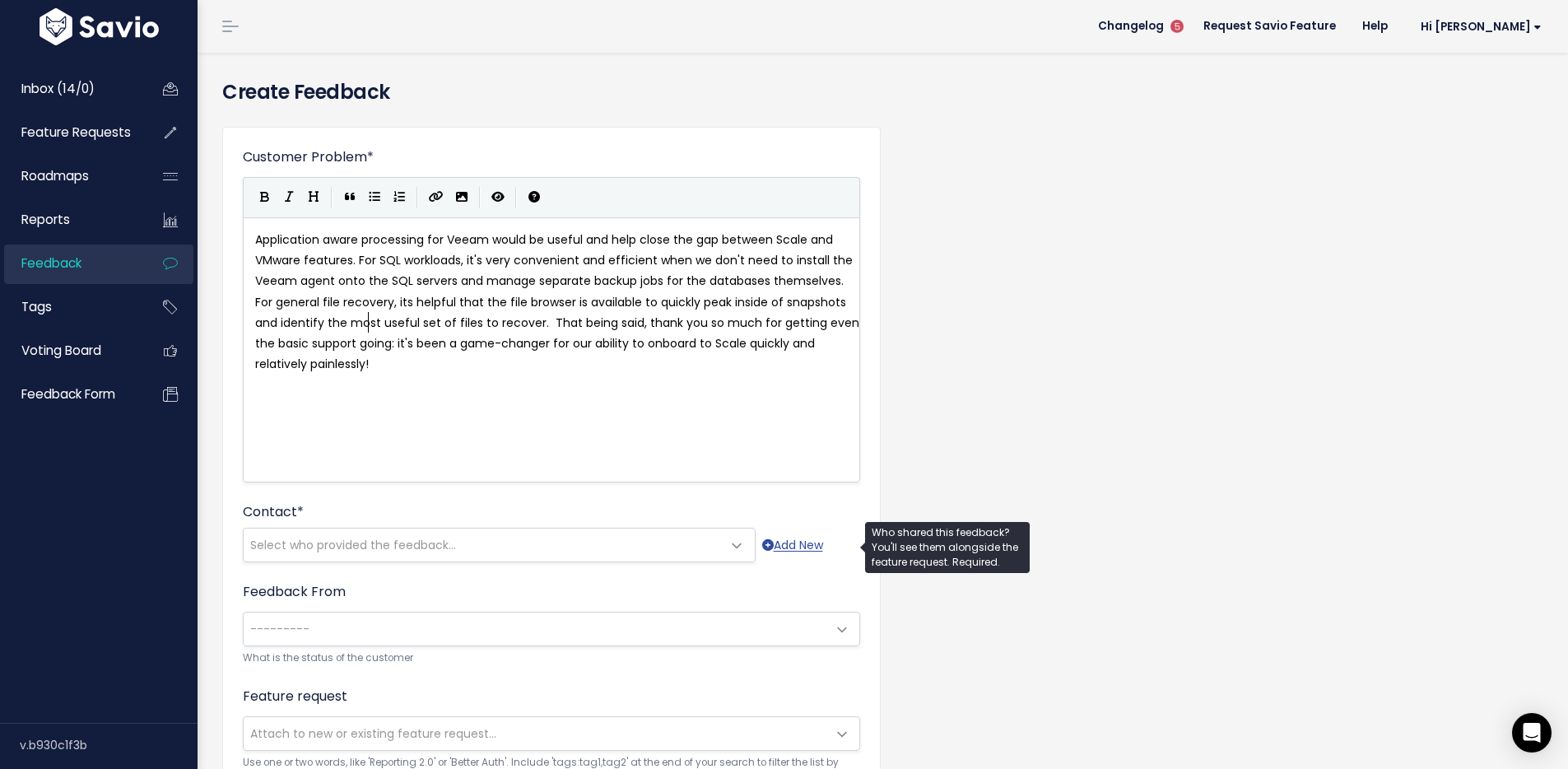
drag, startPoint x: 311, startPoint y: 548, endPoint x: 331, endPoint y: 533, distance: 25.0
click at [311, 549] on span "Select who provided the feedback..." at bounding box center [353, 545] width 205 height 16
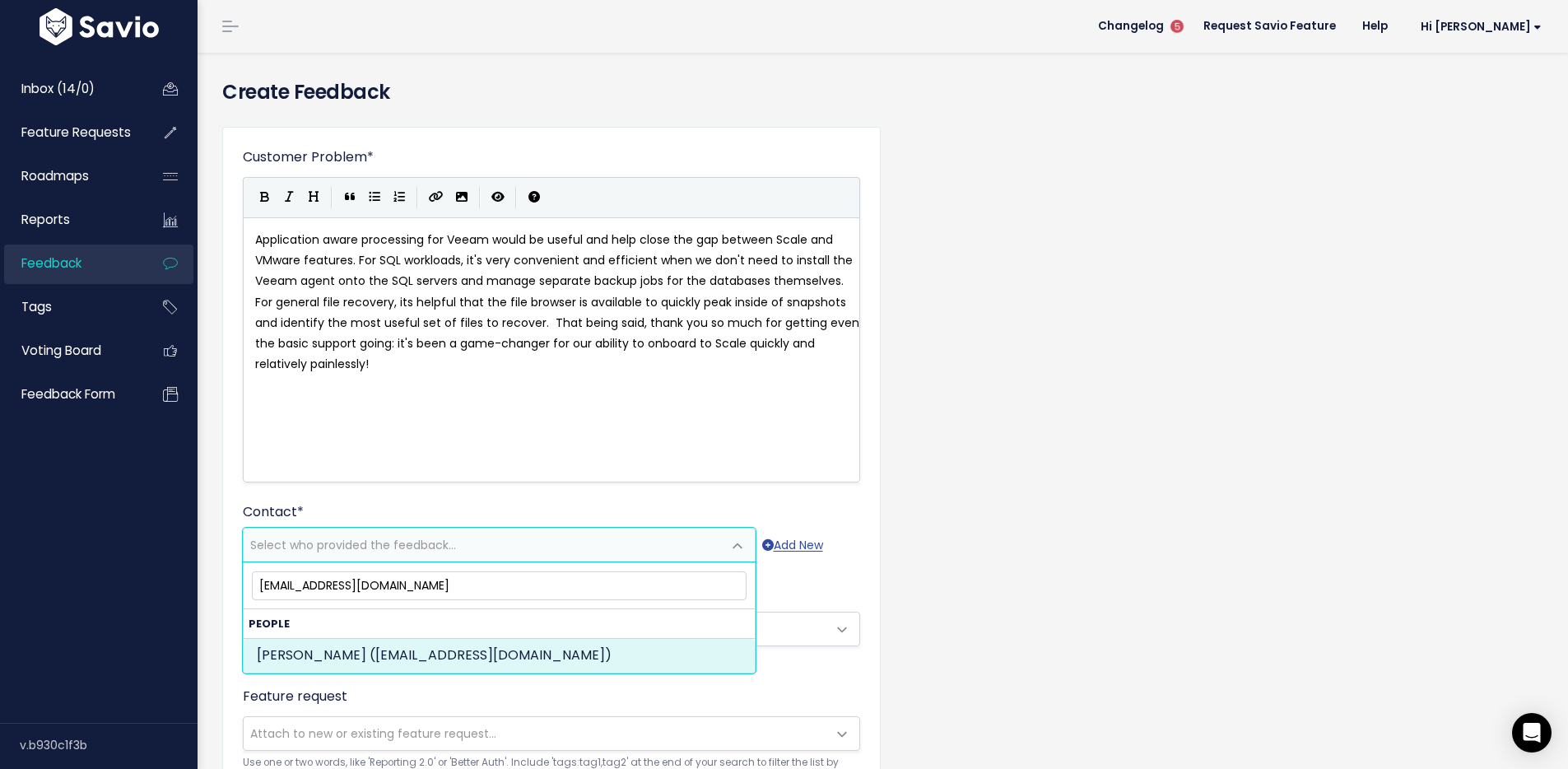
type input "khodges@summitoh.net"
select select "ACTIVE"
select select "15241409"
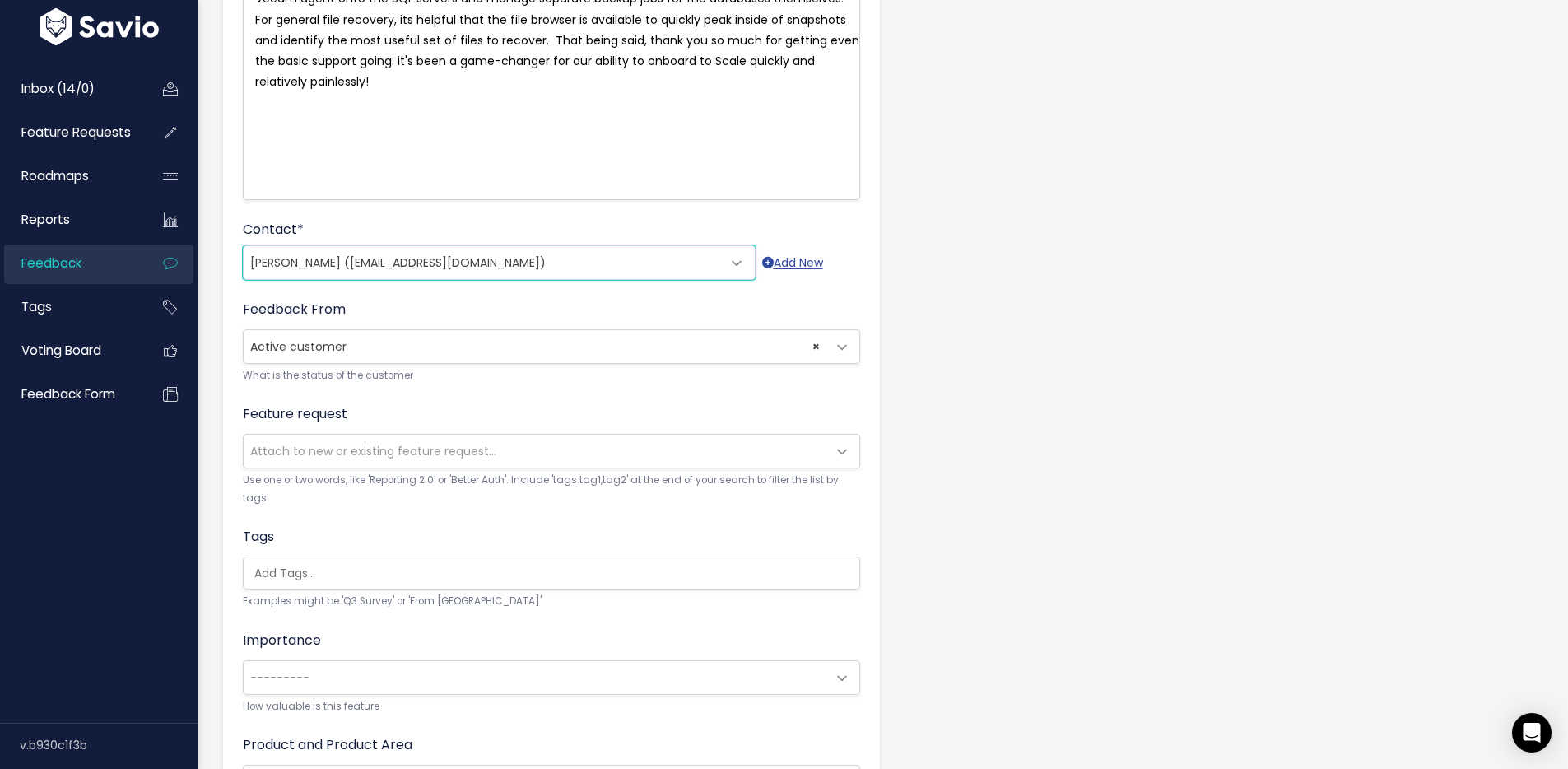
scroll to position [283, 0]
click at [366, 456] on span "Attach to new or existing feature request..." at bounding box center [373, 451] width 246 height 16
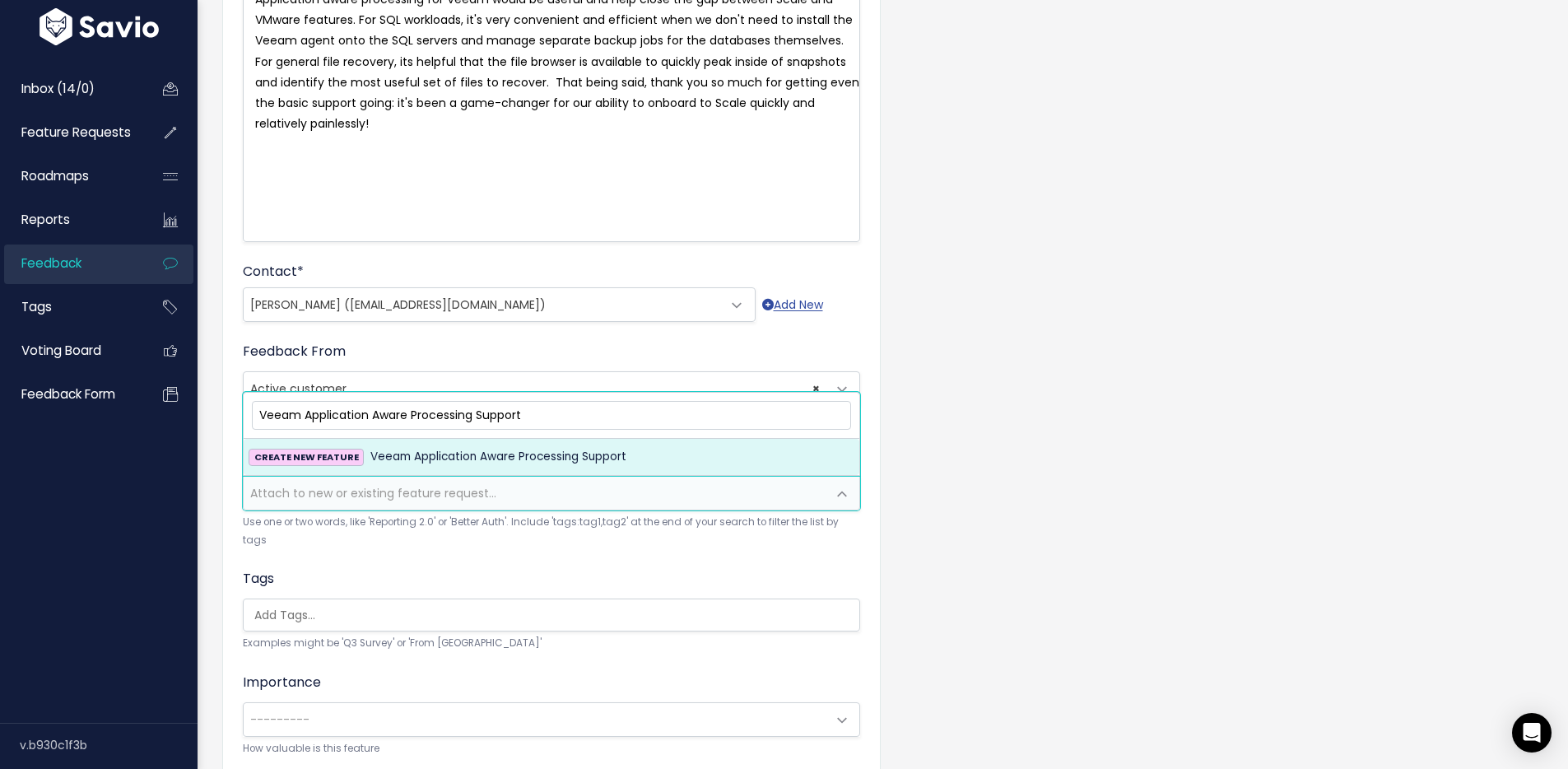
scroll to position [243, 0]
type input "Veeam Application Aware Processing Support"
click at [479, 444] on span "Veeam Application Aware Processing Support" at bounding box center [498, 453] width 256 height 20
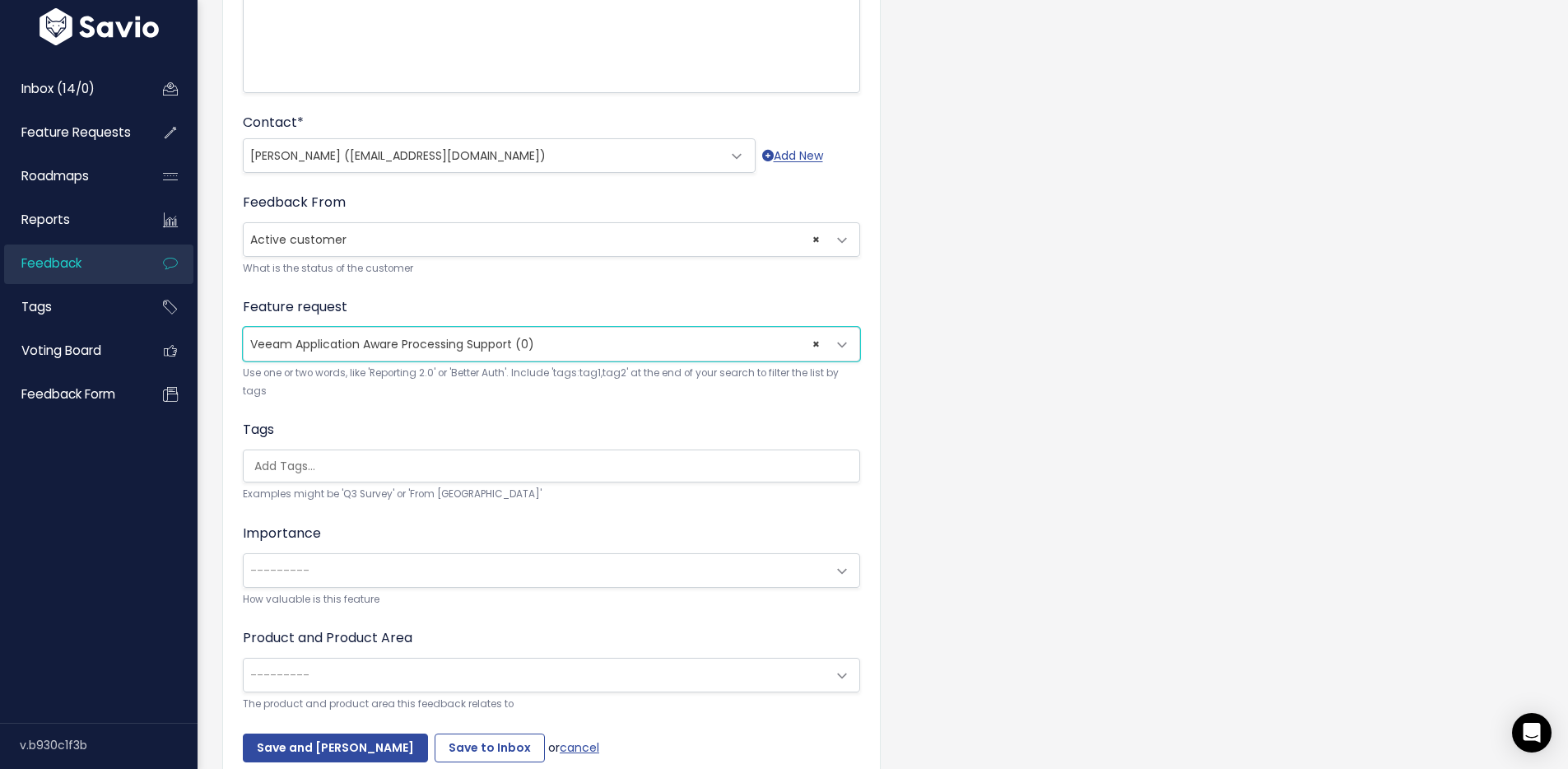
scroll to position [390, 0]
click at [290, 454] on ul at bounding box center [551, 465] width 615 height 32
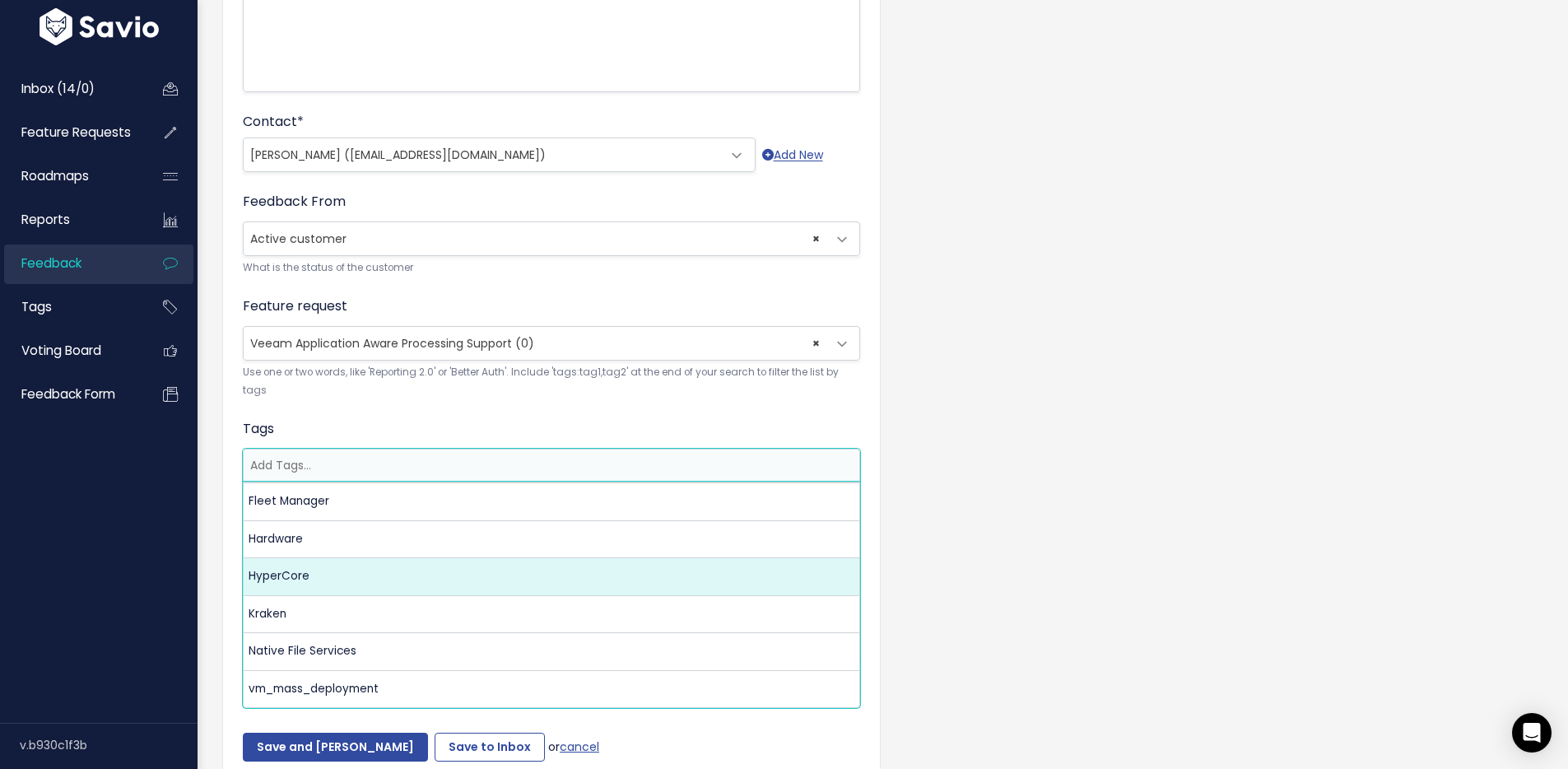
scroll to position [0, 0]
select select "3550"
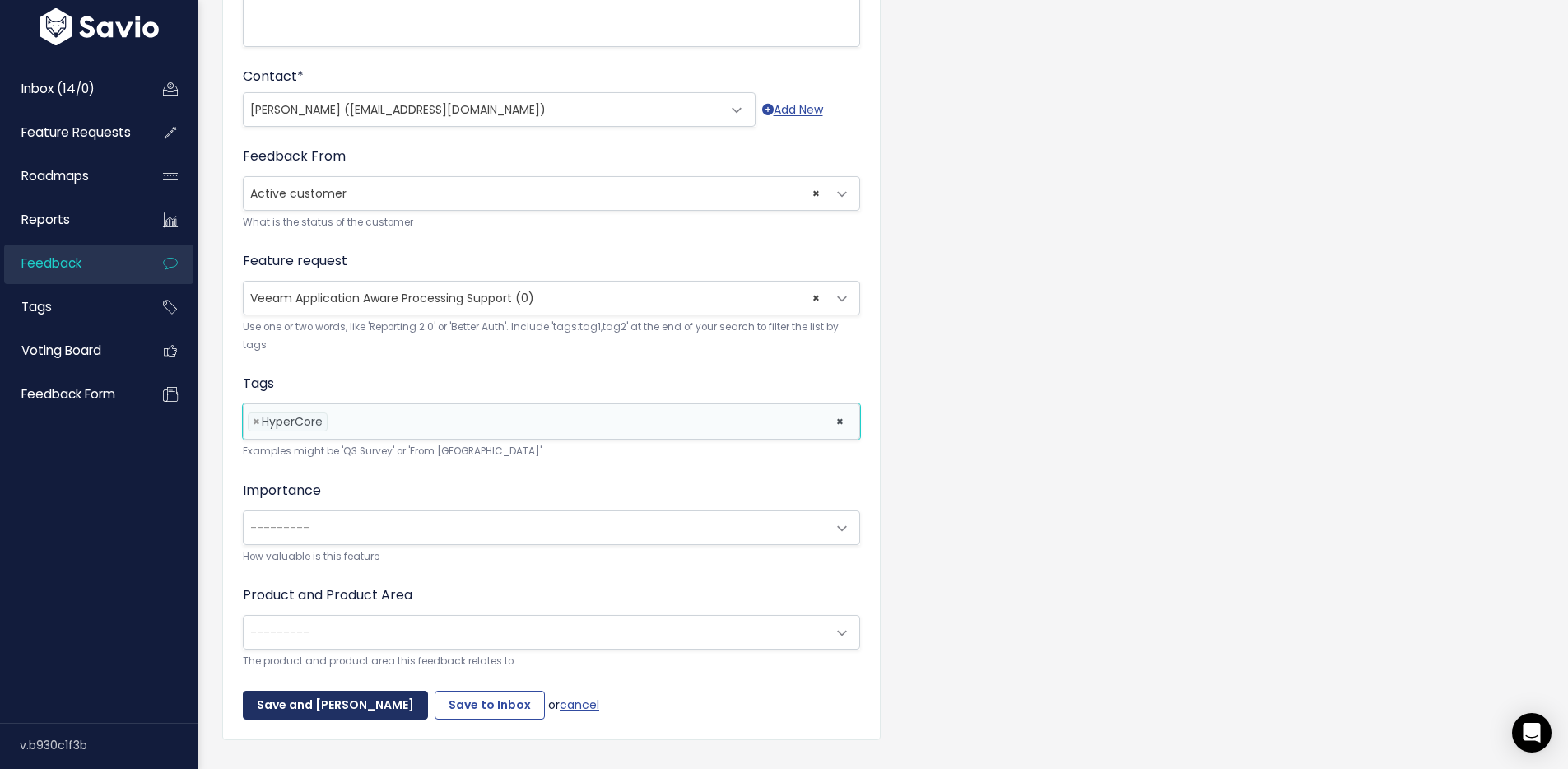
scroll to position [483, 0]
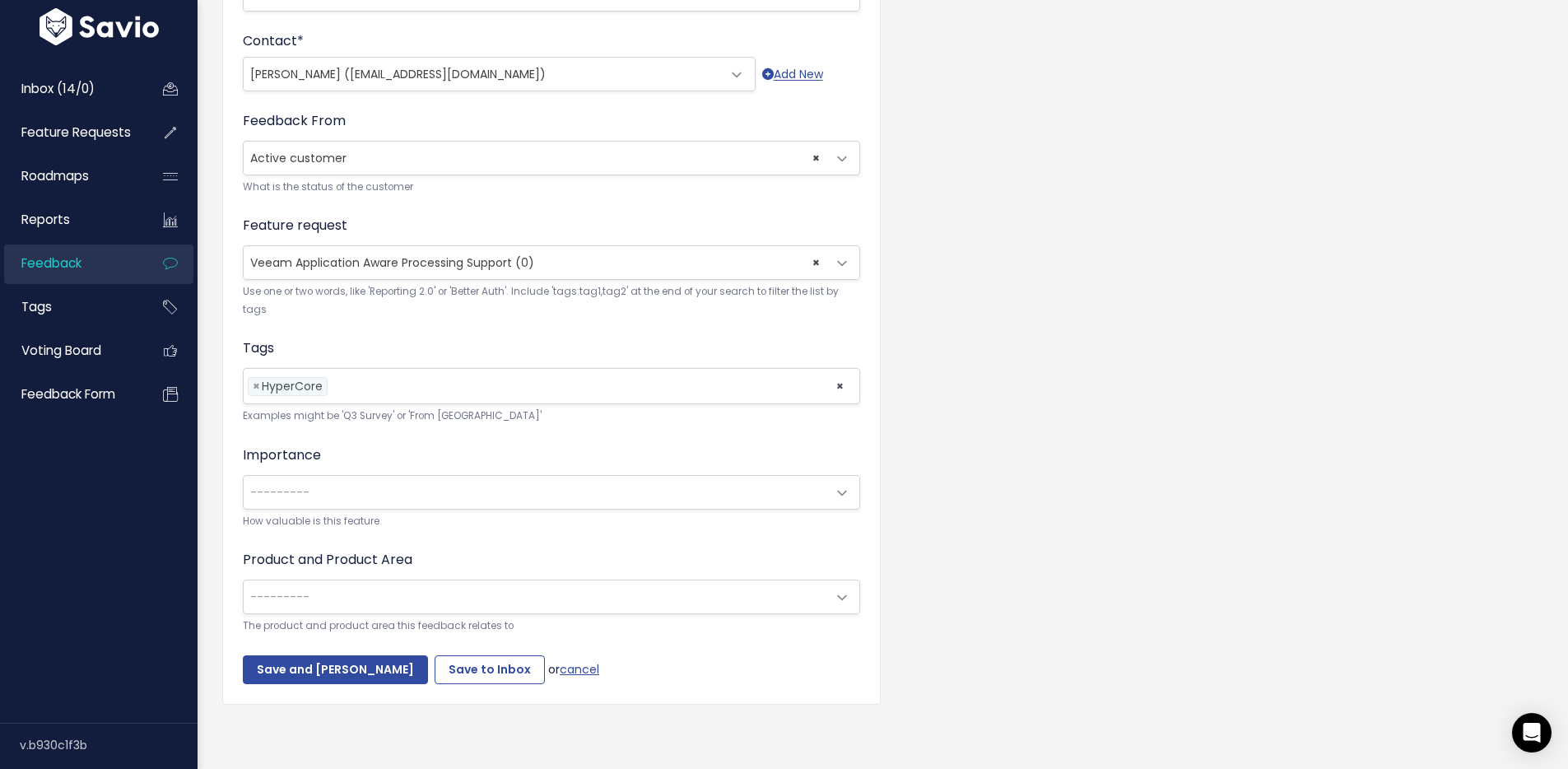
click at [304, 513] on small "How valuable is this feature" at bounding box center [551, 521] width 617 height 17
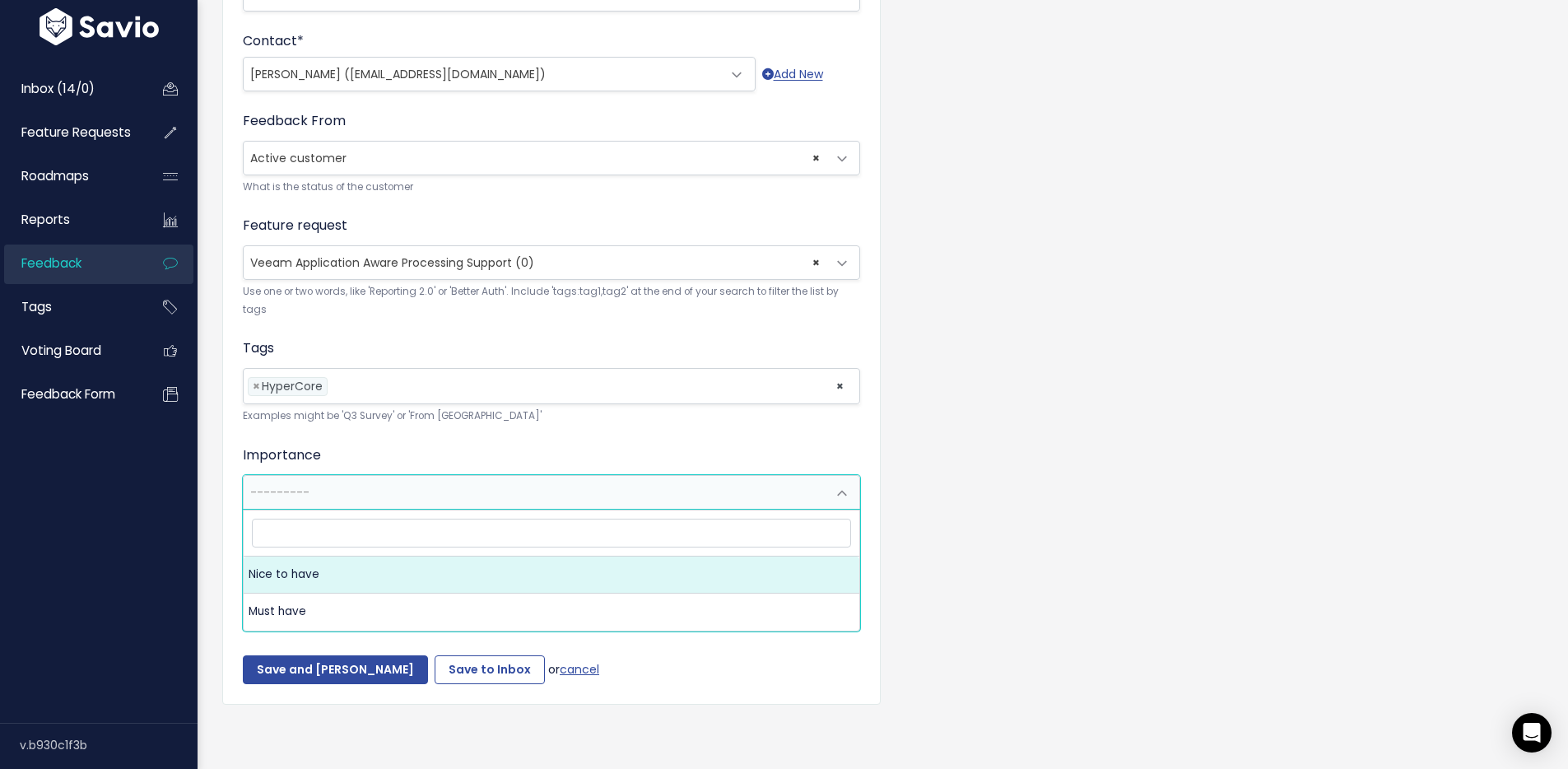
click at [316, 476] on span "---------" at bounding box center [534, 492] width 583 height 33
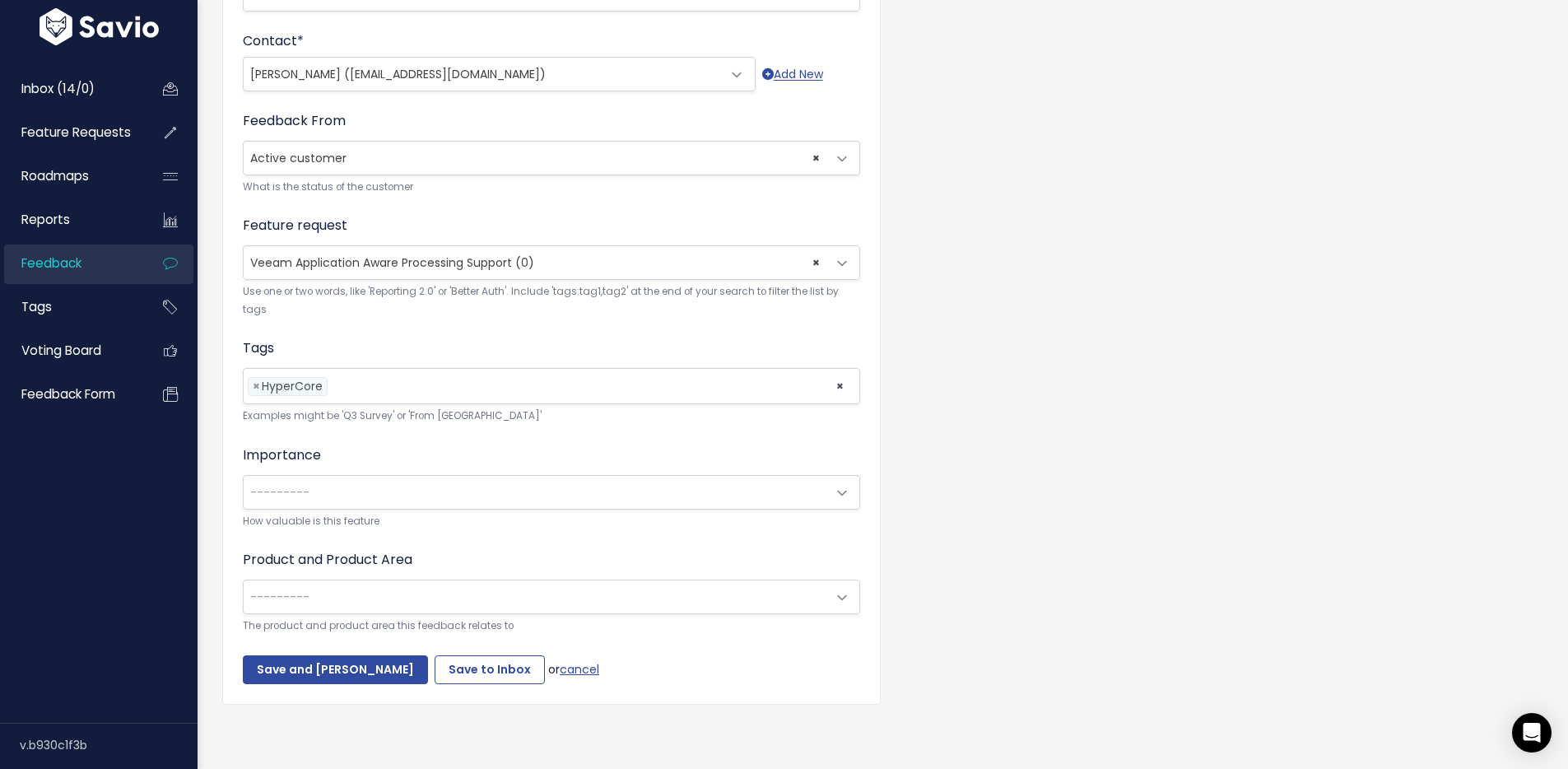
click at [226, 425] on div "Customer Problem * Application aware processing for Veeam would be useful and h…" at bounding box center [552, 180] width 659 height 1049
click at [369, 566] on body "Inbox (14/0) Feature Requests Roadmaps ×" at bounding box center [784, 150] width 1568 height 1240
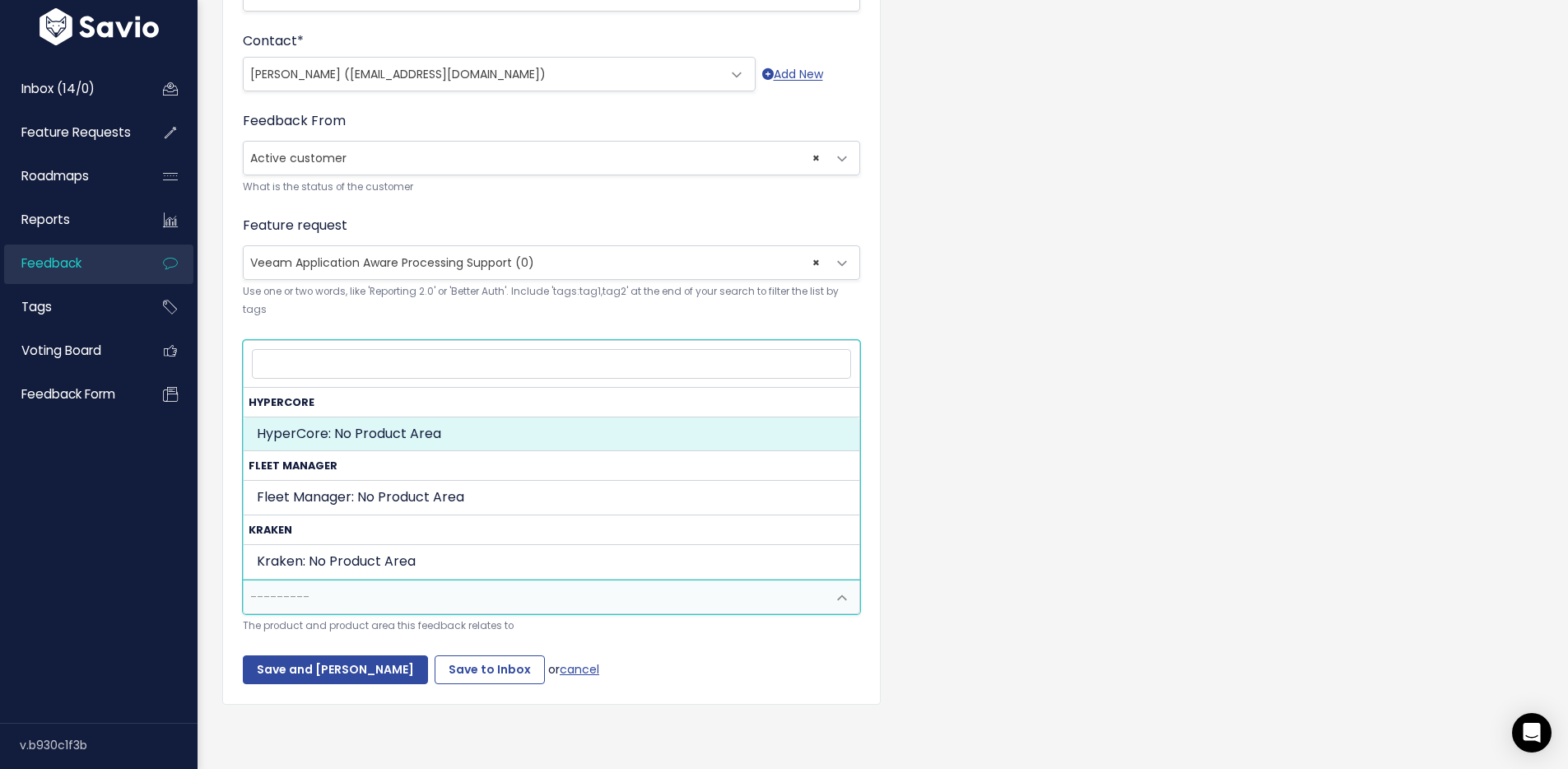
select select "MAIN:"
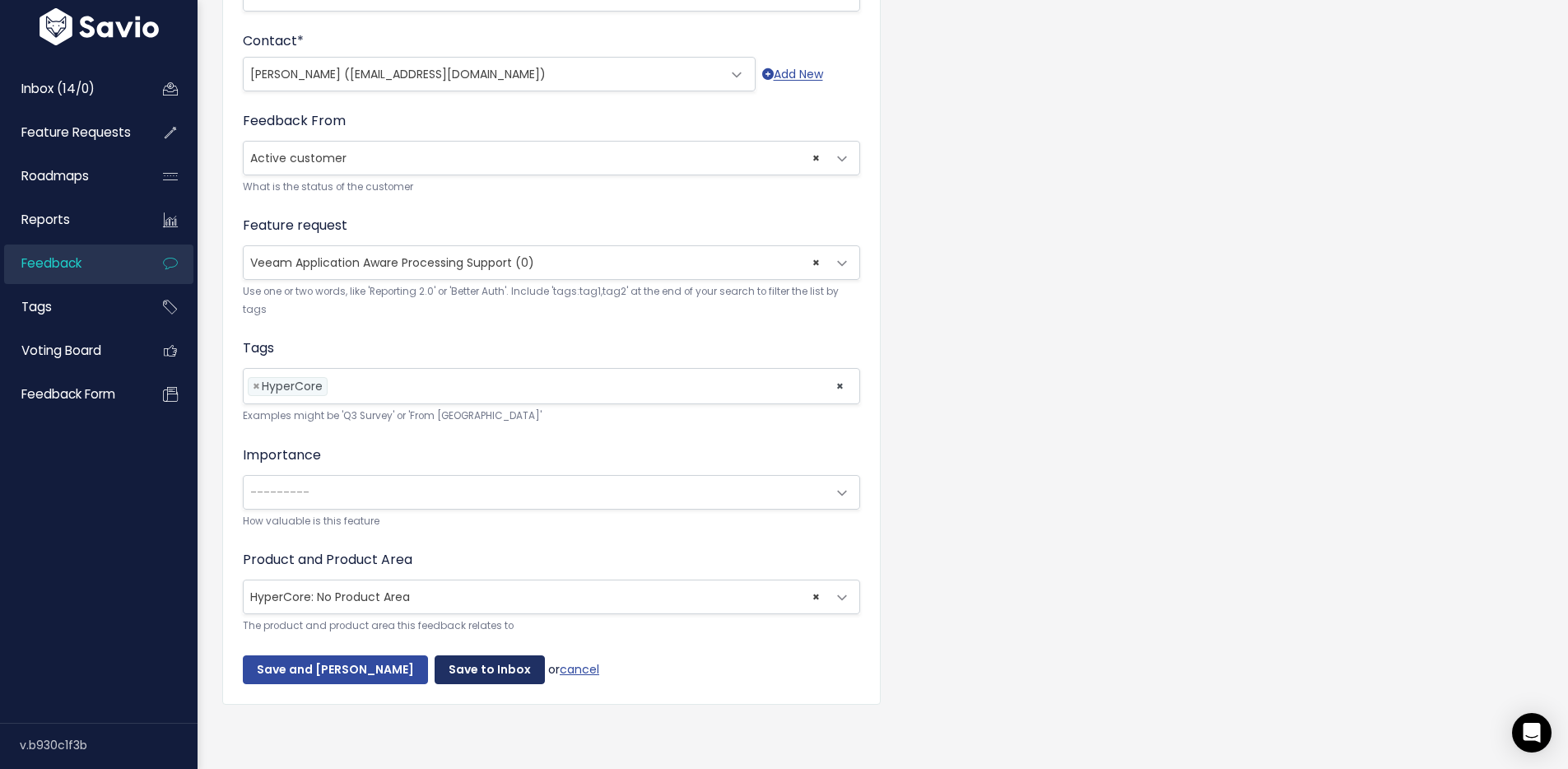
click at [463, 655] on input "Save to Inbox" at bounding box center [489, 670] width 110 height 30
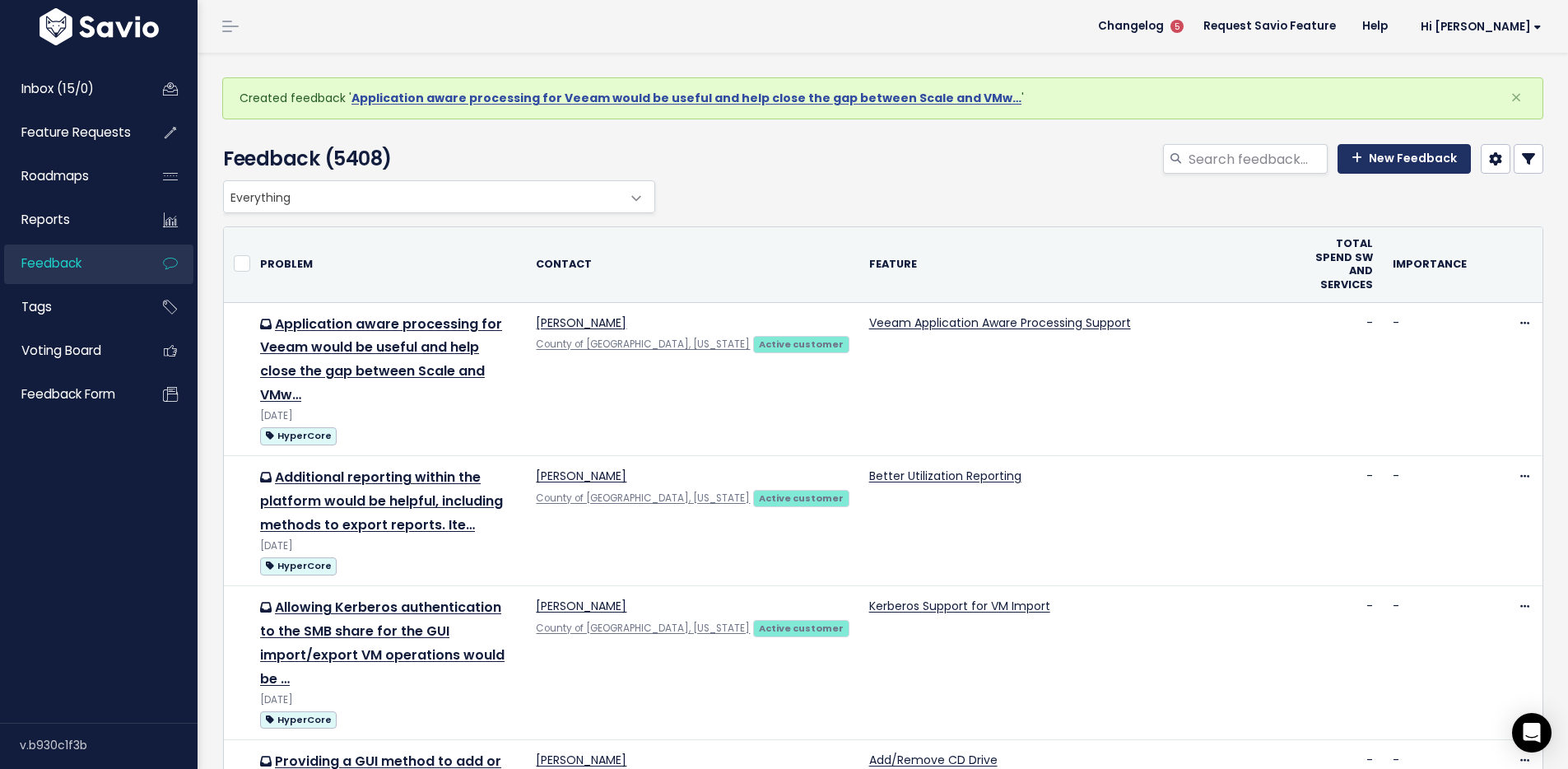
click at [1380, 165] on link "New Feedback" at bounding box center [1404, 159] width 133 height 30
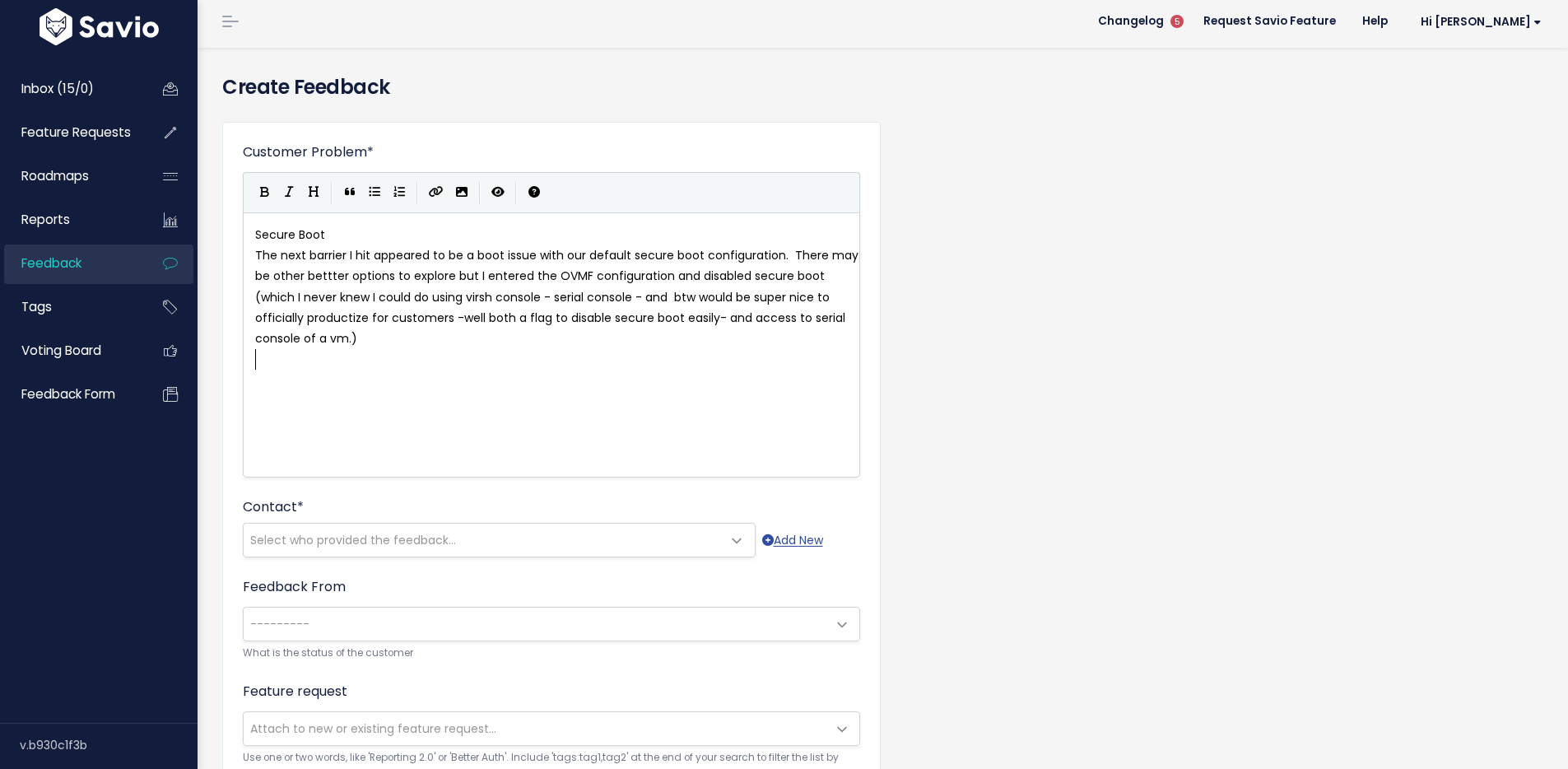
scroll to position [11, 0]
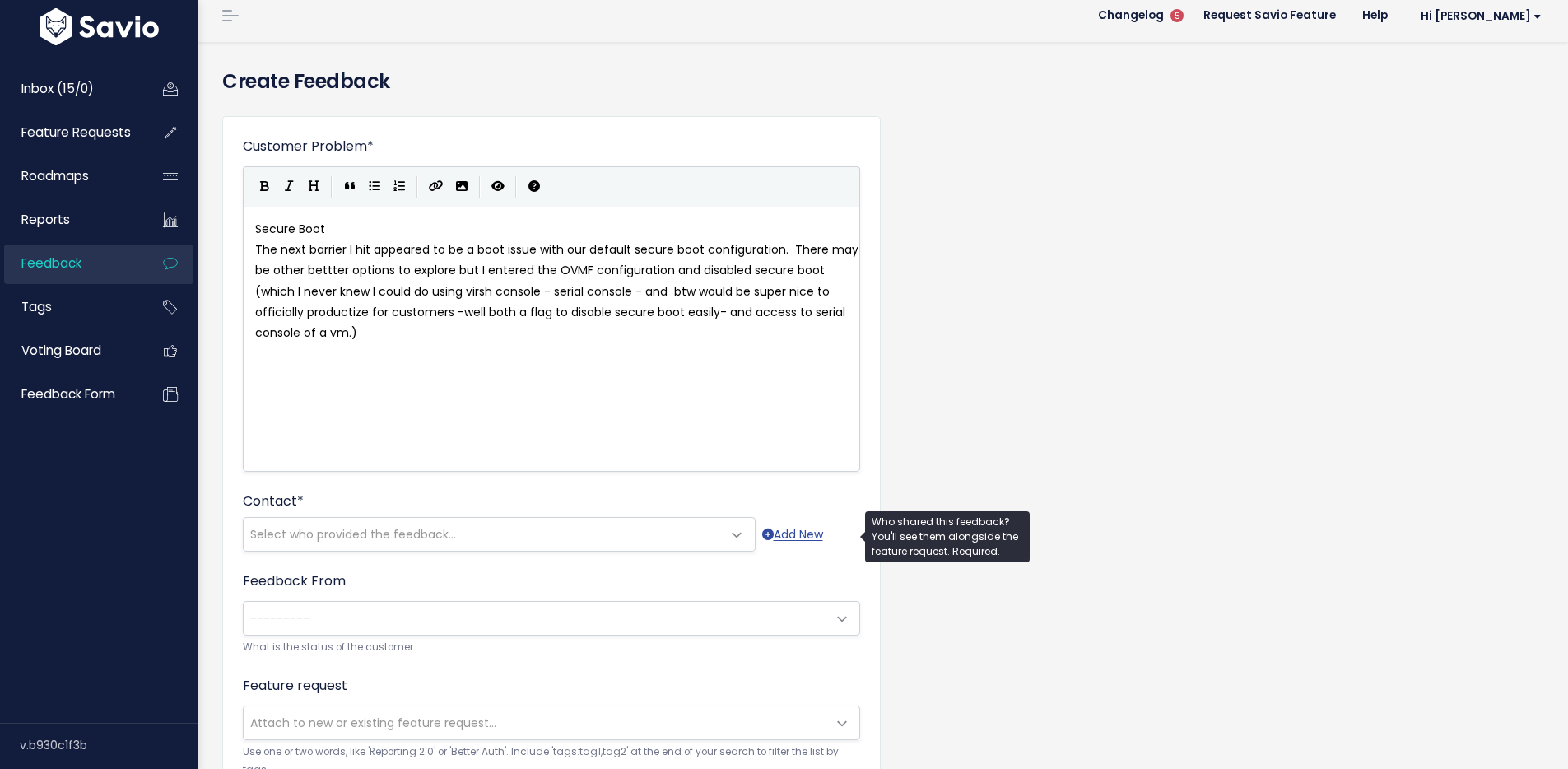
click at [361, 543] on span "Select who provided the feedback..." at bounding box center [482, 535] width 479 height 33
click at [495, 323] on pre "The next barrier I hit appeared to be a boot issue with our default secure boot…" at bounding box center [558, 291] width 612 height 104
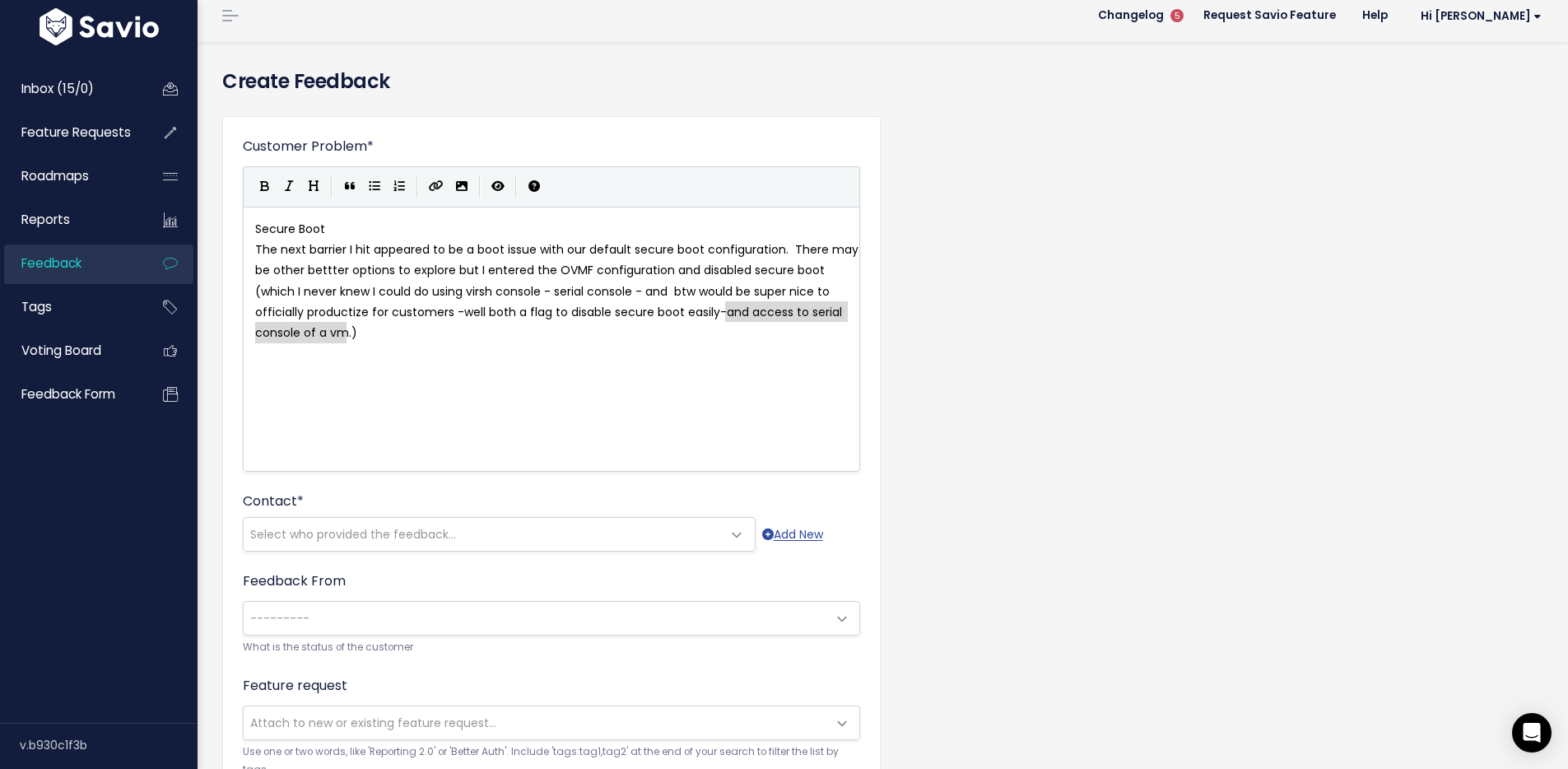
drag, startPoint x: 725, startPoint y: 310, endPoint x: 347, endPoint y: 335, distance: 378.8
click at [261, 192] on button "Bold" at bounding box center [264, 187] width 24 height 24
type textarea "and access to serial console of a vm"
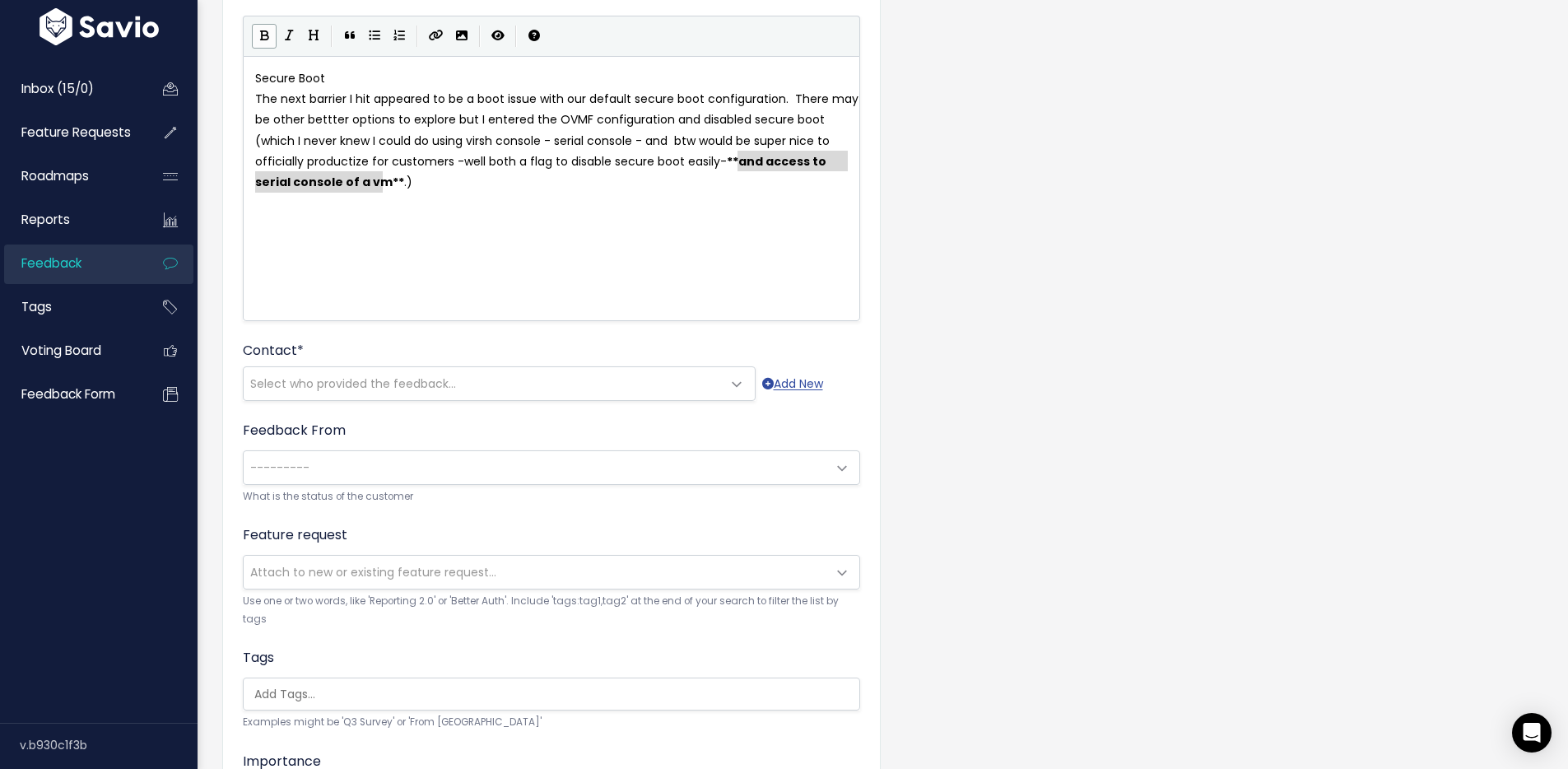
scroll to position [163, 0]
click at [312, 379] on span "Select who provided the feedback..." at bounding box center [353, 382] width 205 height 16
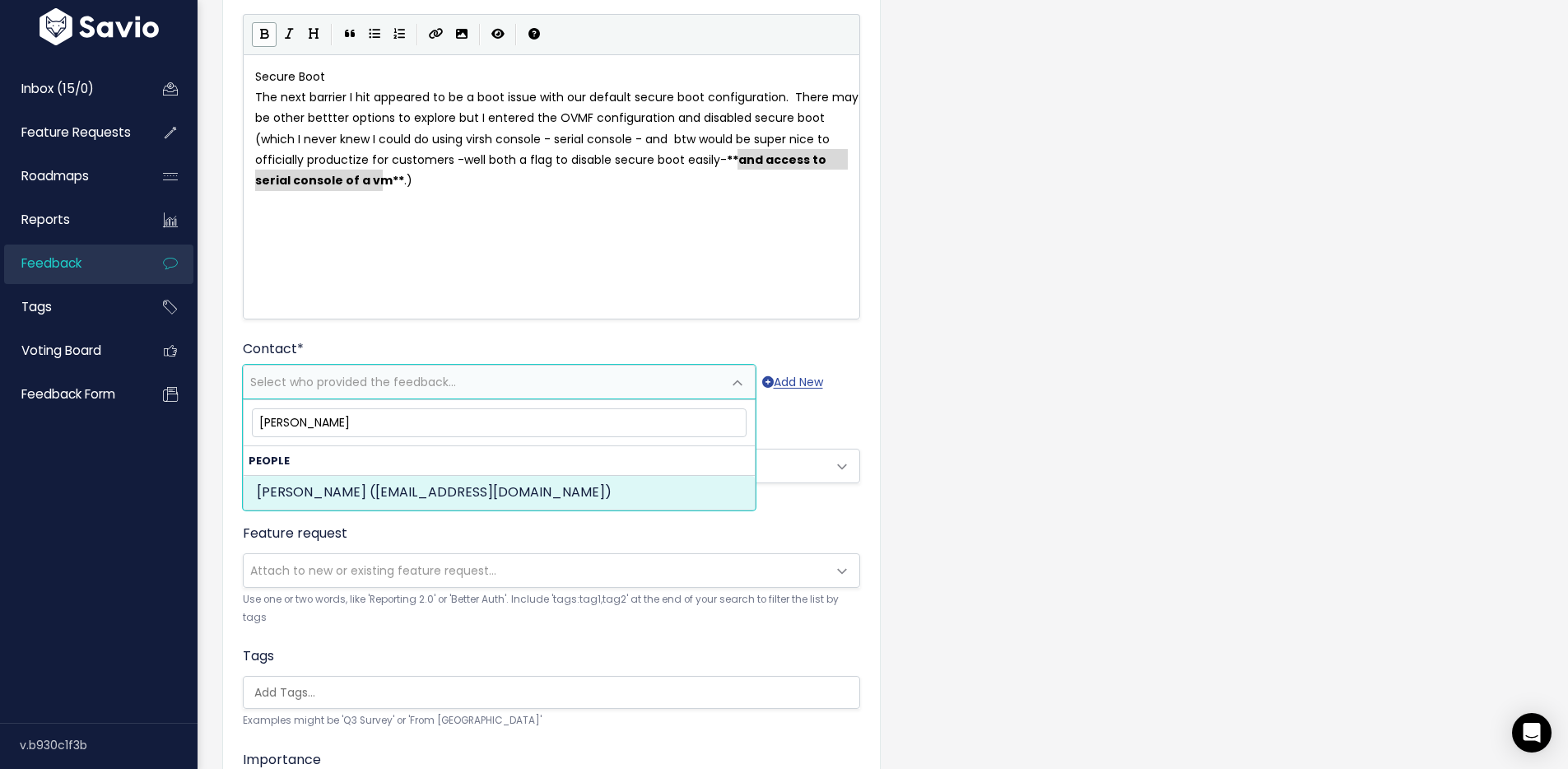
type input "[PERSON_NAME]"
select select "INTERNAL"
select select "13686940"
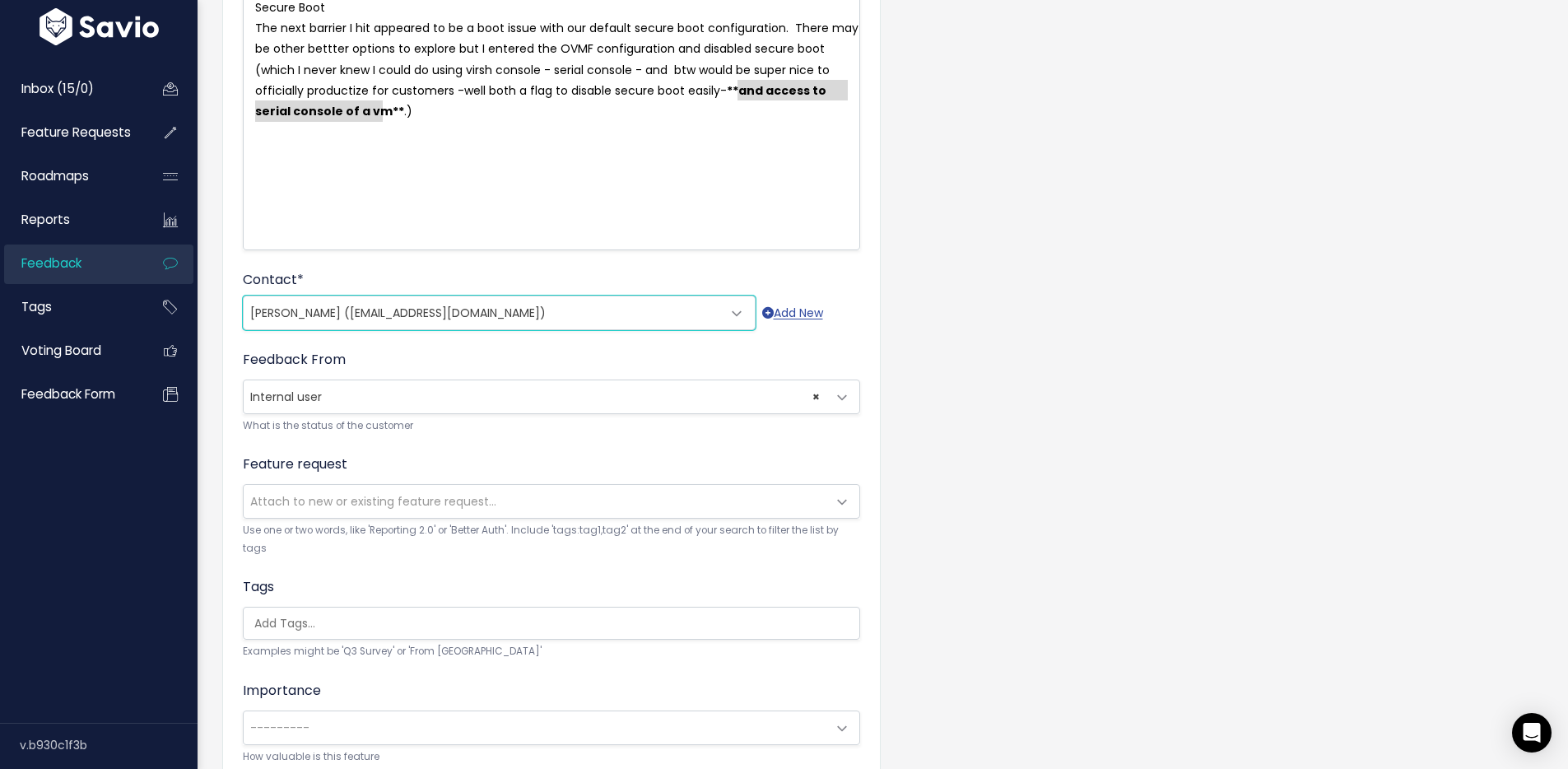
scroll to position [315, 0]
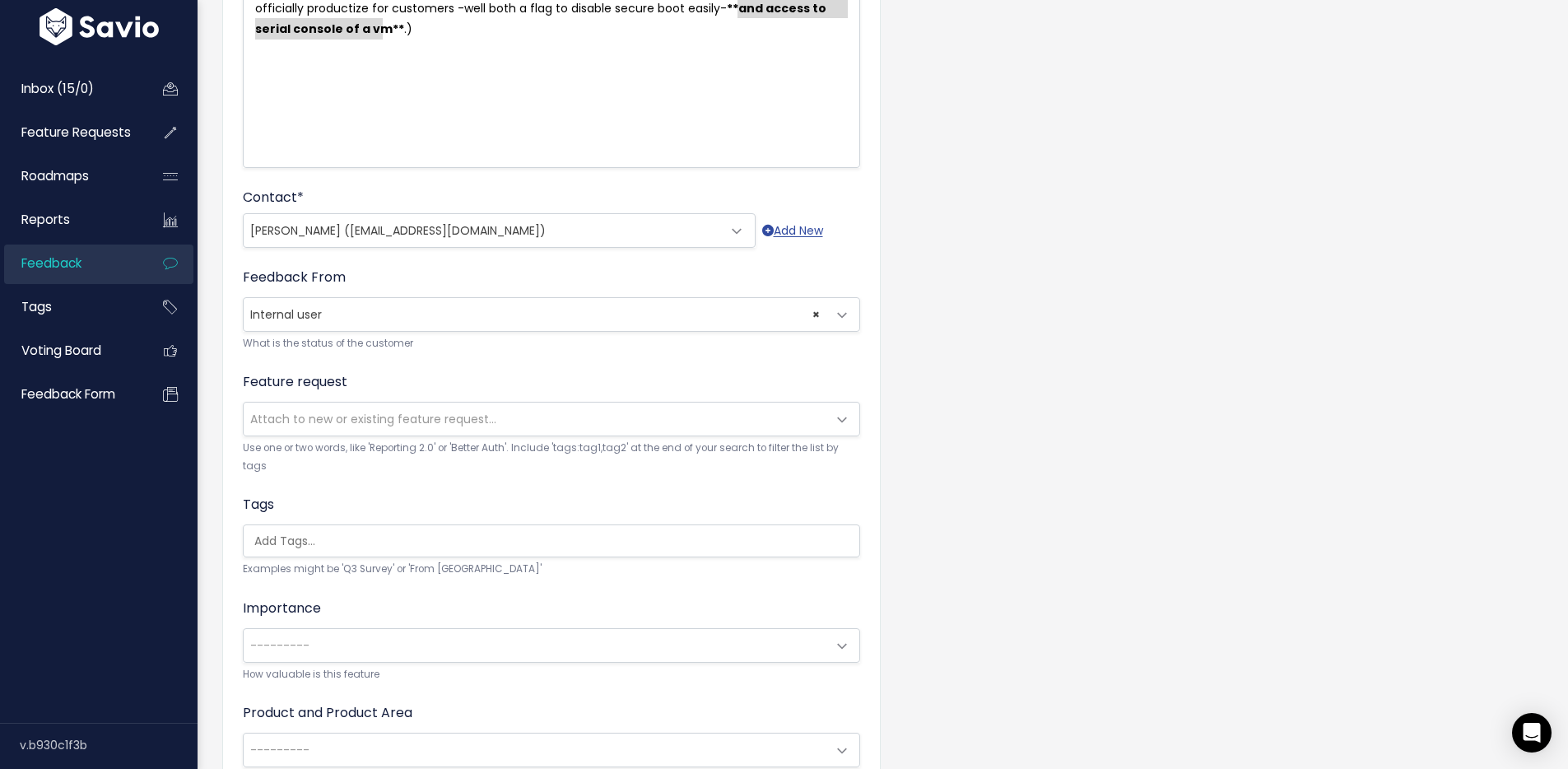
click at [273, 430] on span "Attach to new or existing feature request..." at bounding box center [534, 419] width 583 height 33
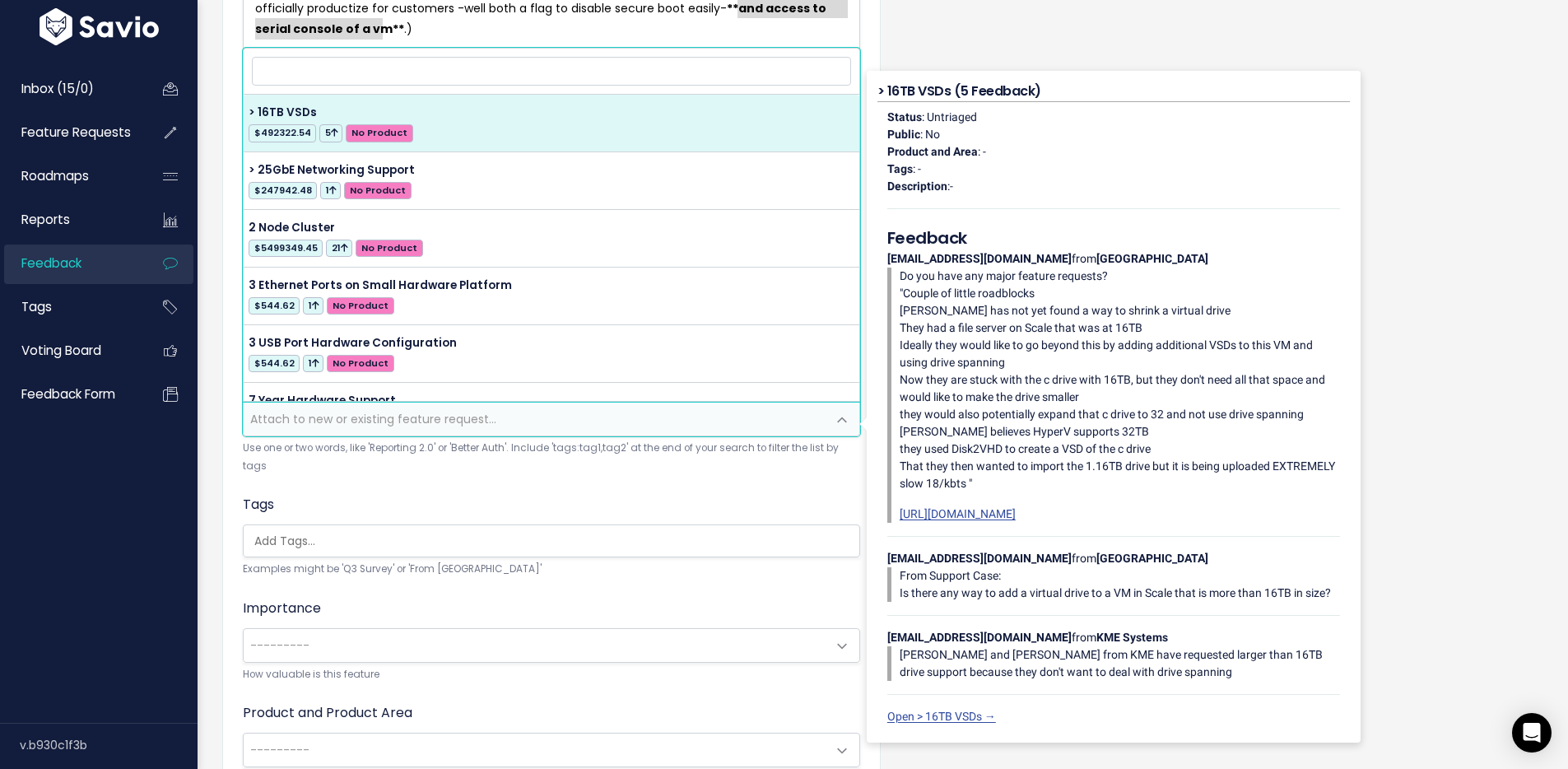
click at [332, 67] on input "search" at bounding box center [552, 71] width 599 height 29
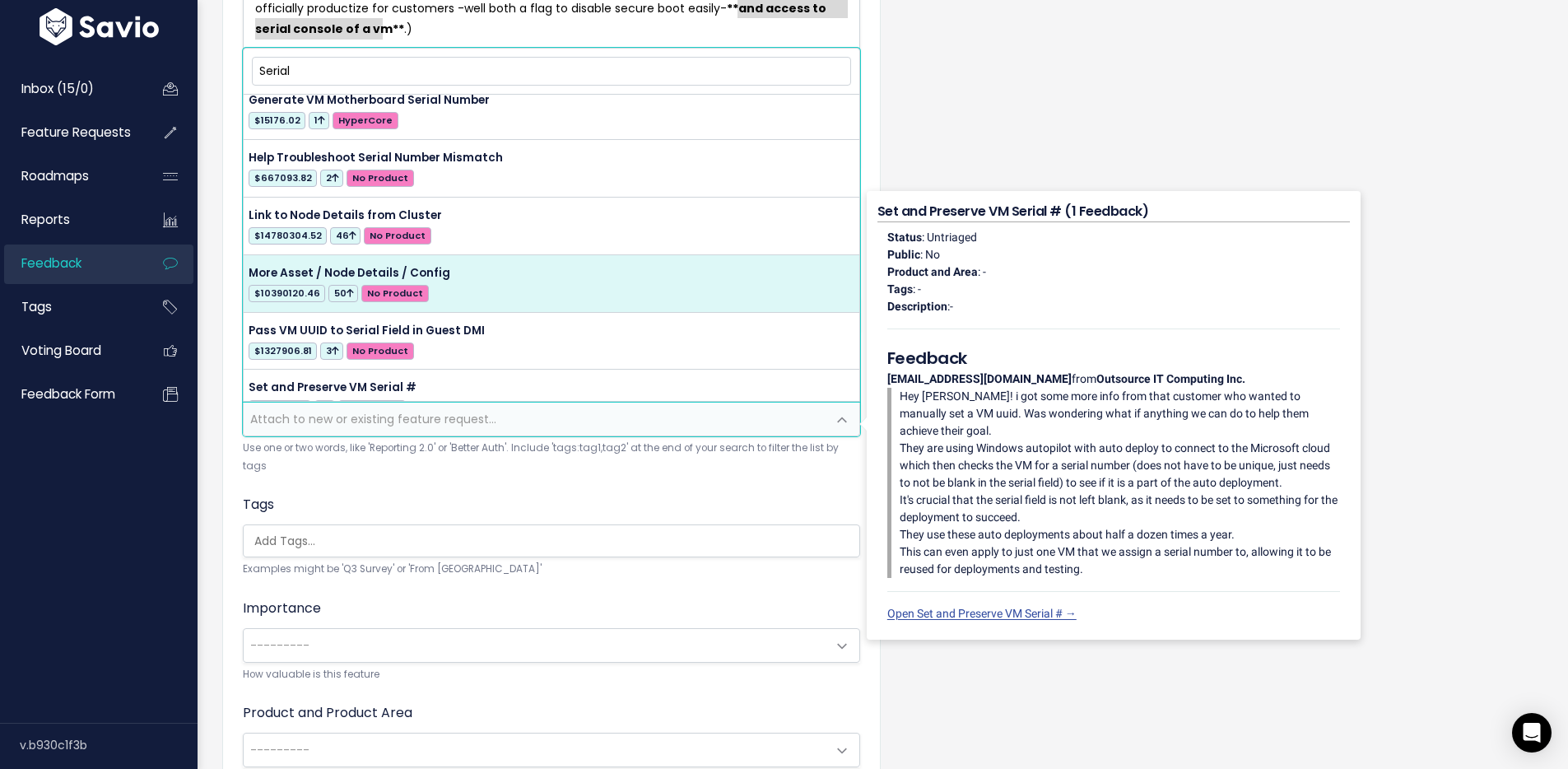
scroll to position [0, 0]
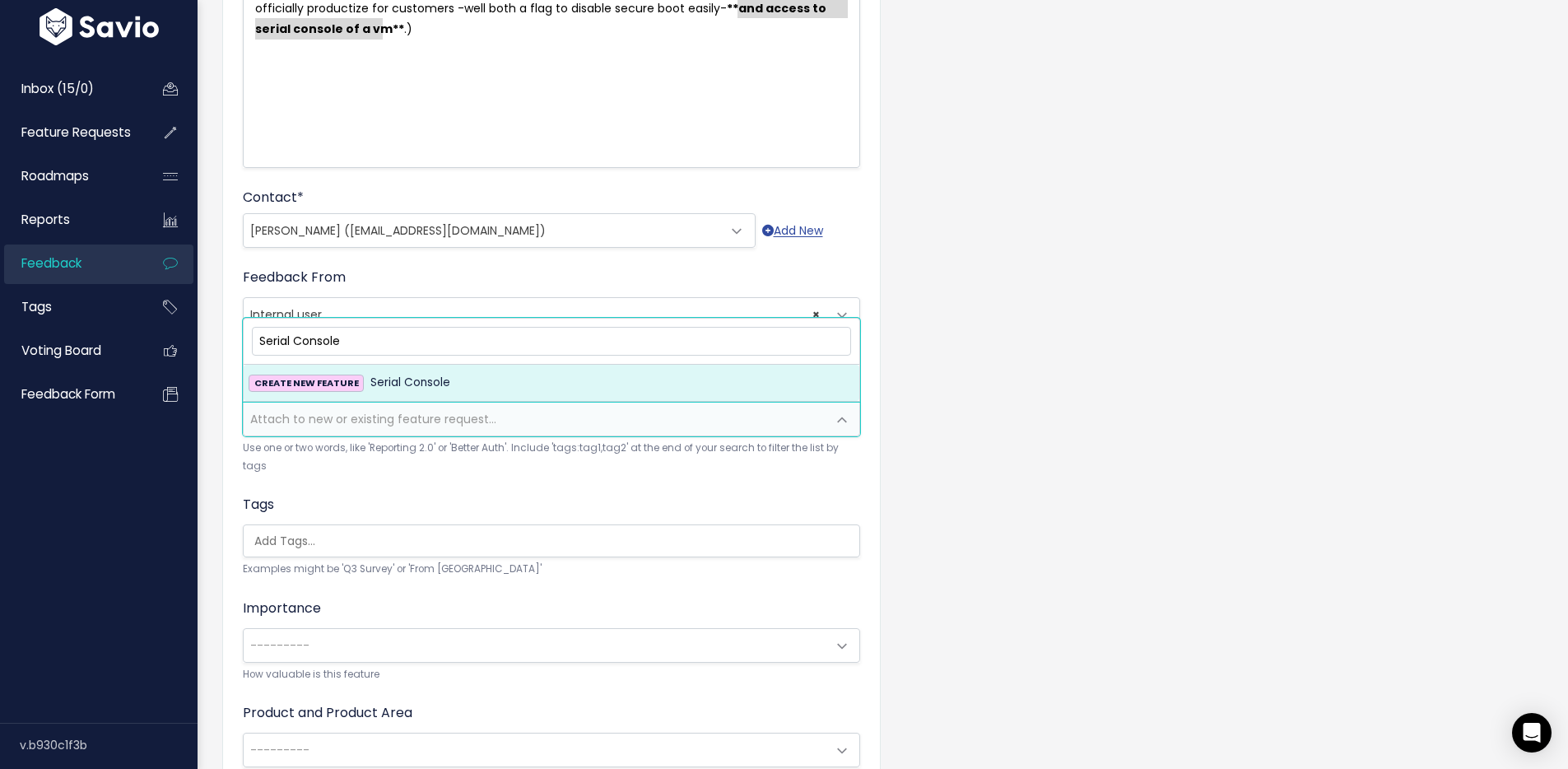
click at [260, 347] on input "Serial Console" at bounding box center [552, 342] width 599 height 29
type input "VM Serial Console"
click at [418, 366] on li "CREATE NEW FEATURE VM Serial Console" at bounding box center [551, 383] width 615 height 36
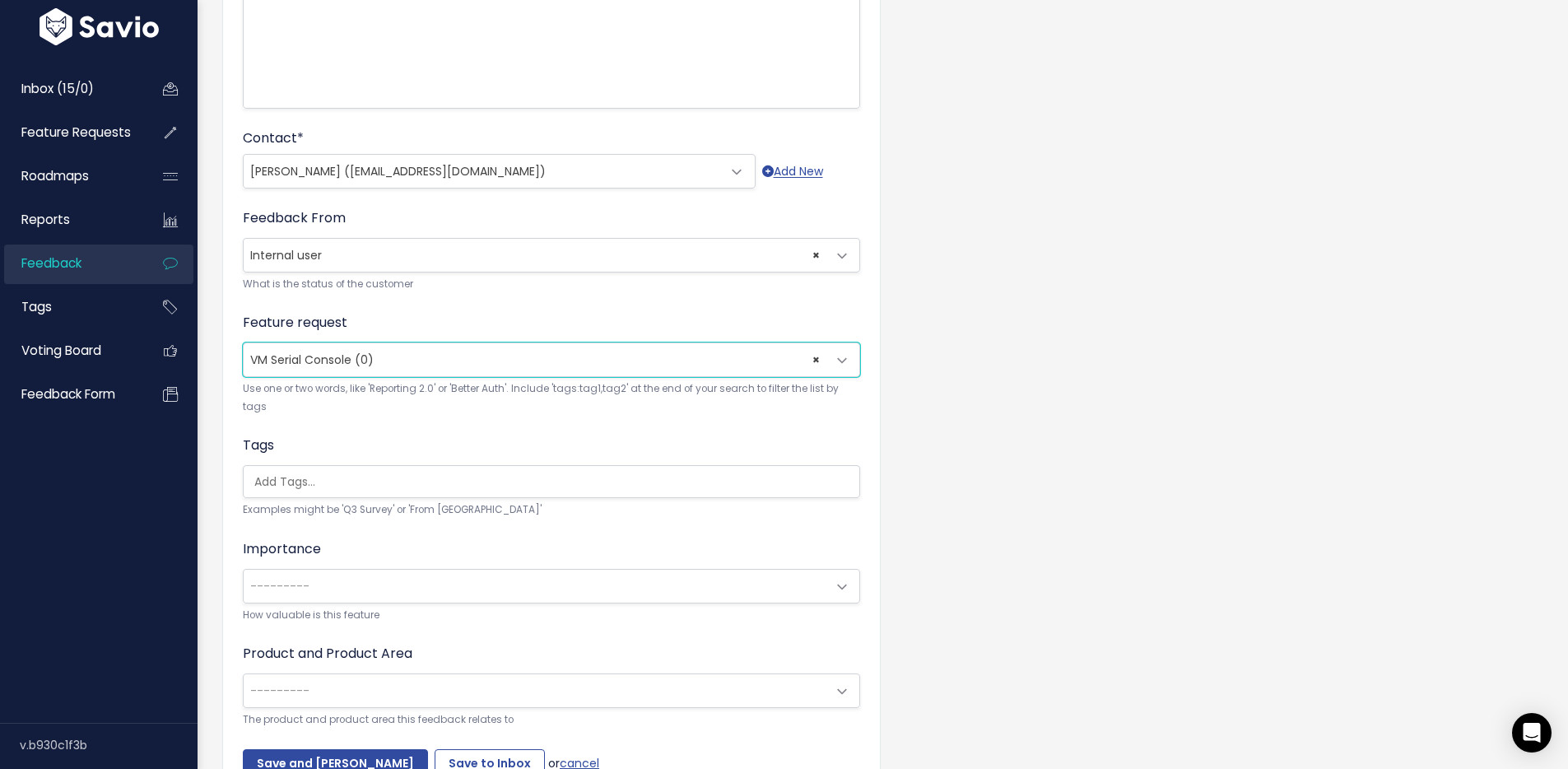
scroll to position [460, 0]
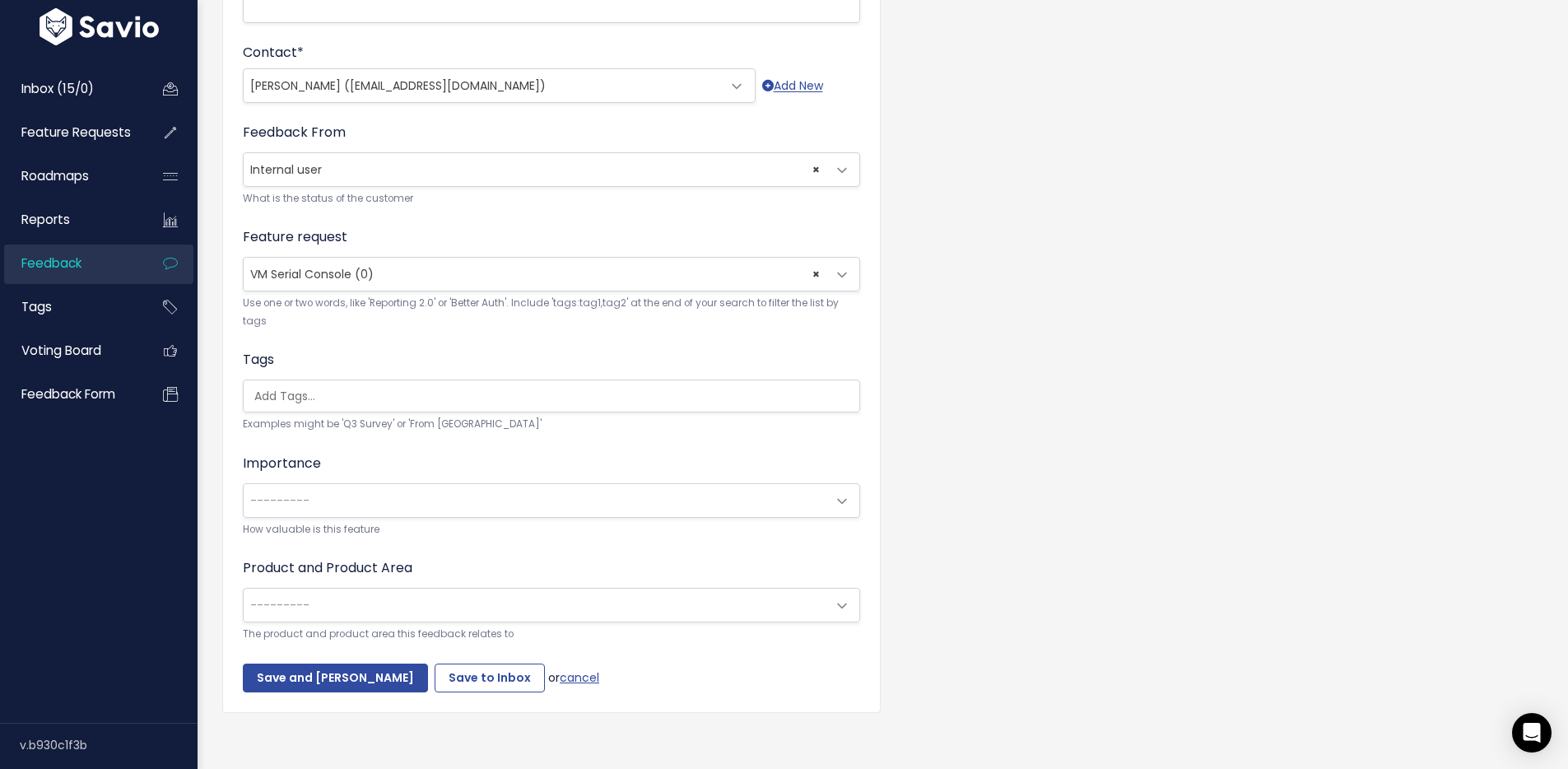
click at [315, 388] on input "search" at bounding box center [555, 396] width 615 height 17
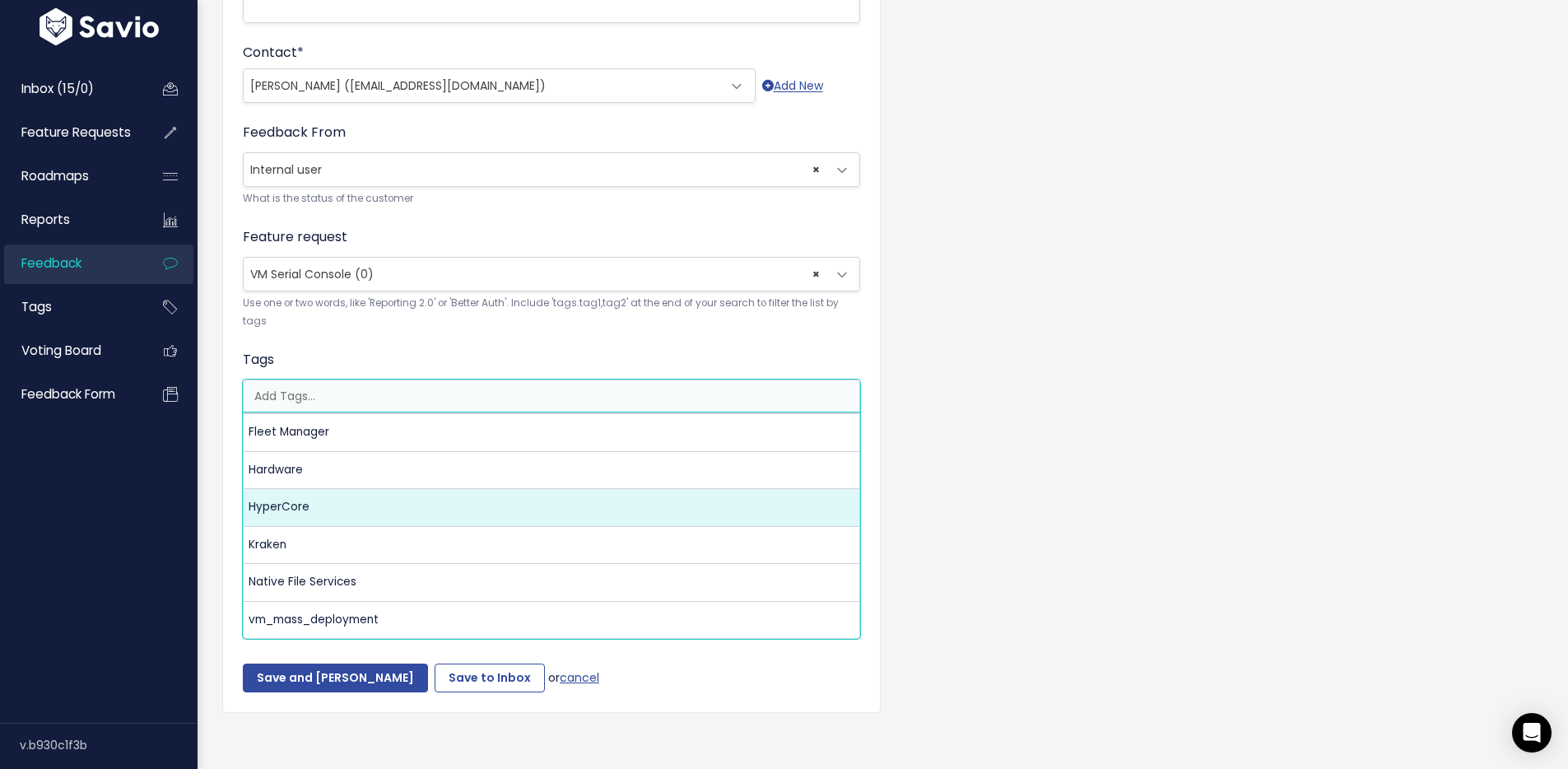
select select "3550"
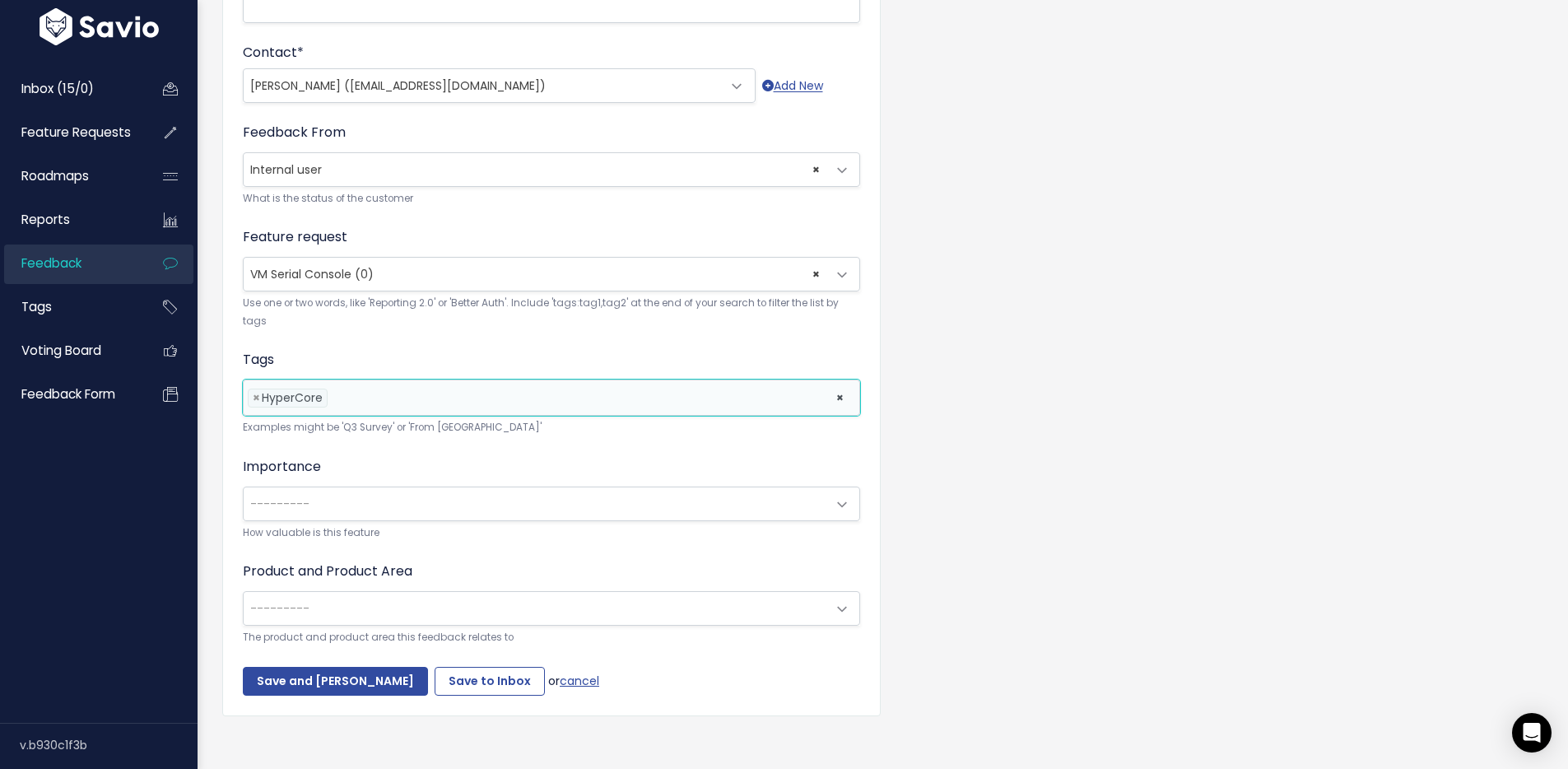
click at [347, 600] on span "---------" at bounding box center [534, 609] width 583 height 33
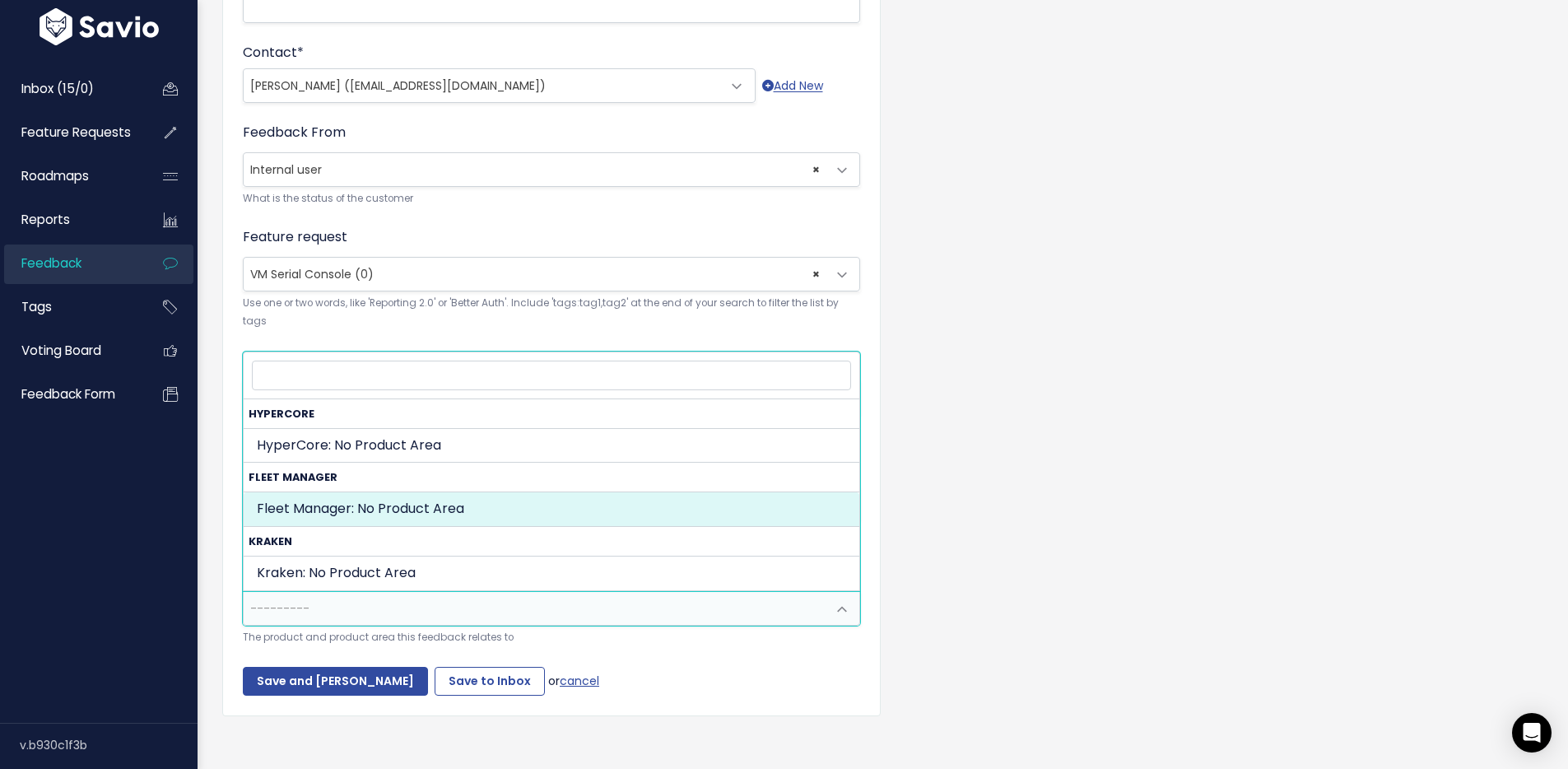
select select "MAIN:"
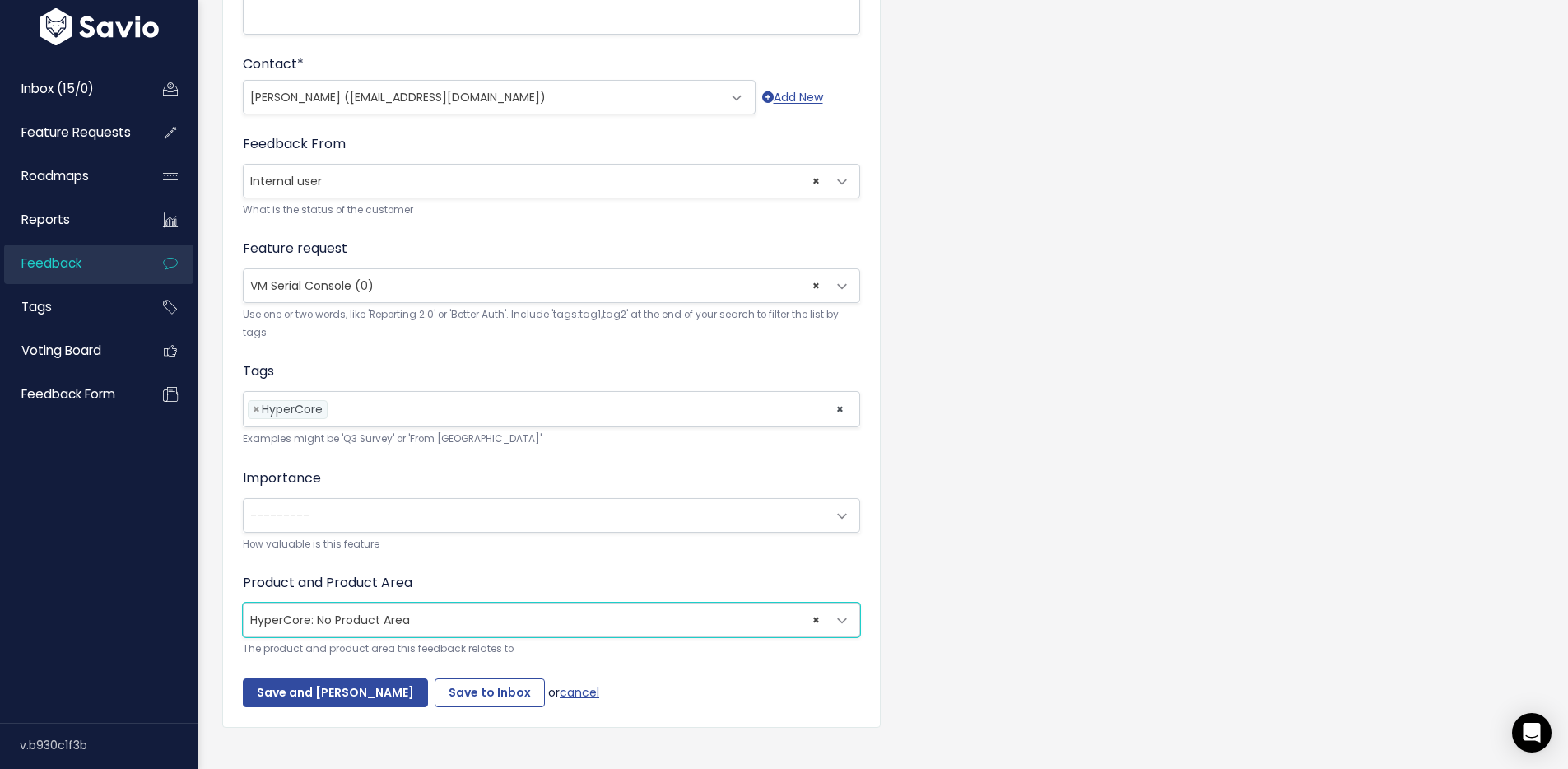
scroll to position [483, 0]
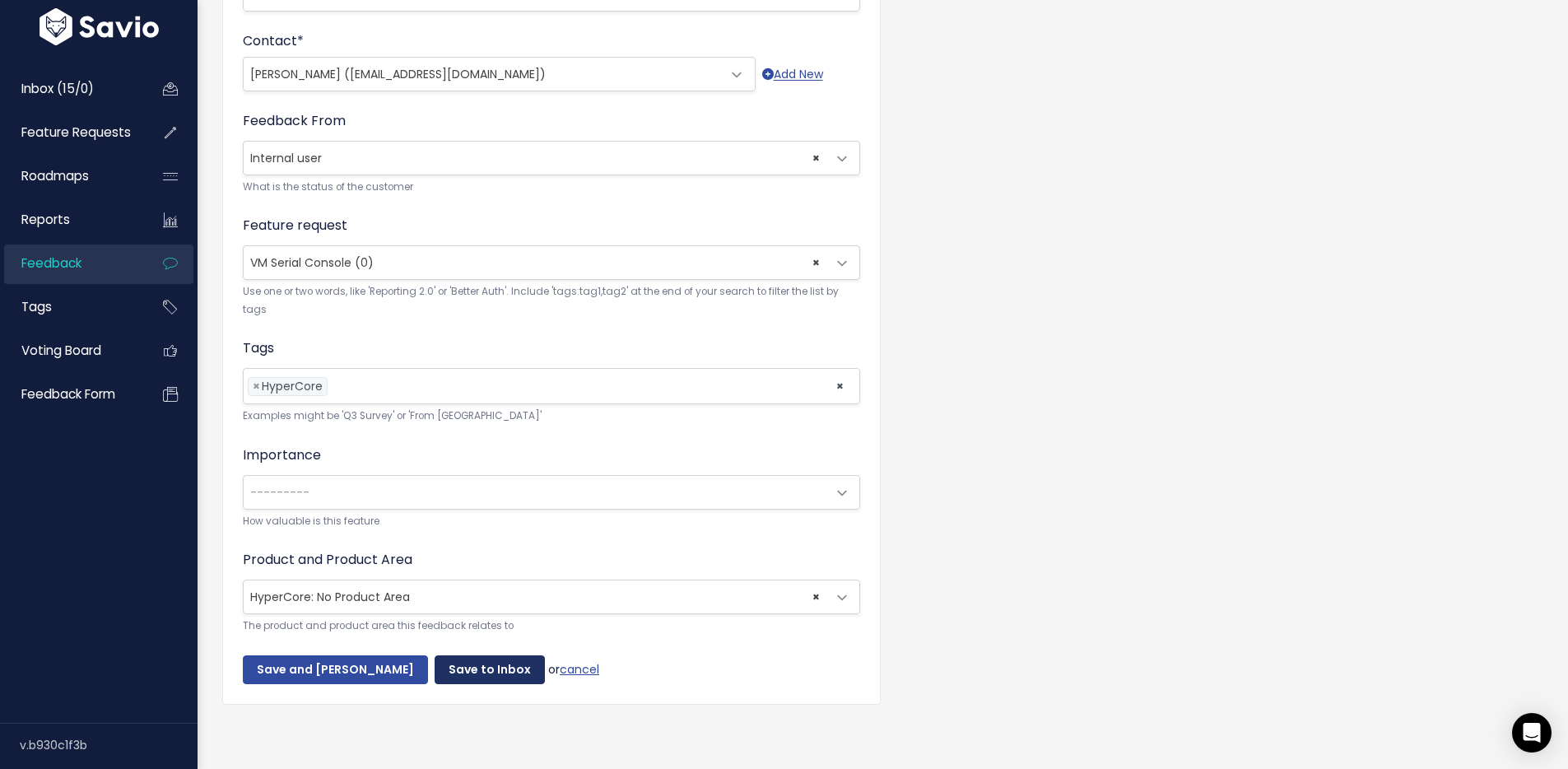
click at [455, 662] on input "Save to Inbox" at bounding box center [489, 670] width 110 height 30
